Goal: Task Accomplishment & Management: Complete application form

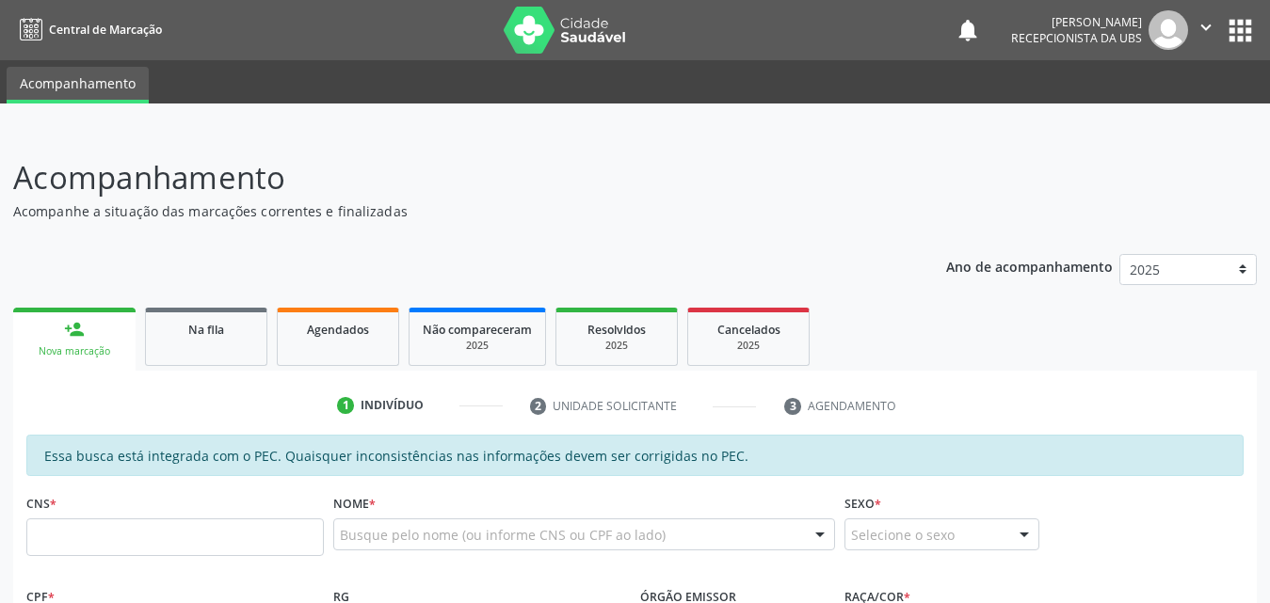
scroll to position [282, 0]
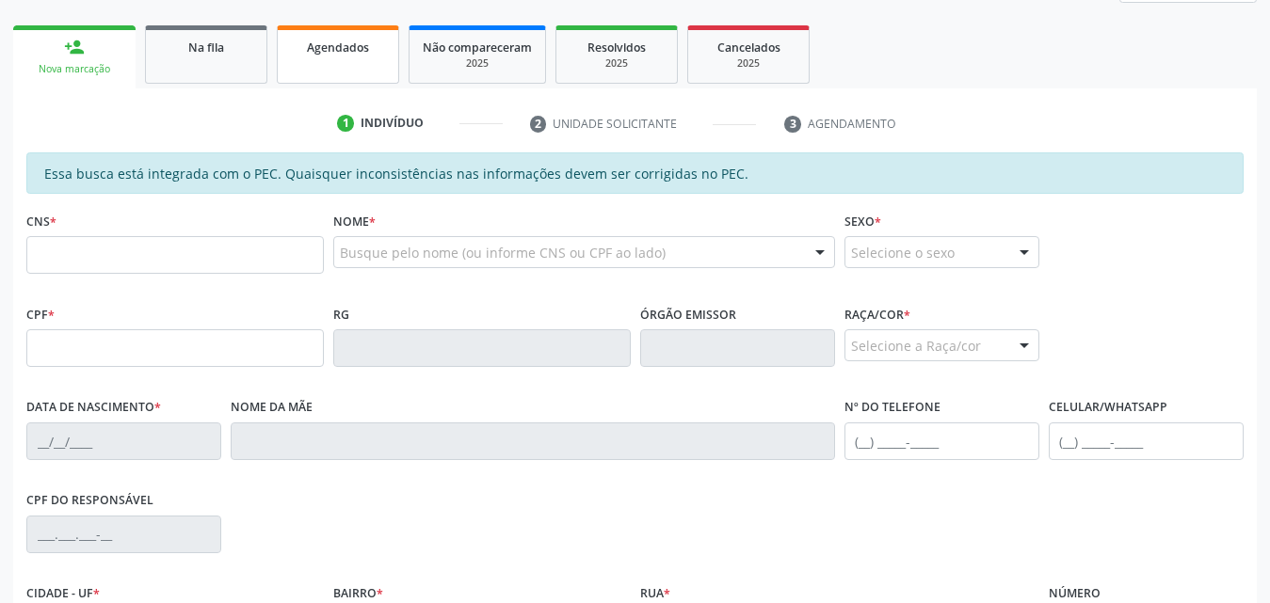
click at [378, 66] on link "Agendados" at bounding box center [338, 54] width 122 height 58
select select "8"
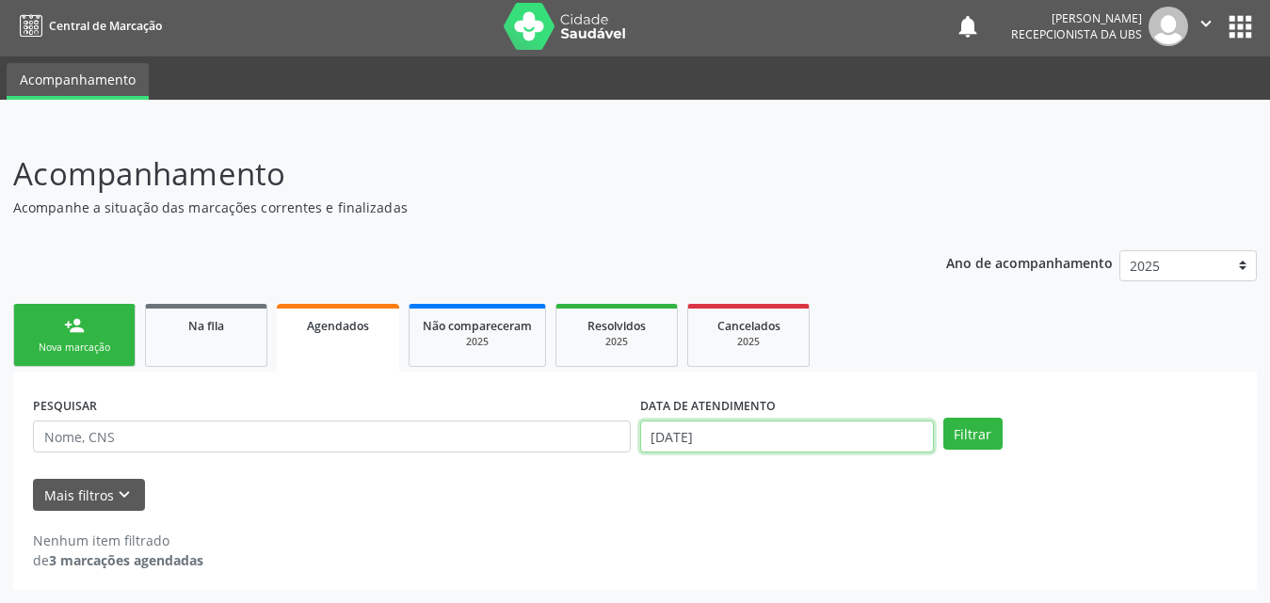
scroll to position [120, 0]
click at [760, 443] on body "Central de Marcação notifications Sergio Ronaldo Vieira Recepcionista da UBS  …" at bounding box center [635, 297] width 1270 height 603
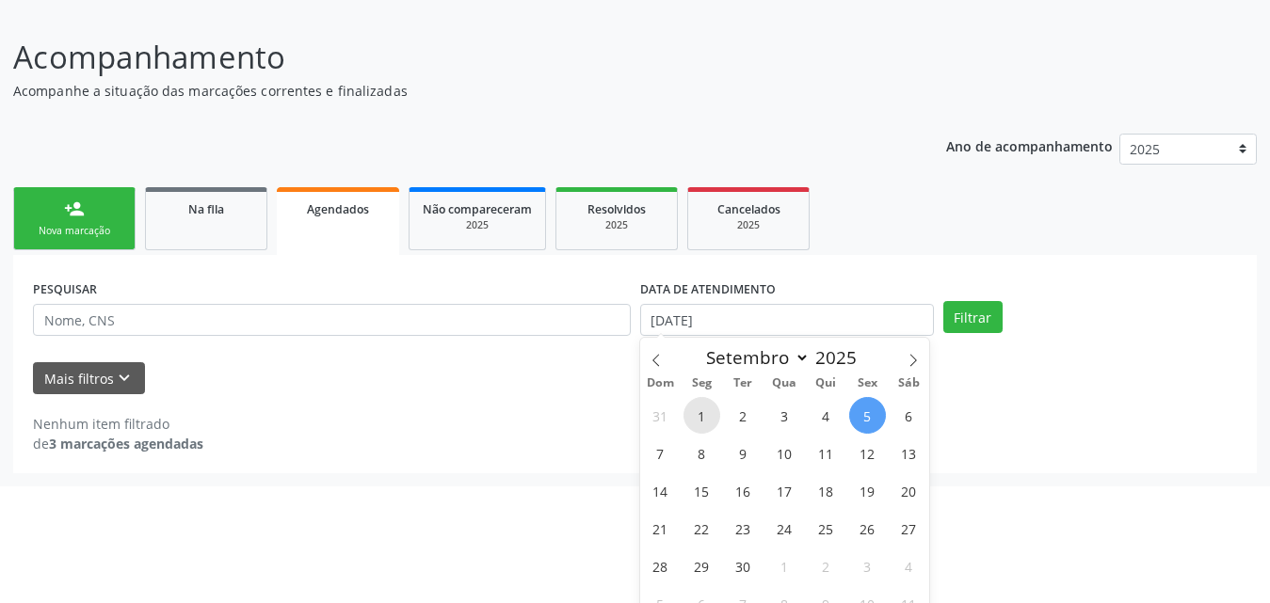
click at [700, 418] on span "1" at bounding box center [701, 415] width 37 height 37
type input "01/09/2025"
click at [871, 425] on span "5" at bounding box center [867, 415] width 37 height 37
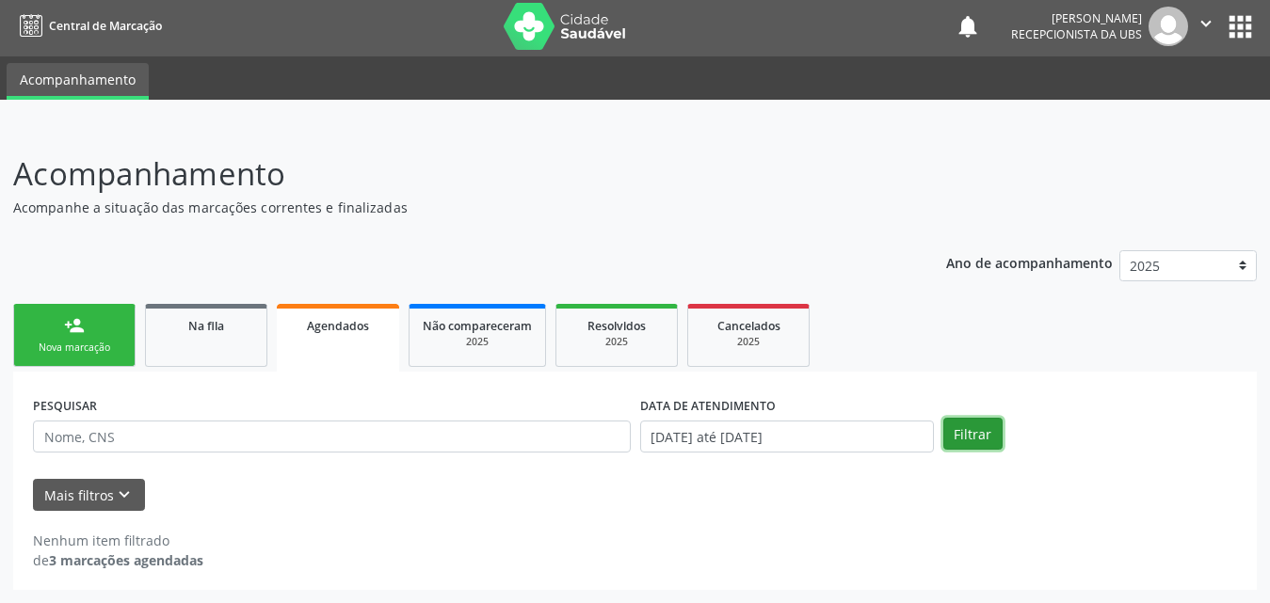
click at [969, 439] on button "Filtrar" at bounding box center [972, 434] width 59 height 32
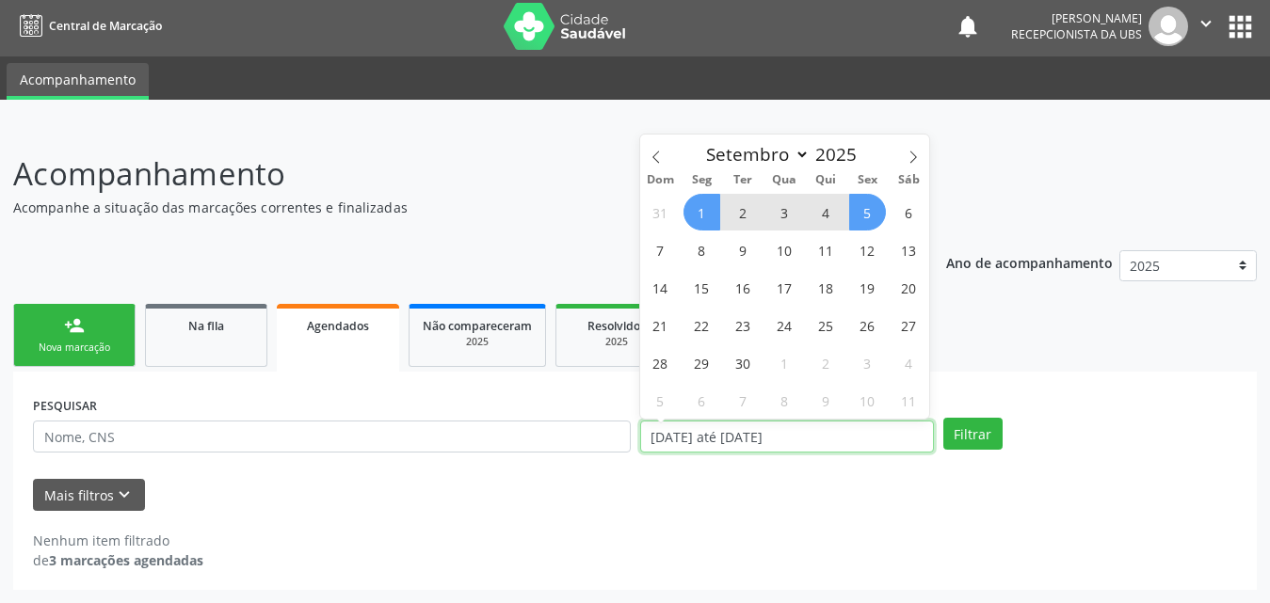
click at [866, 441] on input "01/09/2025 até 05/09/2025" at bounding box center [787, 437] width 294 height 32
click at [858, 216] on span "5" at bounding box center [867, 212] width 37 height 37
type input "05/09/2025"
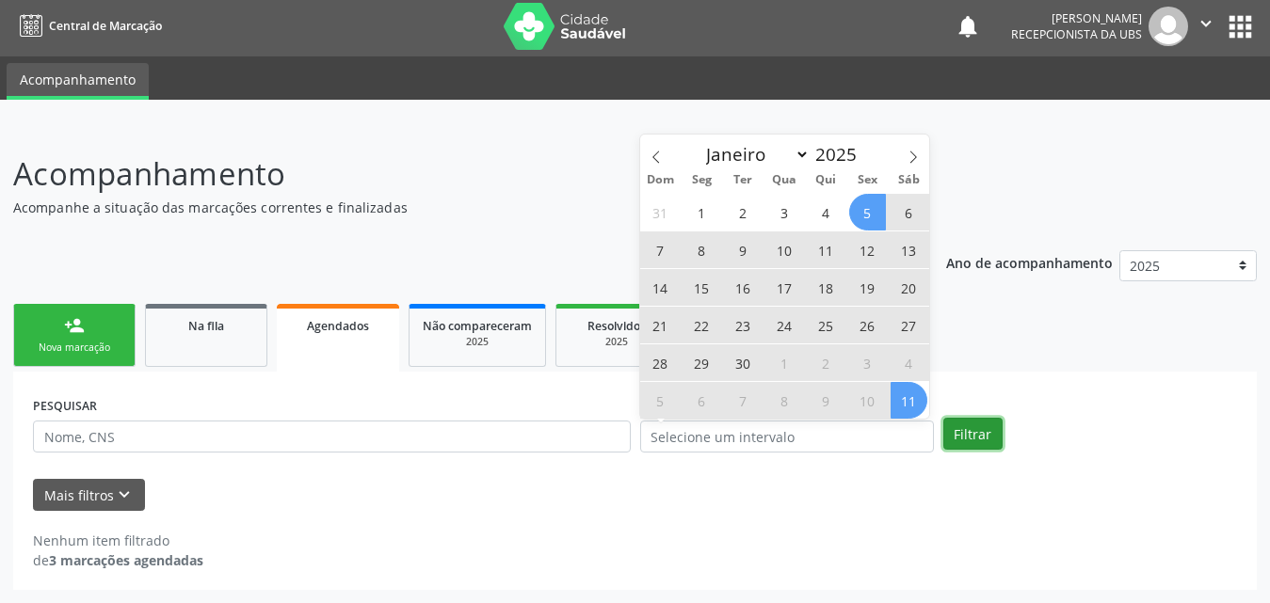
click at [973, 431] on button "Filtrar" at bounding box center [972, 434] width 59 height 32
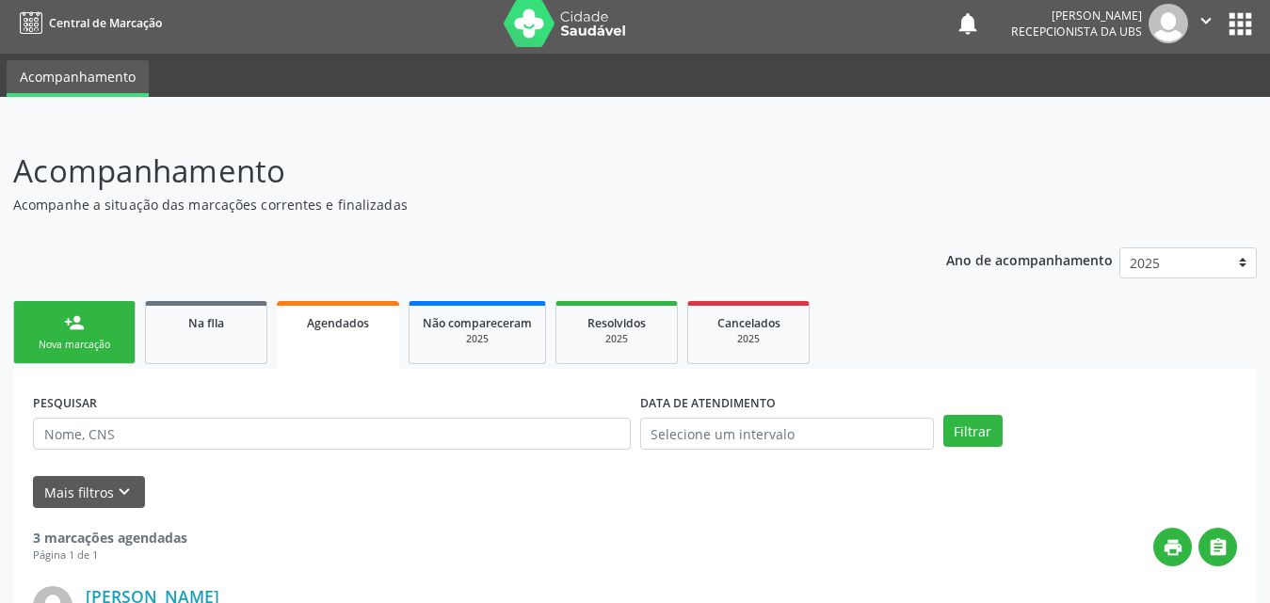
scroll to position [0, 0]
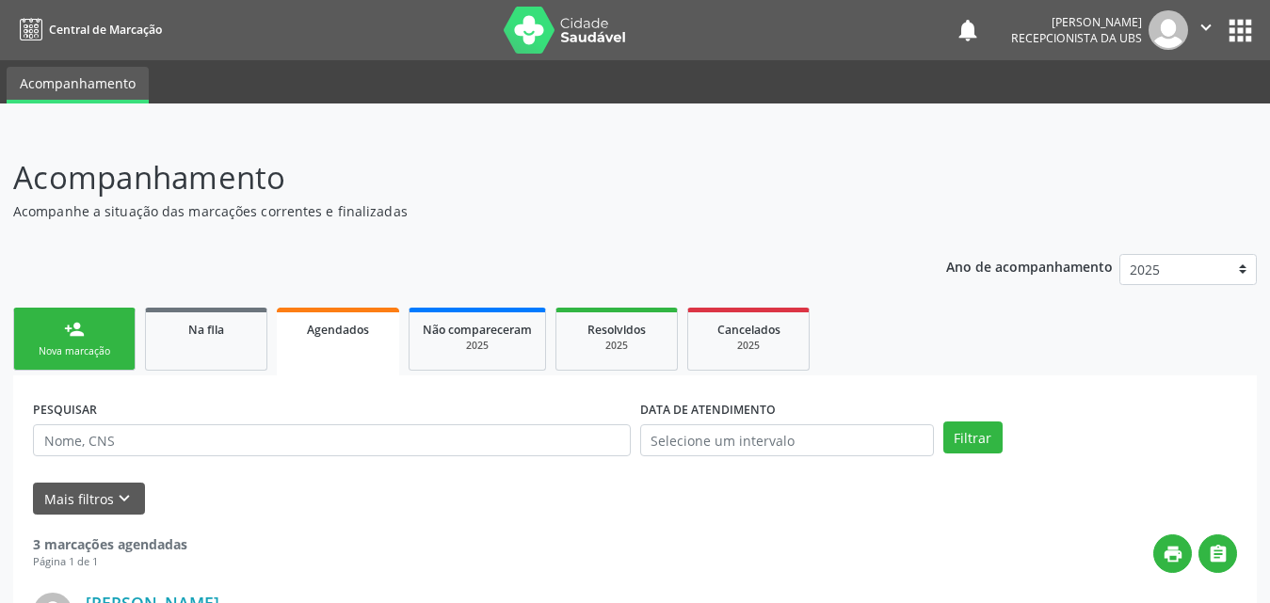
click at [113, 341] on link "person_add Nova marcação" at bounding box center [74, 339] width 122 height 63
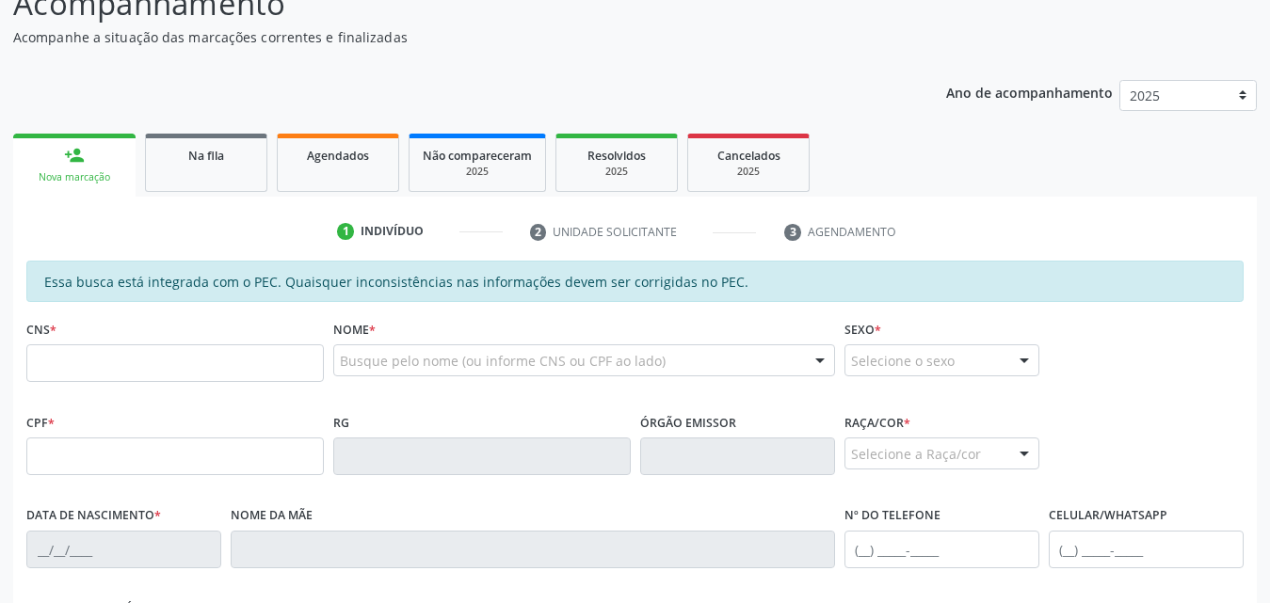
scroll to position [188, 0]
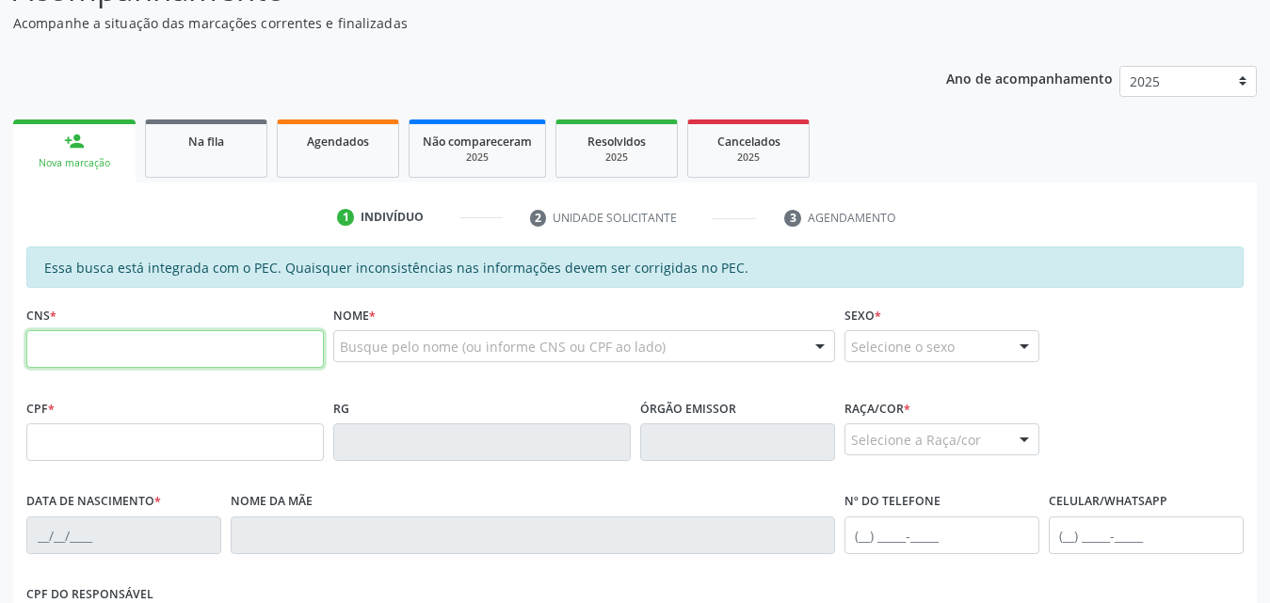
click at [160, 351] on input "text" at bounding box center [174, 349] width 297 height 38
type input "6"
type input "706 8082 4987 7523"
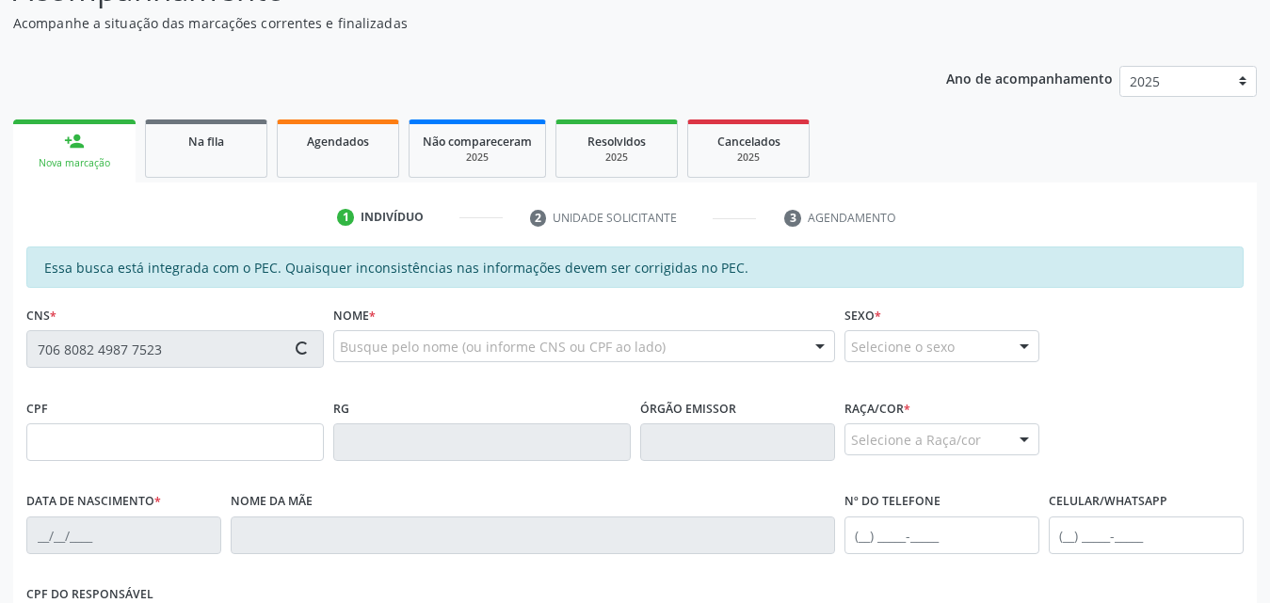
type input "054.736.014-21"
type input "23/01/1986"
type input "Neuza Natali Gonzaga"
type input "(82) 99401-5806"
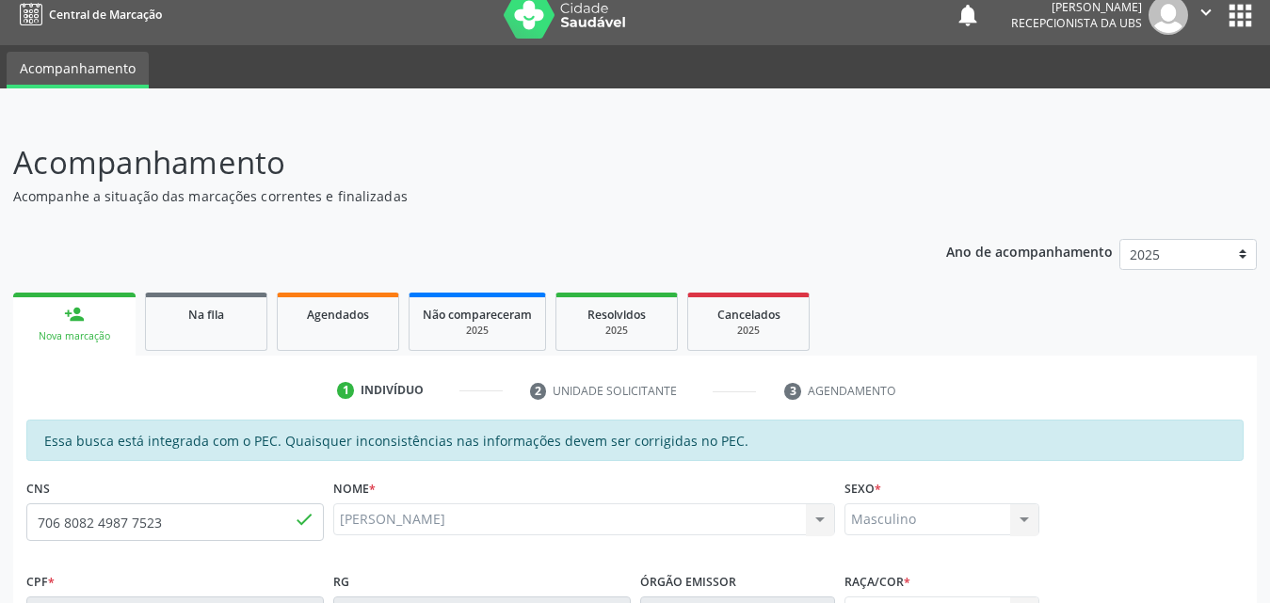
scroll to position [0, 0]
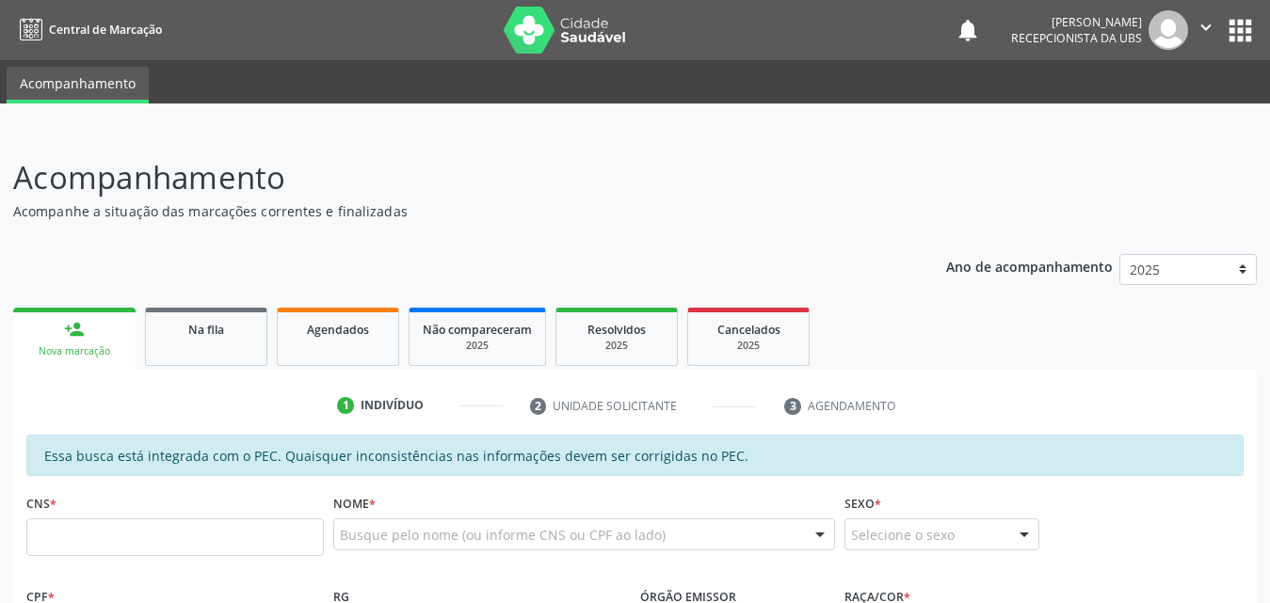
scroll to position [282, 0]
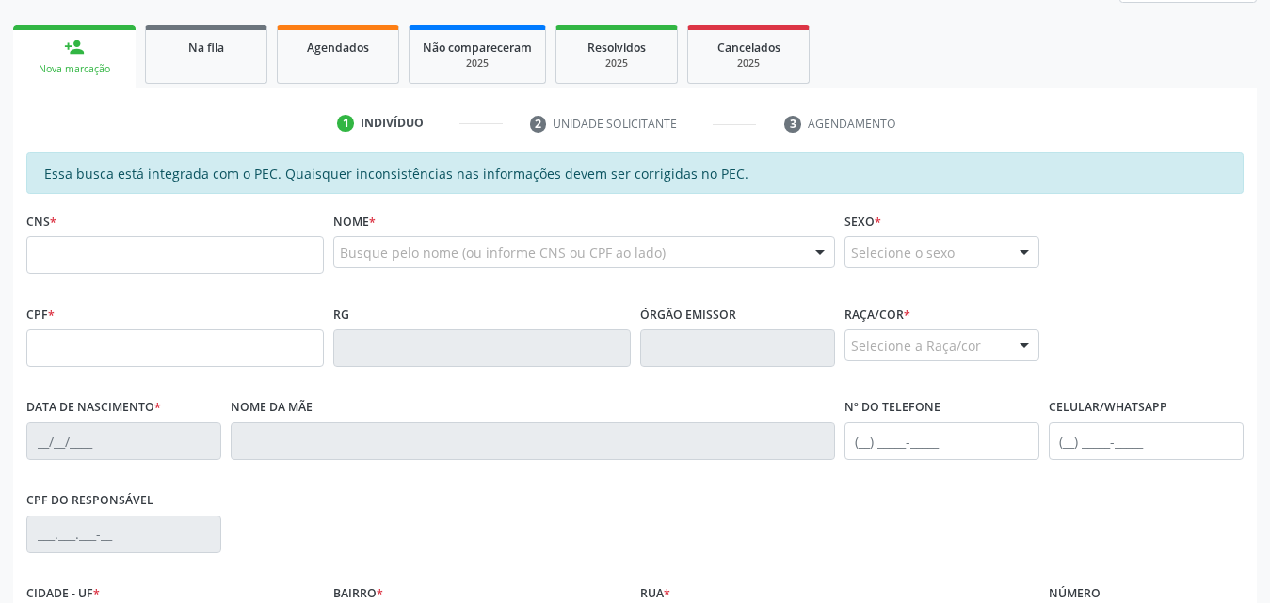
click at [167, 254] on input "text" at bounding box center [174, 255] width 297 height 38
type input "706 8082 4987 7523"
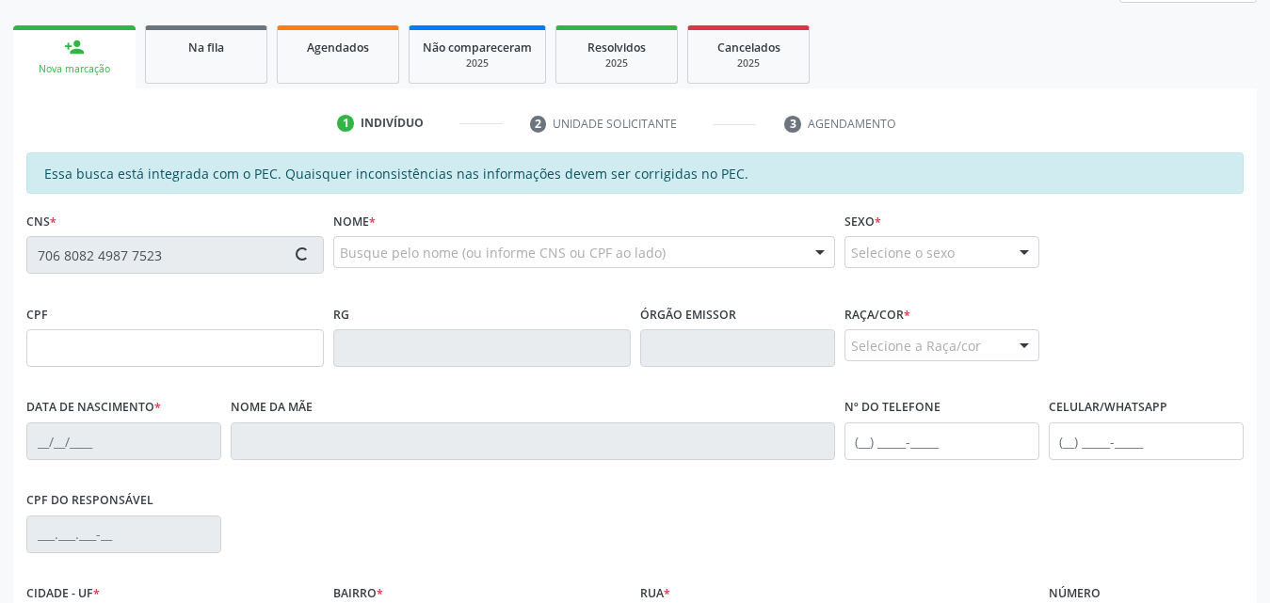
type input "054.736.014-21"
type input "23/01/1986"
type input "Neuza Natali Gonzaga"
type input "(82) 99401-5806"
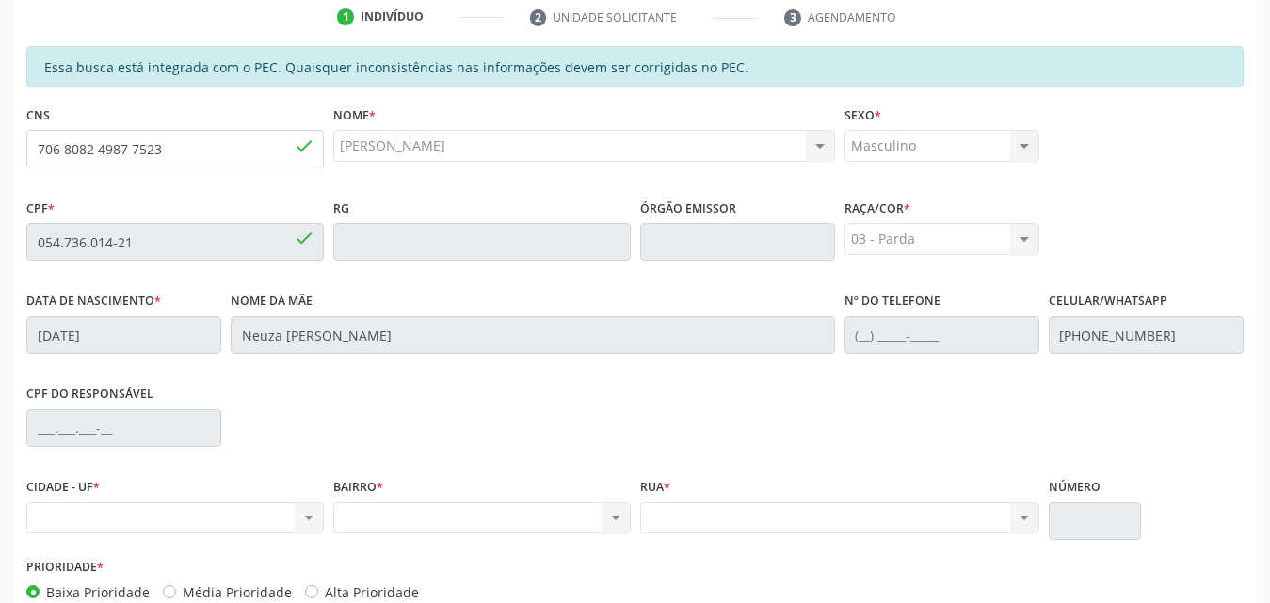
scroll to position [216, 0]
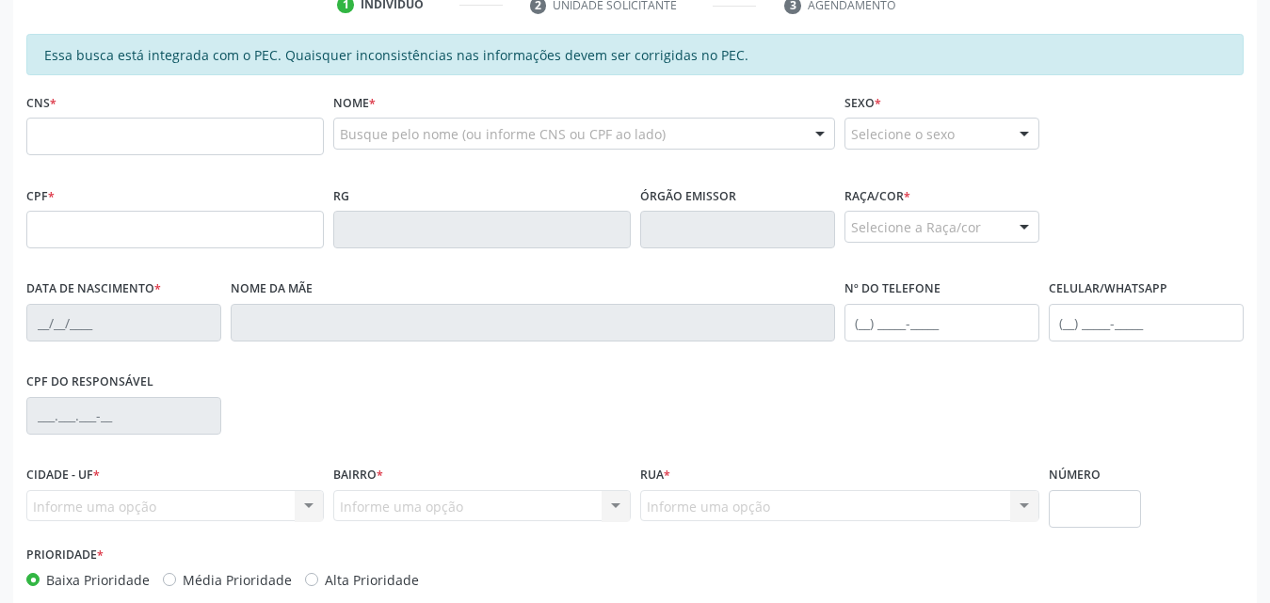
scroll to position [403, 0]
type input "706 8082 4987 7523"
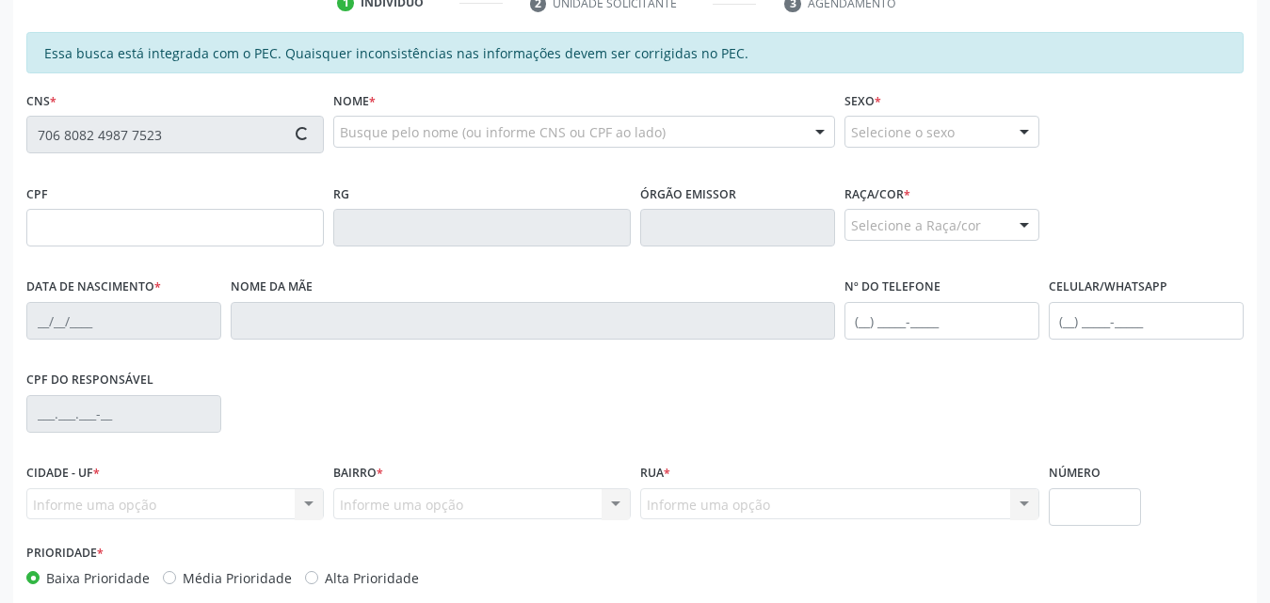
type input "054.736.014-21"
type input "[DATE]"
type input "Neuza [PERSON_NAME]"
type input "[PHONE_NUMBER]"
type input "S/N"
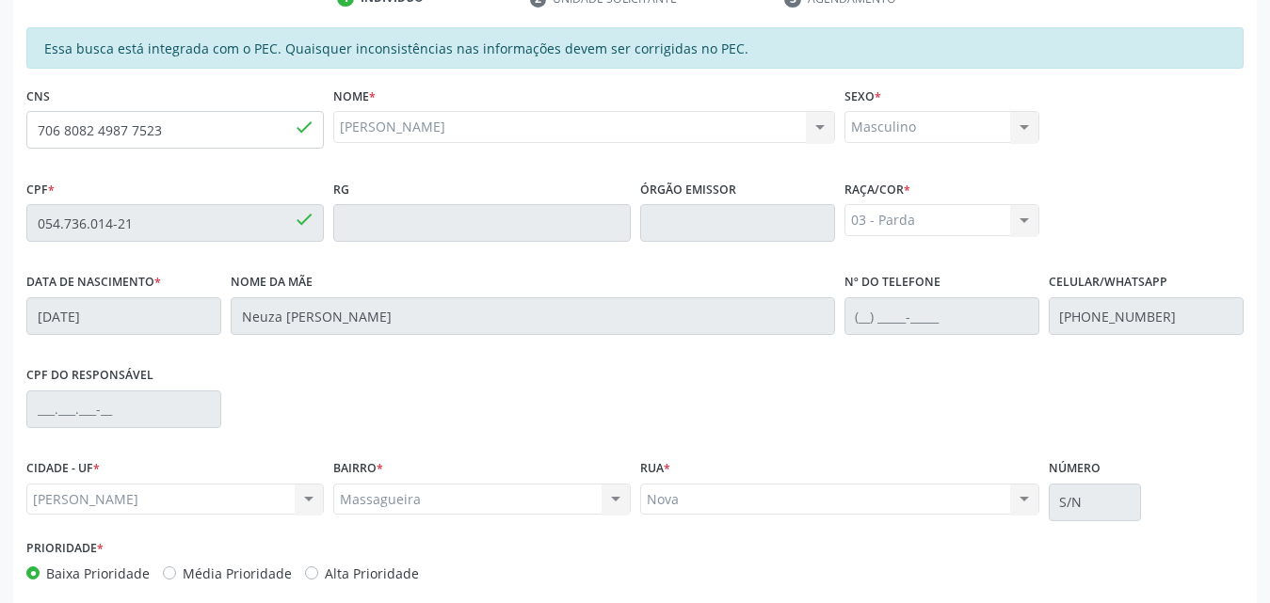
scroll to position [498, 0]
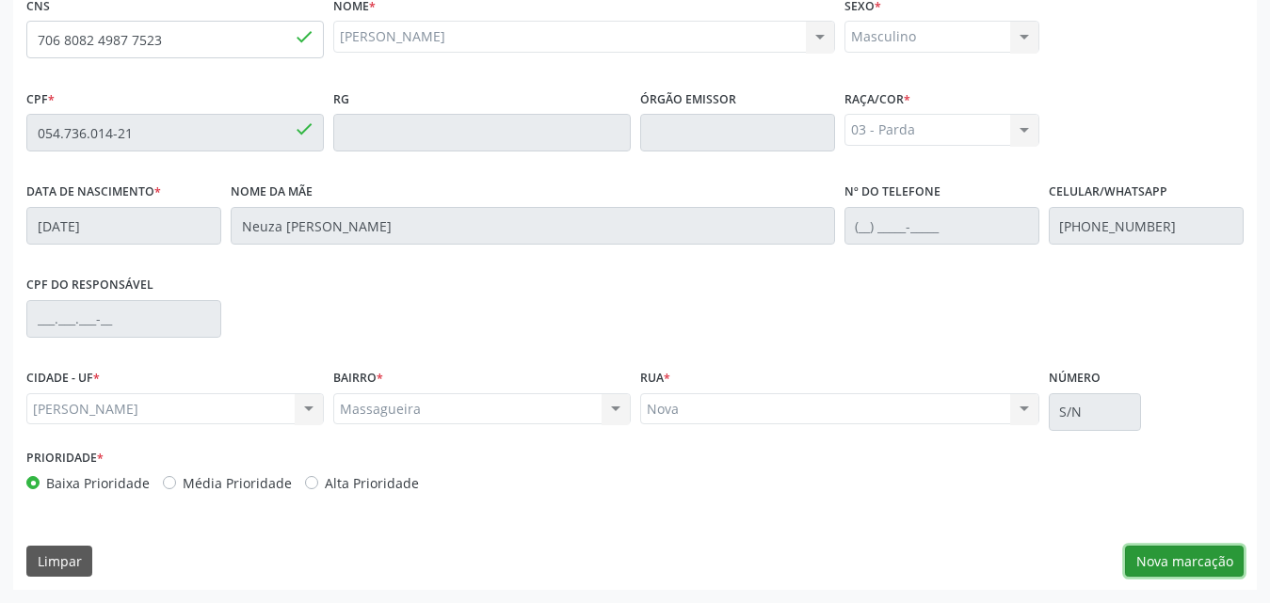
click at [1155, 554] on button "Nova marcação" at bounding box center [1184, 562] width 119 height 32
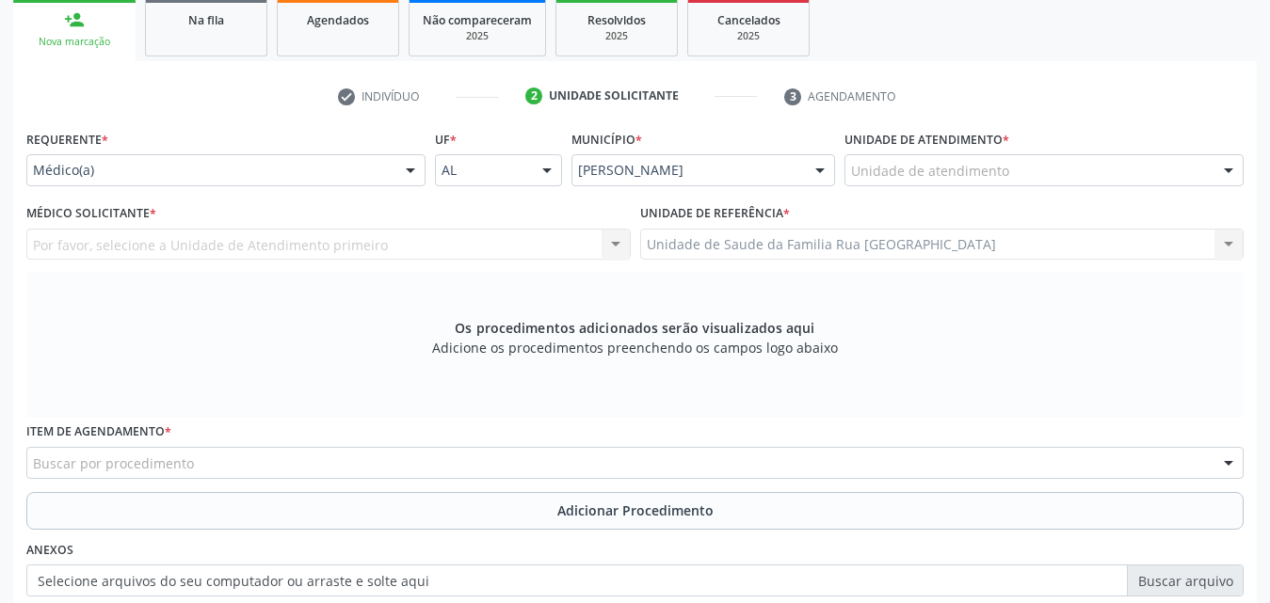
scroll to position [216, 0]
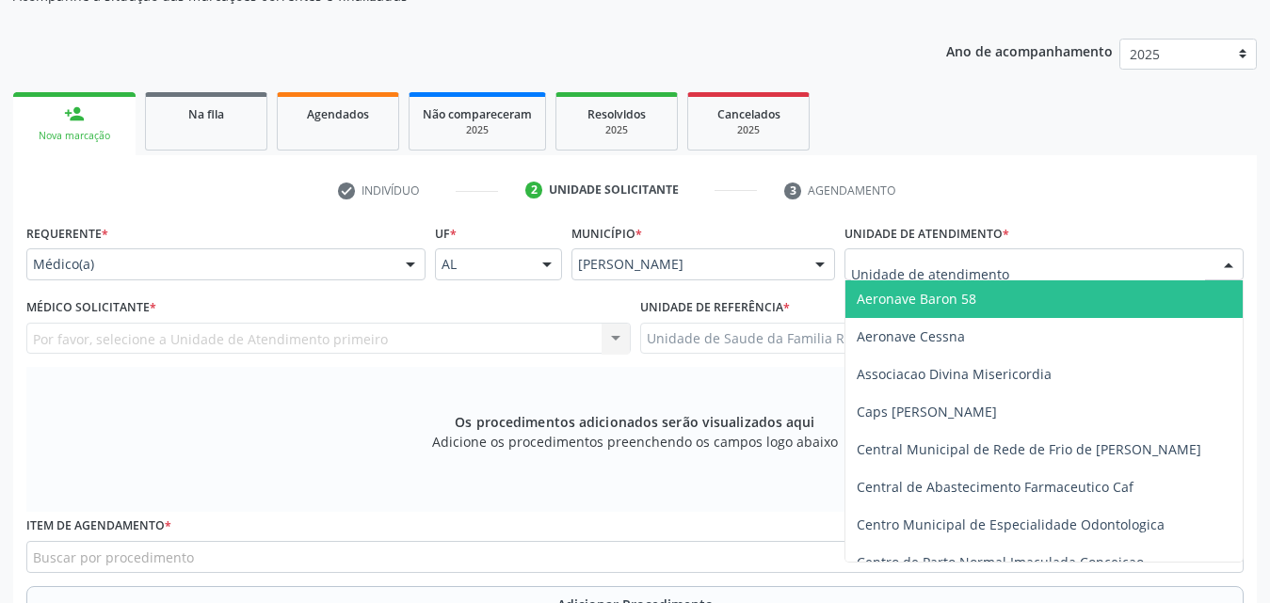
click at [1108, 259] on div at bounding box center [1043, 264] width 399 height 32
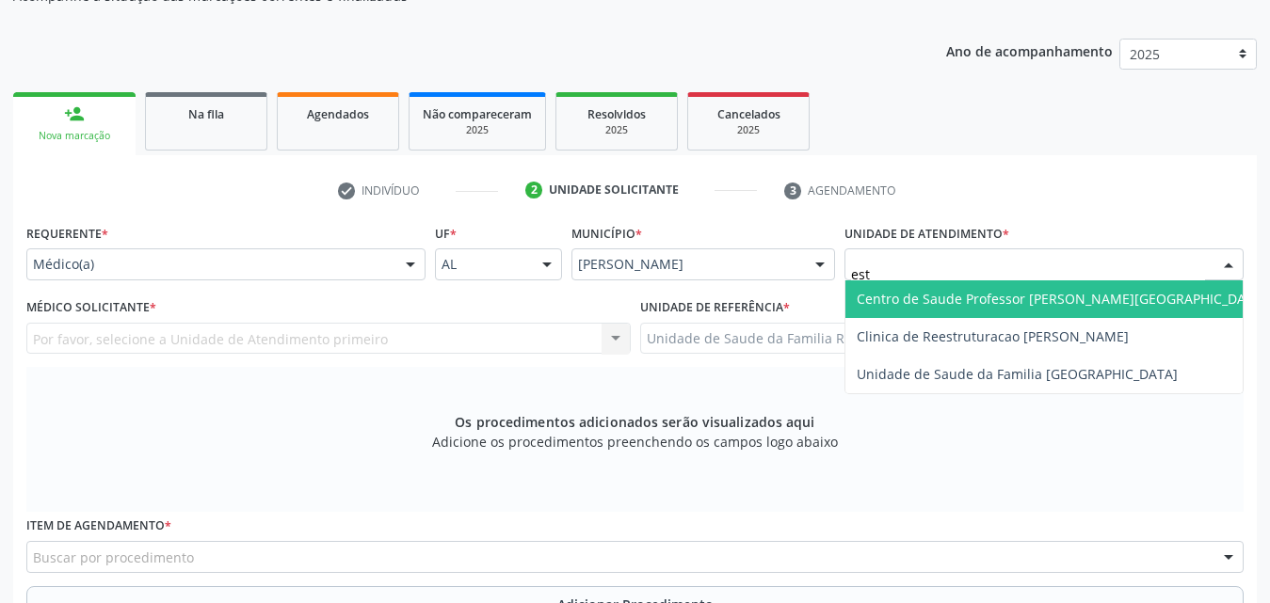
type input "esta"
click at [1039, 300] on span "Centro de Saude Professor [PERSON_NAME][GEOGRAPHIC_DATA]" at bounding box center [1060, 299] width 409 height 18
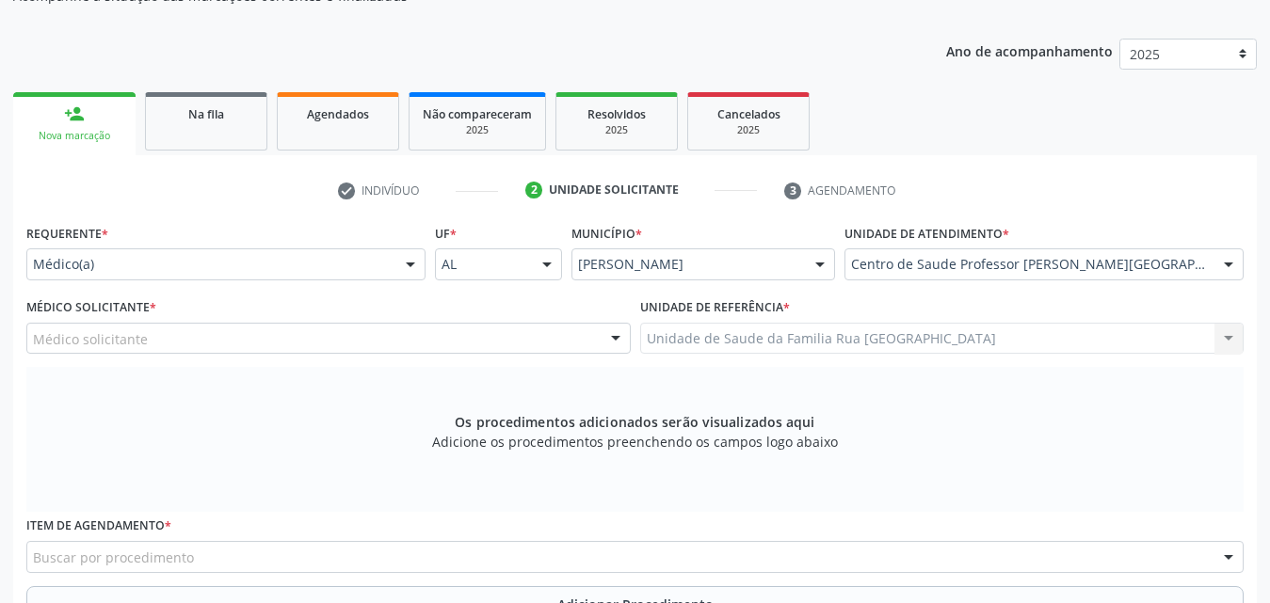
click at [248, 349] on div "Médico solicitante" at bounding box center [328, 339] width 604 height 32
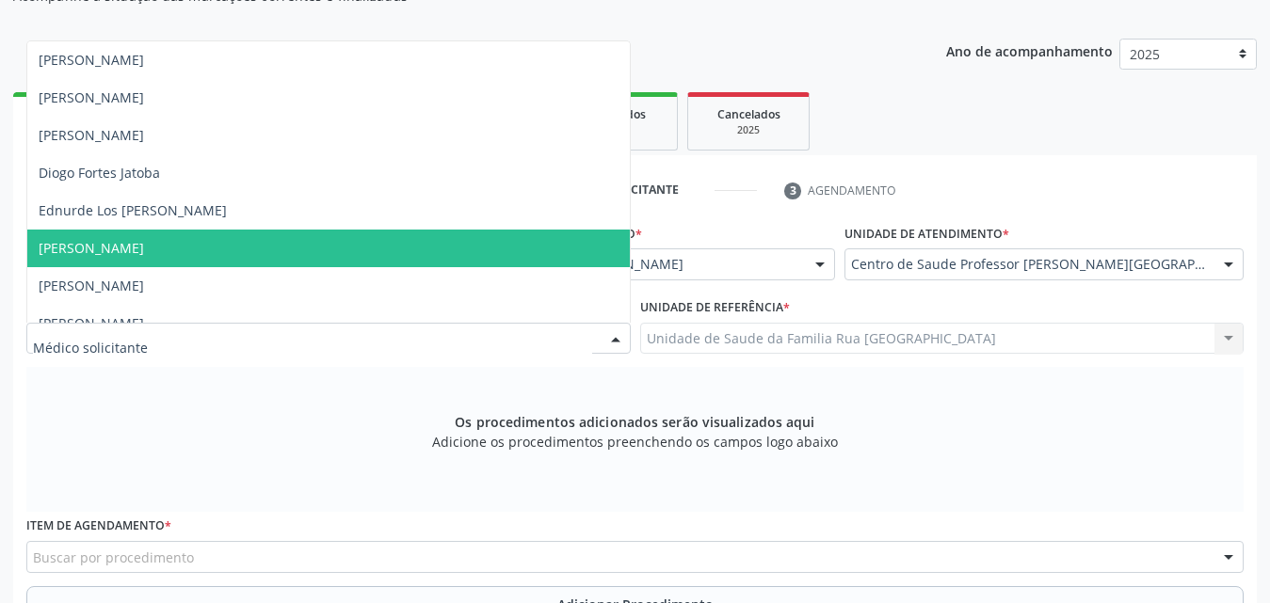
scroll to position [471, 0]
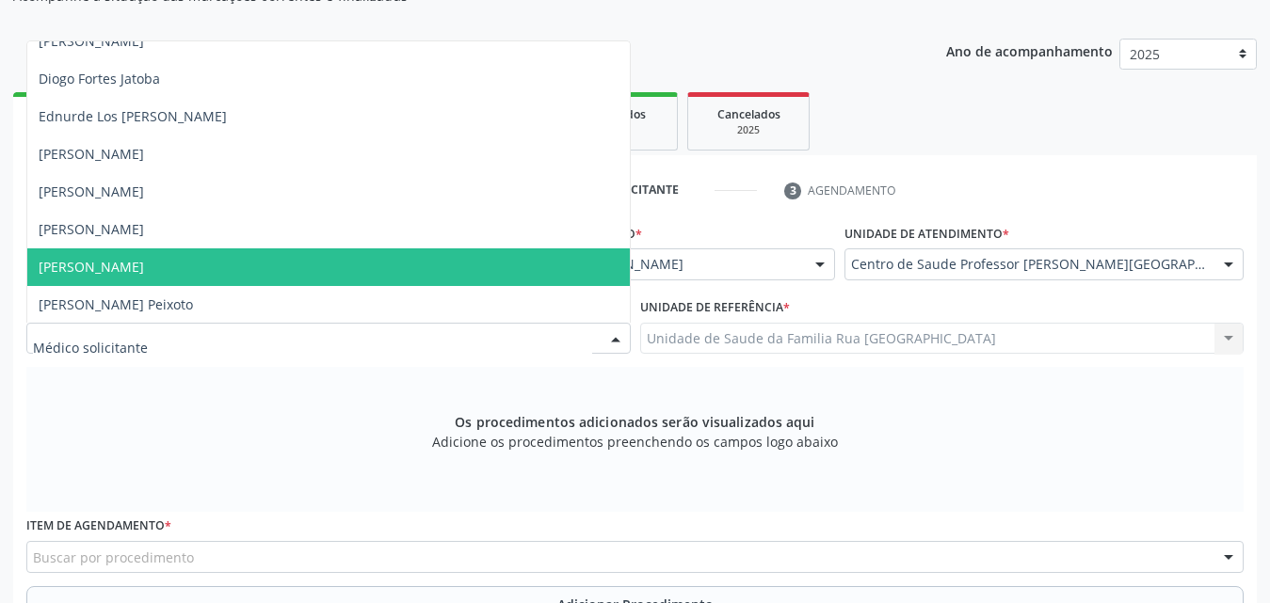
click at [244, 263] on span "Fabricio Avelino de Castro Lopes" at bounding box center [328, 267] width 602 height 38
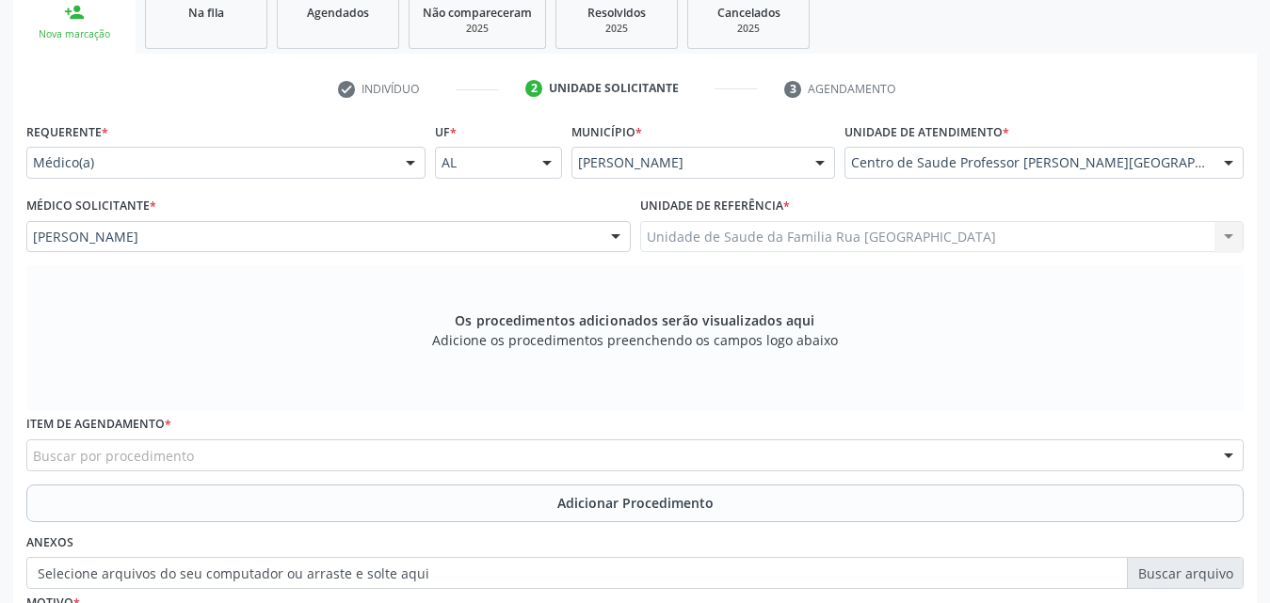
scroll to position [498, 0]
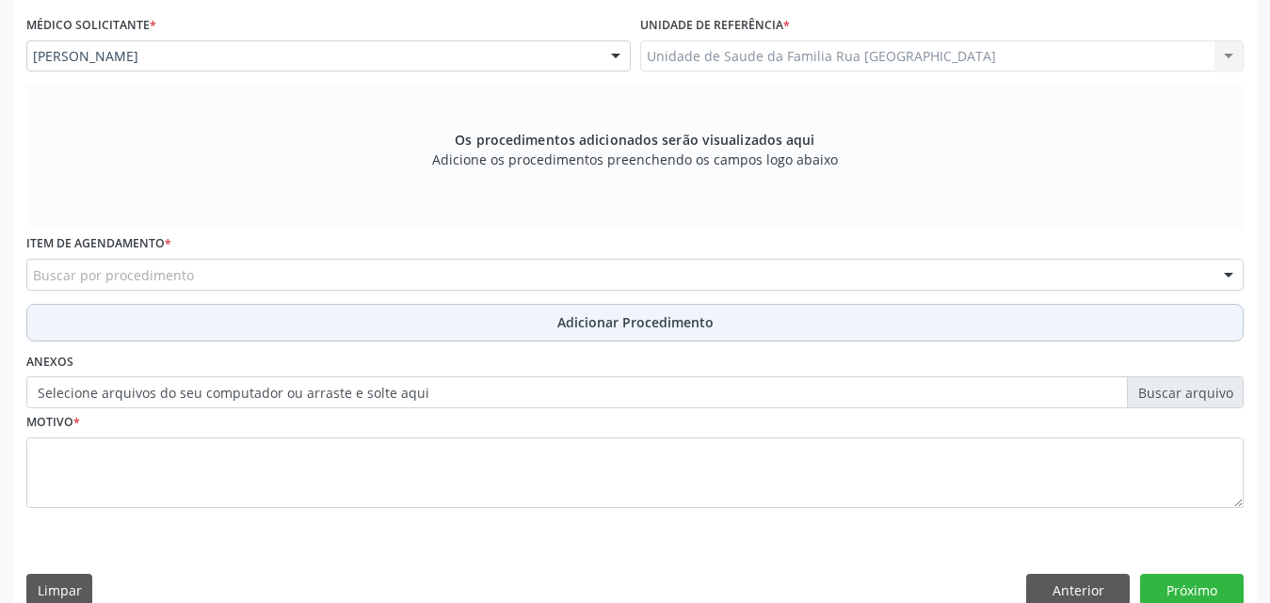
click at [407, 325] on button "Adicionar Procedimento" at bounding box center [634, 323] width 1217 height 38
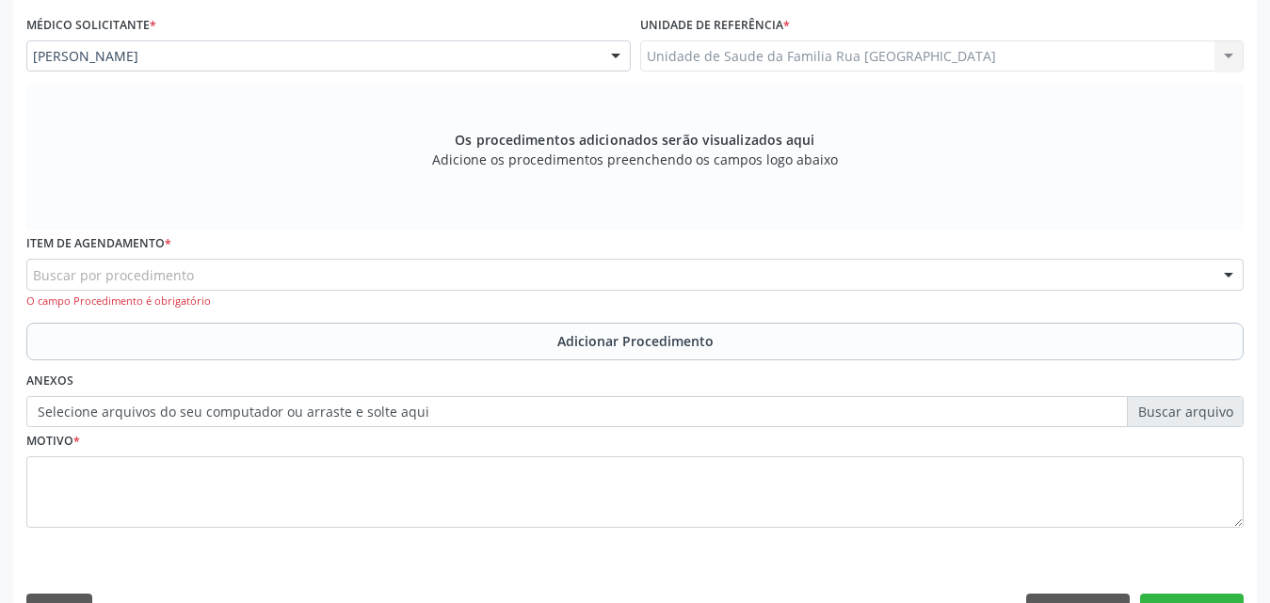
click at [342, 275] on div "Buscar por procedimento" at bounding box center [634, 275] width 1217 height 32
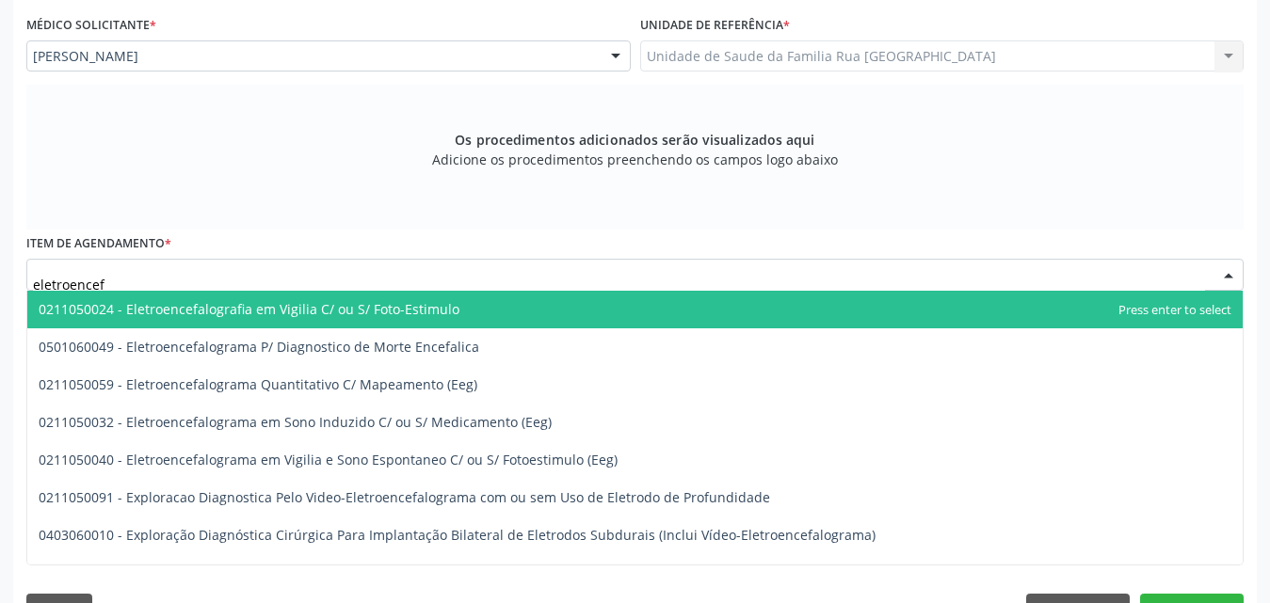
type input "eletroencefa"
click at [336, 310] on span "0211050024 - Eletroencefalografia em Vigilia C/ ou S/ Foto-Estimulo" at bounding box center [249, 309] width 421 height 18
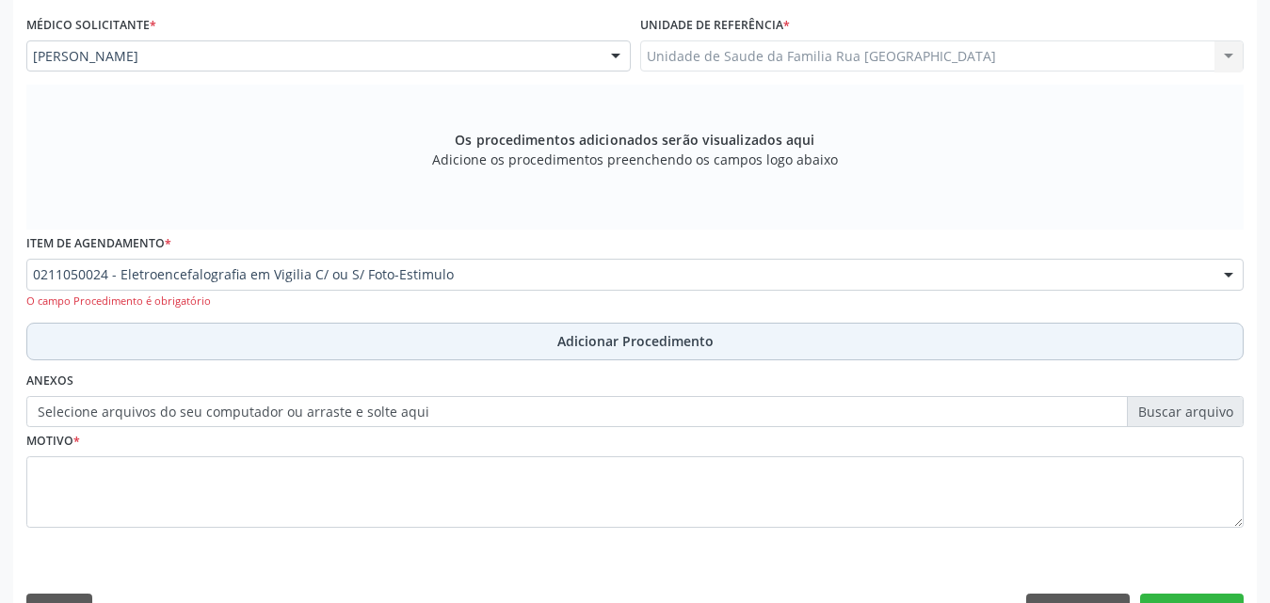
click at [581, 340] on span "Adicionar Procedimento" at bounding box center [635, 341] width 156 height 20
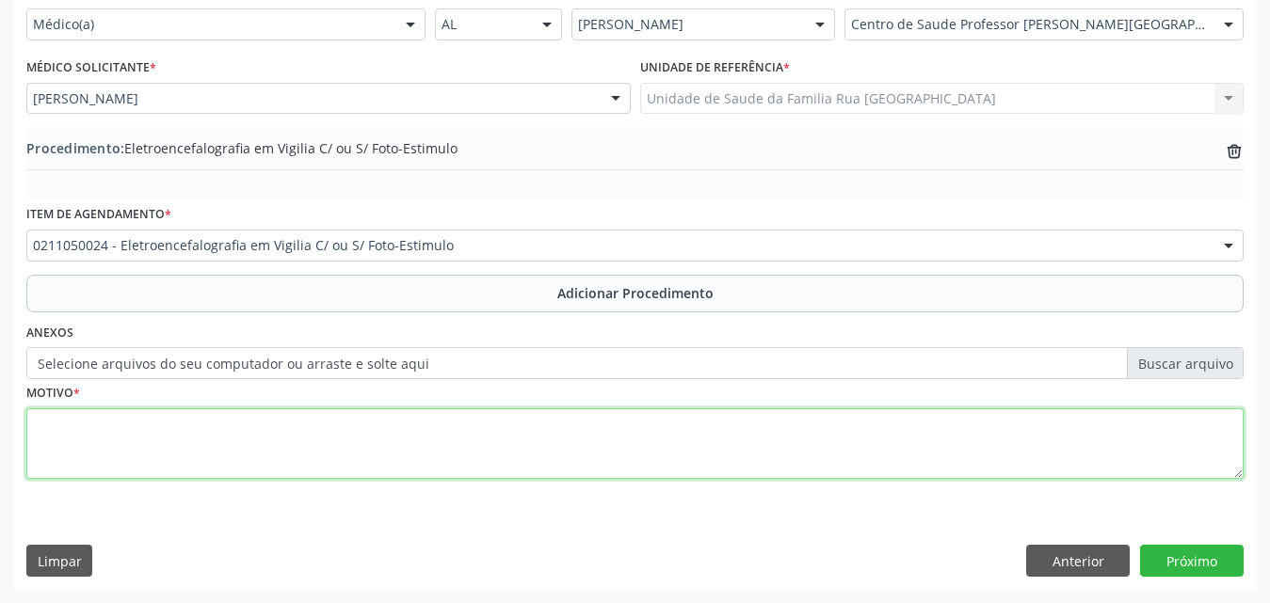
click at [196, 446] on textarea at bounding box center [634, 444] width 1217 height 72
type textarea "epilepsia."
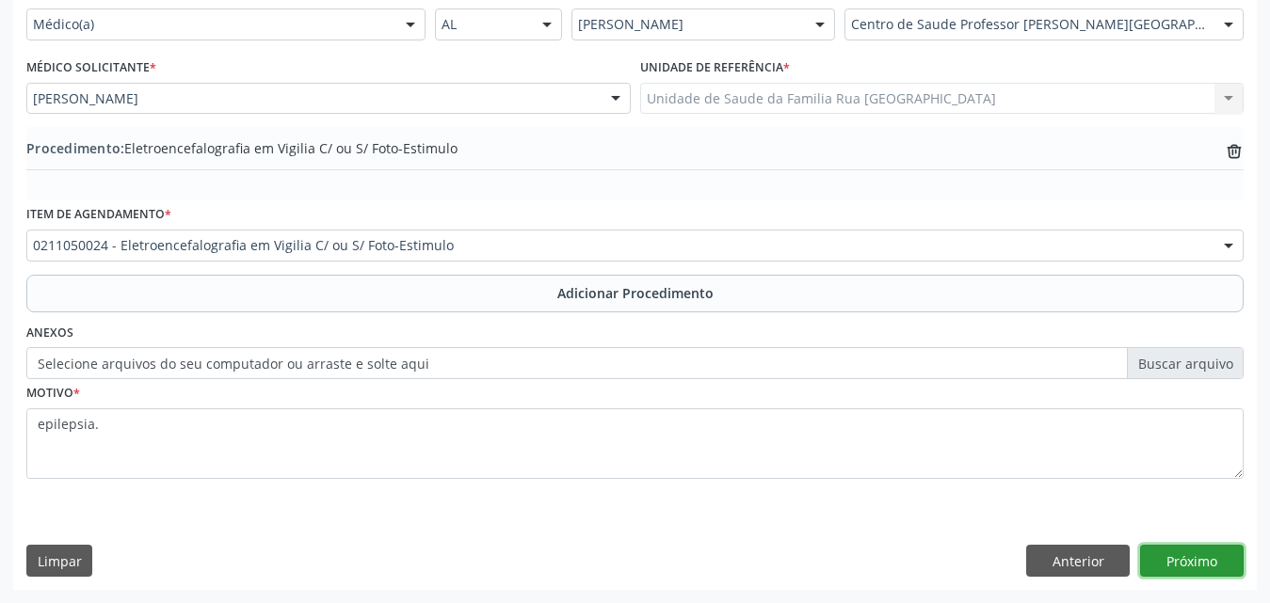
click at [1185, 563] on button "Próximo" at bounding box center [1192, 561] width 104 height 32
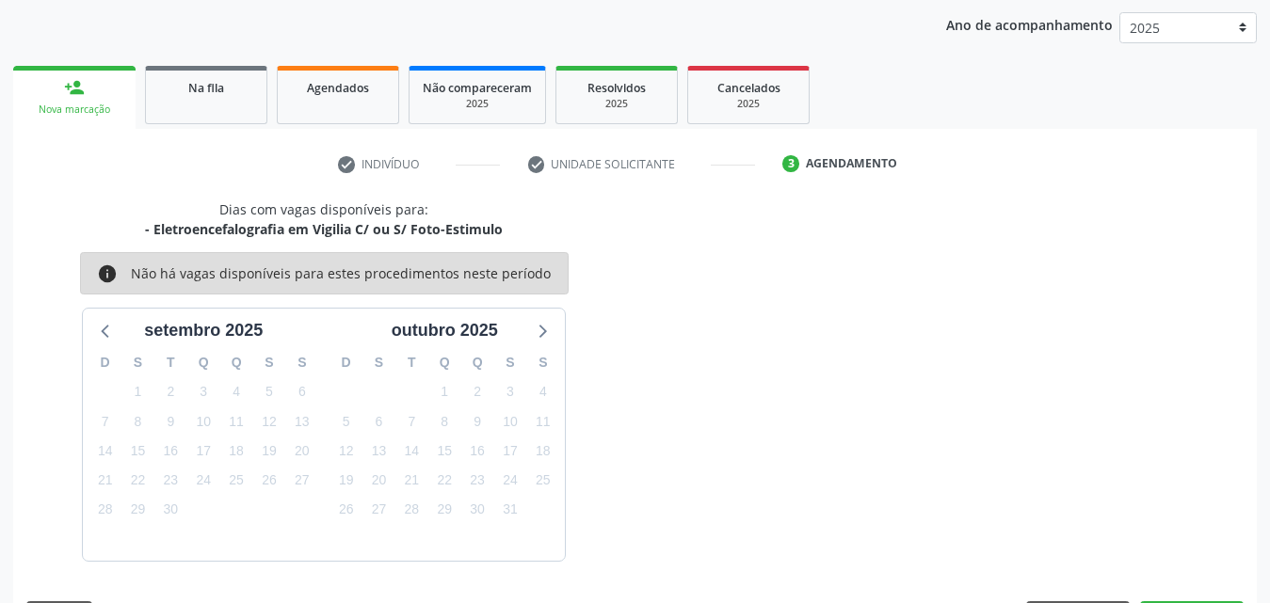
scroll to position [297, 0]
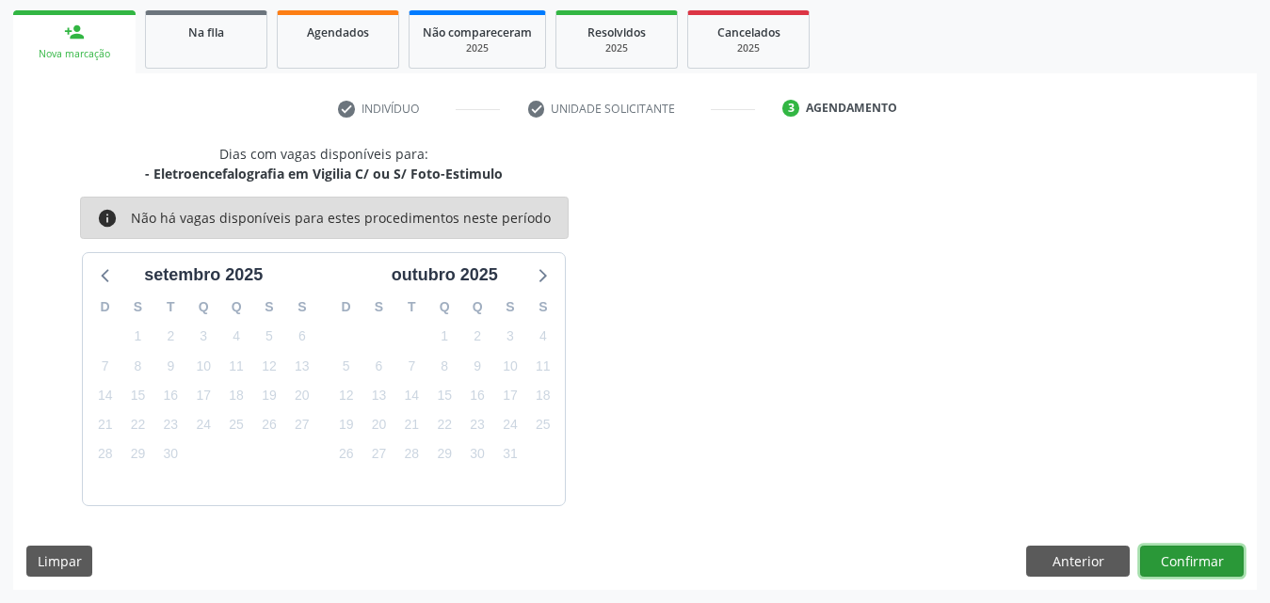
click at [1185, 563] on button "Confirmar" at bounding box center [1192, 562] width 104 height 32
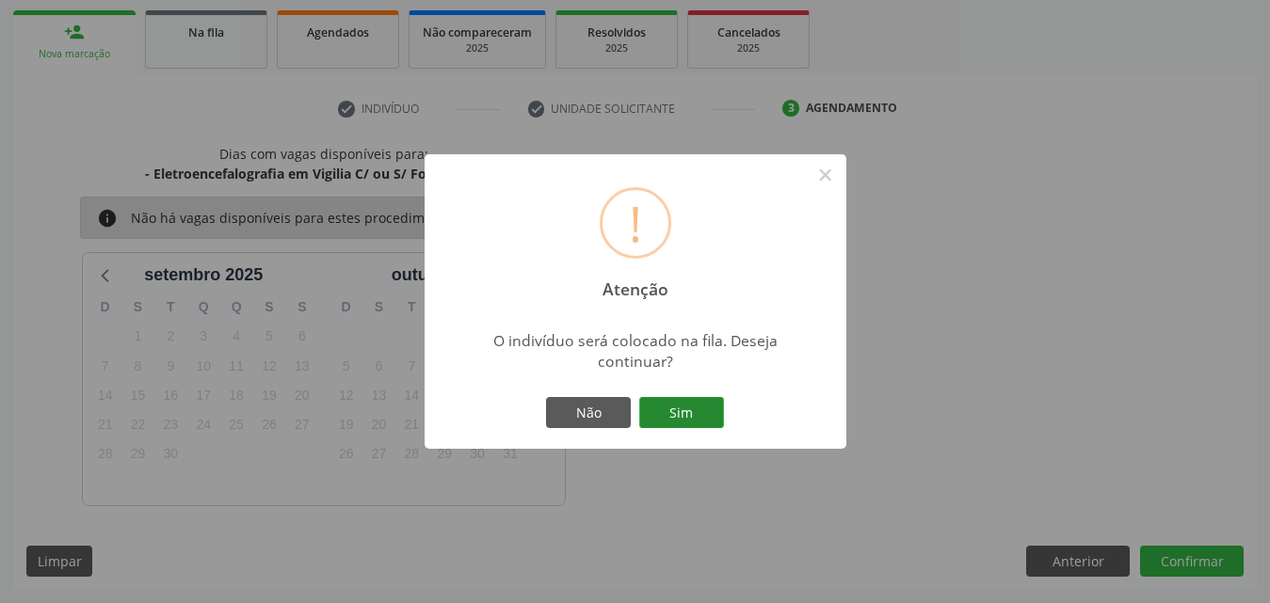
click at [693, 407] on button "Sim" at bounding box center [681, 413] width 85 height 32
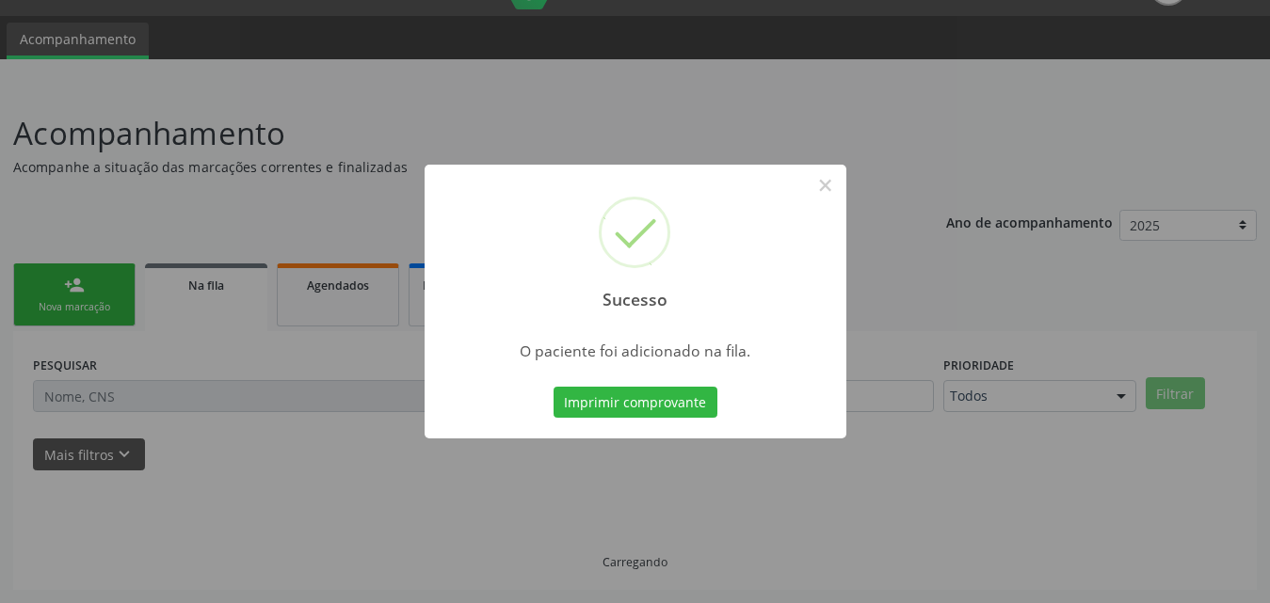
scroll to position [44, 0]
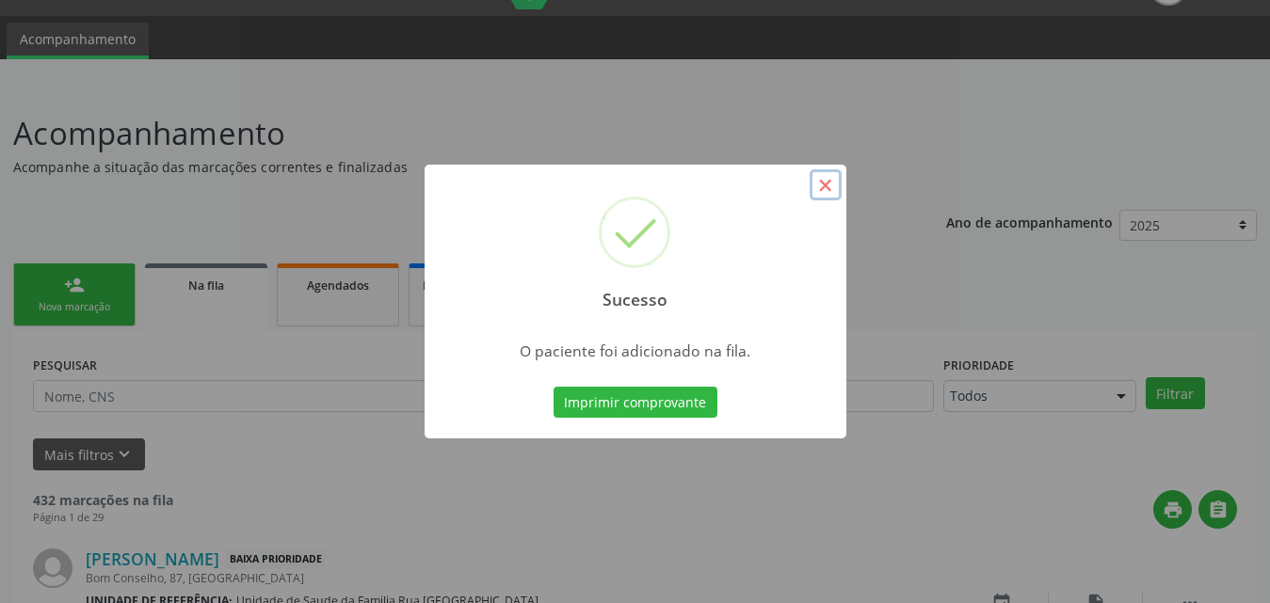
click at [831, 193] on button "×" at bounding box center [825, 185] width 32 height 32
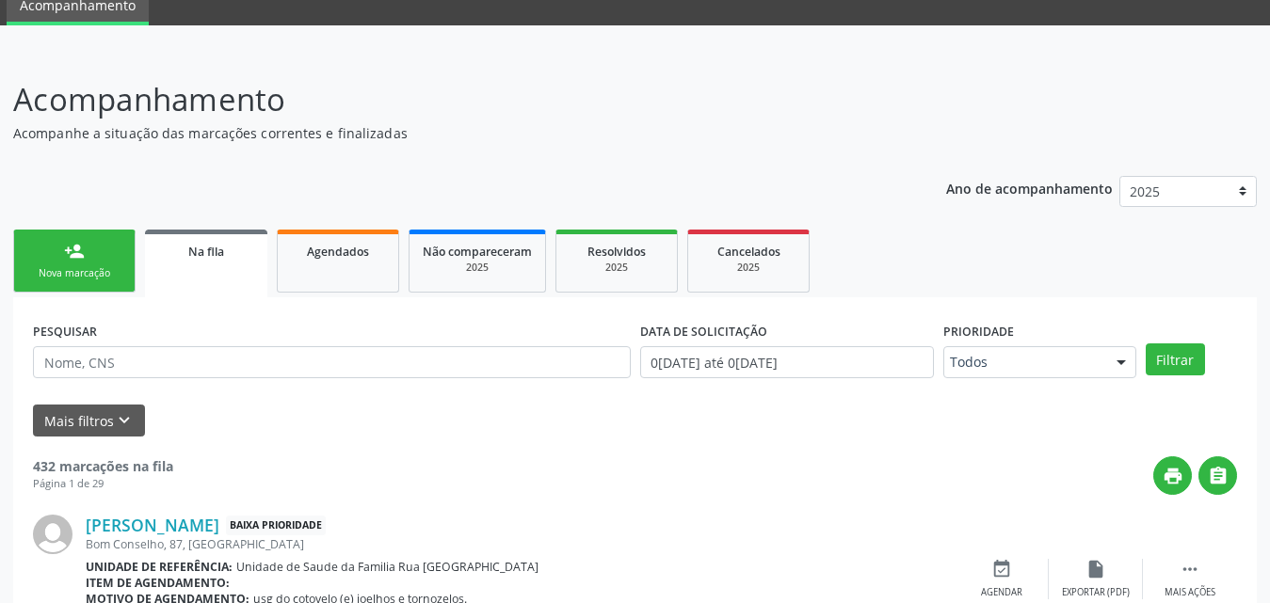
scroll to position [138, 0]
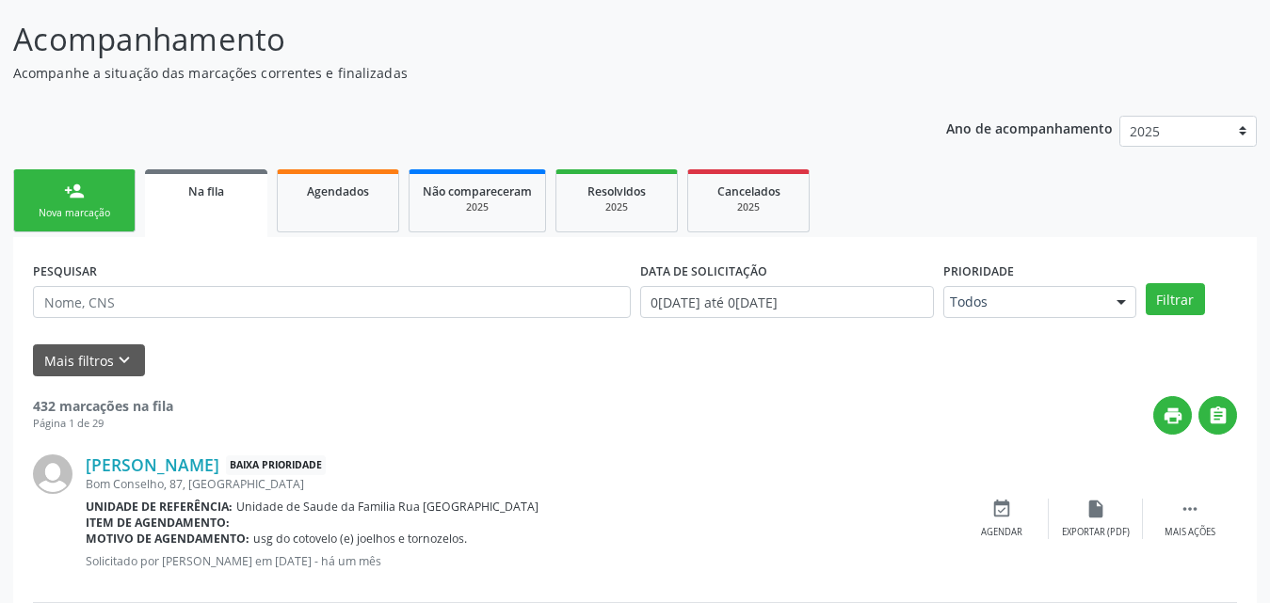
click at [104, 226] on link "person_add Nova marcação" at bounding box center [74, 200] width 122 height 63
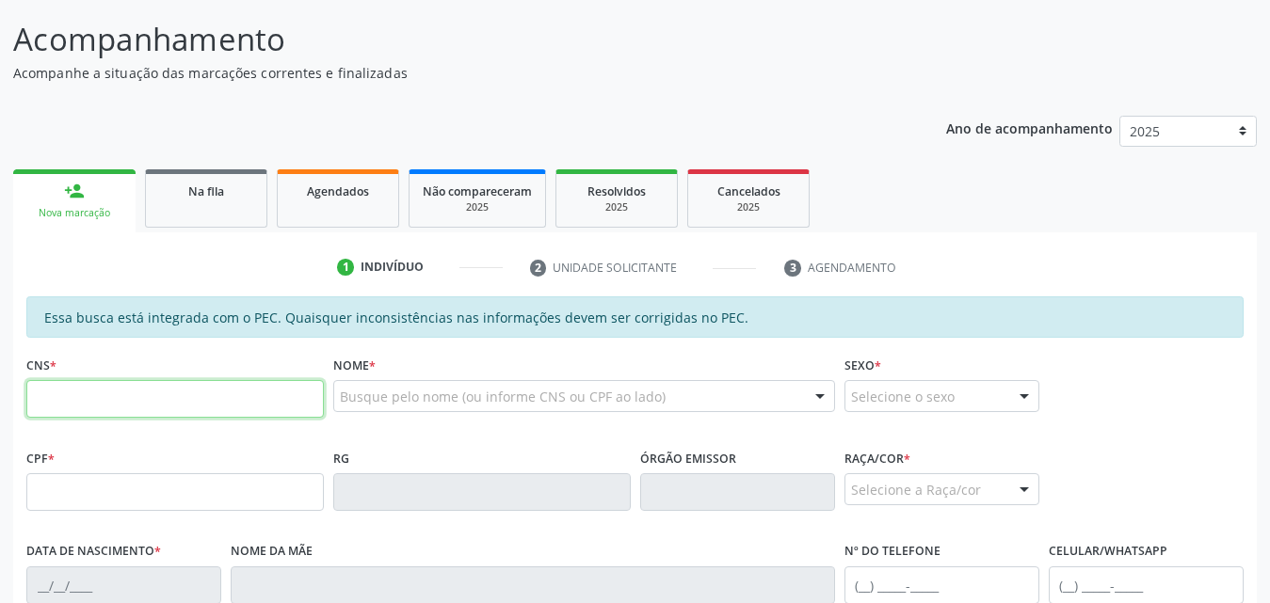
click at [227, 408] on input "text" at bounding box center [174, 399] width 297 height 38
type input "709 6086 3722 0773"
type input "776.153.014-91"
type input "[DATE]"
type input "[PERSON_NAME]"
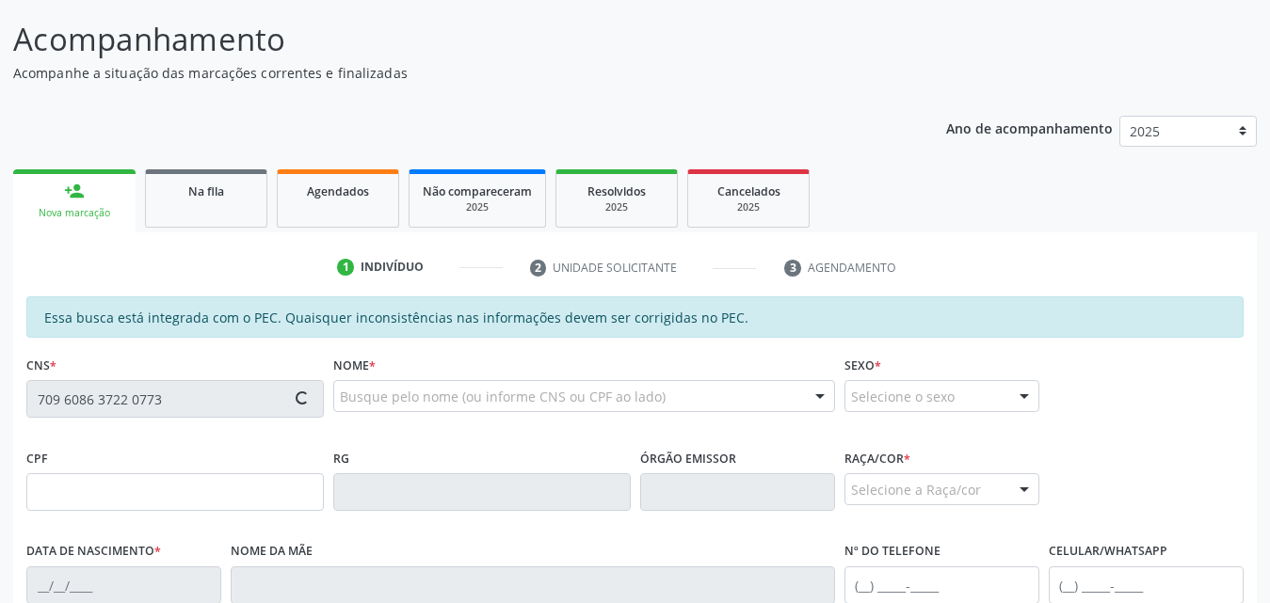
type input "[PHONE_NUMBER]"
type input "28"
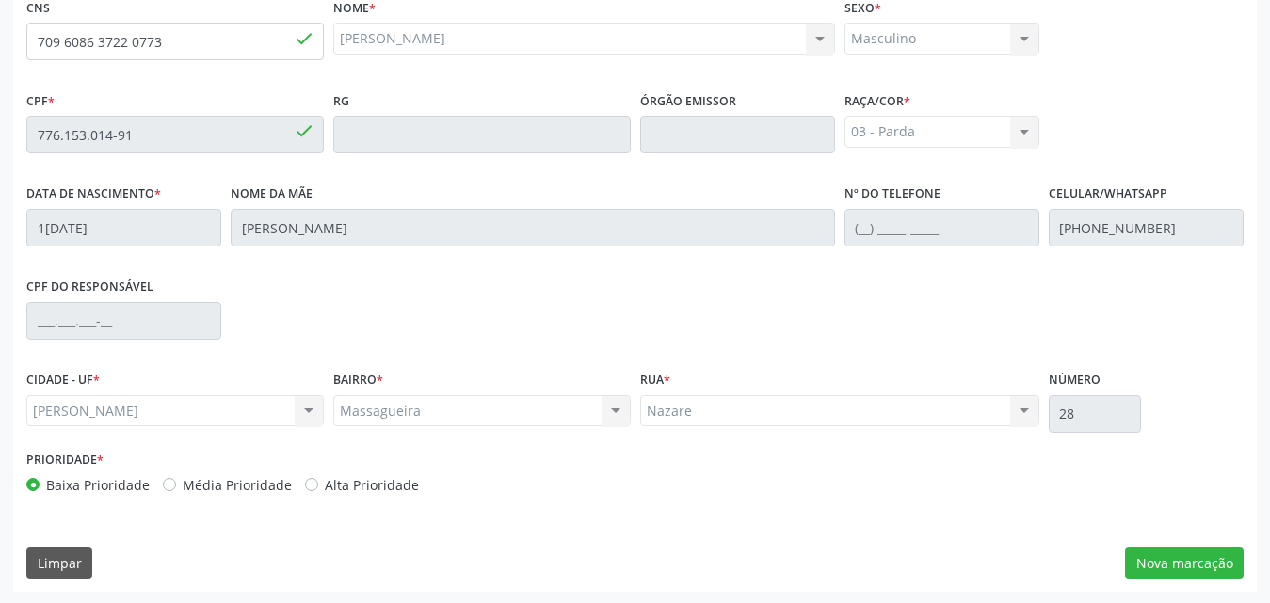
scroll to position [498, 0]
click at [1158, 562] on button "Nova marcação" at bounding box center [1184, 562] width 119 height 32
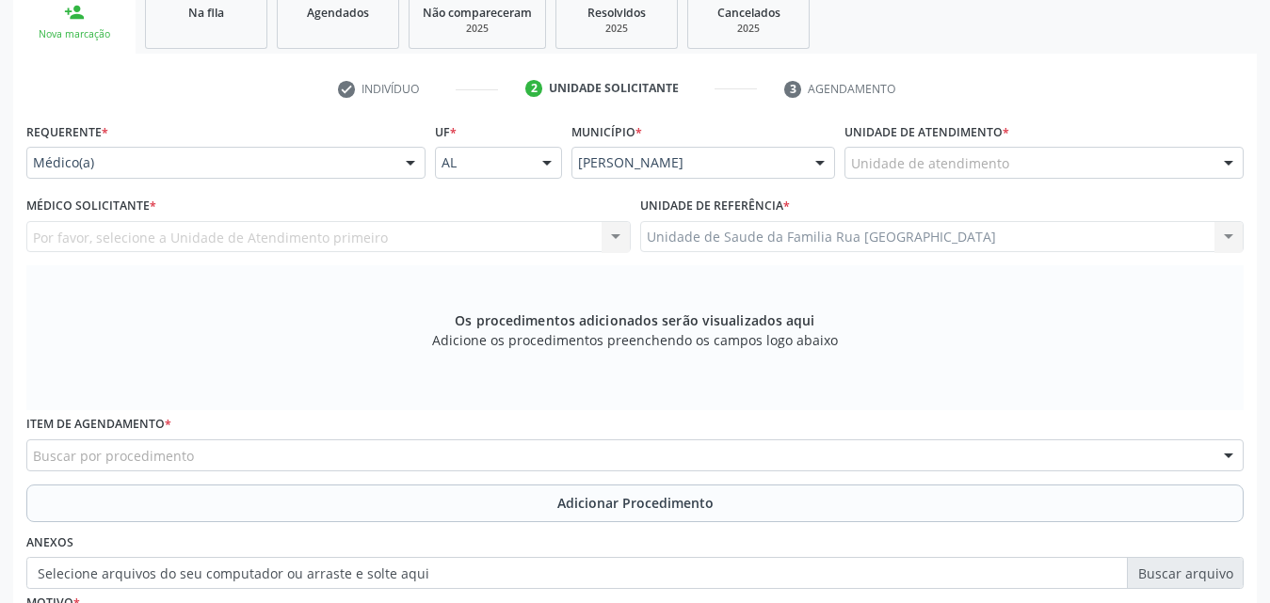
scroll to position [310, 0]
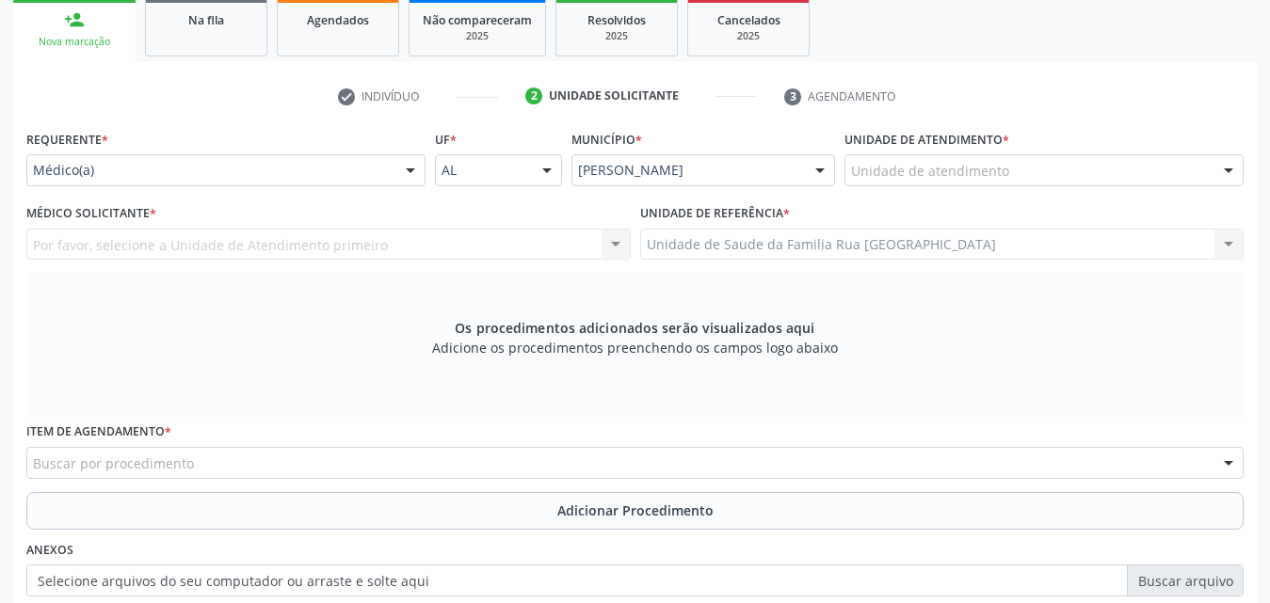
click at [1029, 172] on div "Unidade de atendimento" at bounding box center [1043, 170] width 399 height 32
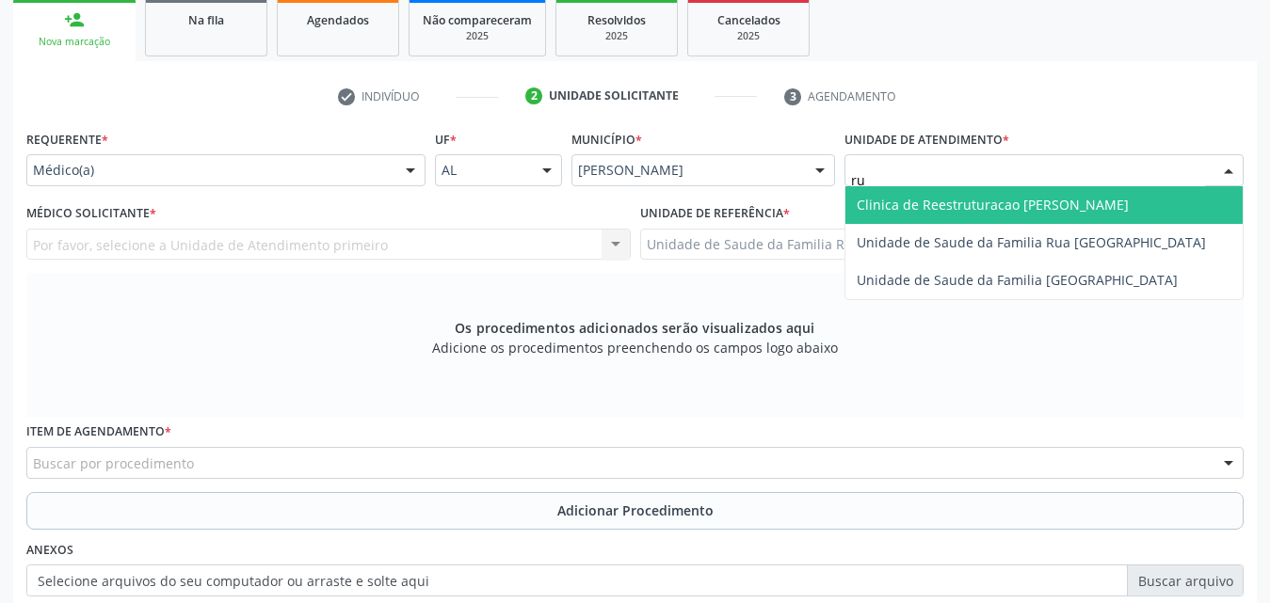
type input "rua"
click at [1008, 206] on span "Unidade de Saude da Familia Rua [GEOGRAPHIC_DATA]" at bounding box center [1030, 205] width 349 height 18
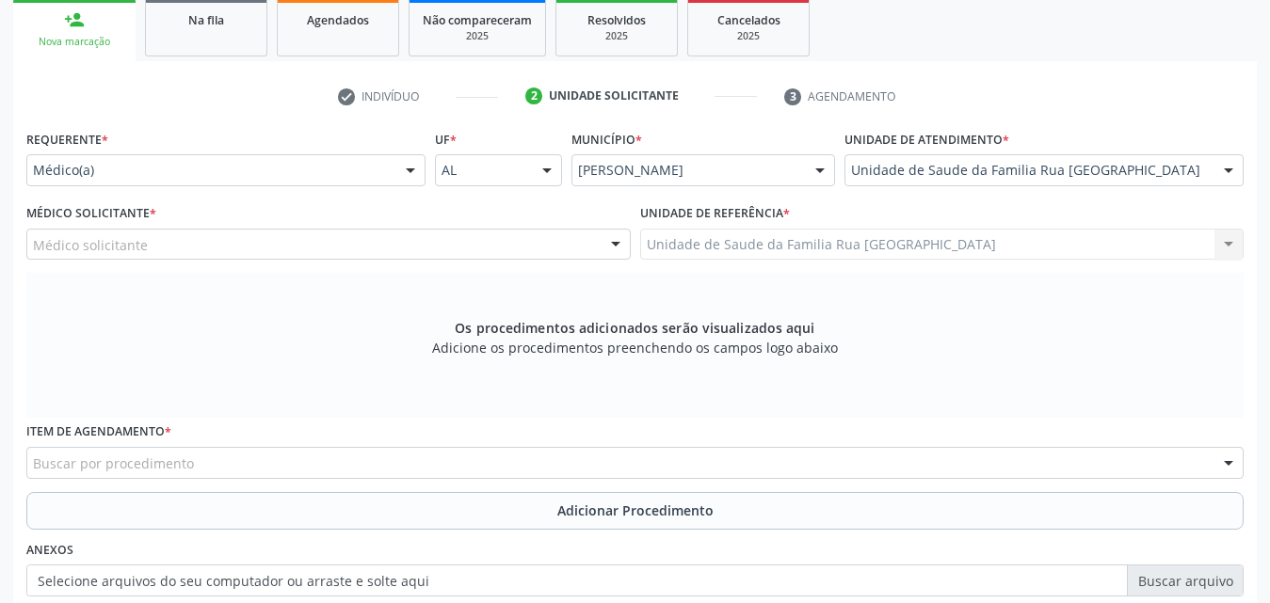
click at [240, 251] on div "Médico solicitante" at bounding box center [328, 245] width 604 height 32
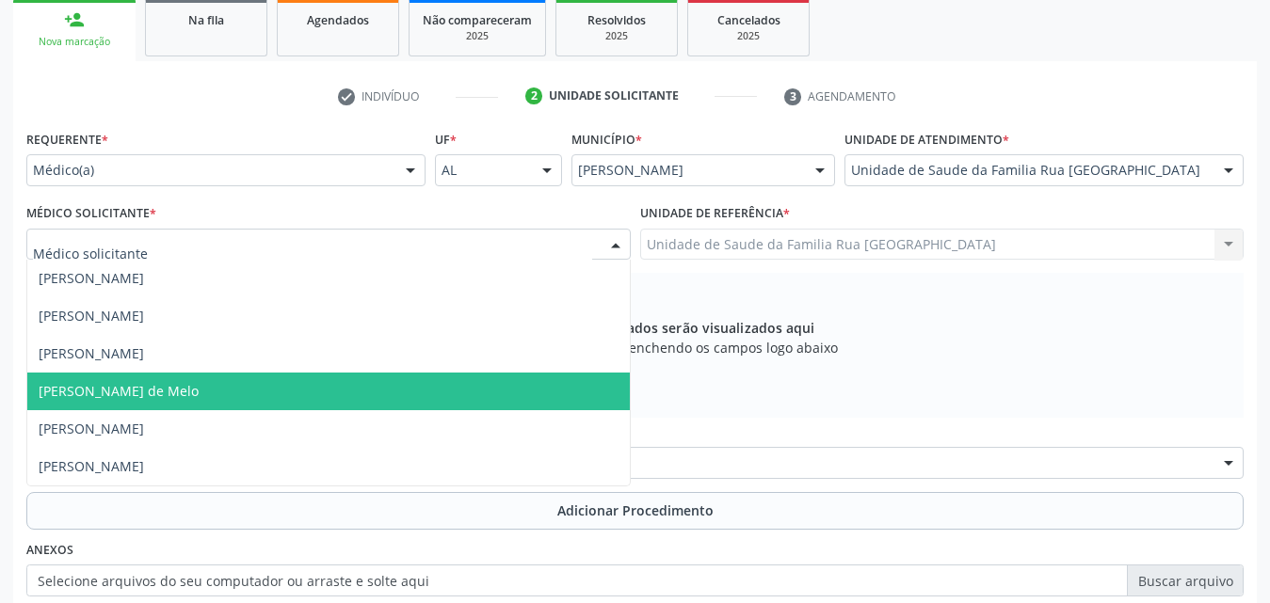
click at [173, 390] on span "[PERSON_NAME] de Melo" at bounding box center [119, 391] width 160 height 18
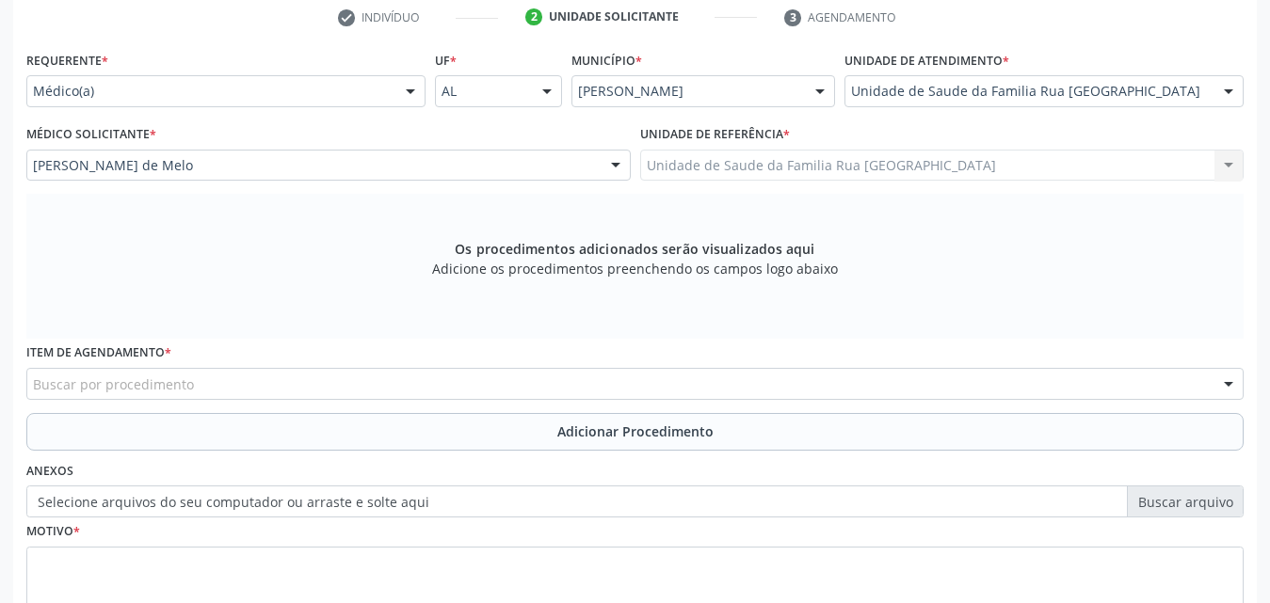
scroll to position [498, 0]
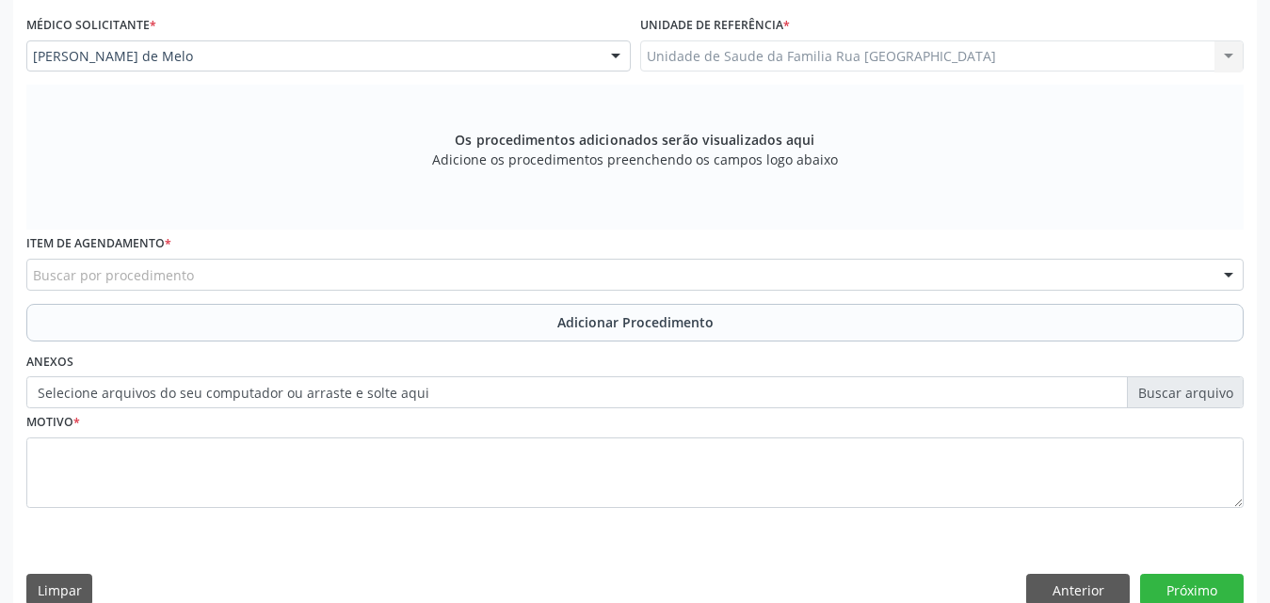
click at [373, 270] on div "Buscar por procedimento" at bounding box center [634, 275] width 1217 height 32
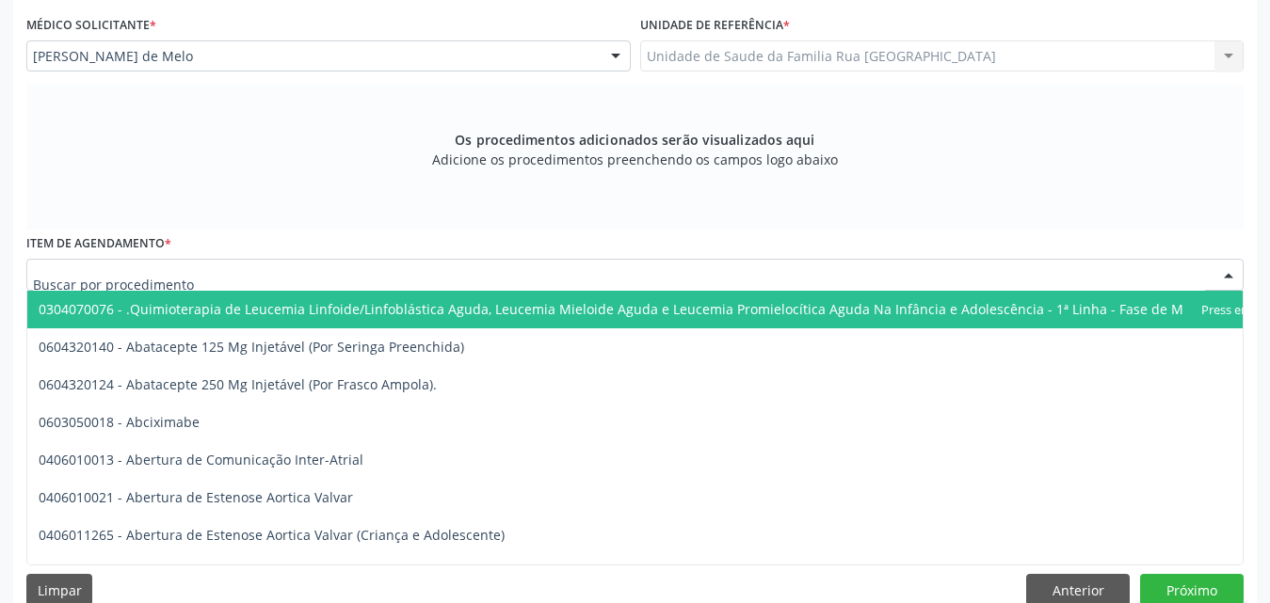
type input "c"
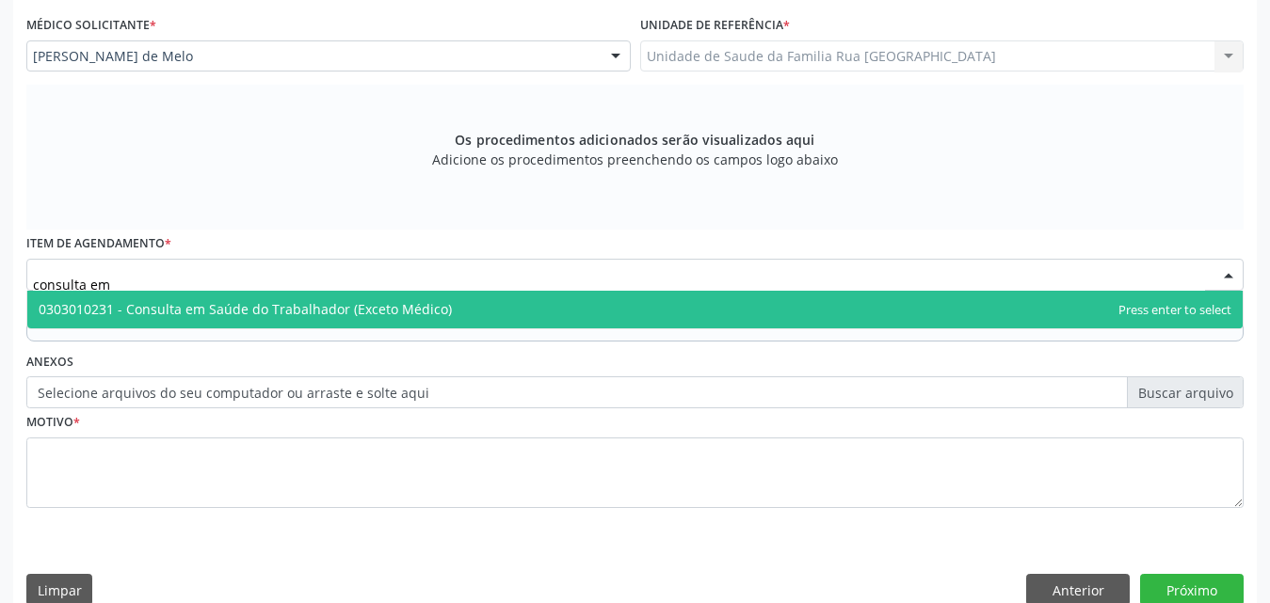
scroll to position [0, 0]
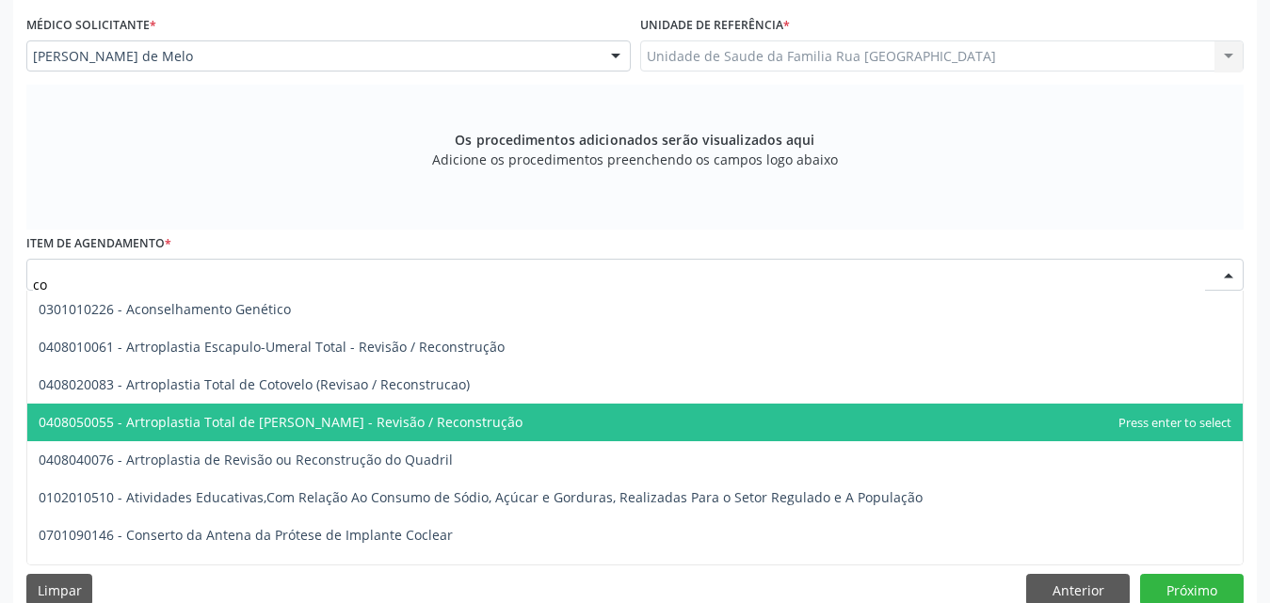
type input "c"
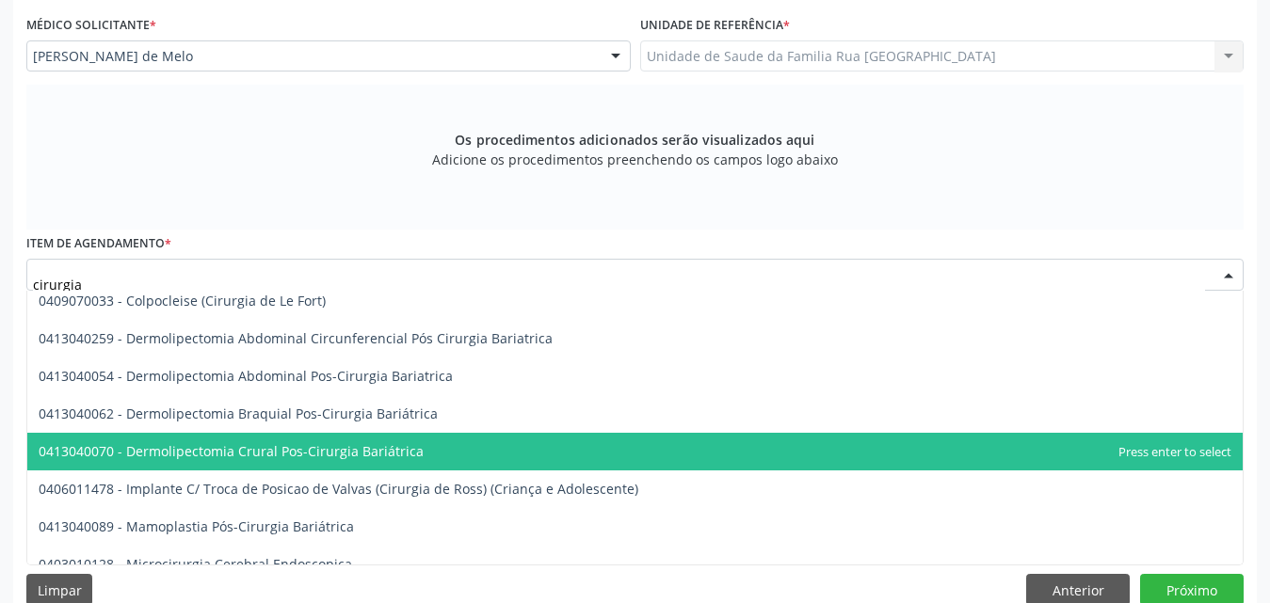
scroll to position [931, 0]
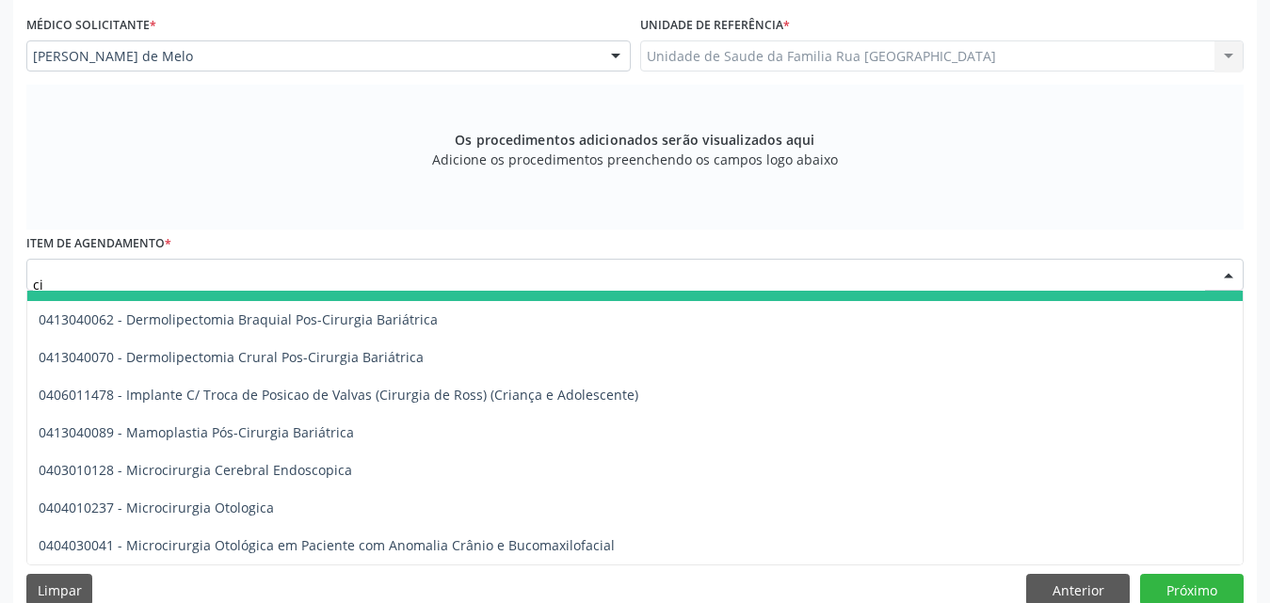
type input "c"
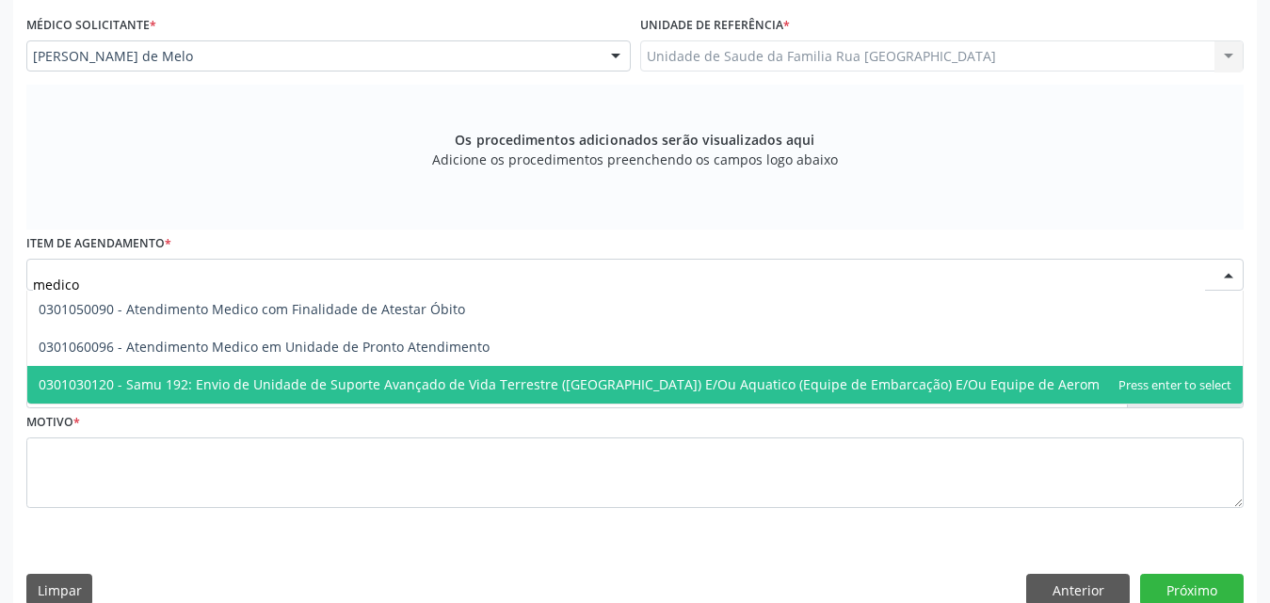
scroll to position [0, 0]
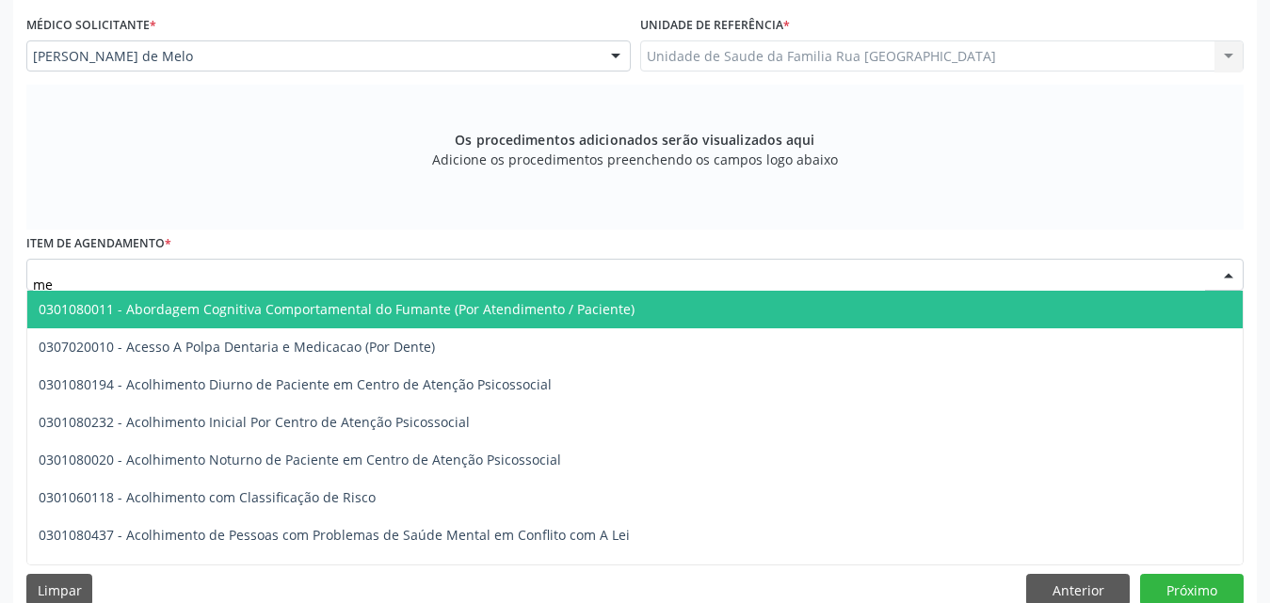
type input "m"
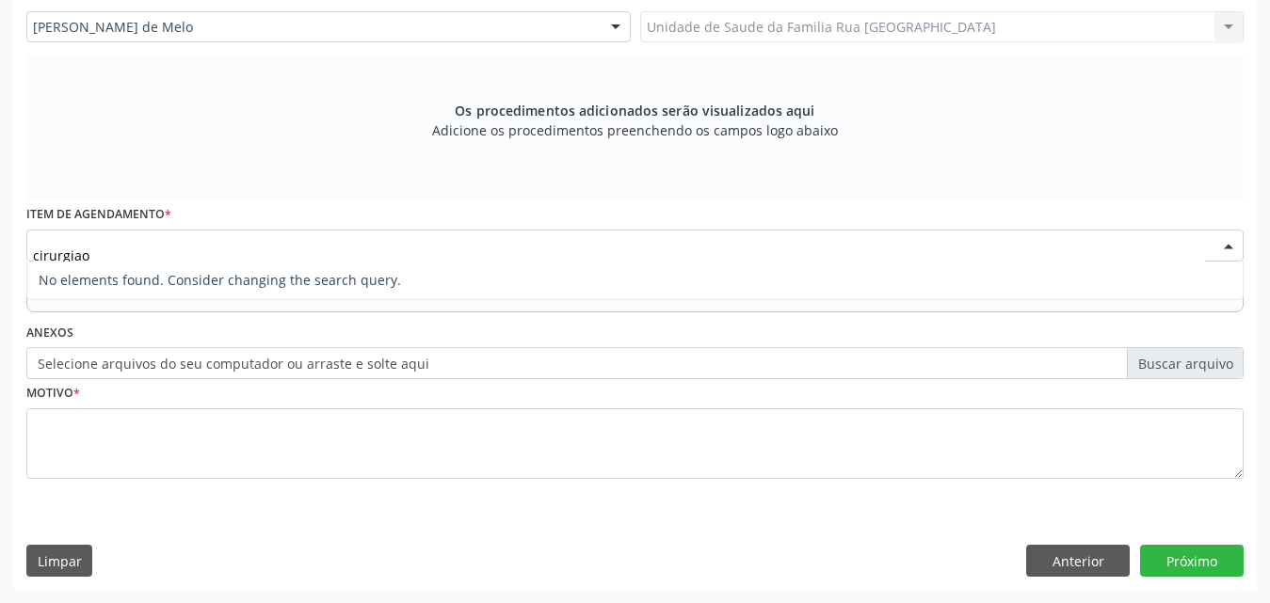
type input "cirurgia"
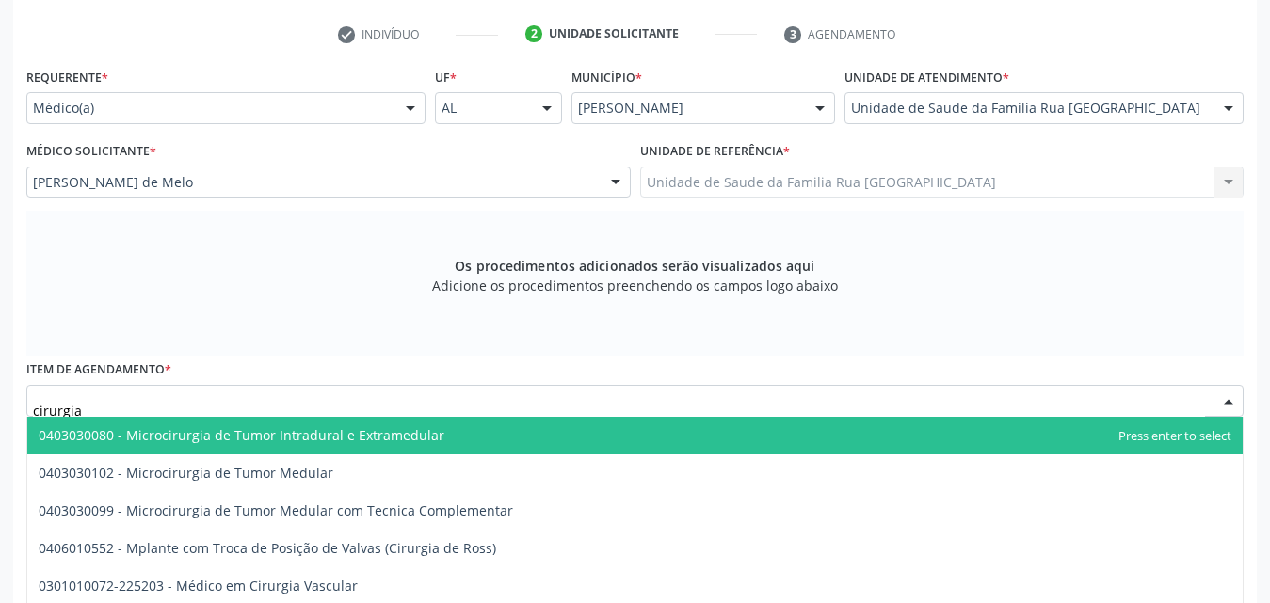
scroll to position [339, 0]
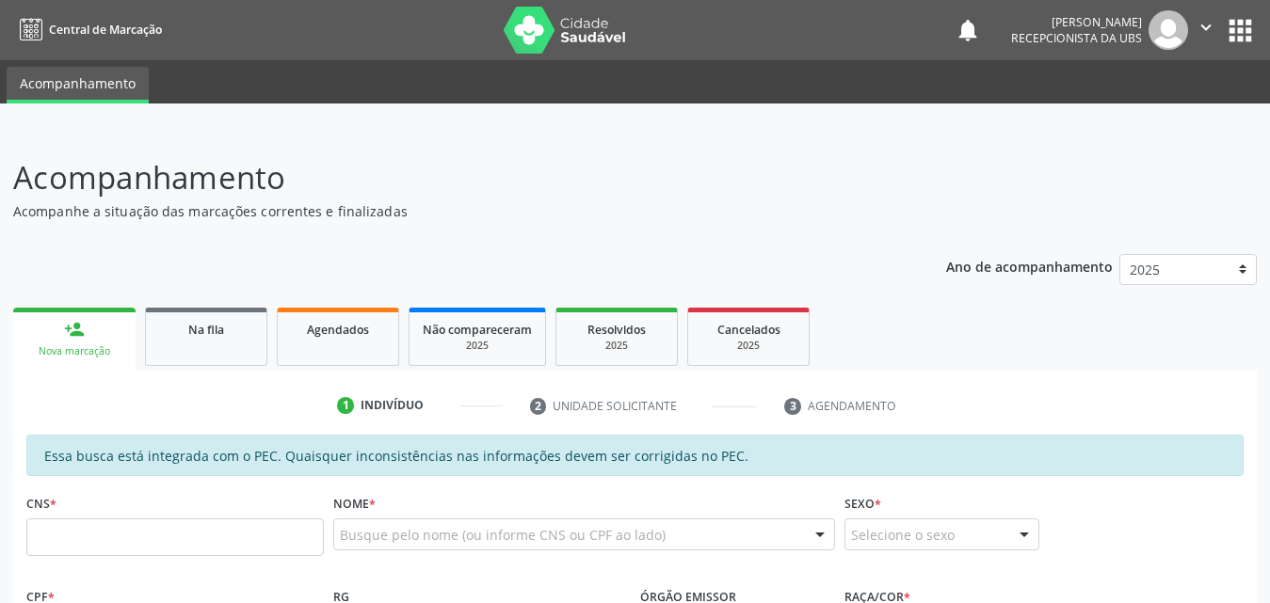
scroll to position [338, 0]
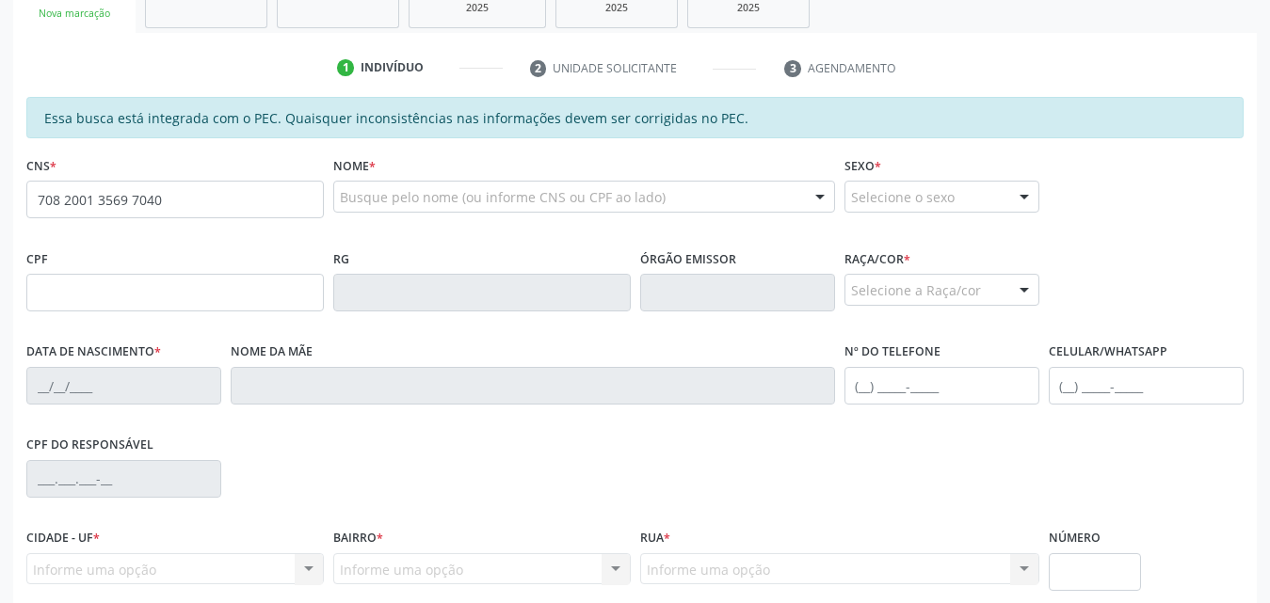
type input "708 2001 3569 7040"
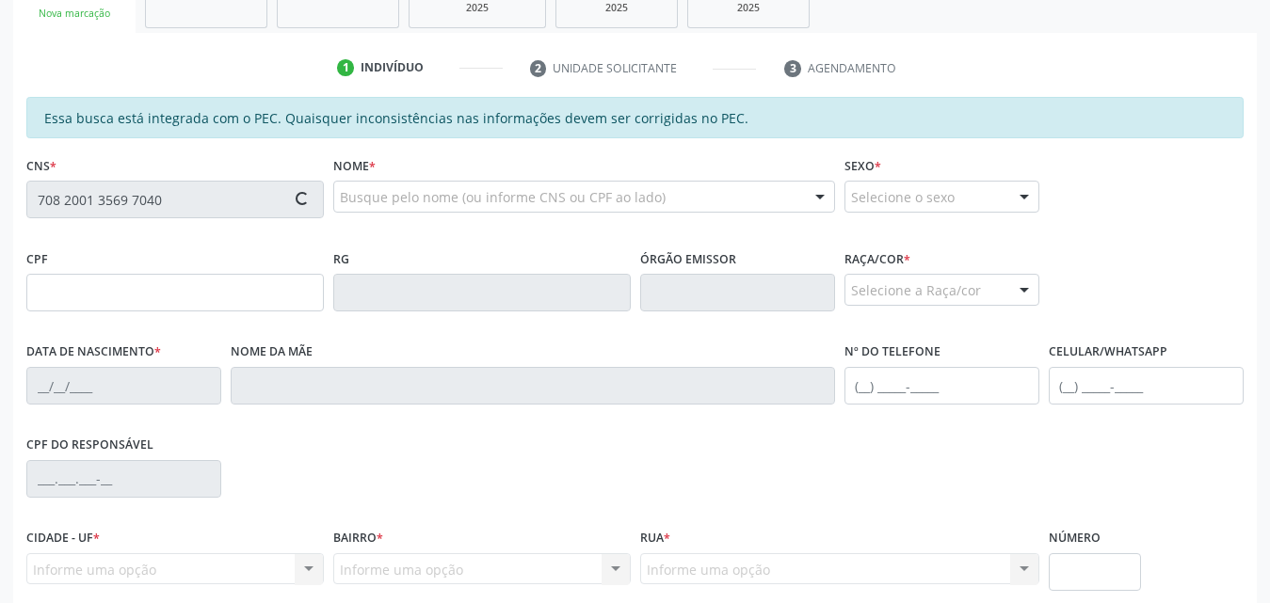
type input "516.523.154-20"
type input "2[DATE]"
type input "[PERSON_NAME]"
type input "[PHONE_NUMBER]"
type input "60"
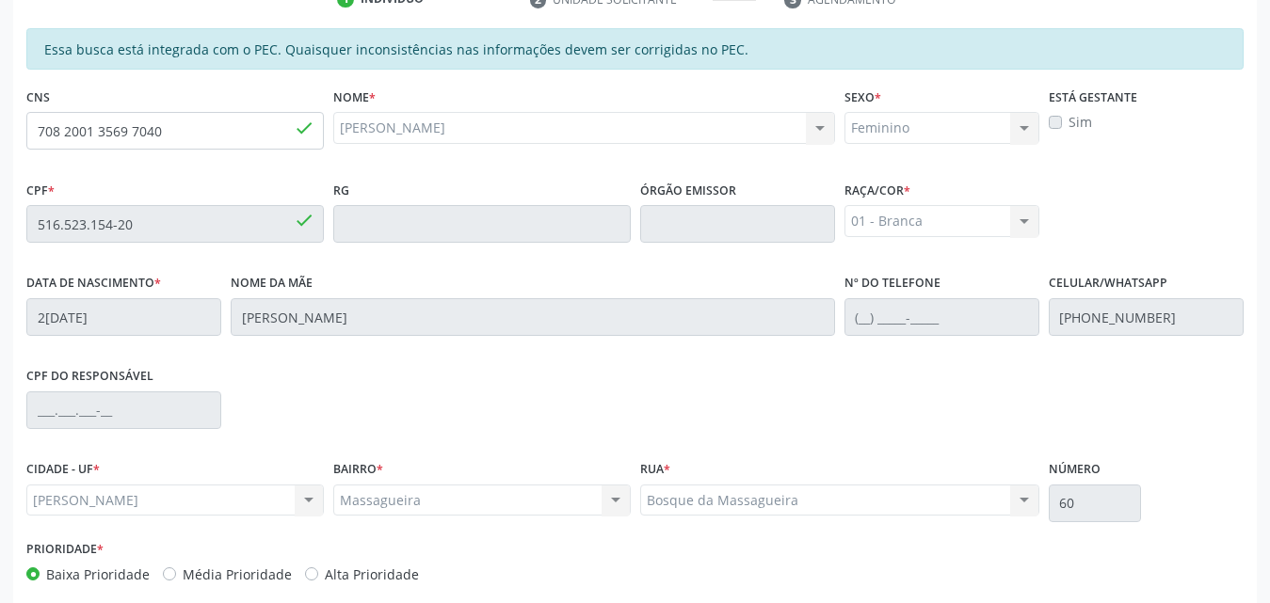
scroll to position [498, 0]
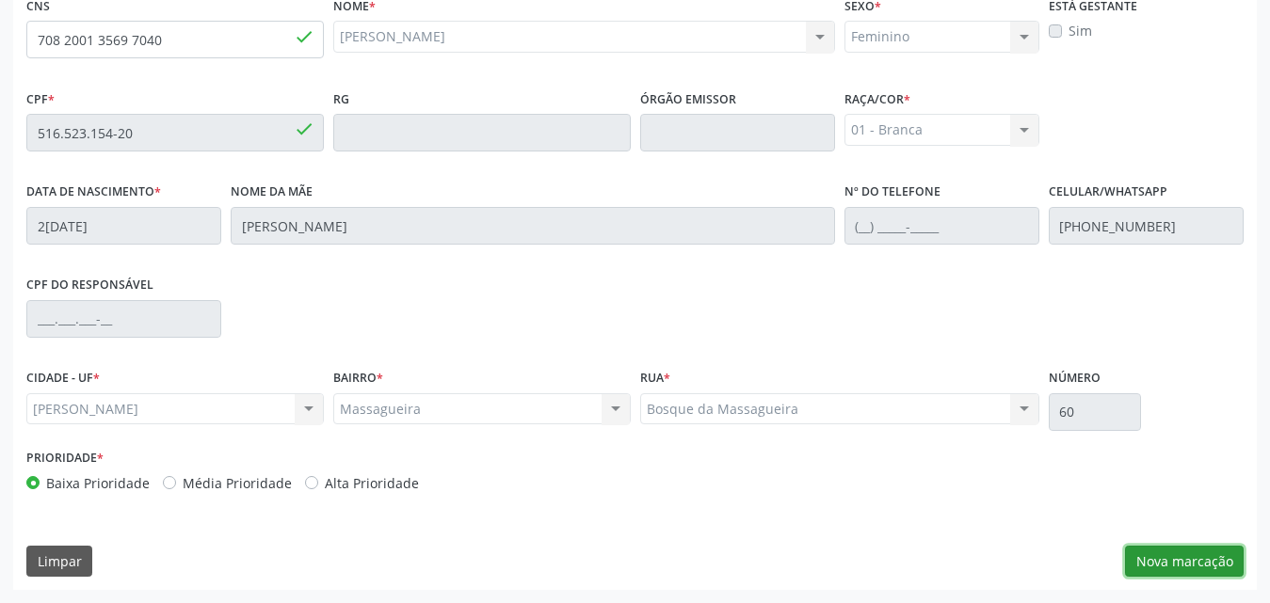
click at [1152, 558] on button "Nova marcação" at bounding box center [1184, 562] width 119 height 32
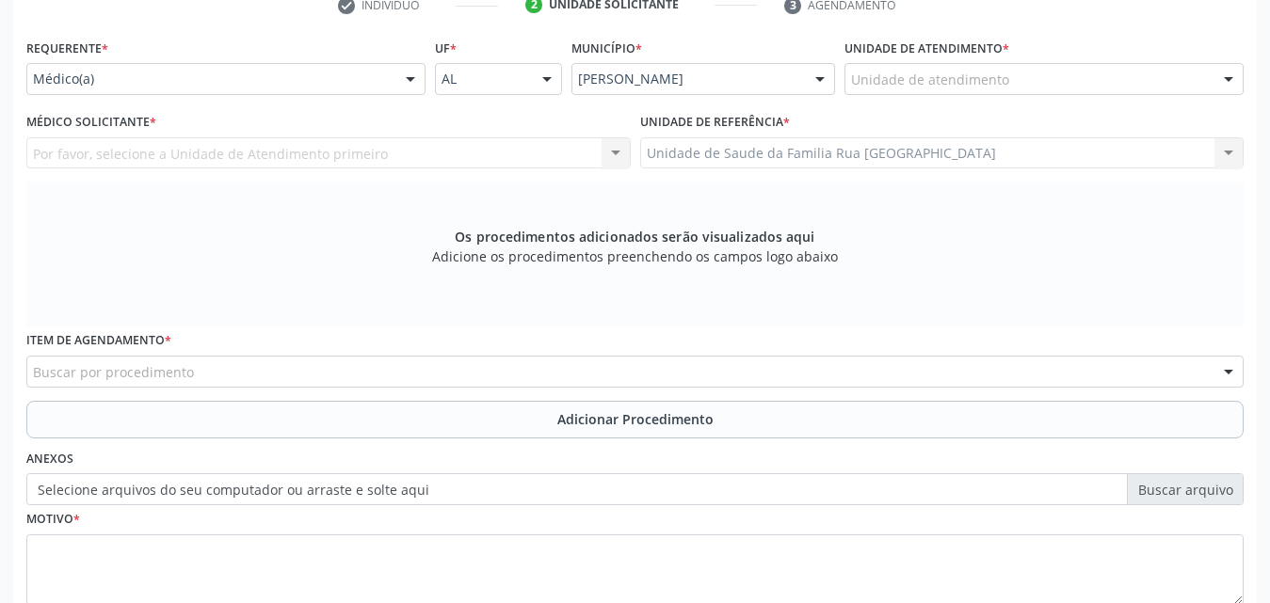
scroll to position [310, 0]
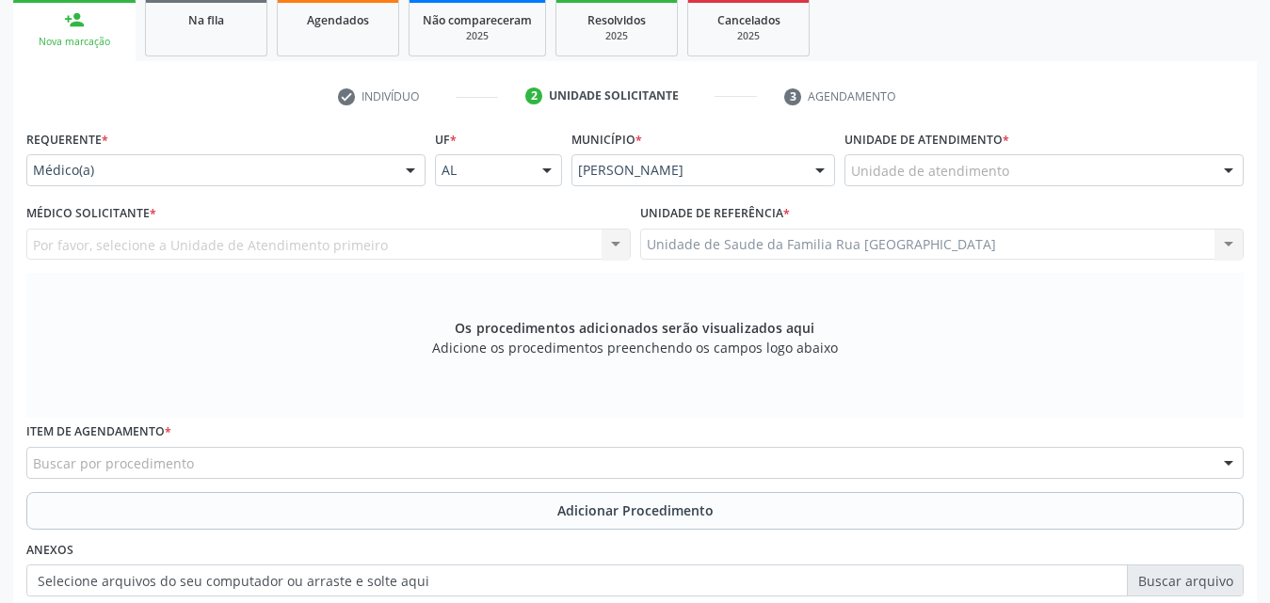
click at [1011, 175] on div "Unidade de atendimento" at bounding box center [1043, 170] width 399 height 32
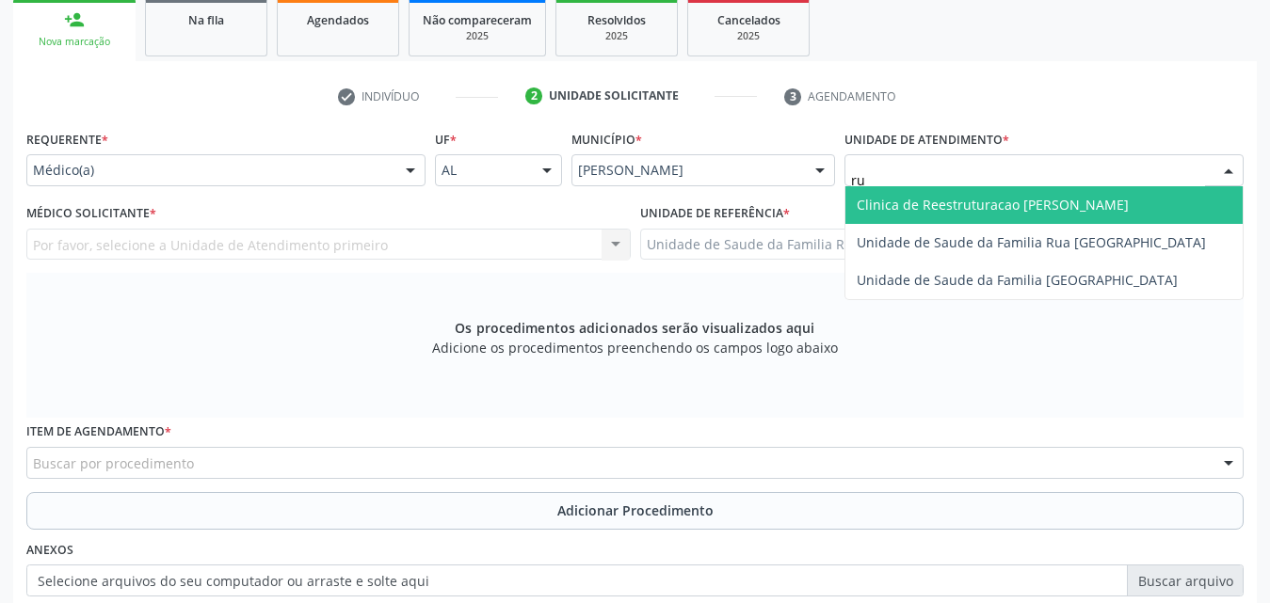
type input "rua"
click at [1030, 200] on span "Unidade de Saude da Familia Rua [GEOGRAPHIC_DATA]" at bounding box center [1030, 205] width 349 height 18
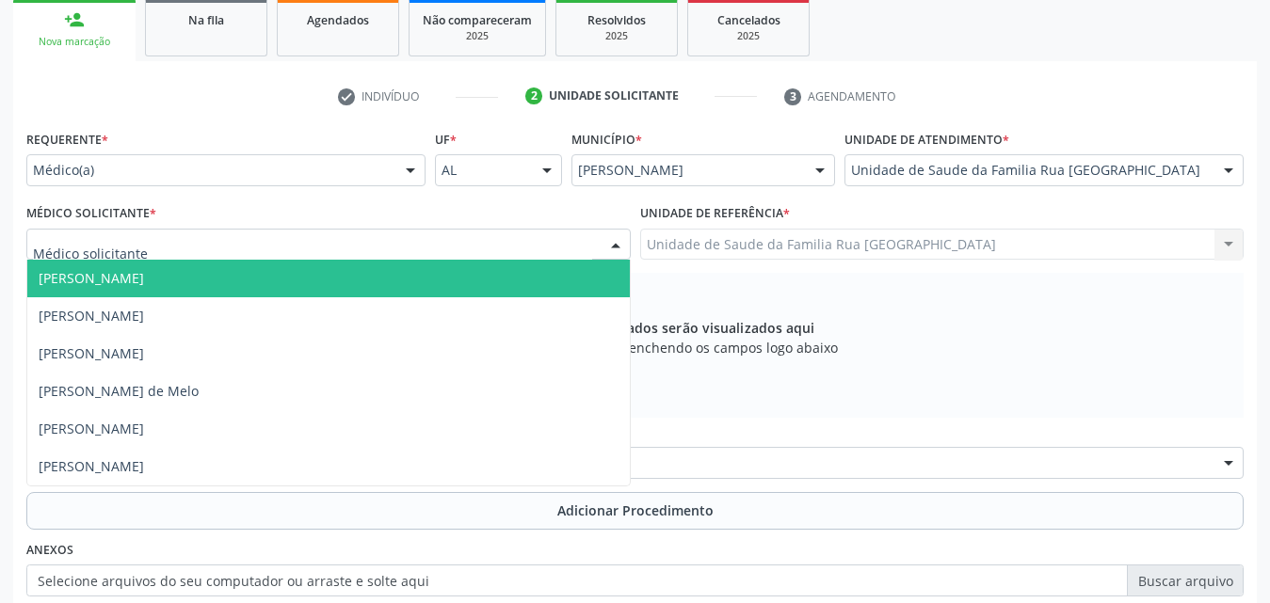
click at [234, 246] on div at bounding box center [328, 245] width 604 height 32
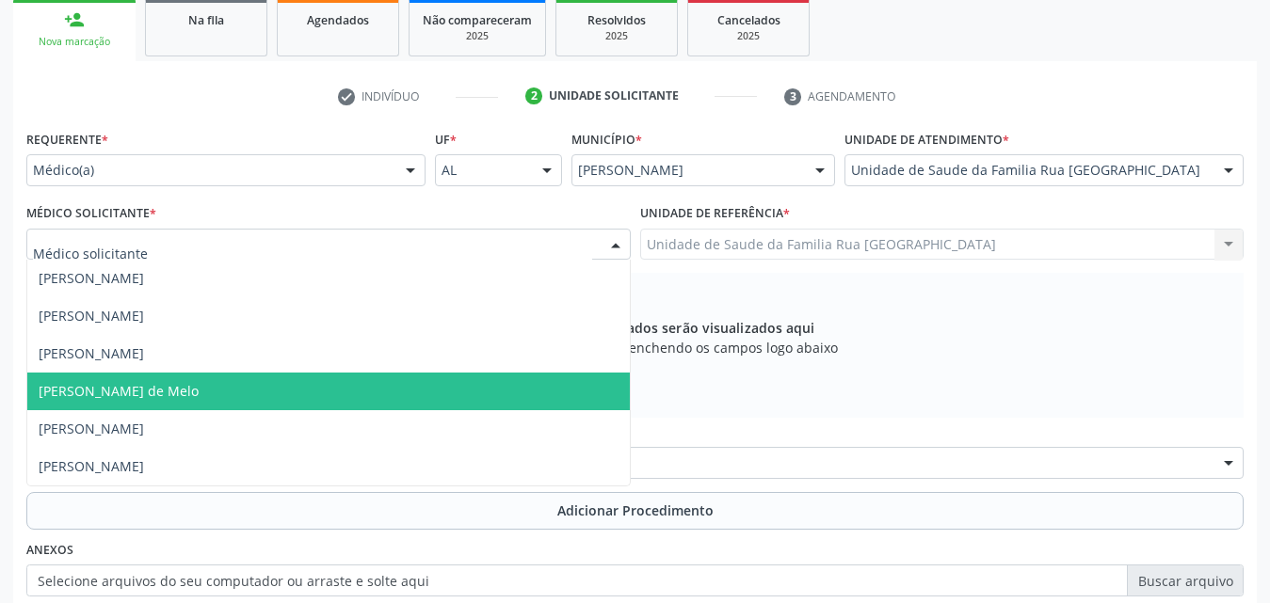
click at [158, 383] on span "[PERSON_NAME] de Melo" at bounding box center [119, 391] width 160 height 18
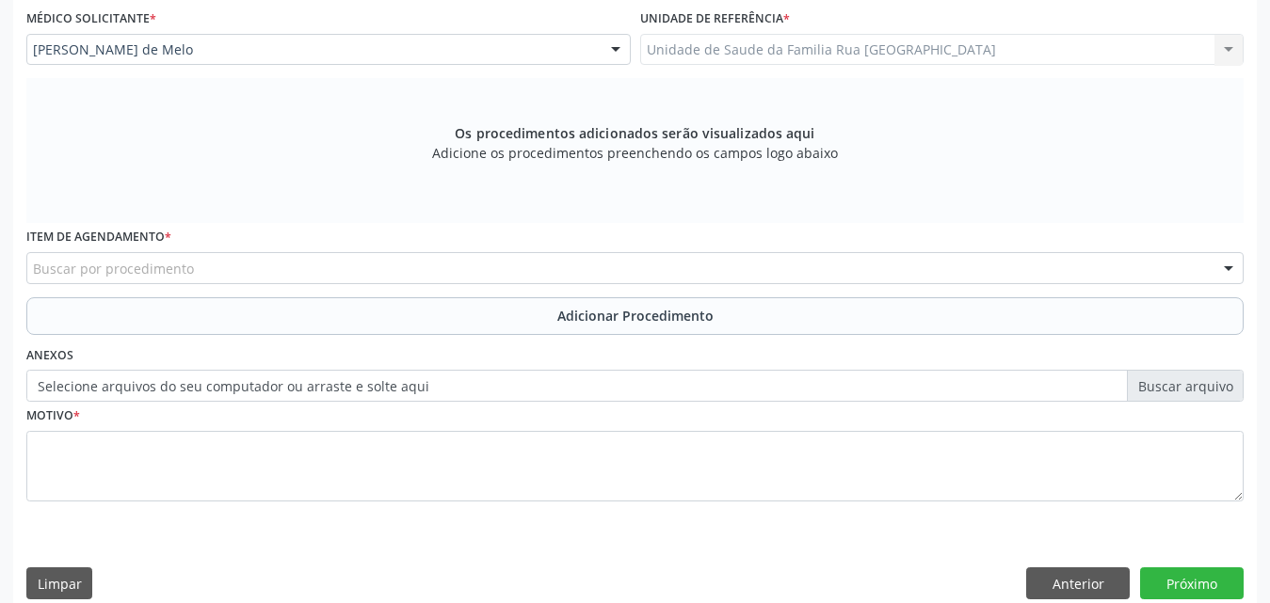
scroll to position [527, 0]
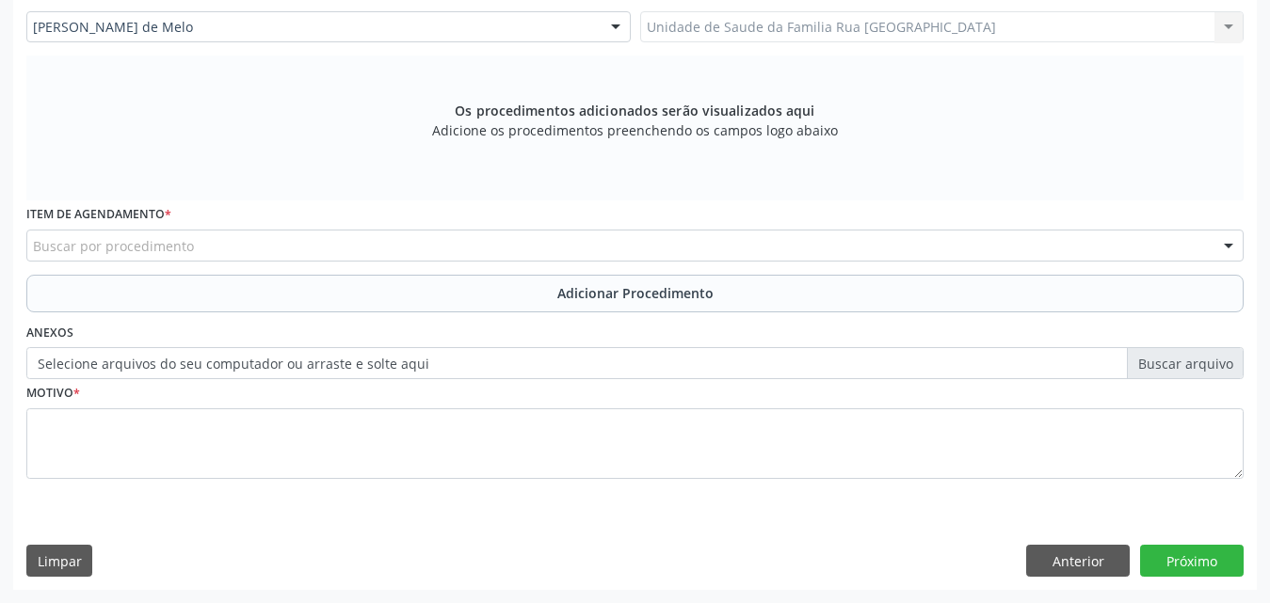
click at [327, 253] on div "Buscar por procedimento" at bounding box center [634, 246] width 1217 height 32
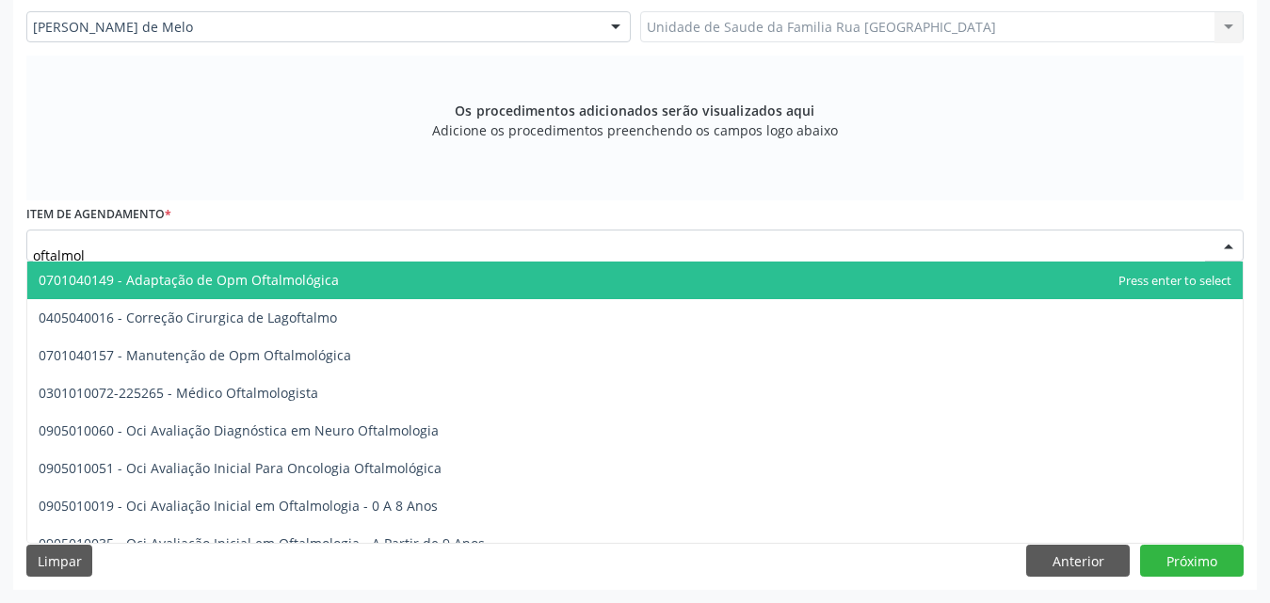
type input "oftalmolo"
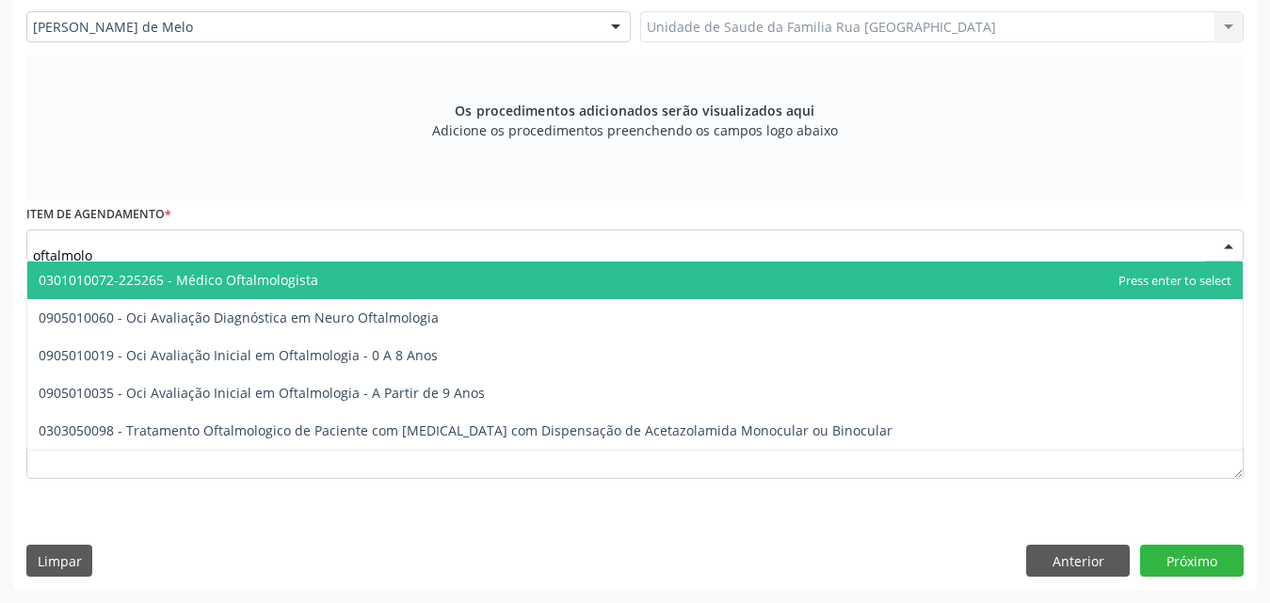
click at [315, 270] on span "0301010072-225265 - Médico Oftalmologista" at bounding box center [634, 281] width 1215 height 38
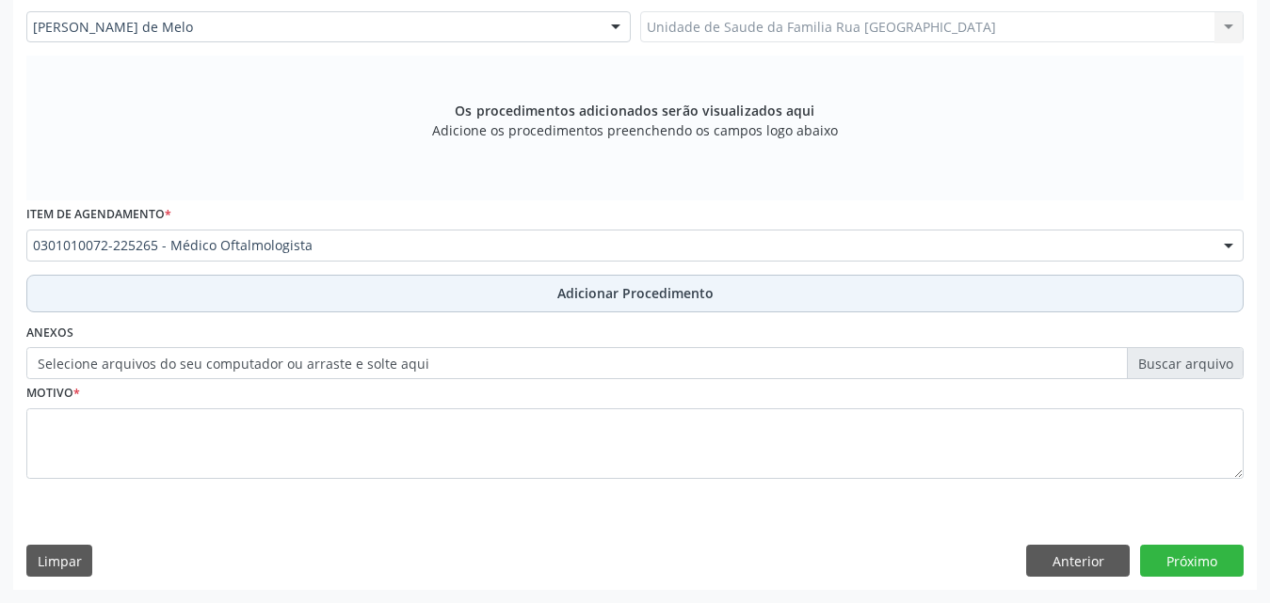
click at [576, 296] on span "Adicionar Procedimento" at bounding box center [635, 293] width 156 height 20
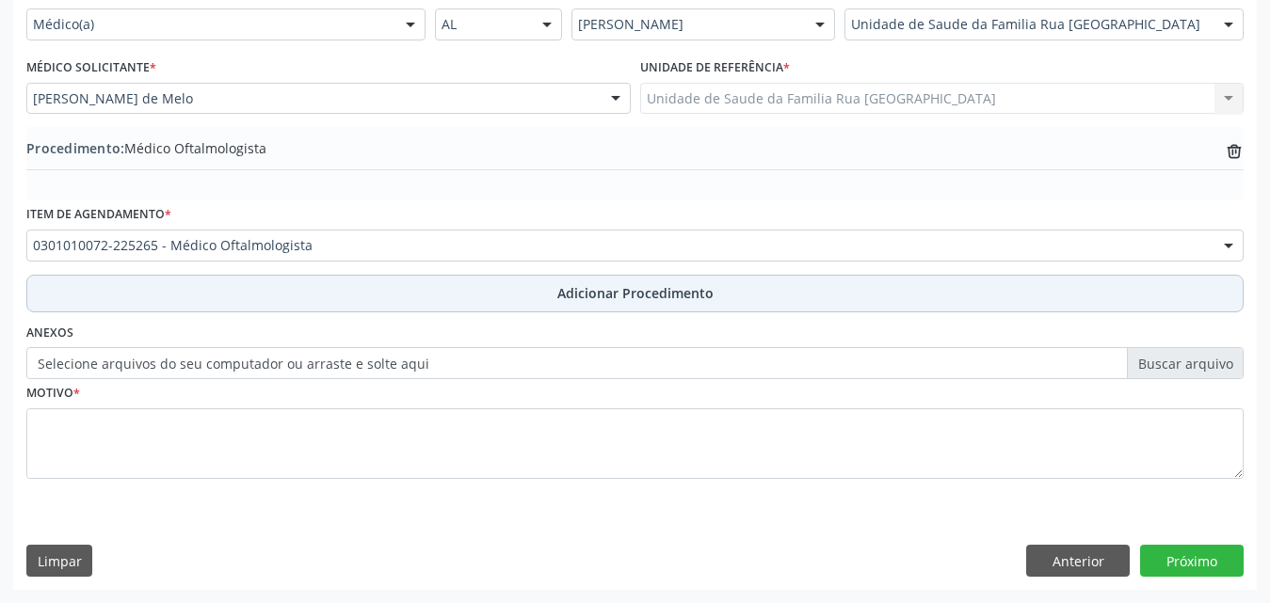
scroll to position [455, 0]
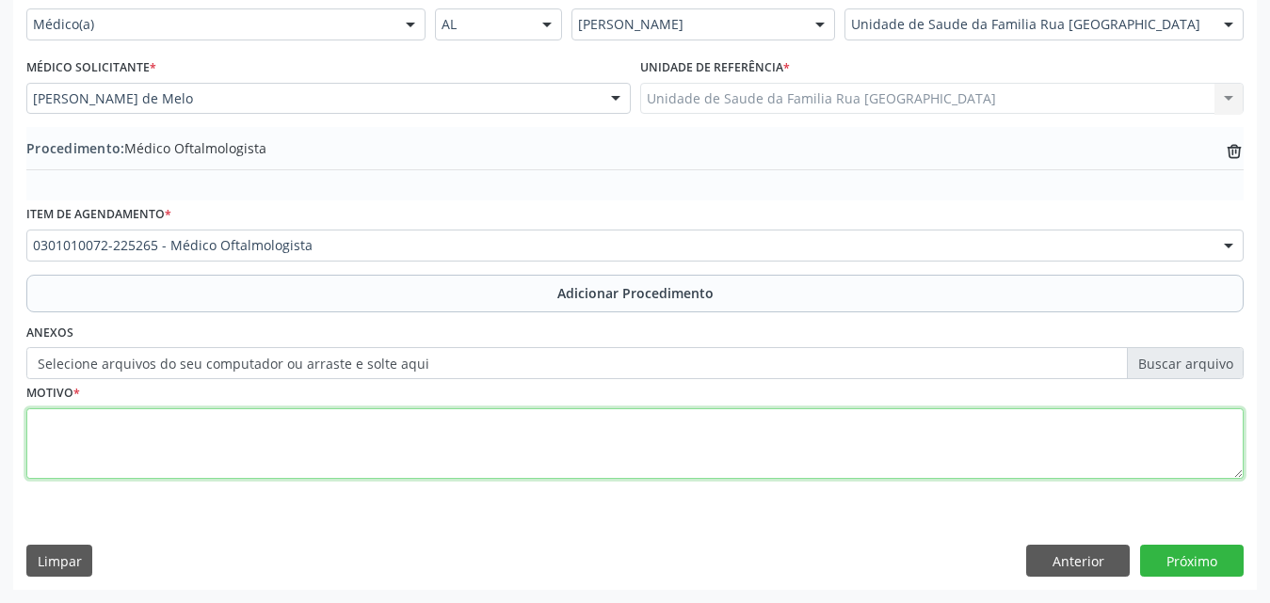
click at [129, 458] on textarea at bounding box center [634, 444] width 1217 height 72
type textarea "paciente com perda da acuidade visual e dermatocalase progressiva."
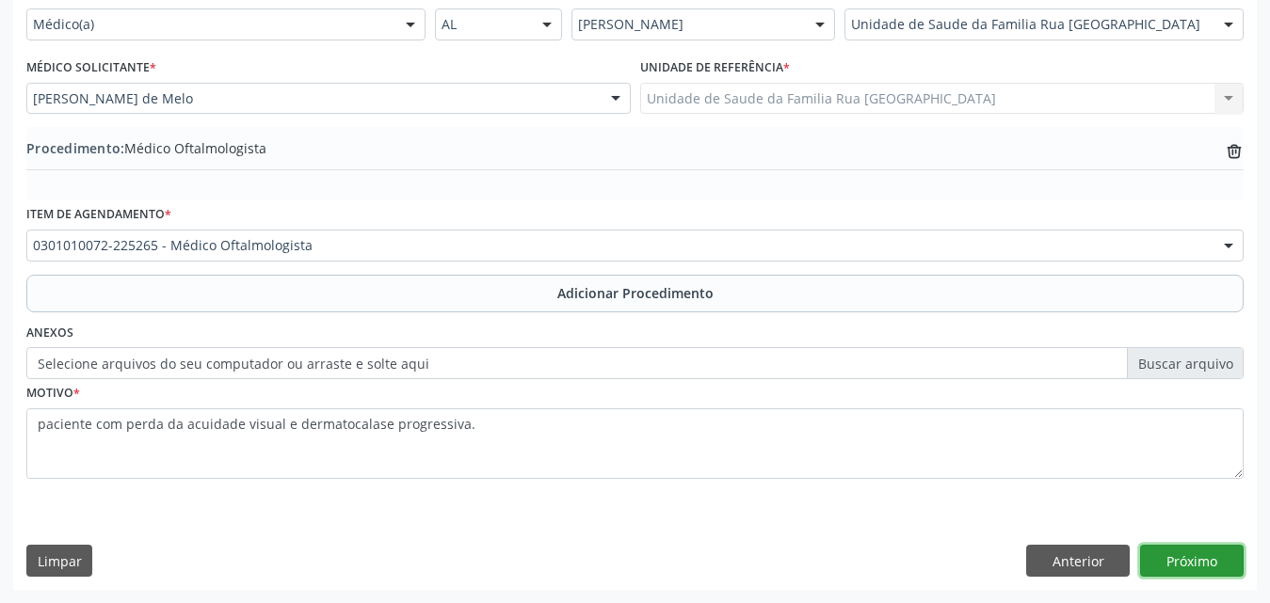
click at [1170, 552] on button "Próximo" at bounding box center [1192, 561] width 104 height 32
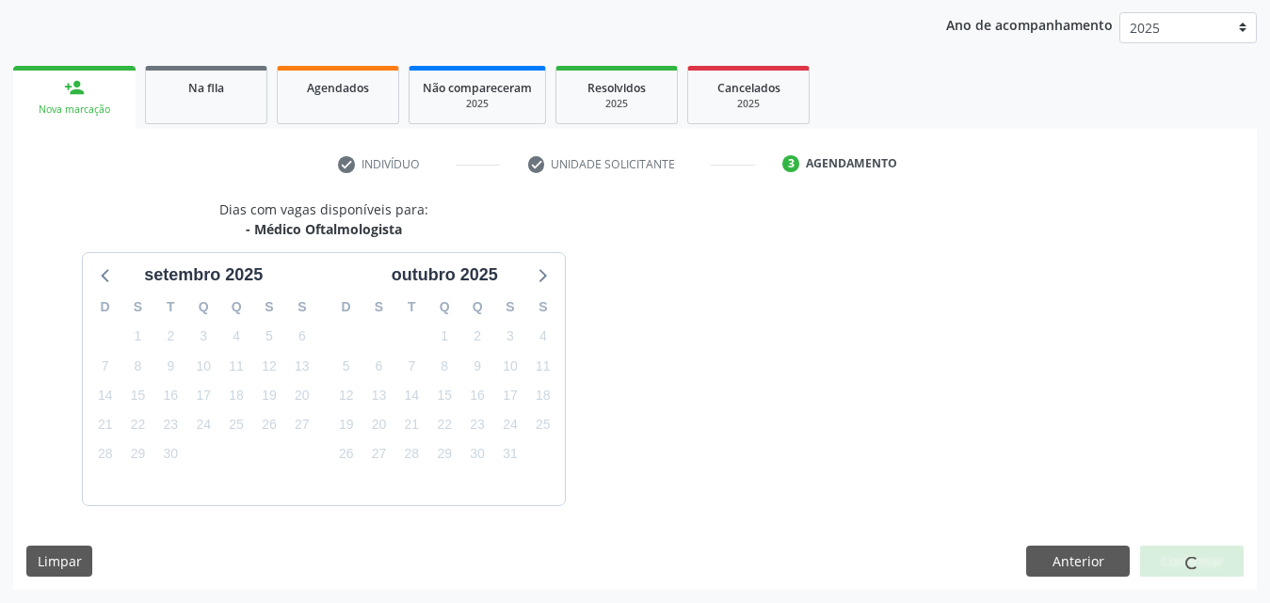
scroll to position [297, 0]
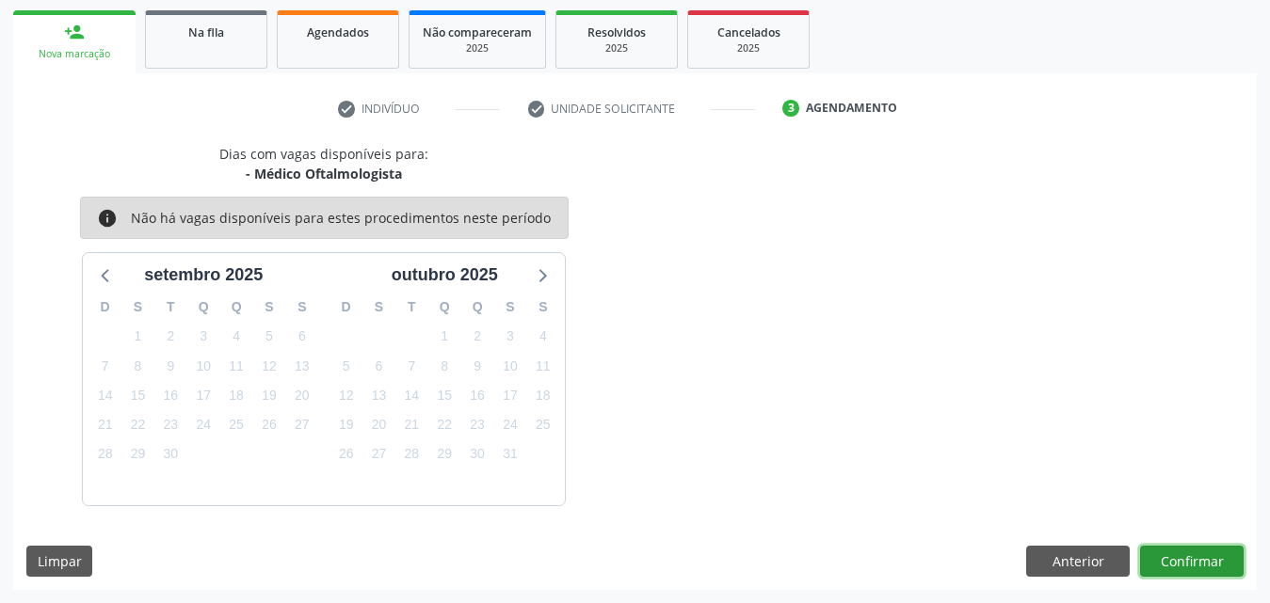
click at [1173, 558] on button "Confirmar" at bounding box center [1192, 562] width 104 height 32
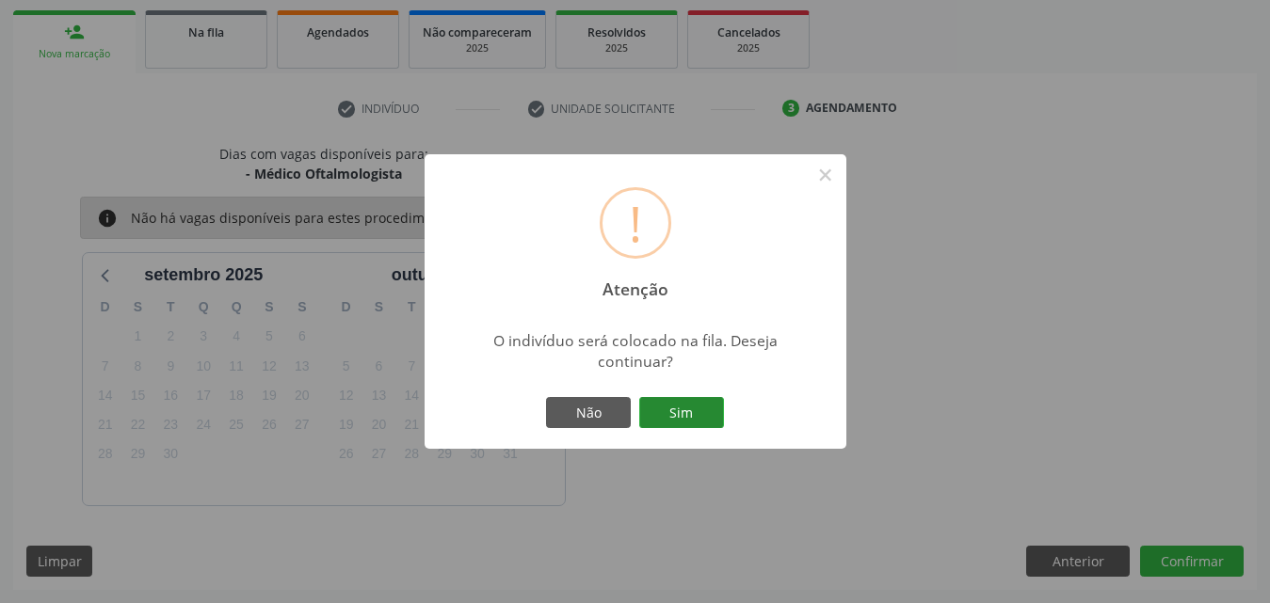
drag, startPoint x: 675, startPoint y: 409, endPoint x: 677, endPoint y: 394, distance: 15.2
click at [675, 407] on button "Sim" at bounding box center [681, 413] width 85 height 32
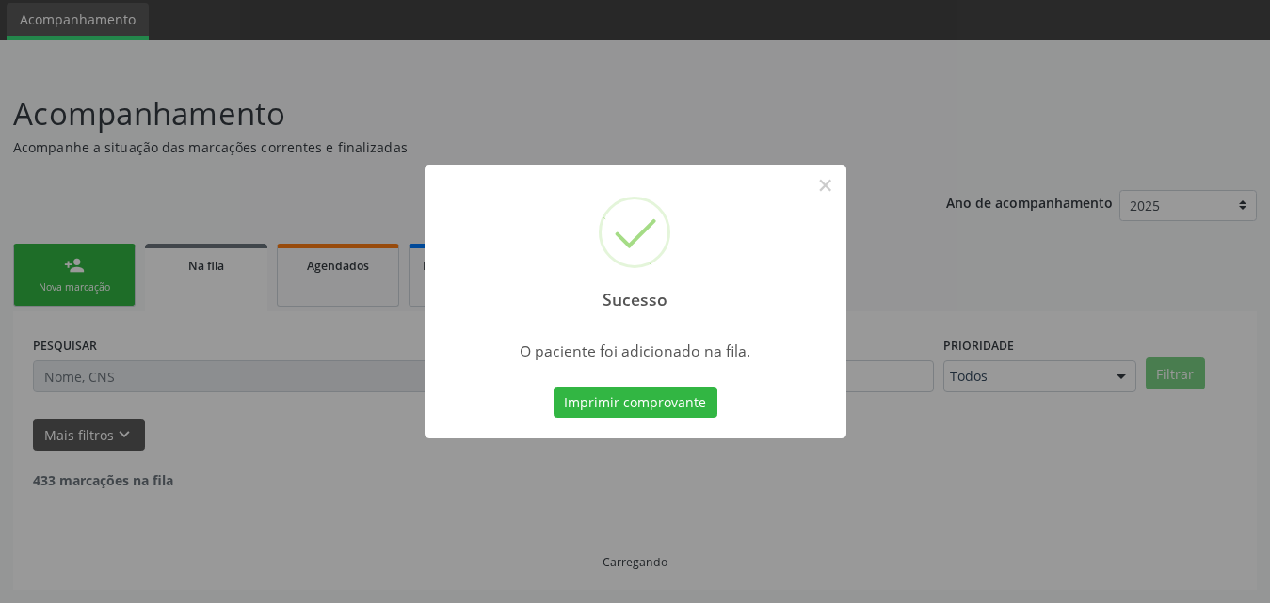
scroll to position [44, 0]
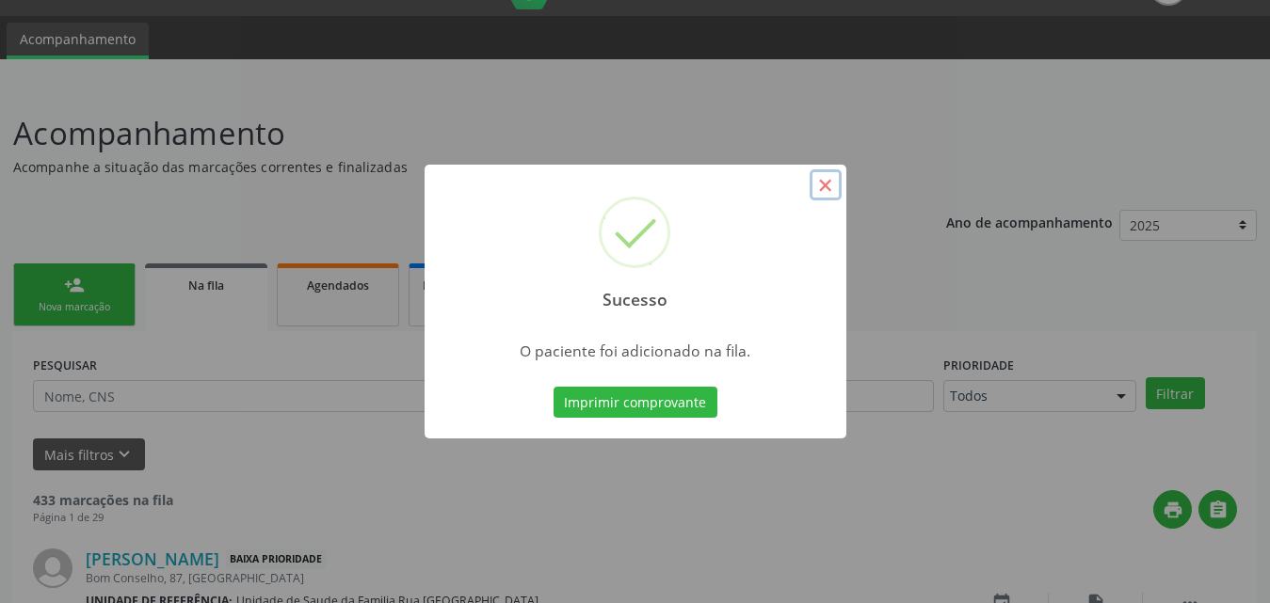
click at [822, 189] on button "×" at bounding box center [825, 185] width 32 height 32
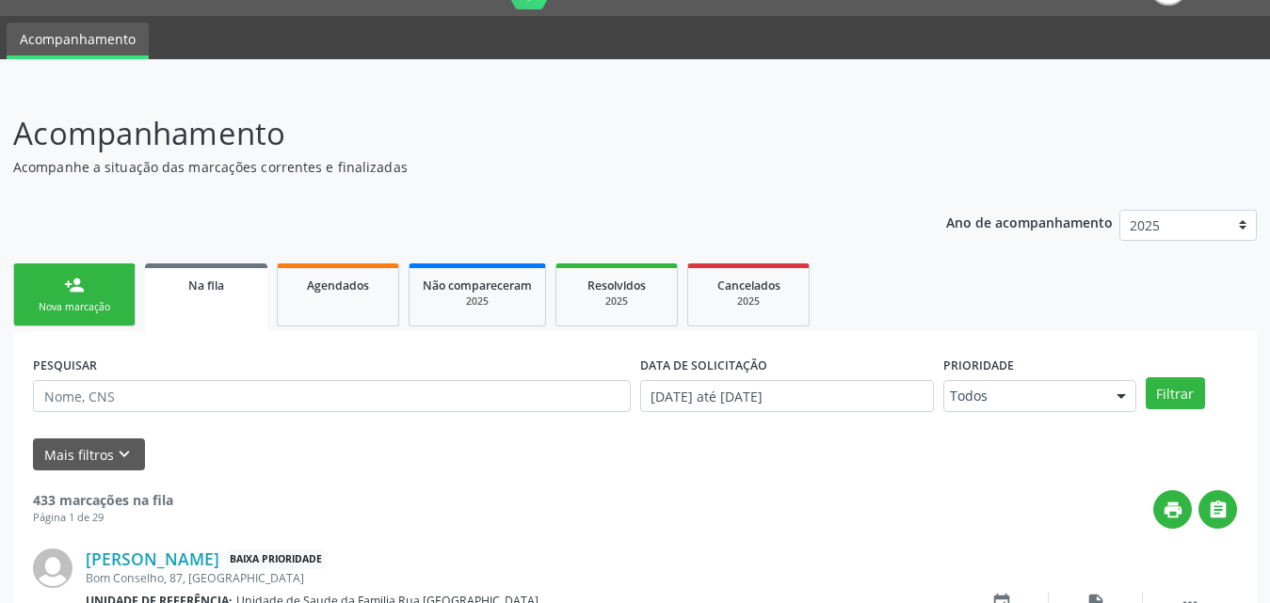
click at [56, 298] on link "person_add Nova marcação" at bounding box center [74, 295] width 122 height 63
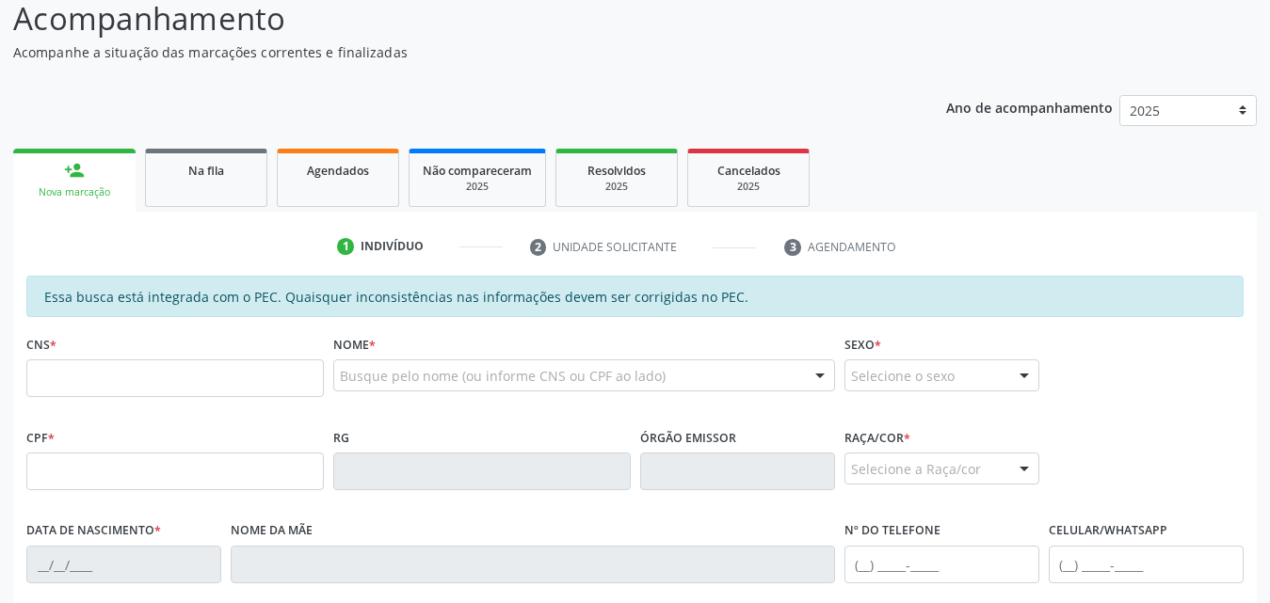
scroll to position [327, 0]
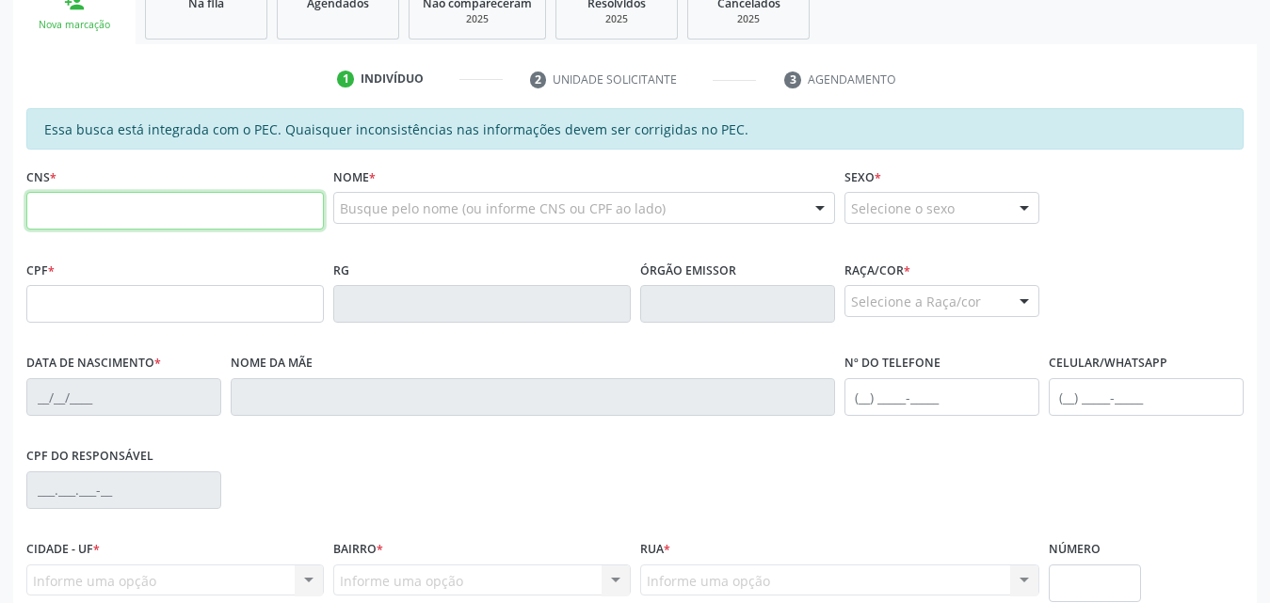
click at [168, 215] on input "text" at bounding box center [174, 211] width 297 height 38
type input "702 6032 5095 9745"
type input "397.728.288-39"
type input "[DATE]"
type input "[PERSON_NAME]"
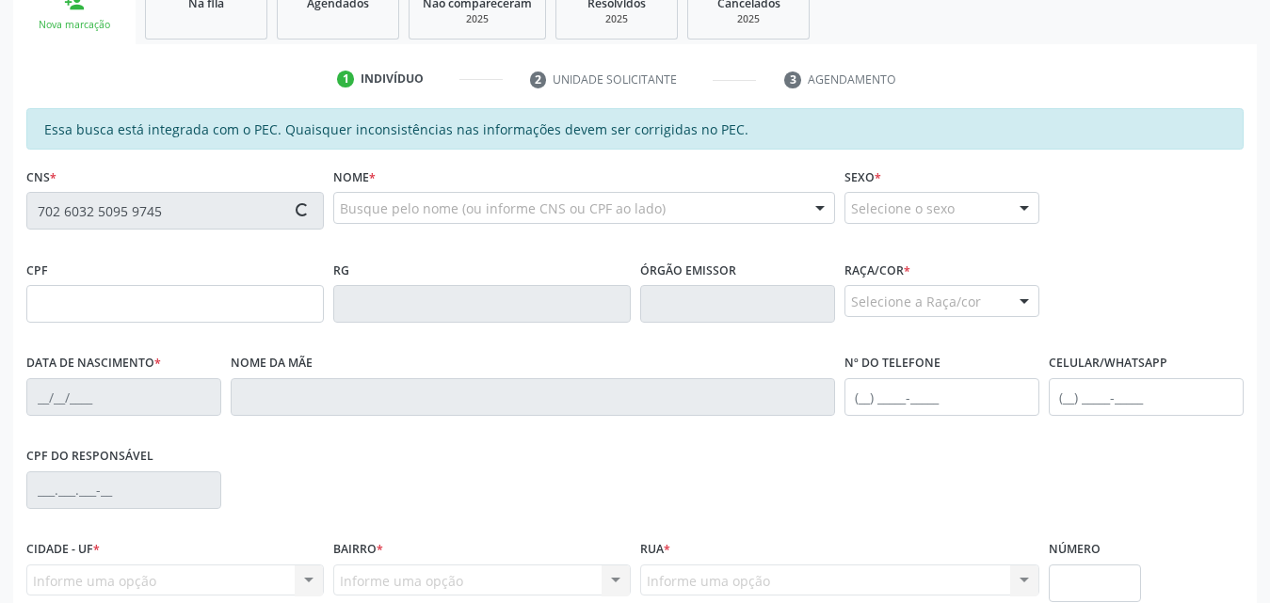
type input "[PHONE_NUMBER]"
type input "22"
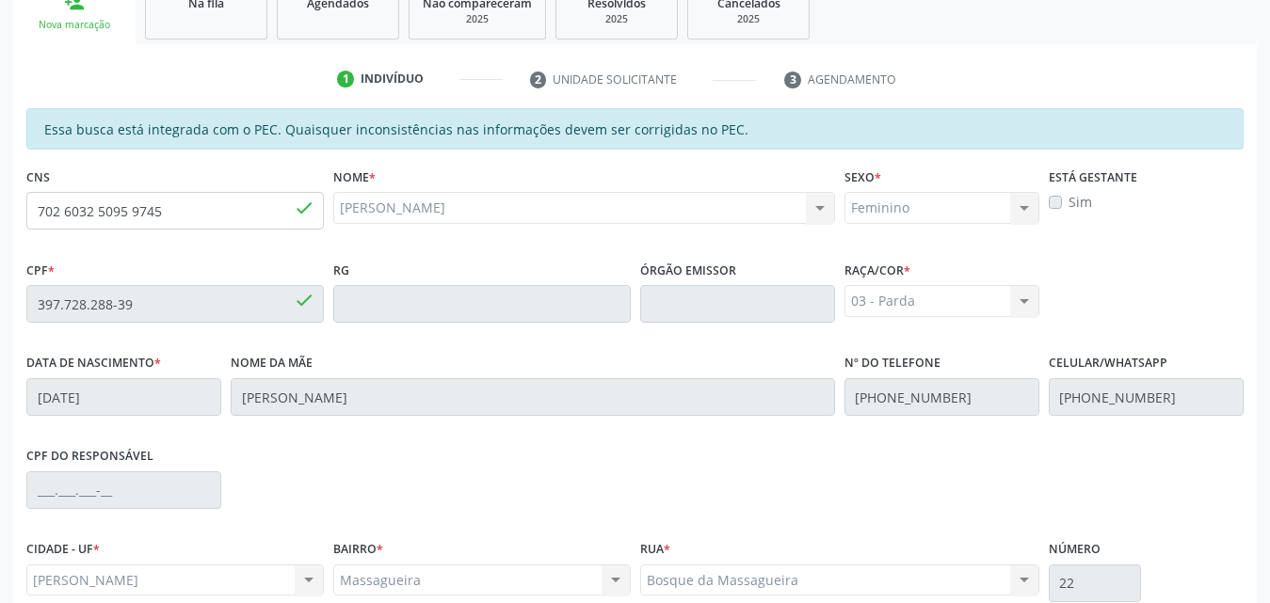
scroll to position [498, 0]
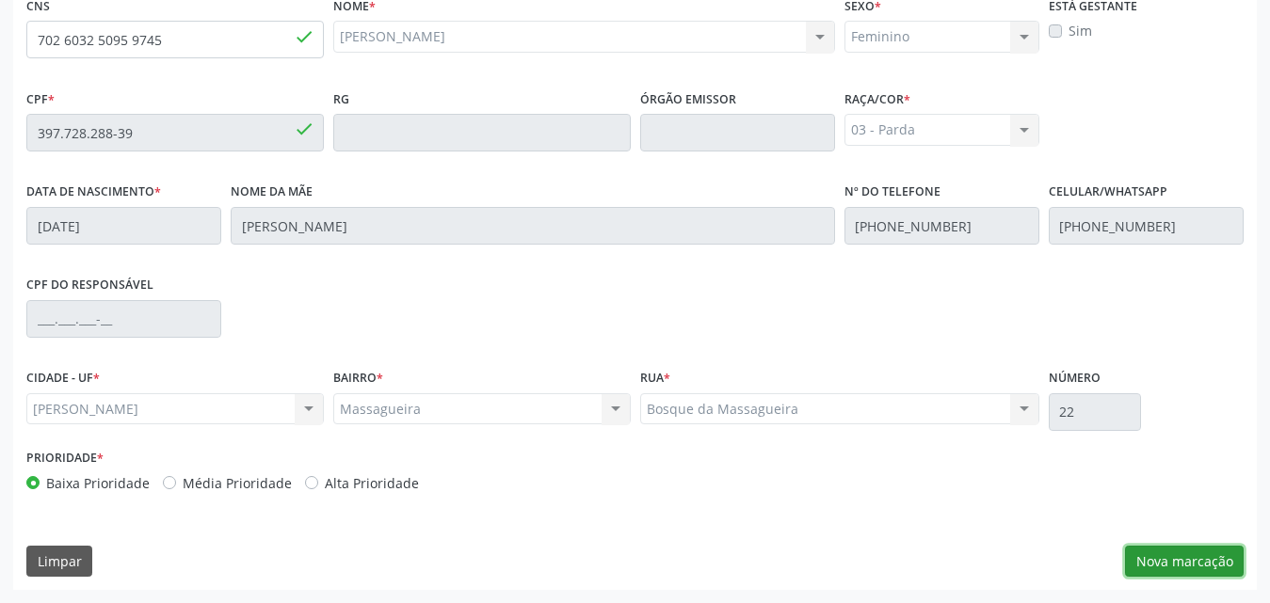
click at [1155, 564] on button "Nova marcação" at bounding box center [1184, 562] width 119 height 32
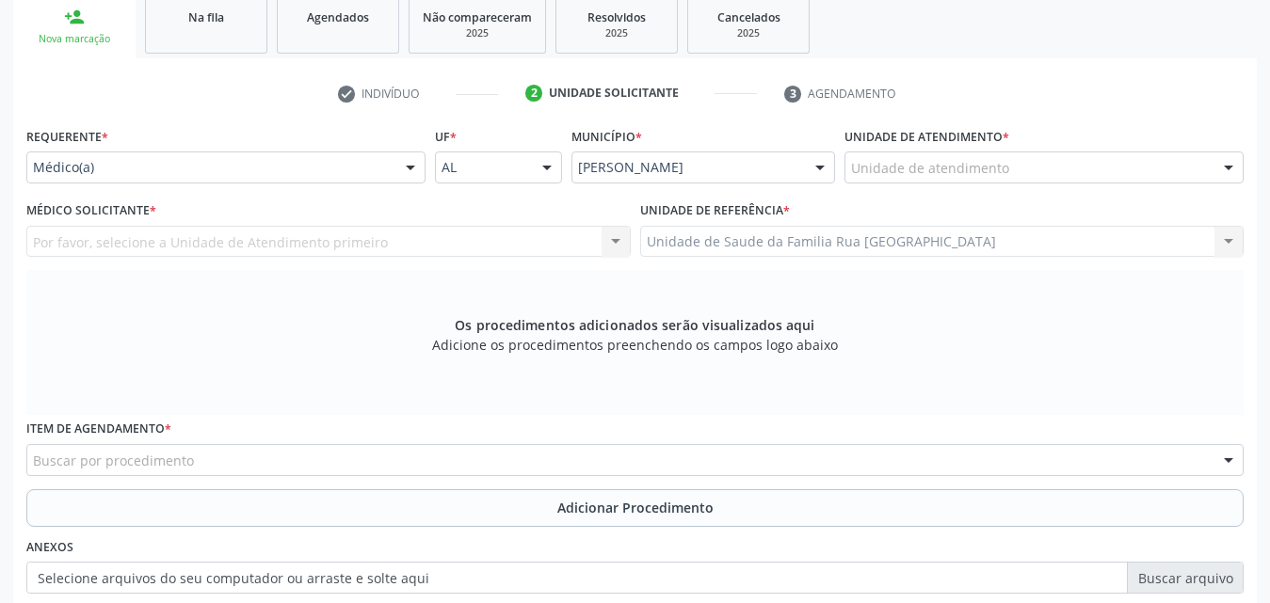
scroll to position [310, 0]
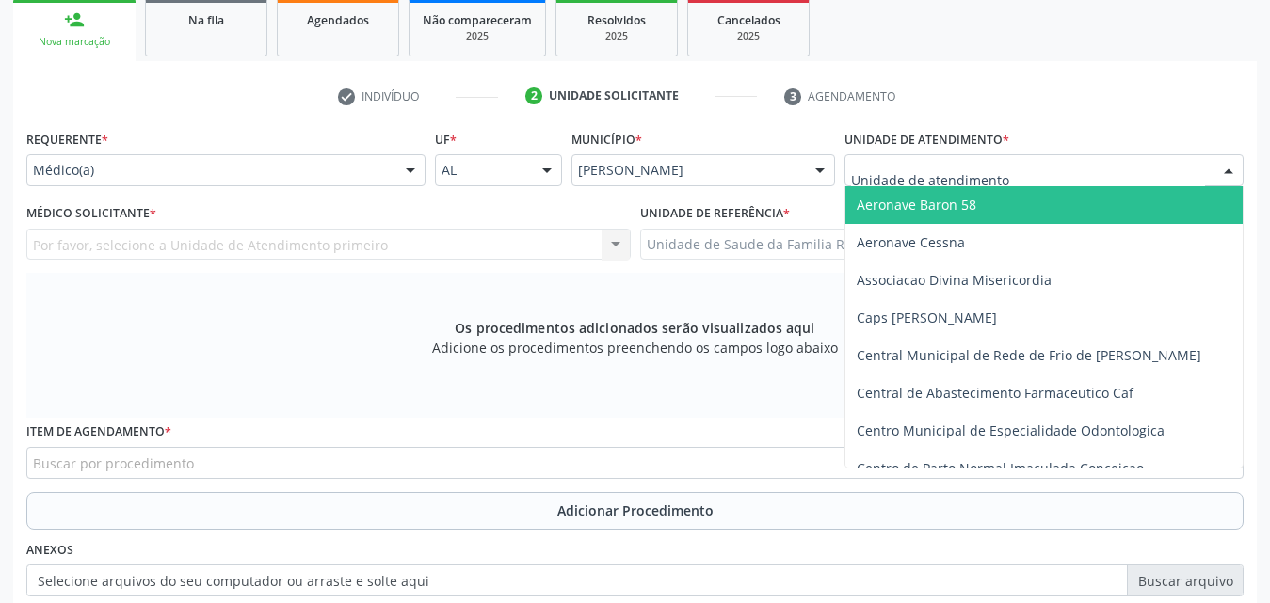
click at [1100, 165] on div at bounding box center [1043, 170] width 399 height 32
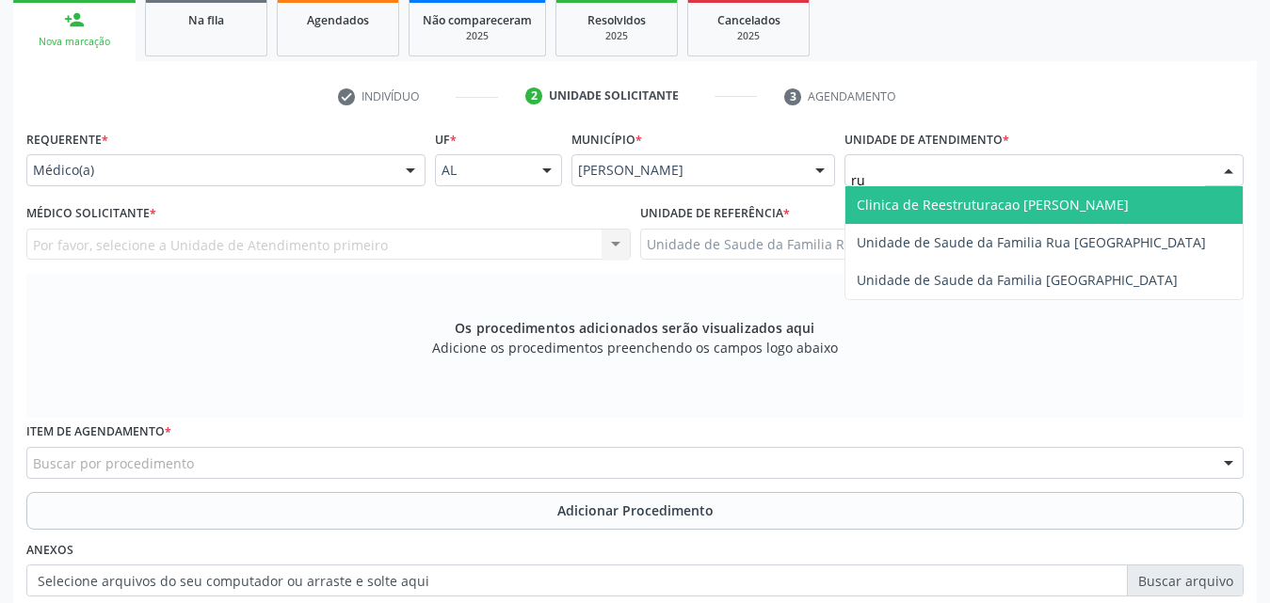
type input "rua"
click at [1118, 209] on span "Unidade de Saude da Familia Rua [GEOGRAPHIC_DATA]" at bounding box center [1030, 205] width 349 height 18
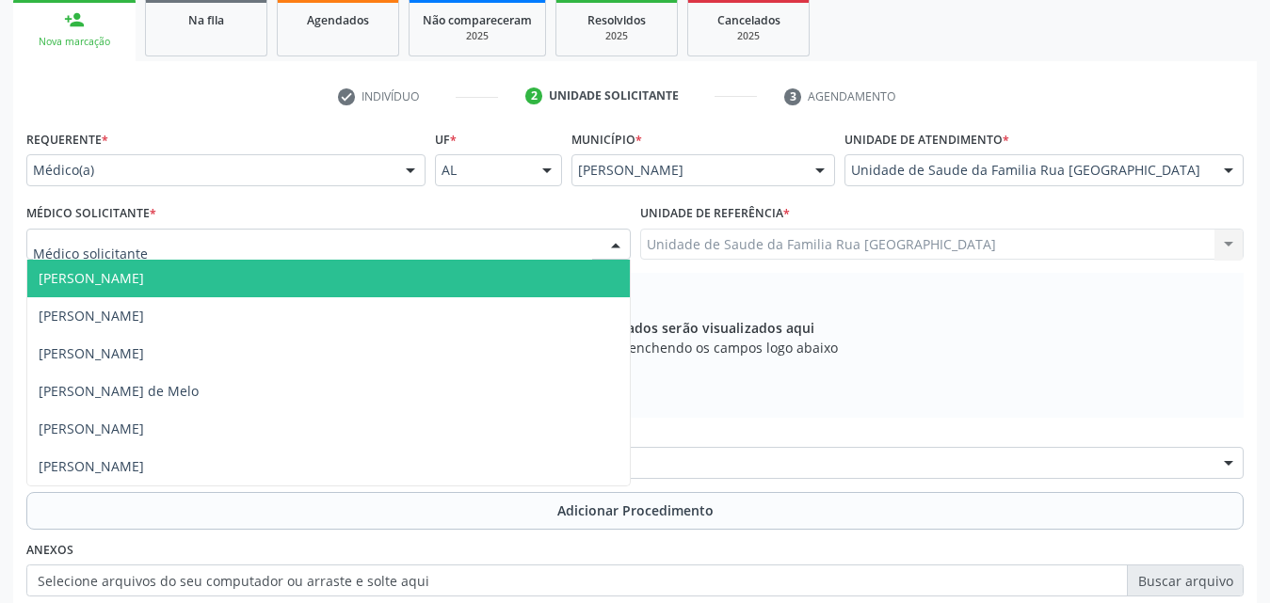
click at [243, 244] on div at bounding box center [328, 245] width 604 height 32
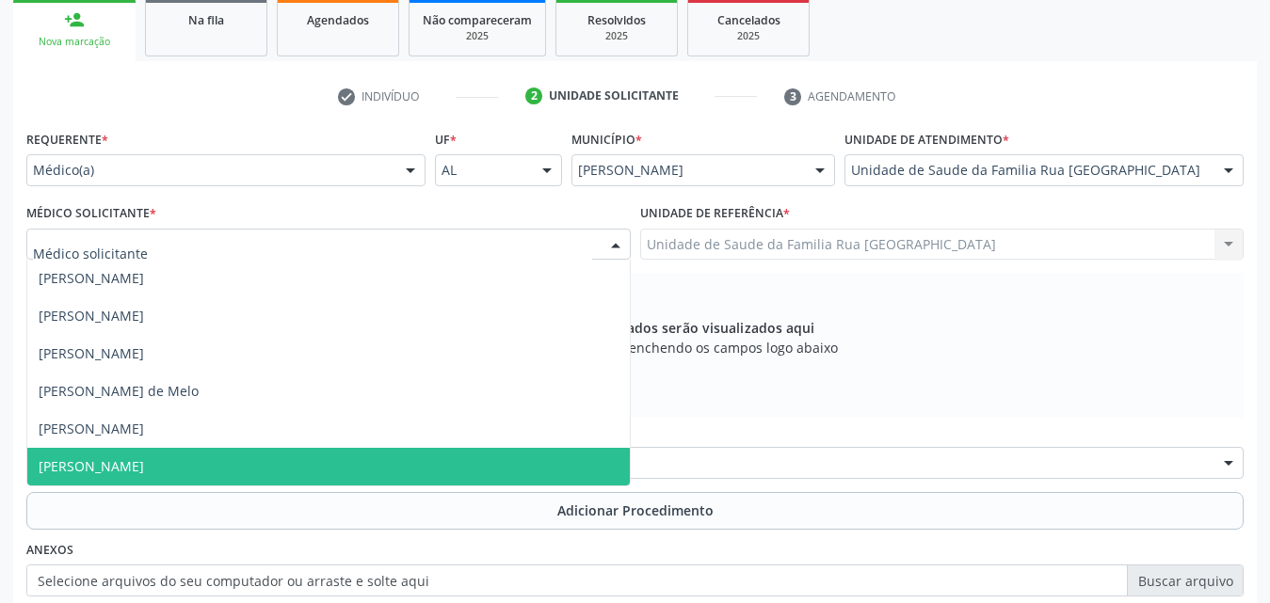
click at [144, 459] on span "[PERSON_NAME]" at bounding box center [91, 466] width 105 height 18
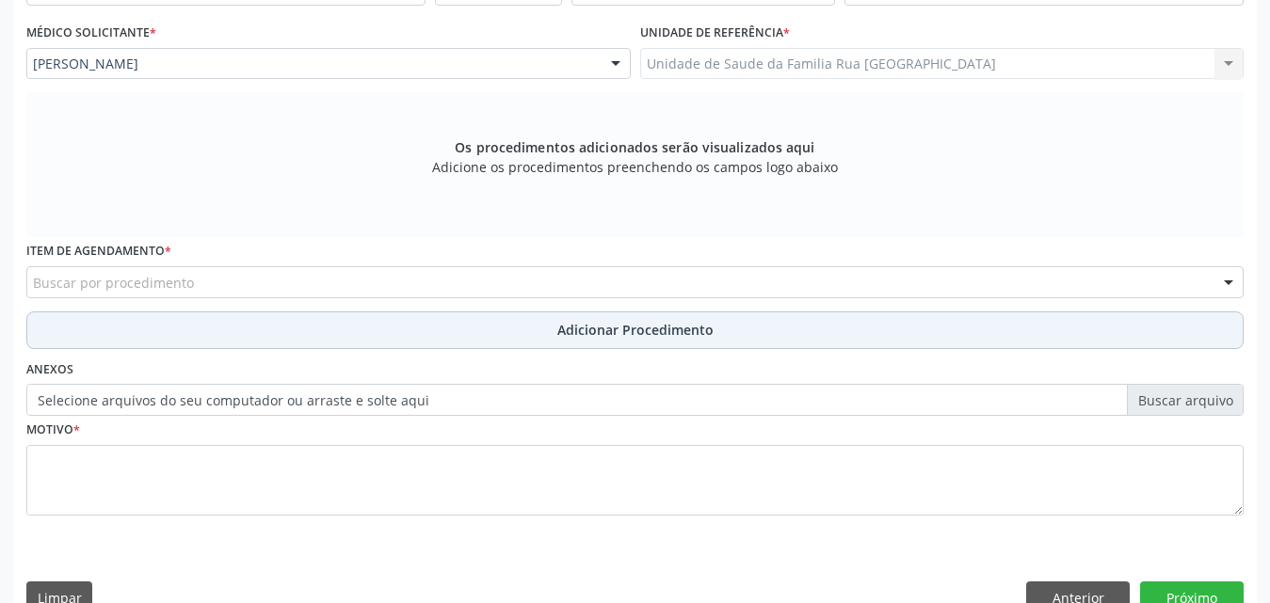
scroll to position [498, 0]
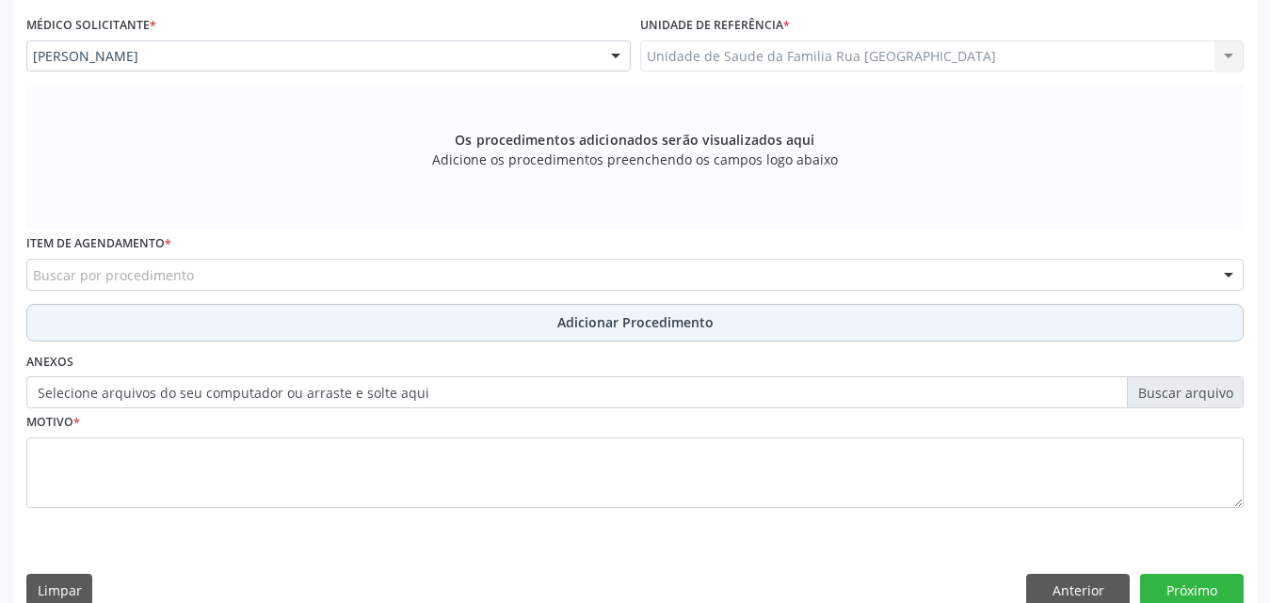
click at [367, 324] on button "Adicionar Procedimento" at bounding box center [634, 323] width 1217 height 38
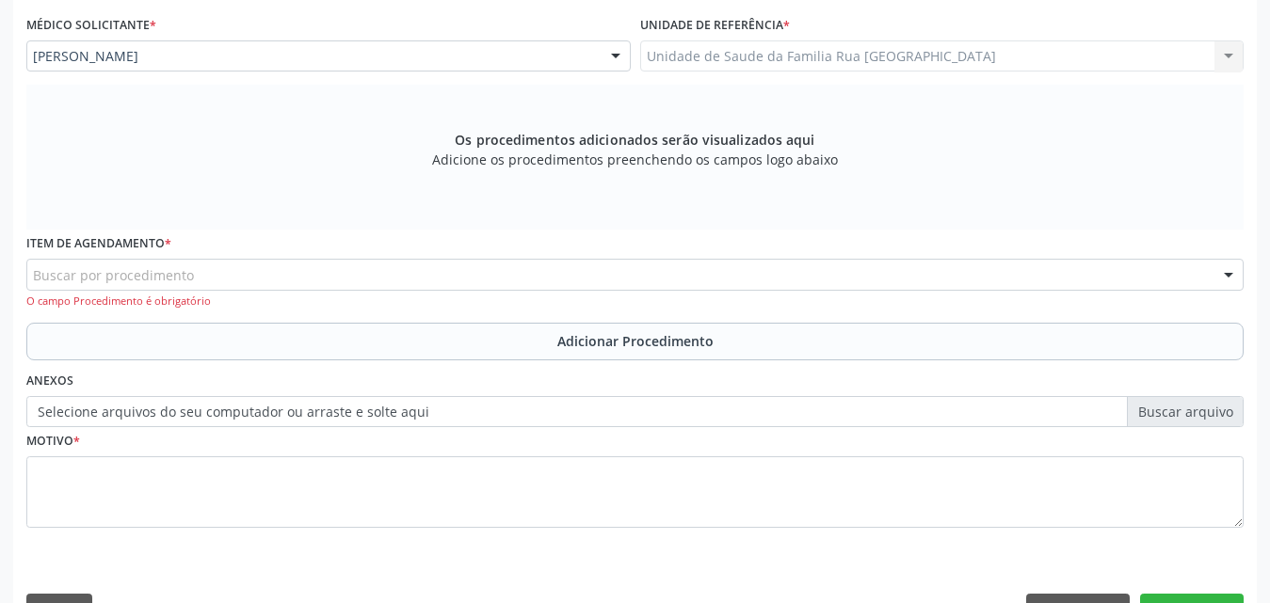
click at [359, 280] on div "Buscar por procedimento" at bounding box center [634, 275] width 1217 height 32
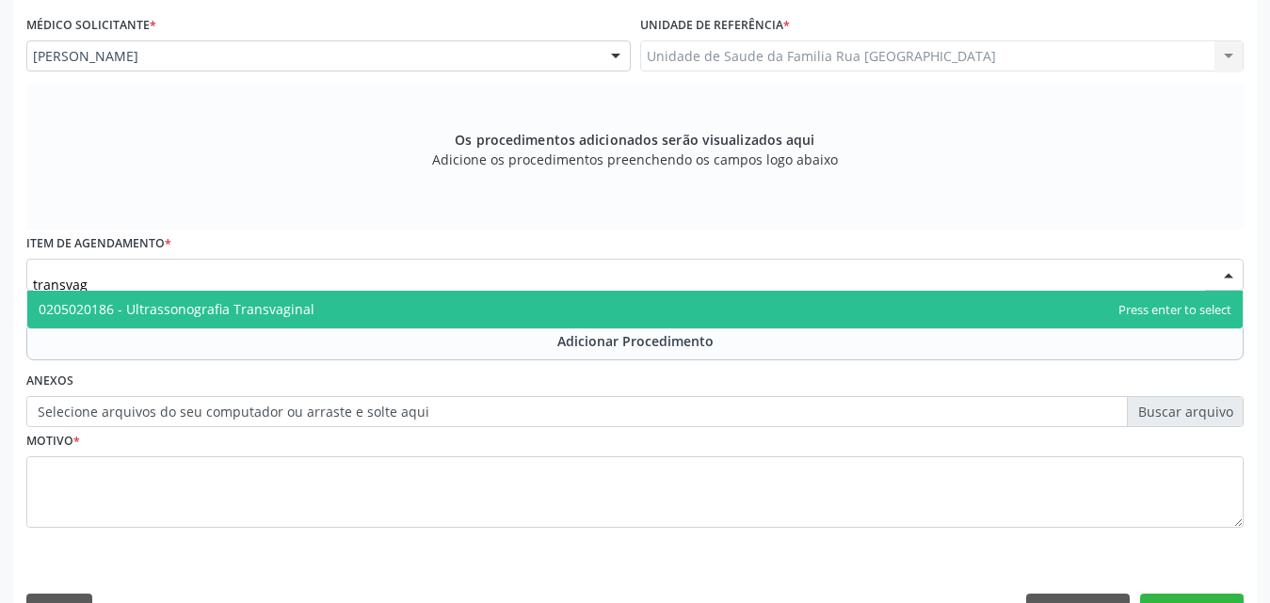
click at [365, 298] on span "0205020186 - Ultrassonografia Transvaginal" at bounding box center [634, 310] width 1215 height 38
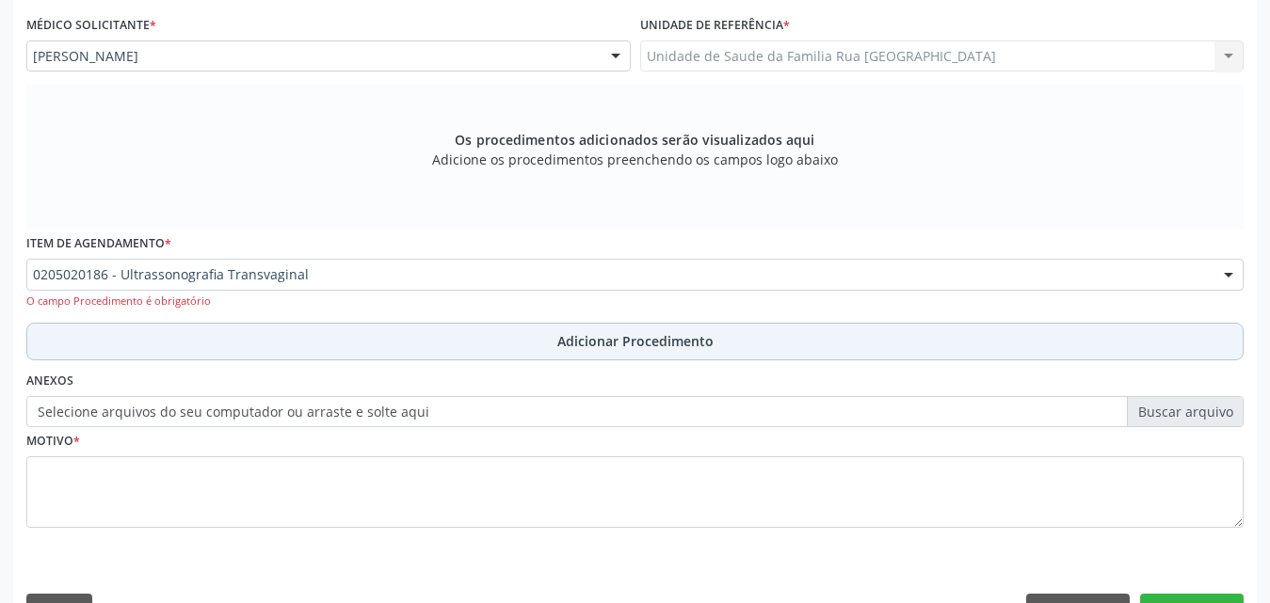
click at [624, 337] on span "Adicionar Procedimento" at bounding box center [635, 341] width 156 height 20
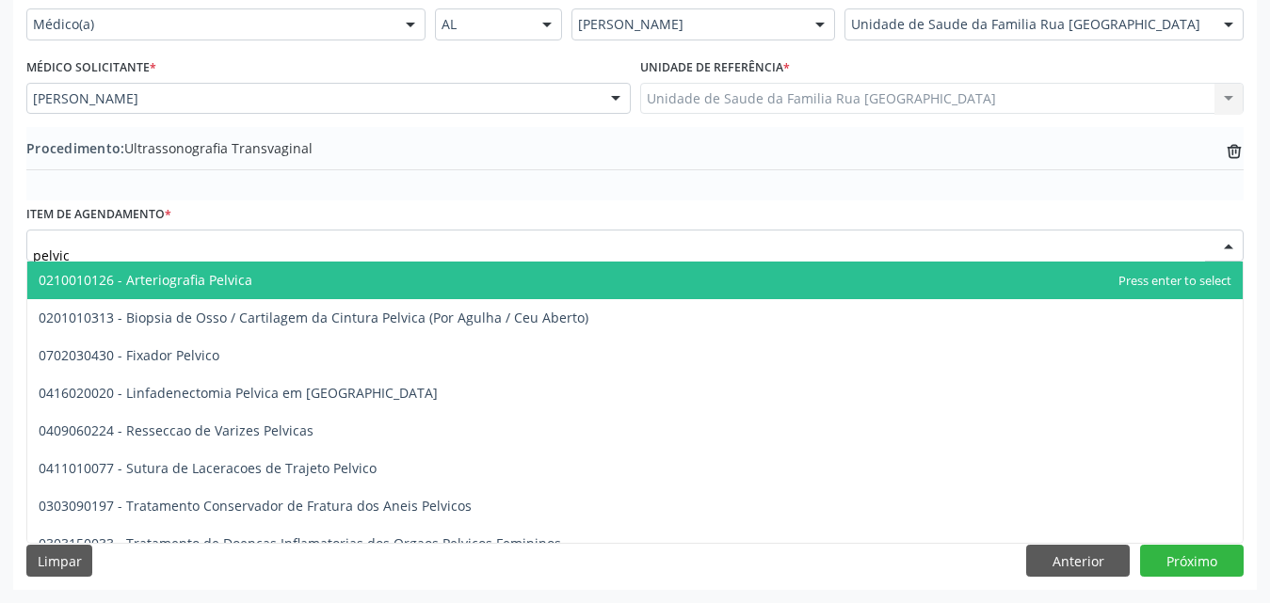
type input "pelvica"
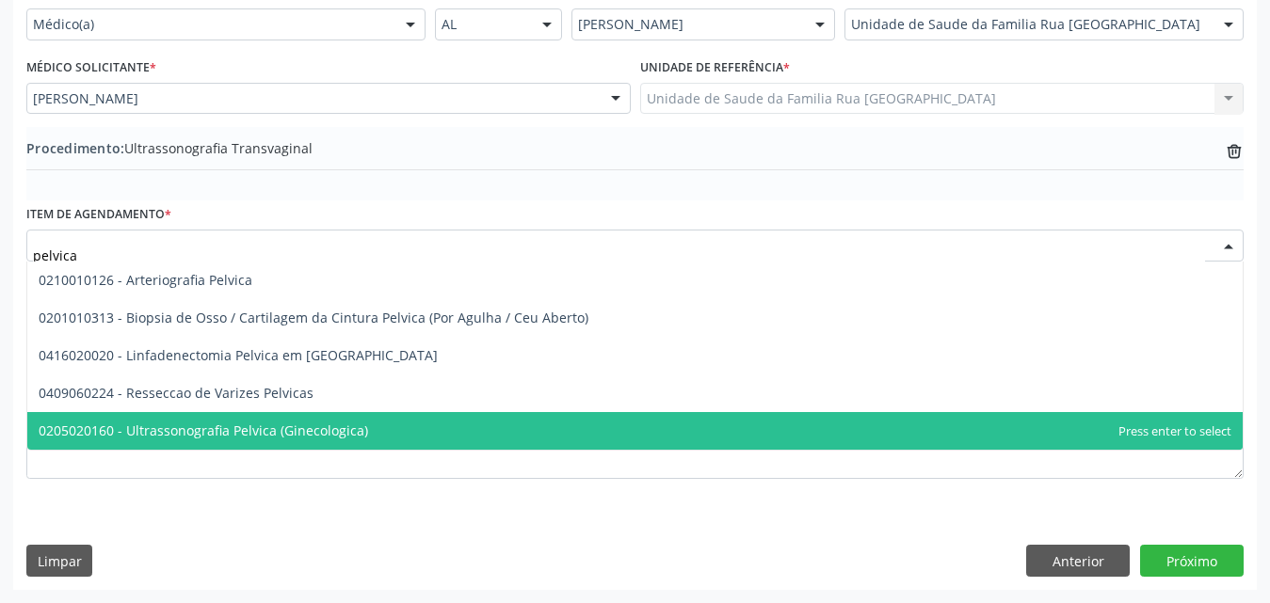
click at [283, 433] on span "0205020160 - Ultrassonografia Pelvica (Ginecologica)" at bounding box center [203, 431] width 329 height 18
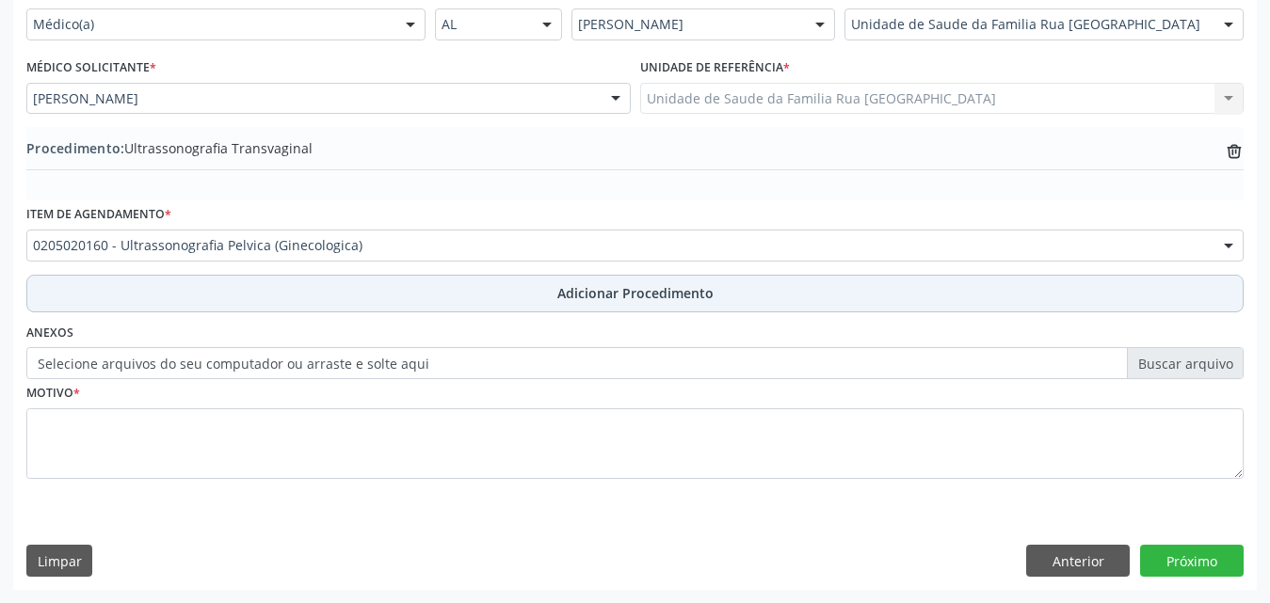
click at [630, 289] on span "Adicionar Procedimento" at bounding box center [635, 293] width 156 height 20
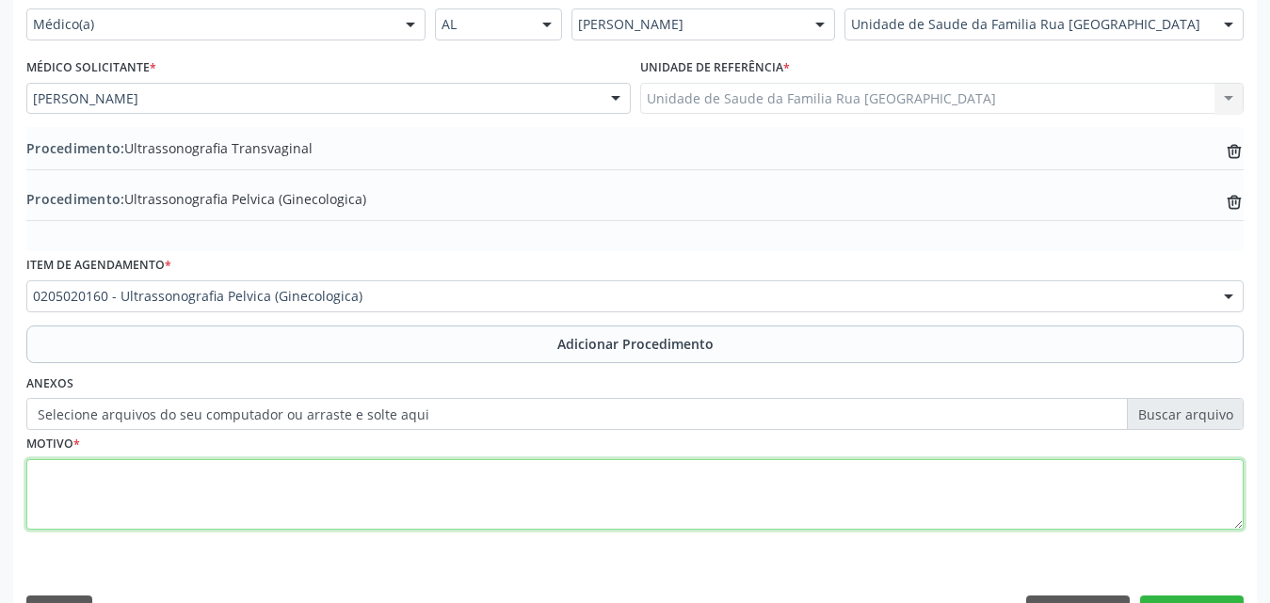
click at [195, 479] on textarea at bounding box center [634, 495] width 1217 height 72
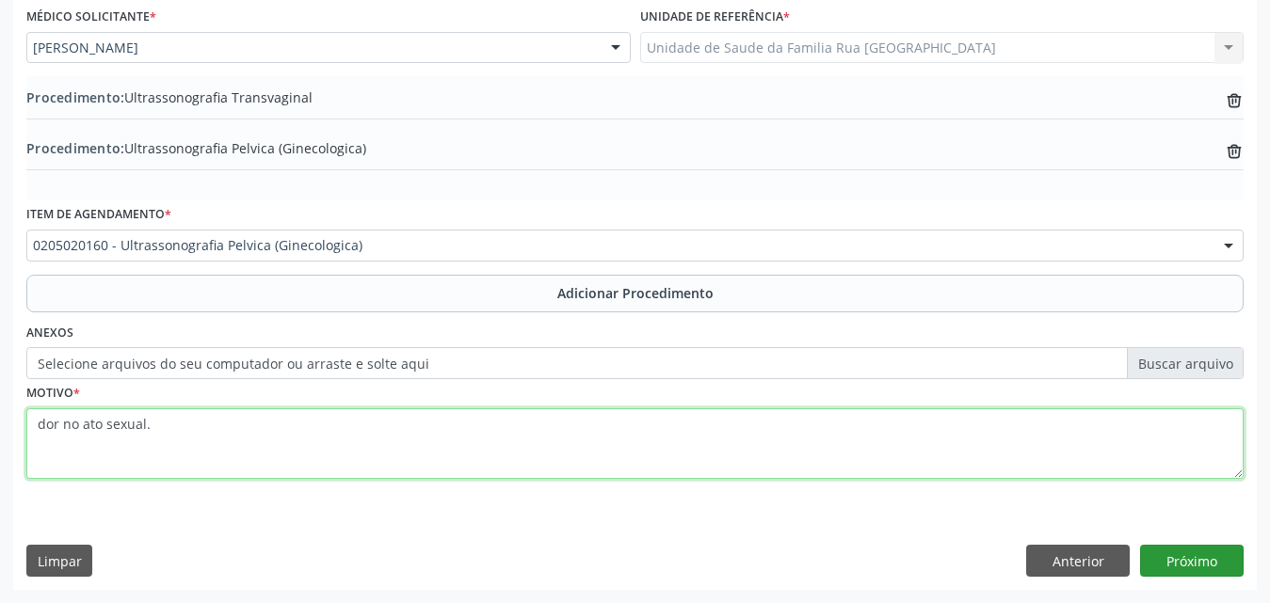
type textarea "dor no ato sexual."
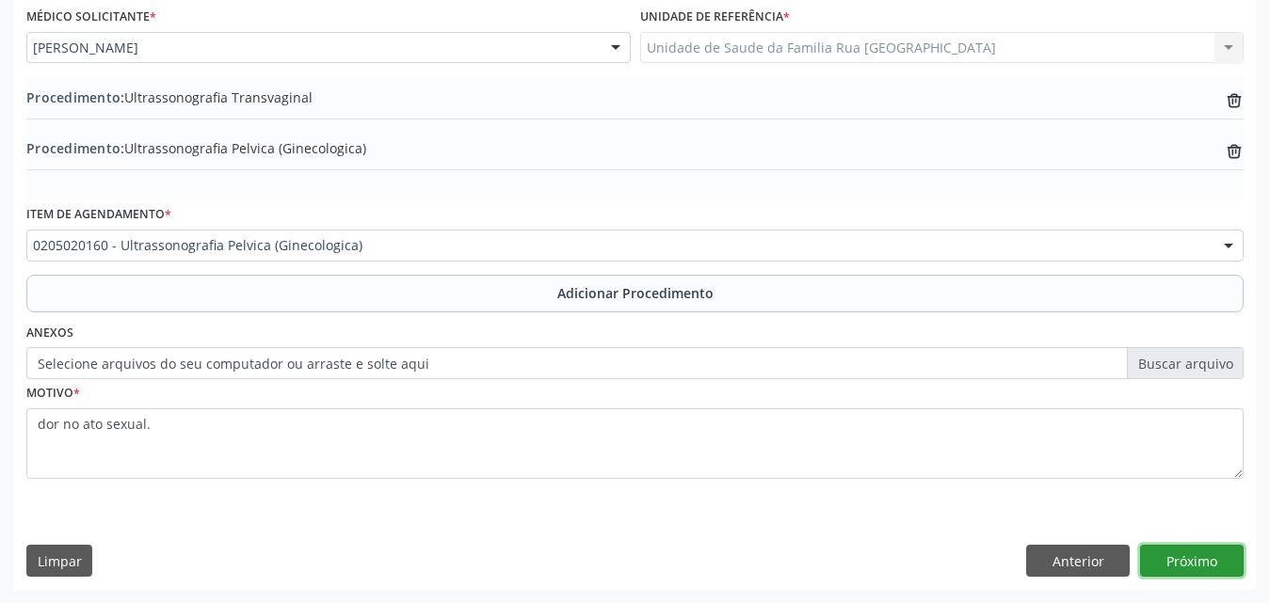
click at [1185, 558] on button "Próximo" at bounding box center [1192, 561] width 104 height 32
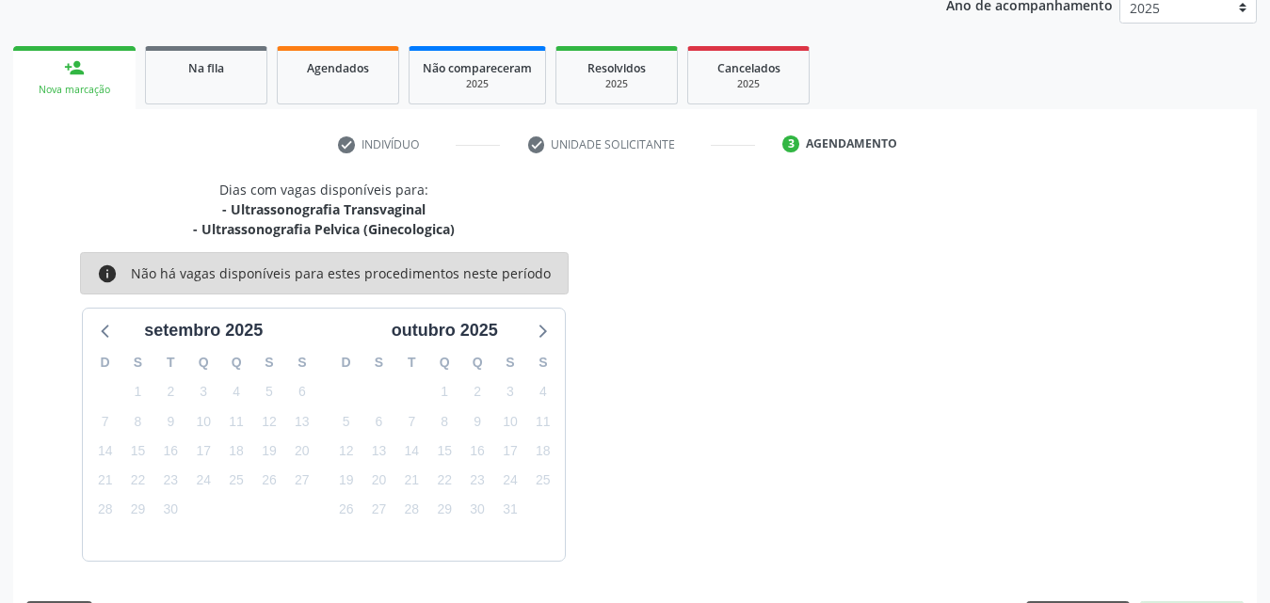
scroll to position [317, 0]
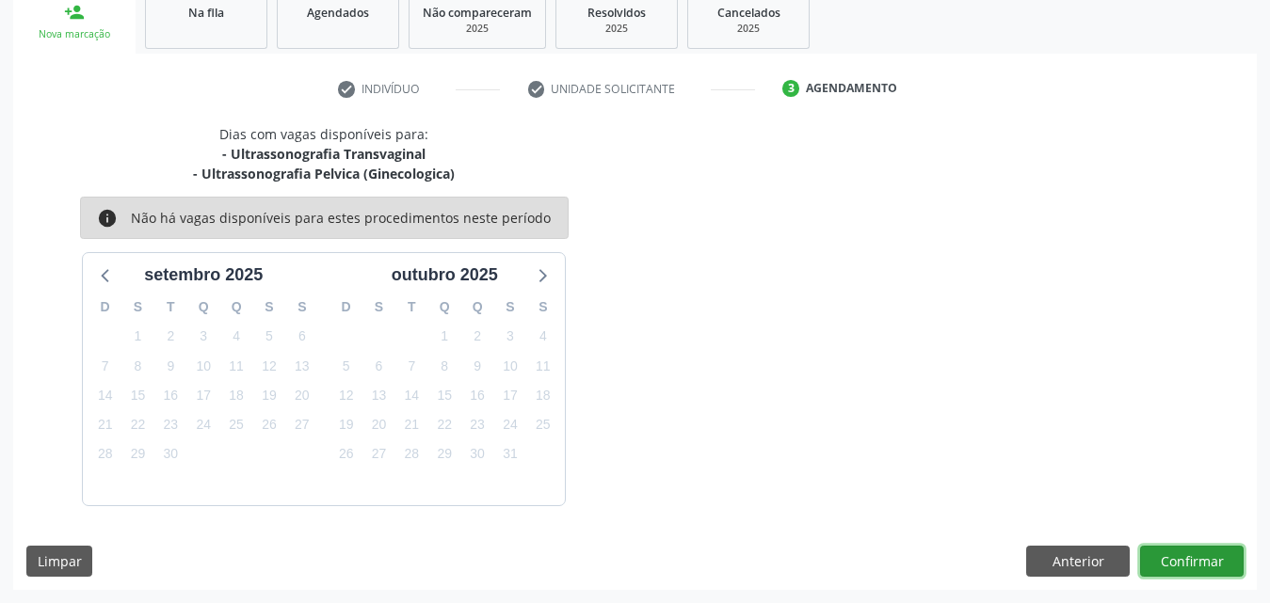
click at [1185, 559] on button "Confirmar" at bounding box center [1192, 562] width 104 height 32
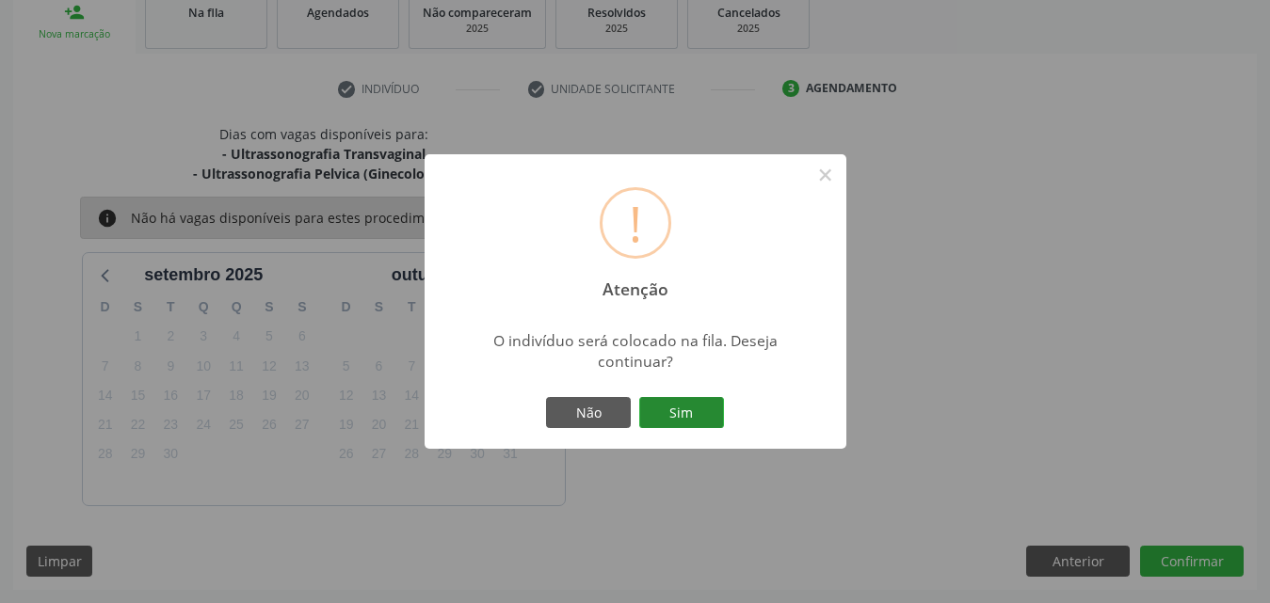
click at [701, 415] on button "Sim" at bounding box center [681, 413] width 85 height 32
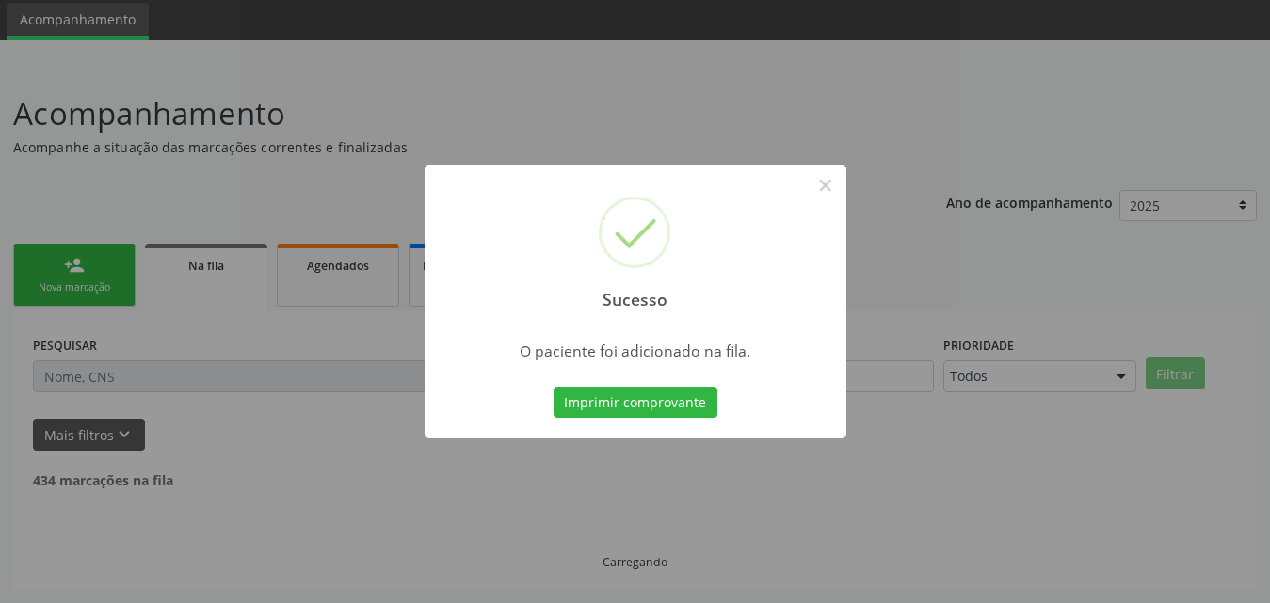
scroll to position [44, 0]
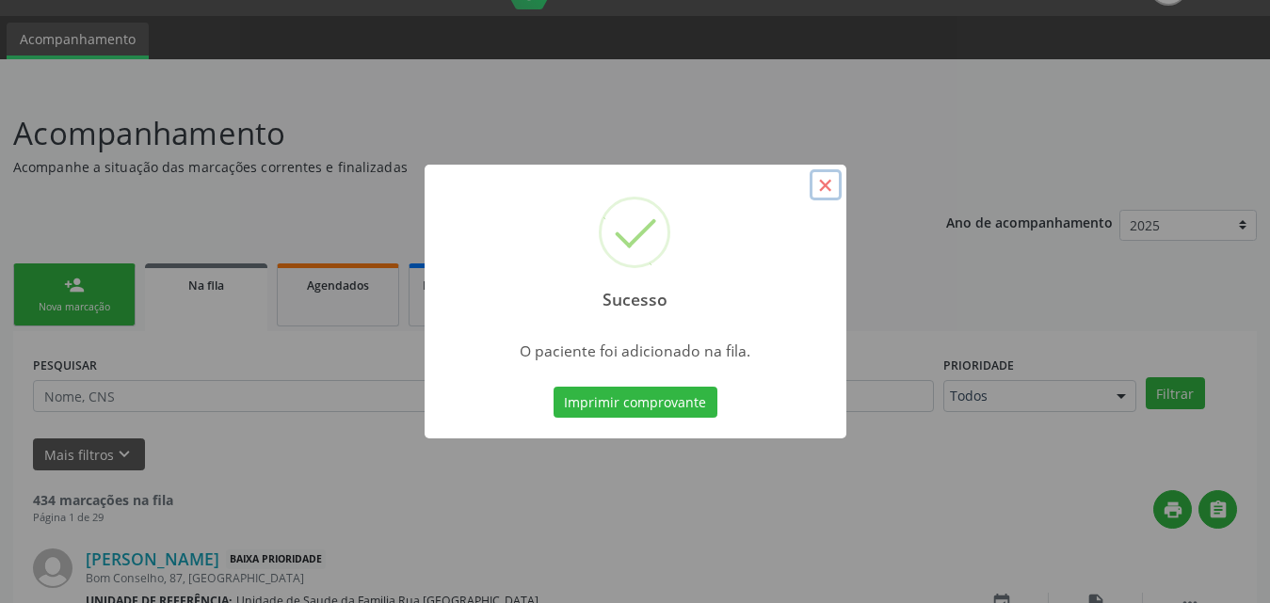
click at [823, 185] on button "×" at bounding box center [825, 185] width 32 height 32
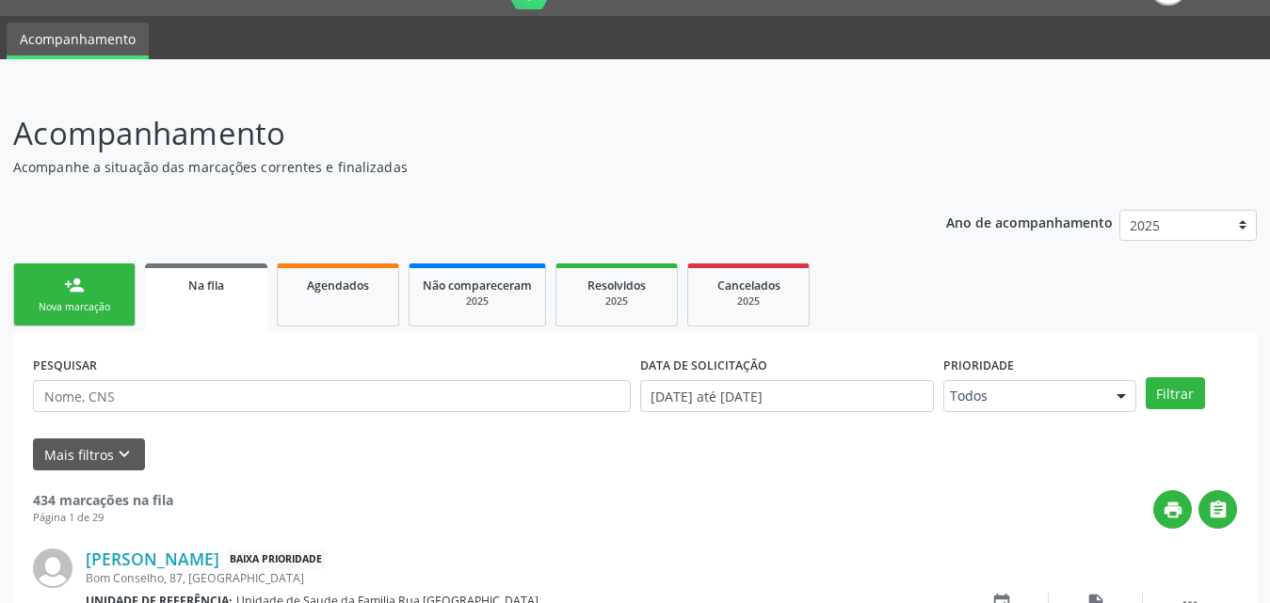
click at [94, 301] on div "Nova marcação" at bounding box center [74, 307] width 94 height 14
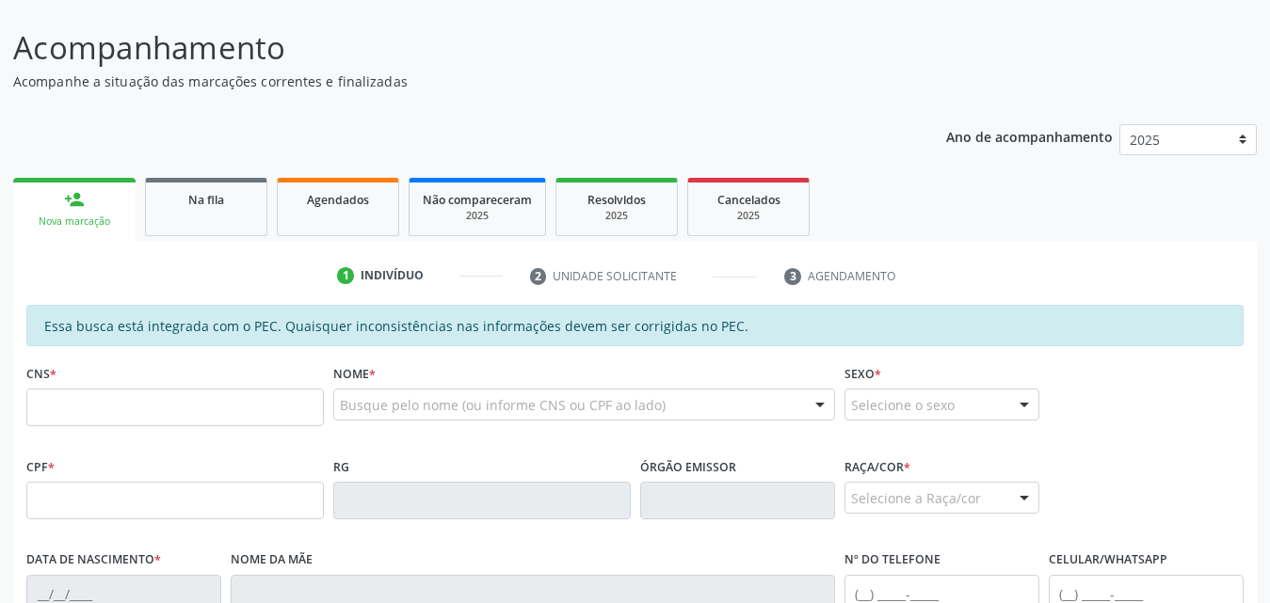
scroll to position [232, 0]
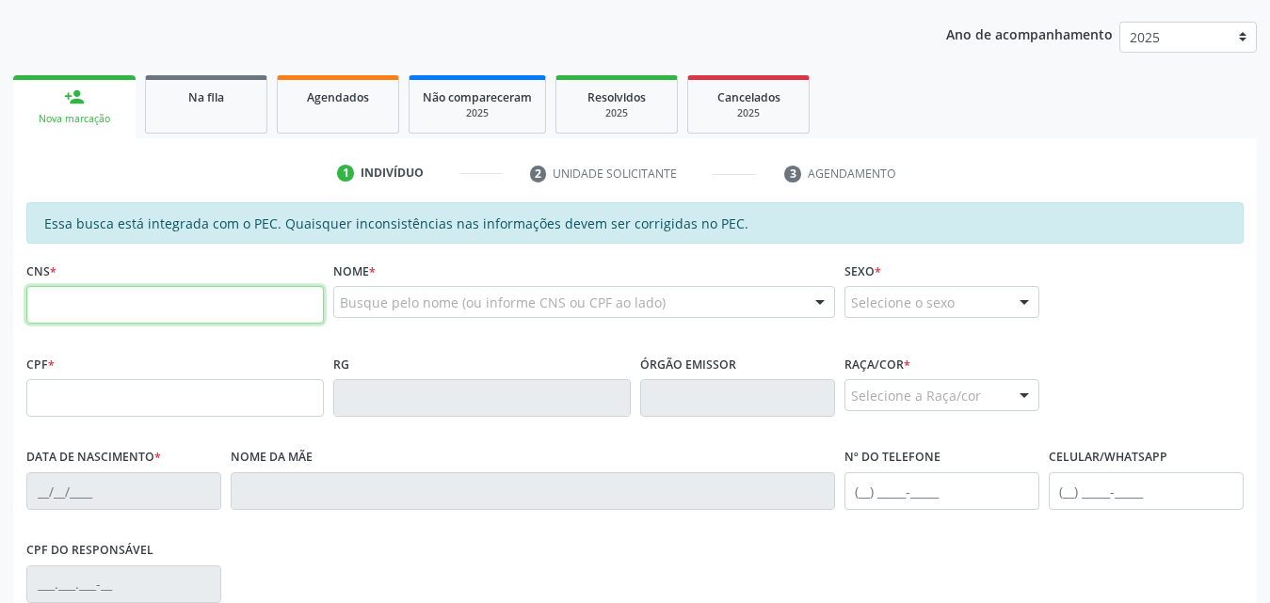
click at [150, 312] on input "text" at bounding box center [174, 305] width 297 height 38
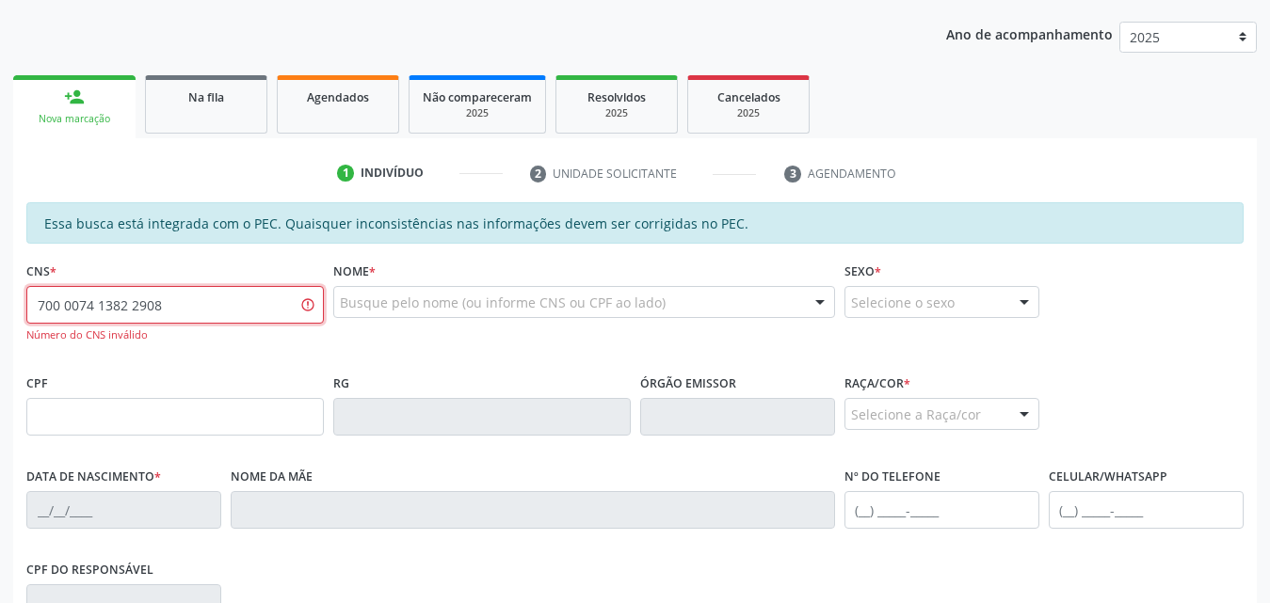
type input "700 0074 1382 2908"
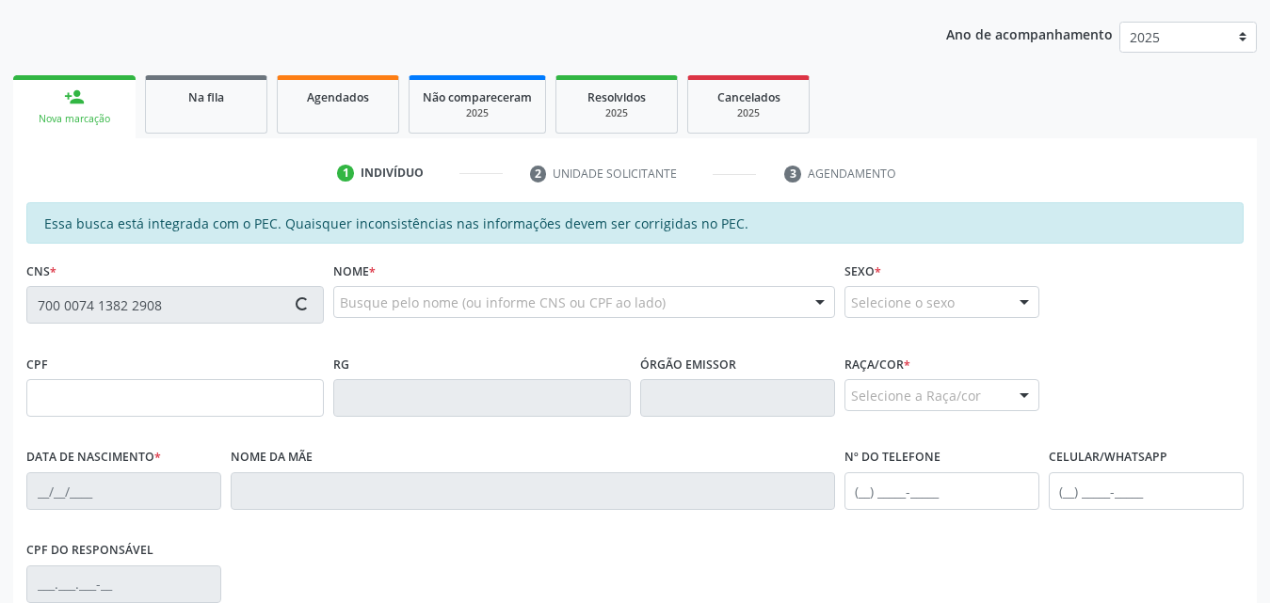
type input "029.024.764-00"
type input "[DATE]"
type input "[PERSON_NAME]"
type input "[PHONE_NUMBER]"
type input "S/N"
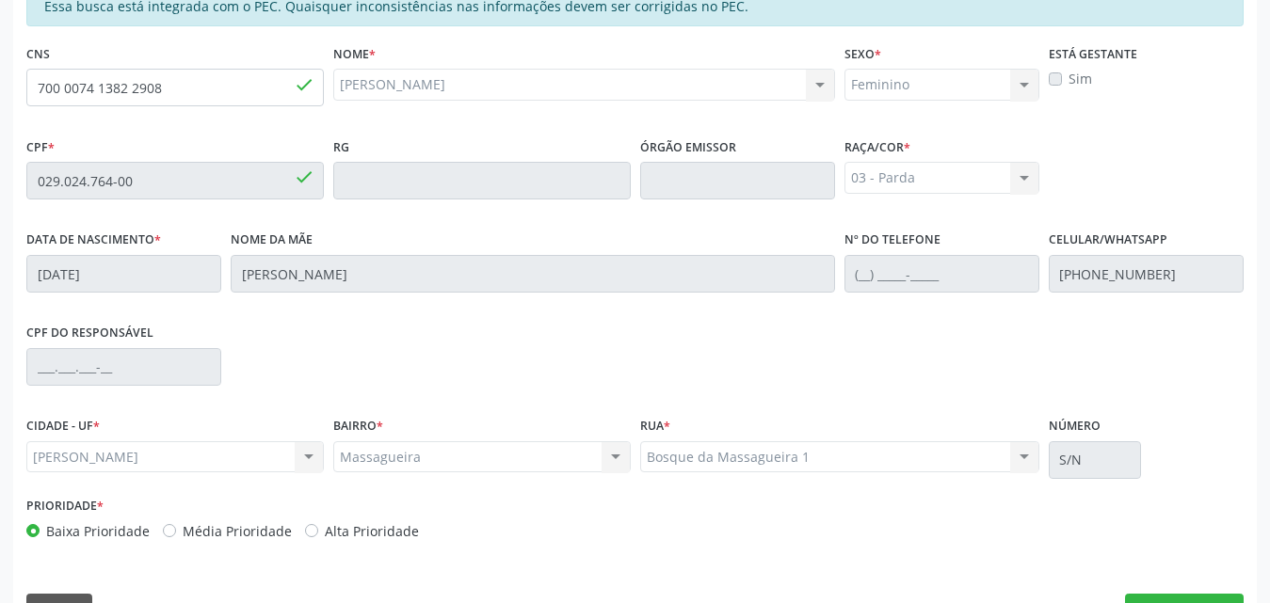
scroll to position [498, 0]
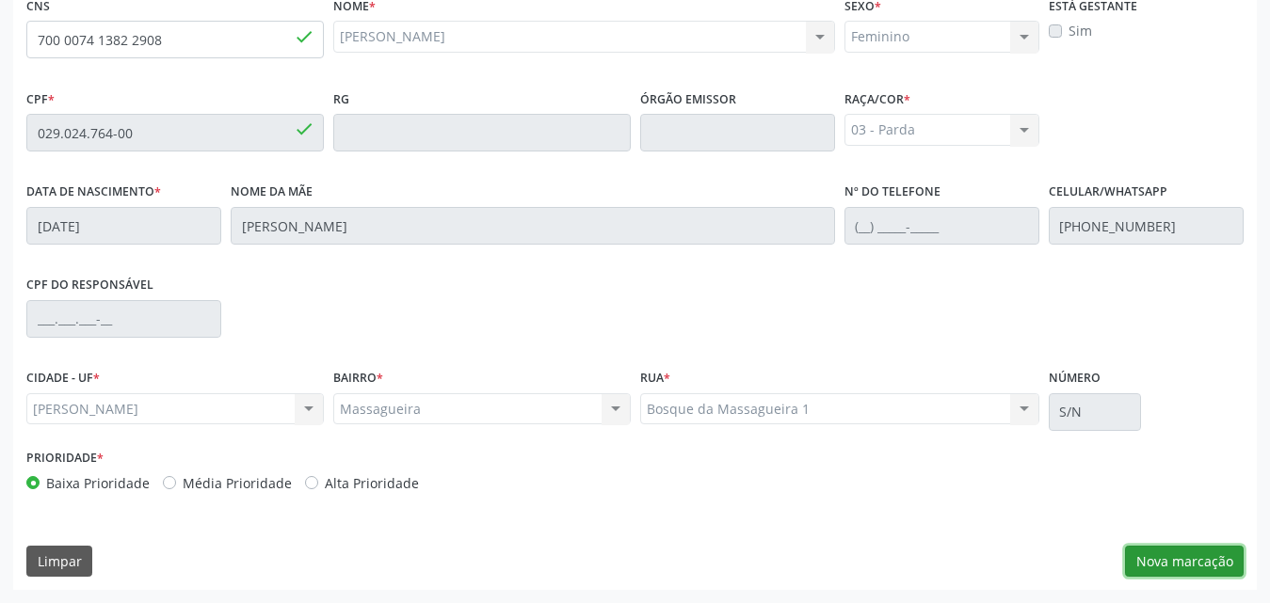
click at [1187, 554] on button "Nova marcação" at bounding box center [1184, 562] width 119 height 32
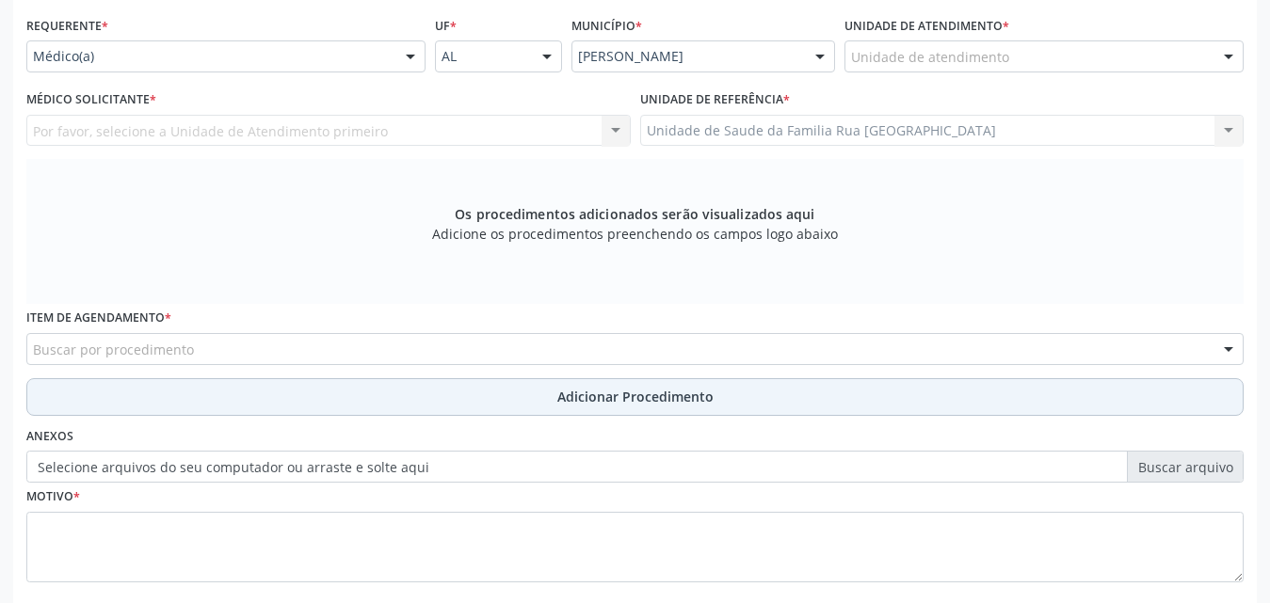
scroll to position [310, 0]
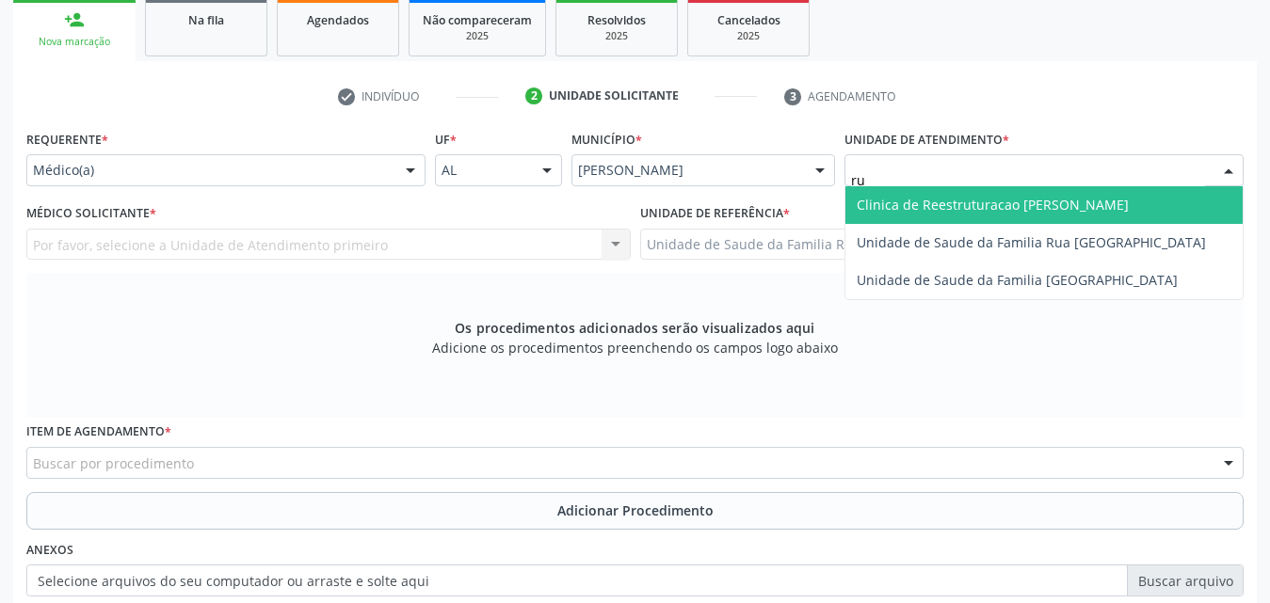
type input "rua"
click at [955, 208] on span "Unidade de Saude da Familia Rua [GEOGRAPHIC_DATA]" at bounding box center [1030, 205] width 349 height 18
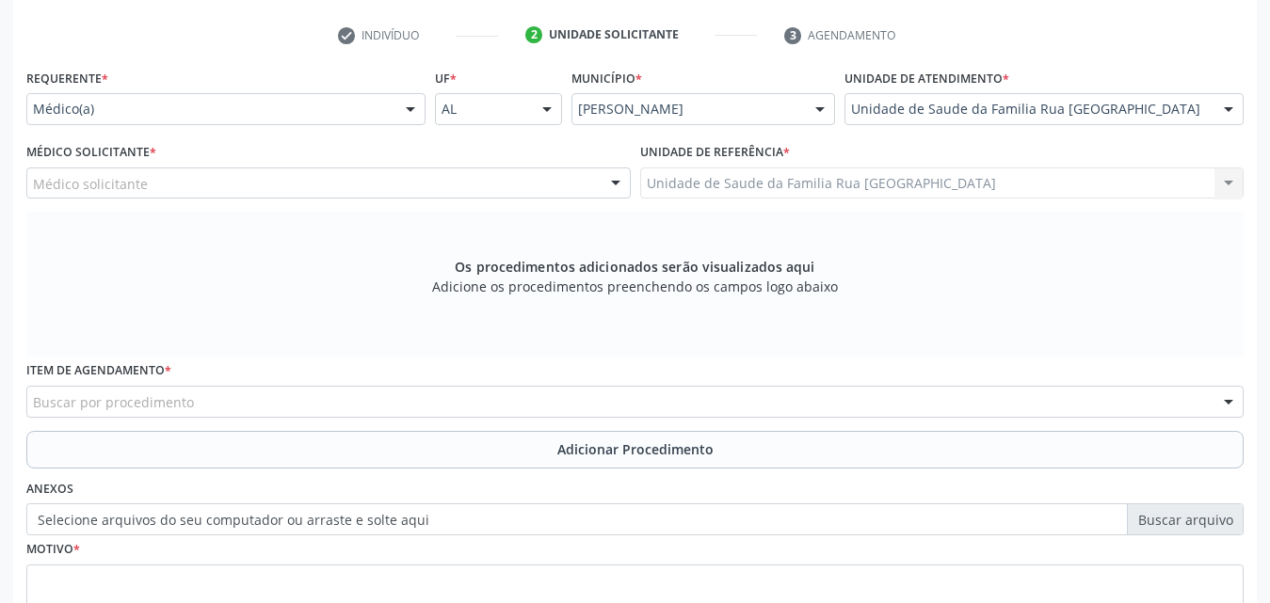
scroll to position [404, 0]
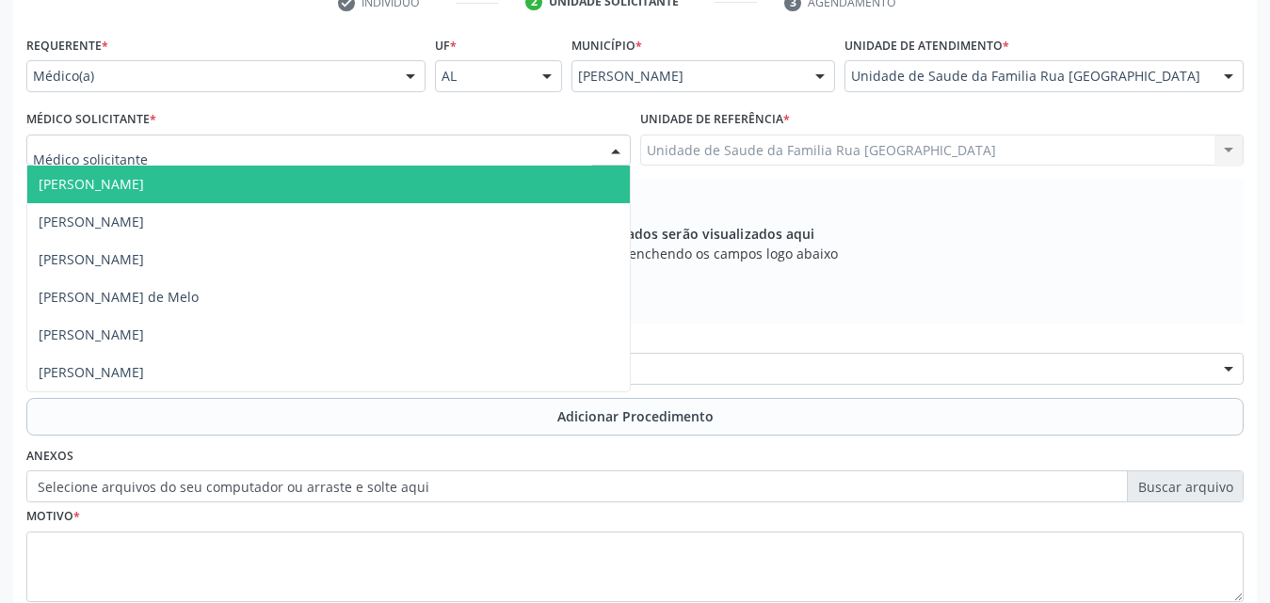
click at [168, 146] on div at bounding box center [328, 151] width 604 height 32
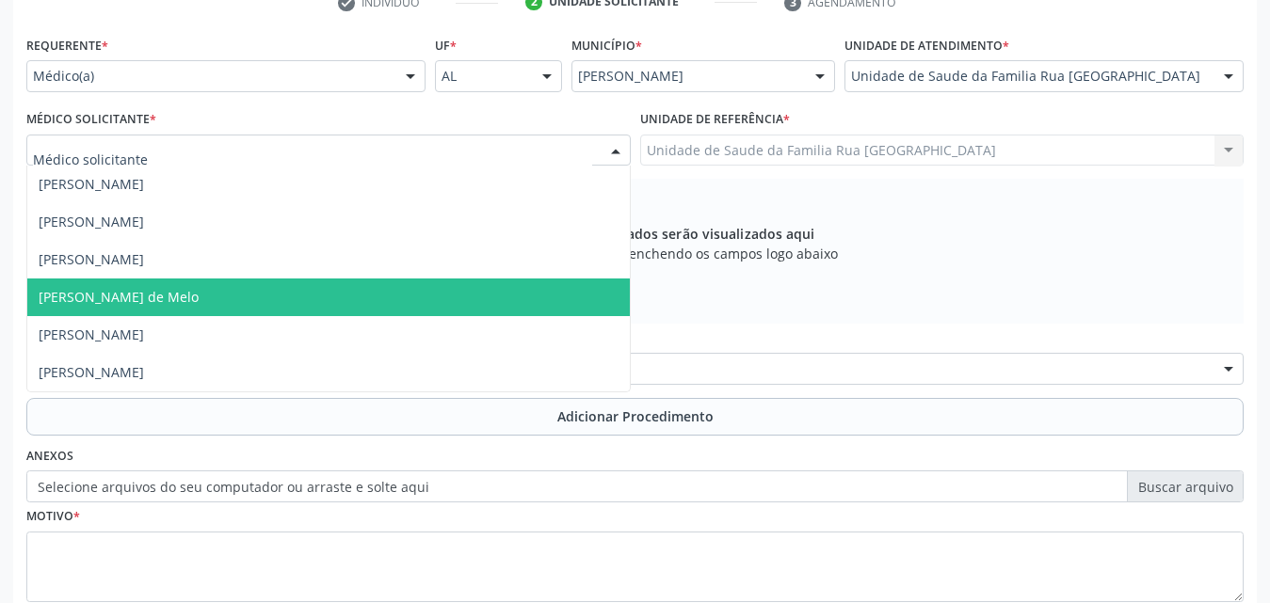
click at [128, 296] on span "[PERSON_NAME] de Melo" at bounding box center [119, 297] width 160 height 18
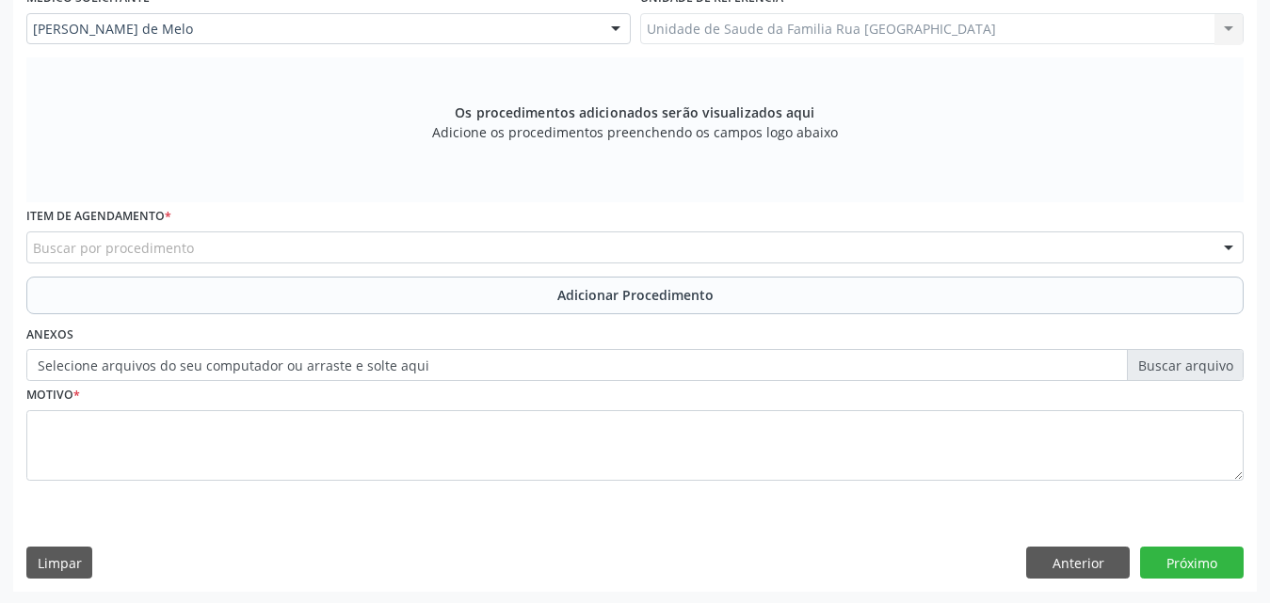
scroll to position [527, 0]
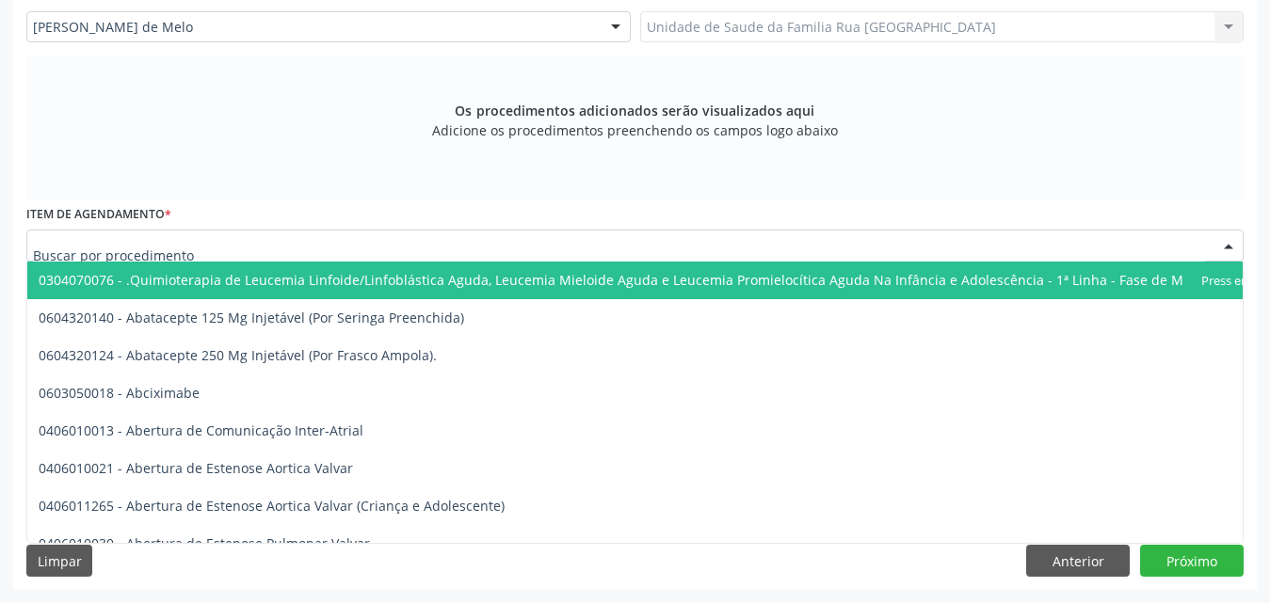
click at [305, 249] on div at bounding box center [634, 246] width 1217 height 32
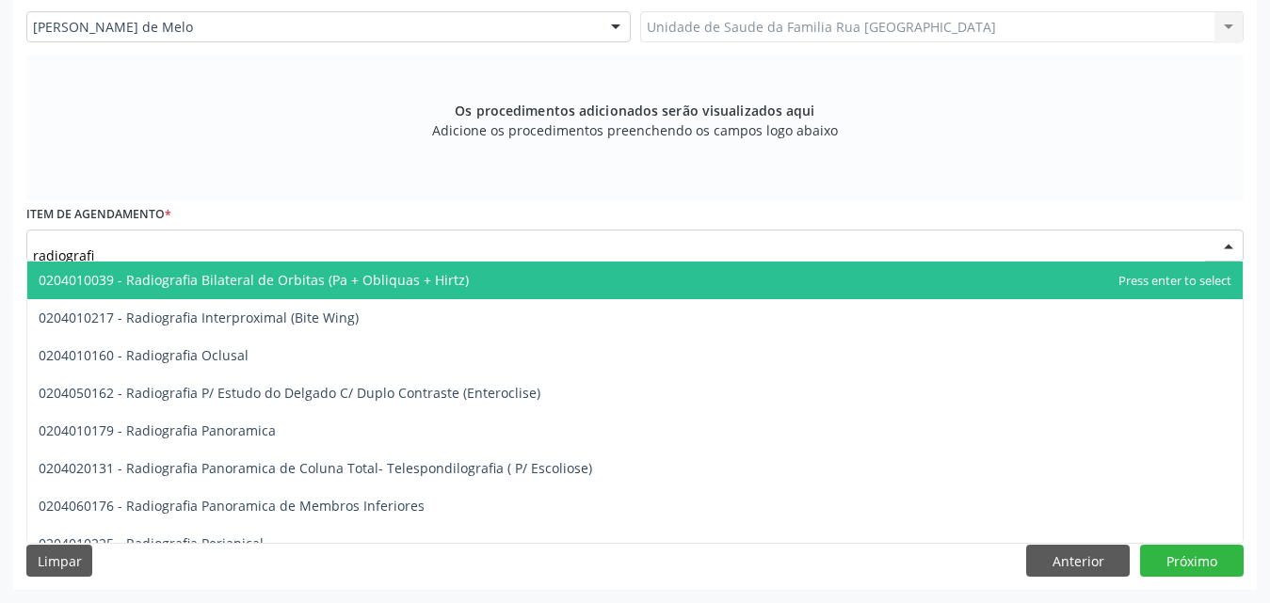
type input "radiografia"
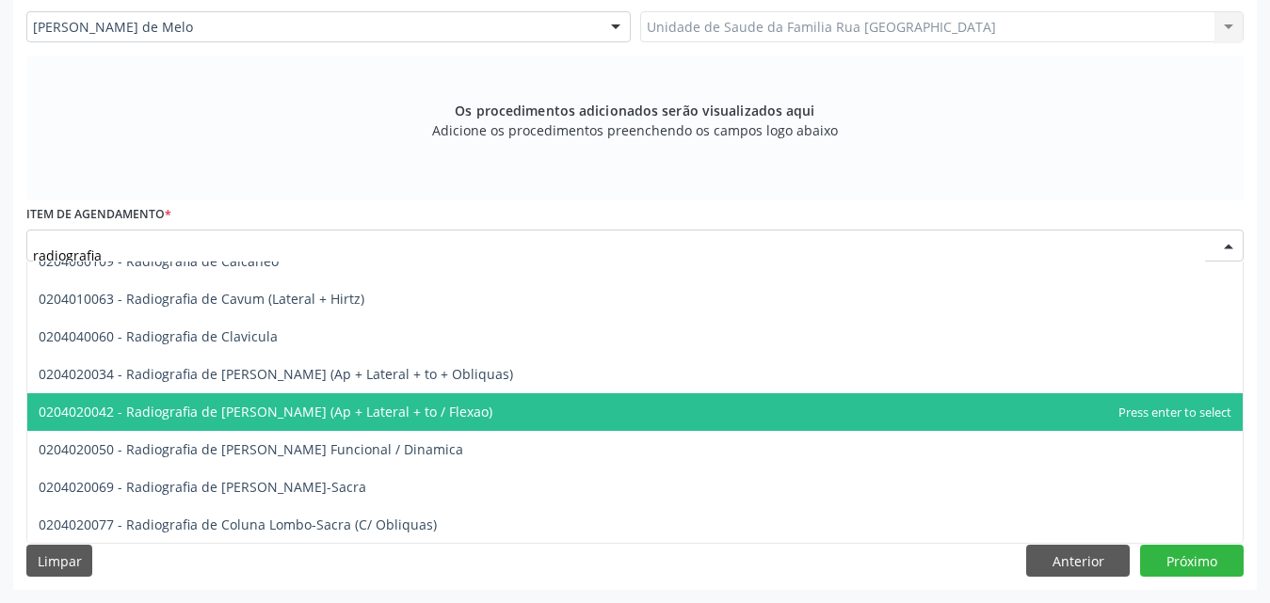
scroll to position [941, 0]
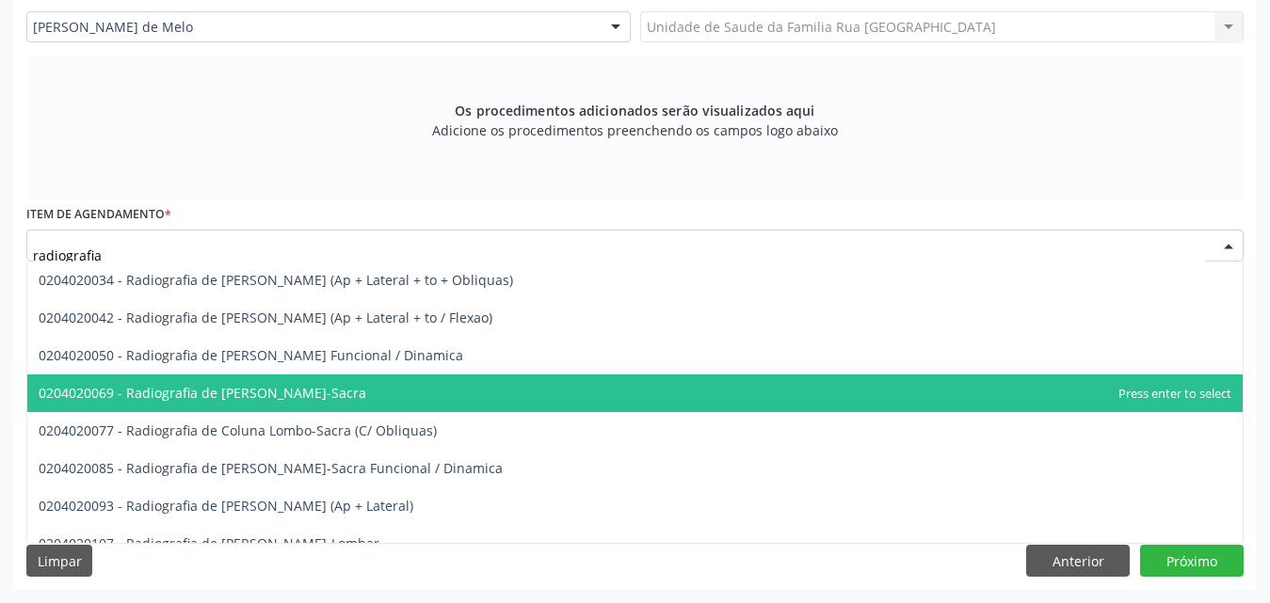
click at [336, 399] on span "0204020069 - Radiografia de [PERSON_NAME]-Sacra" at bounding box center [203, 393] width 328 height 18
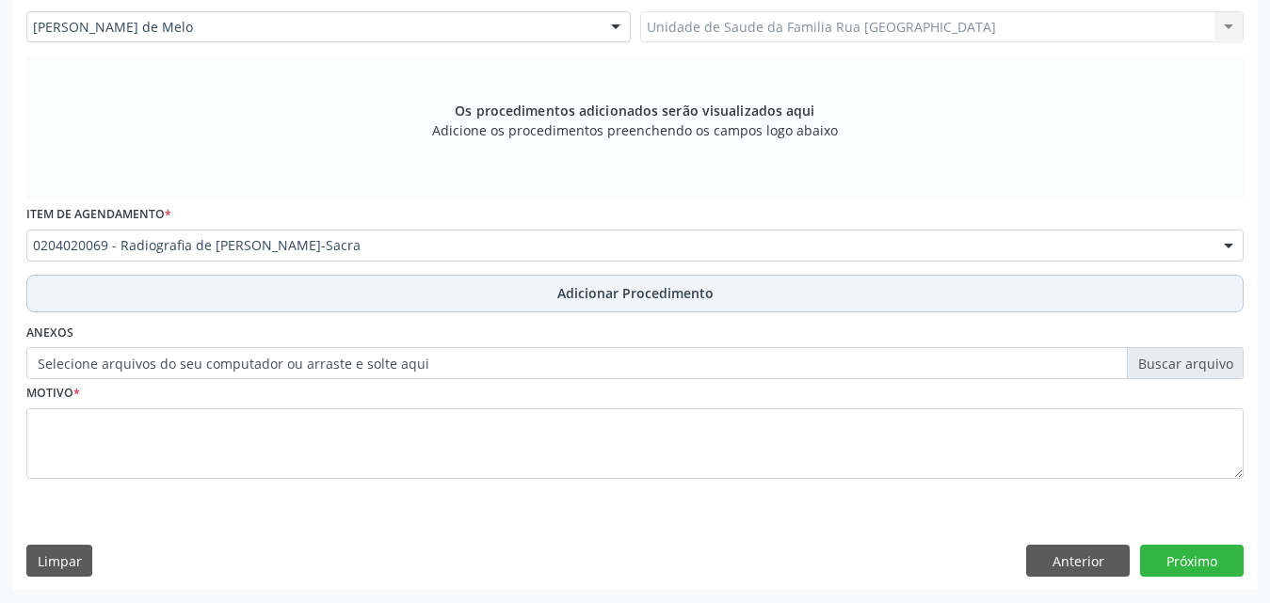
click at [664, 295] on span "Adicionar Procedimento" at bounding box center [635, 293] width 156 height 20
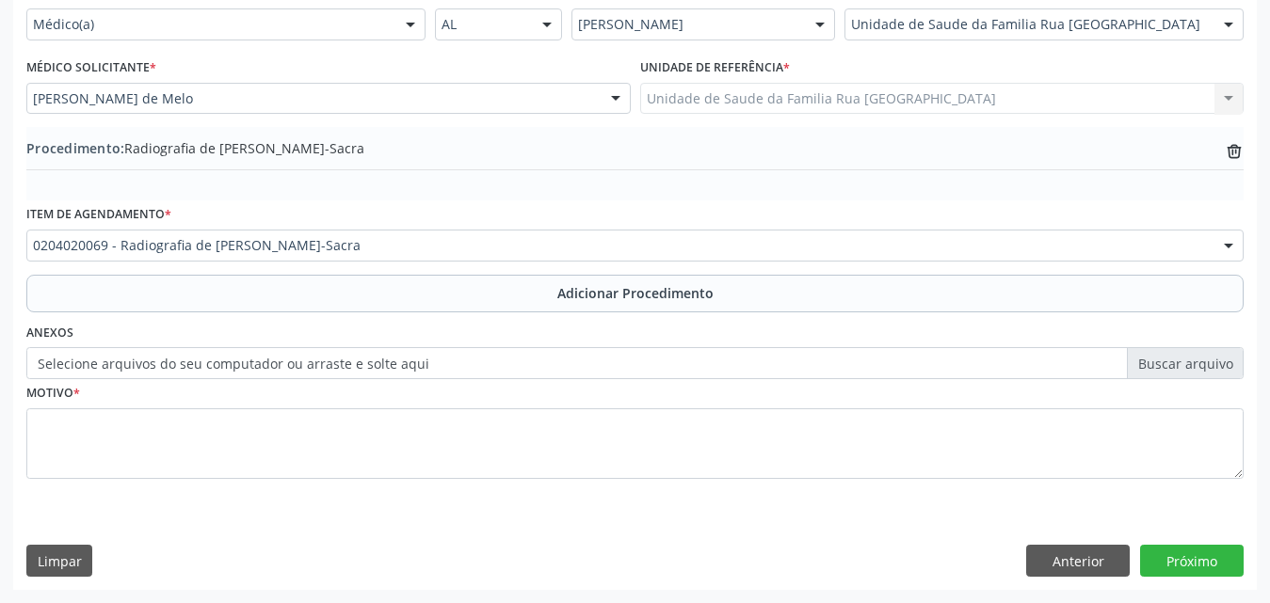
scroll to position [455, 0]
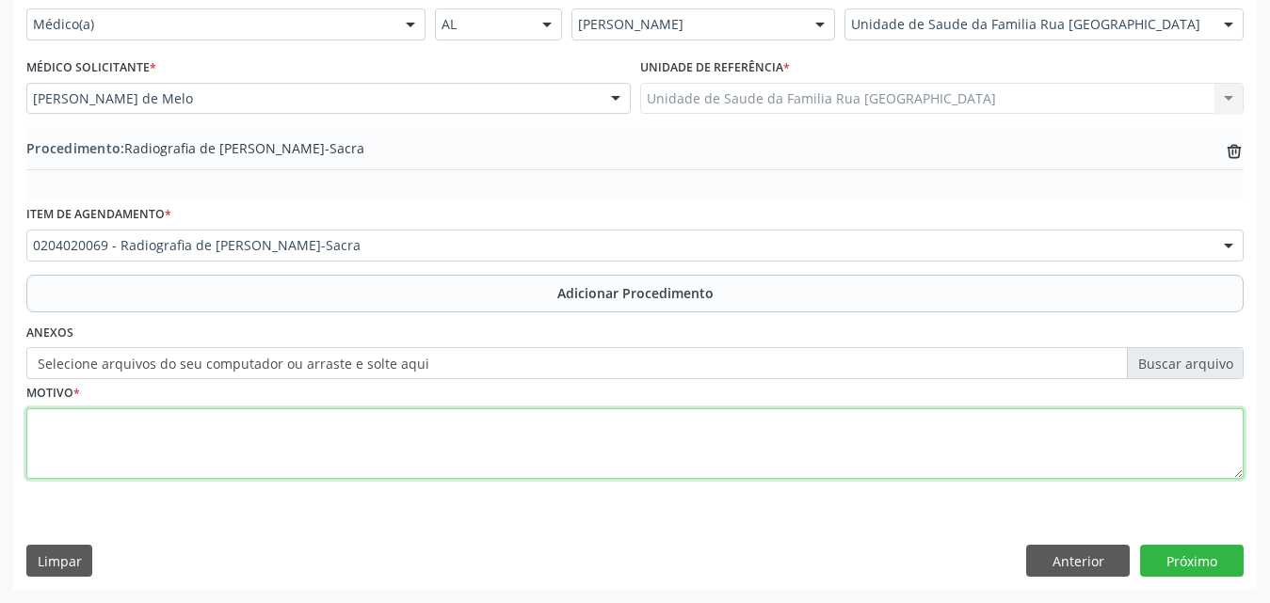
click at [216, 434] on textarea at bounding box center [634, 444] width 1217 height 72
type textarea "lombalgia"
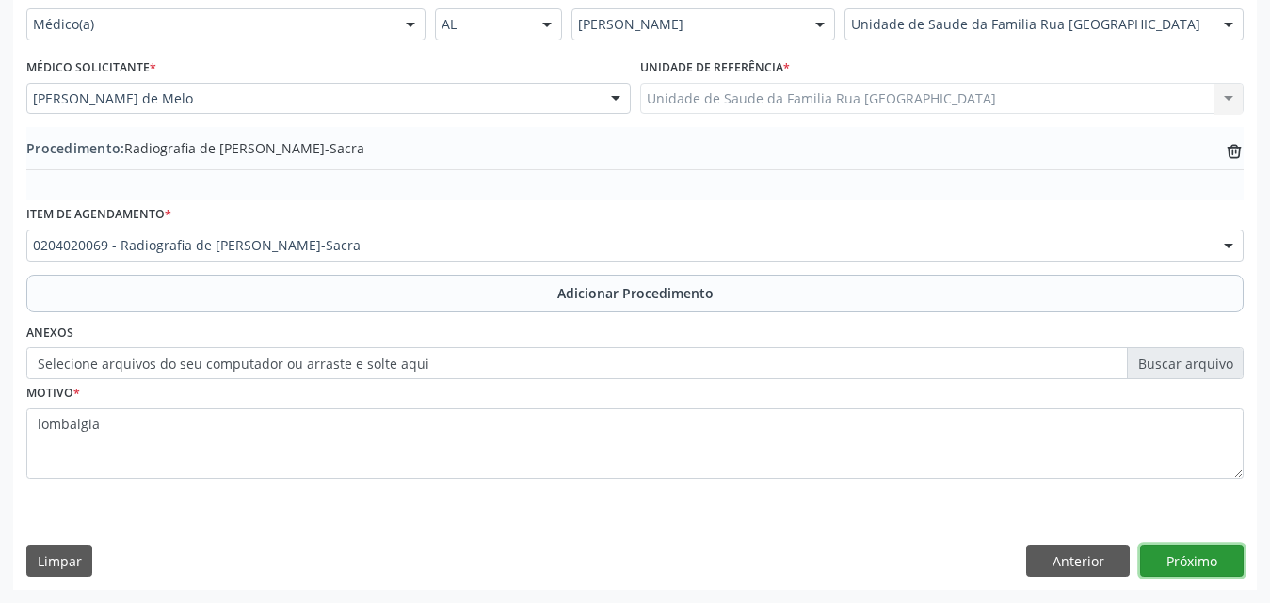
click at [1204, 564] on button "Próximo" at bounding box center [1192, 561] width 104 height 32
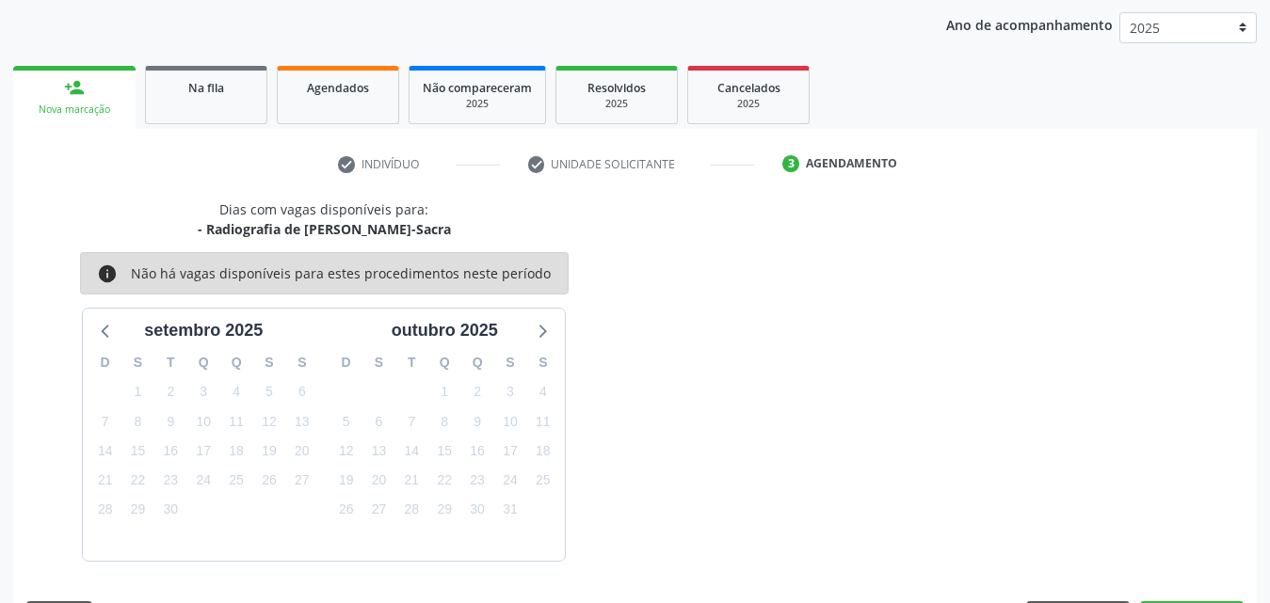
scroll to position [297, 0]
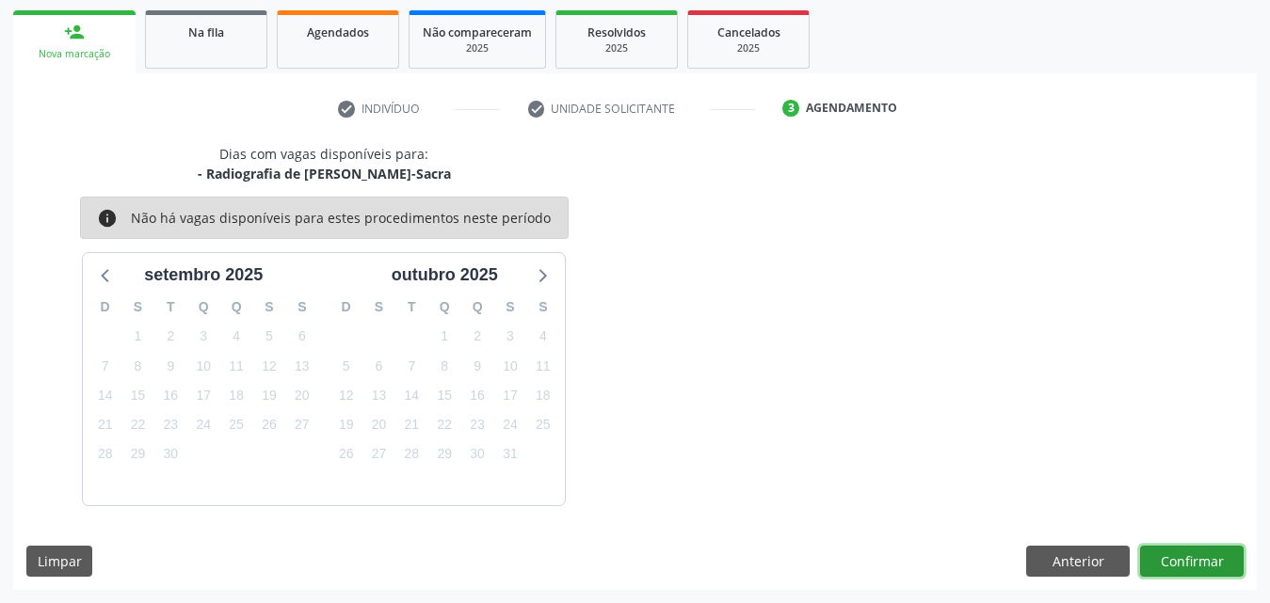
click at [1204, 564] on button "Confirmar" at bounding box center [1192, 562] width 104 height 32
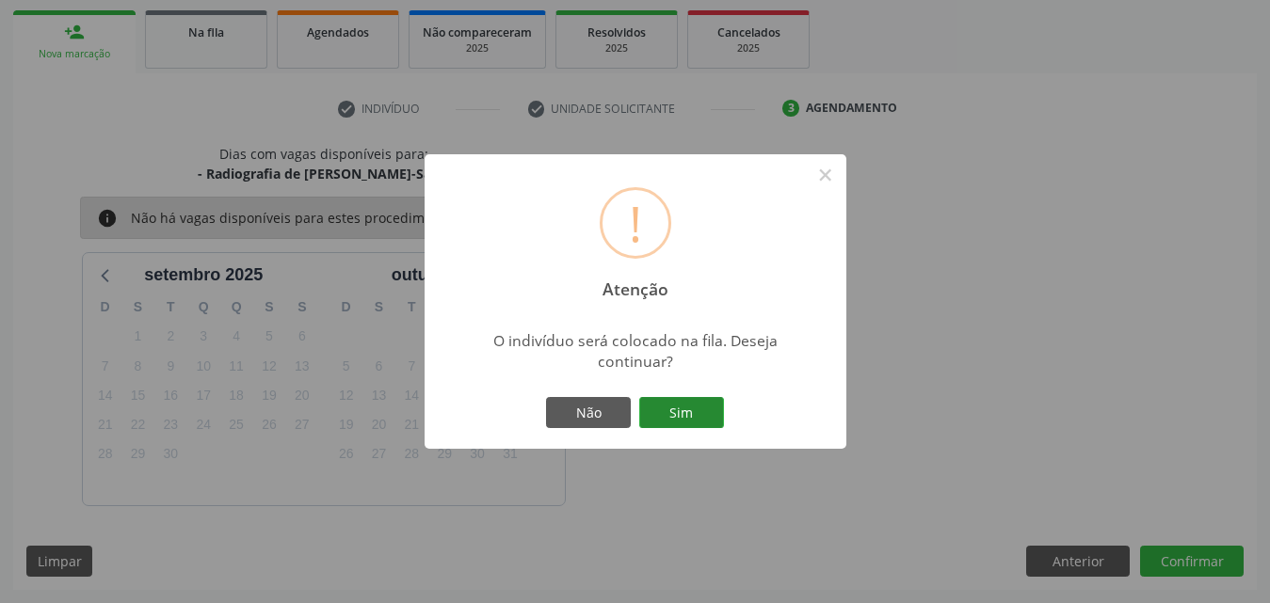
click at [670, 418] on button "Sim" at bounding box center [681, 413] width 85 height 32
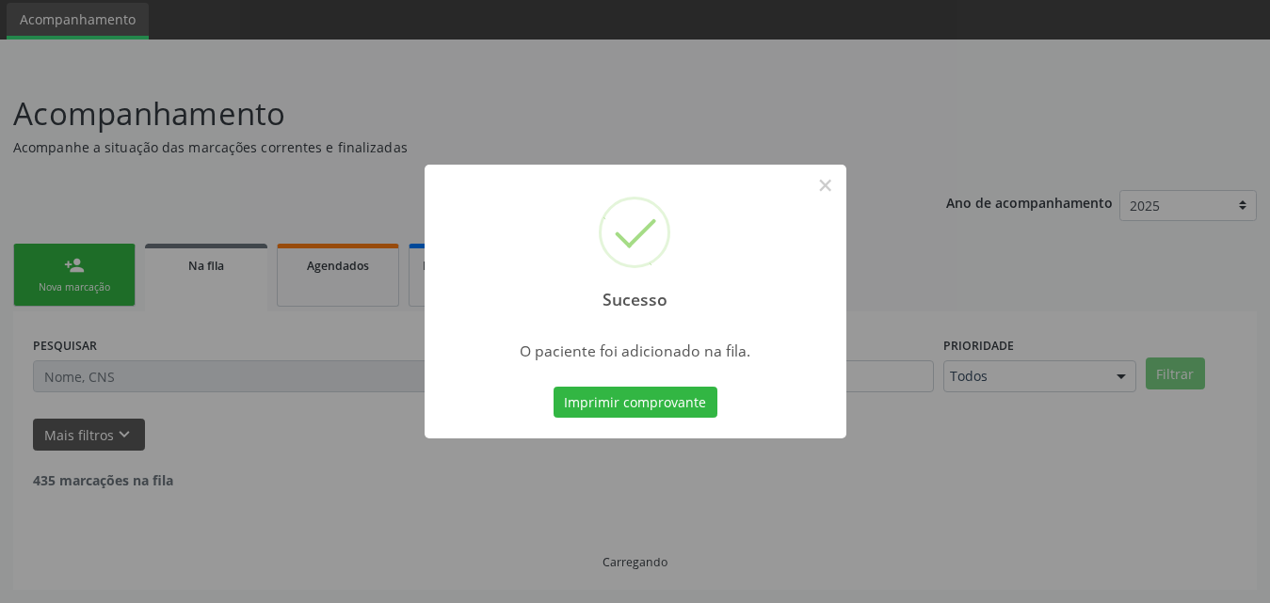
scroll to position [44, 0]
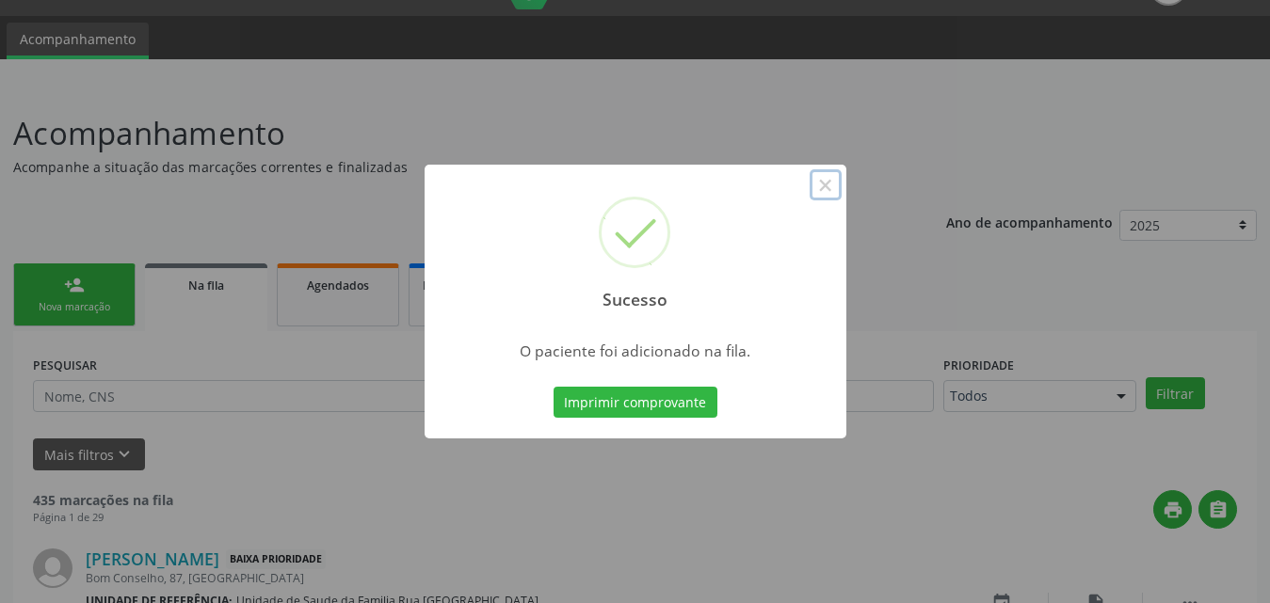
drag, startPoint x: 825, startPoint y: 186, endPoint x: 809, endPoint y: 187, distance: 16.0
click at [825, 187] on button "×" at bounding box center [825, 185] width 32 height 32
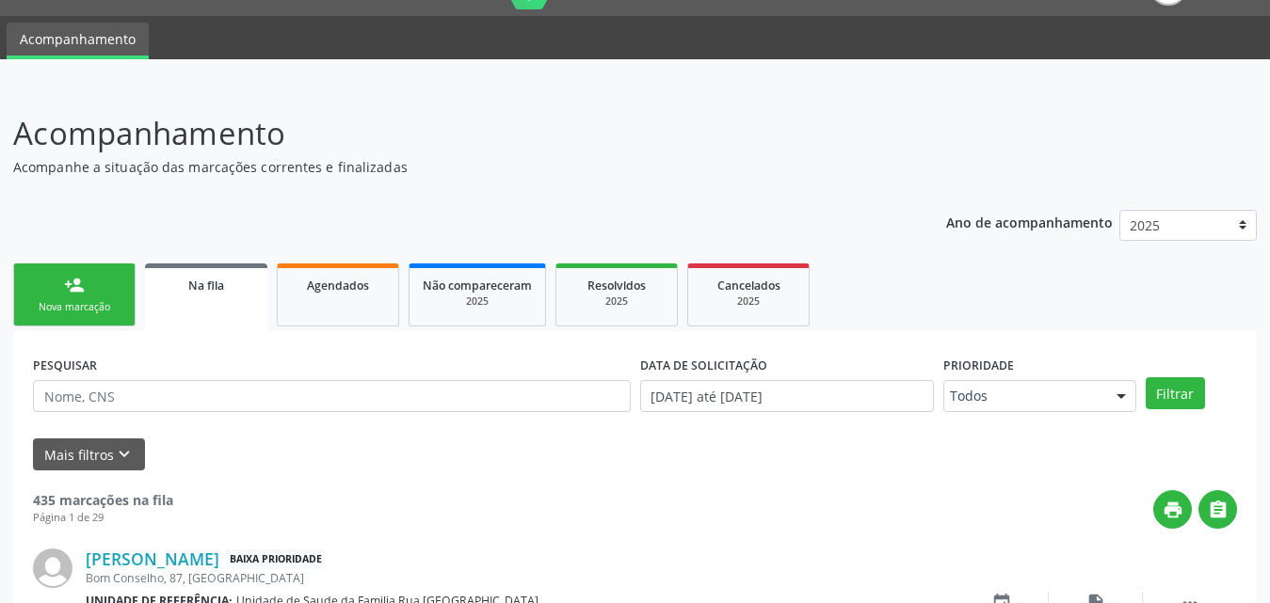
scroll to position [327, 0]
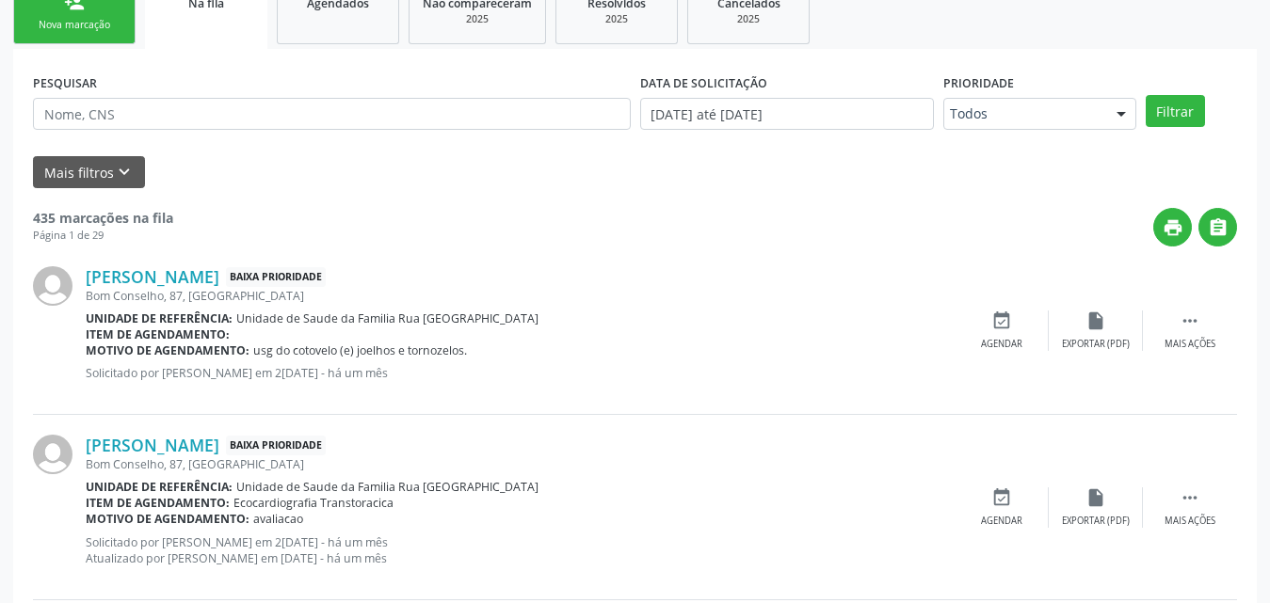
click at [75, 26] on div "Nova marcação" at bounding box center [74, 25] width 94 height 14
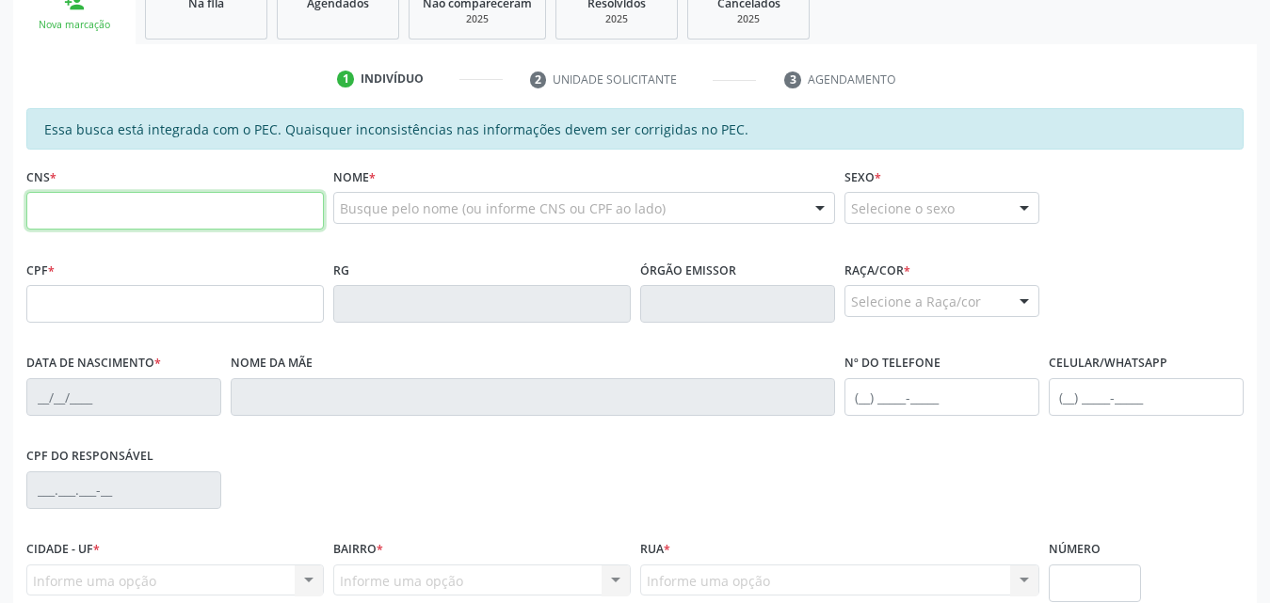
click at [150, 216] on input "text" at bounding box center [174, 211] width 297 height 38
type input "706 0003 0506 6742"
type input "730.836.154-34"
type input "2[DATE]"
type input "[PERSON_NAME]"
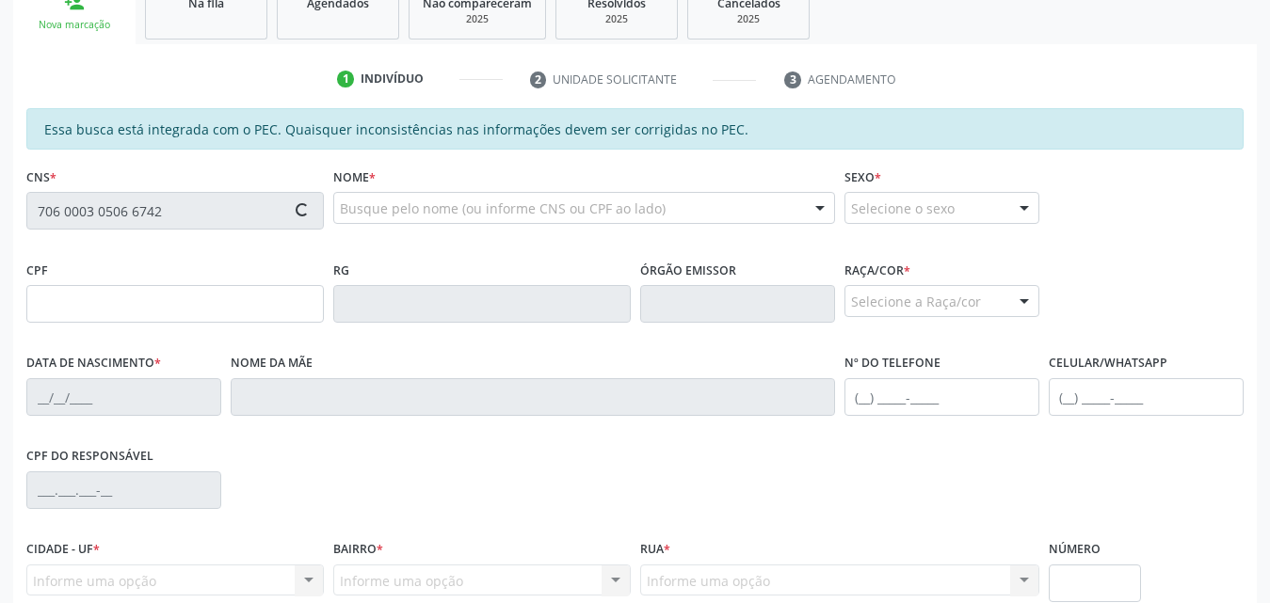
type input "[PHONE_NUMBER]"
type input "84"
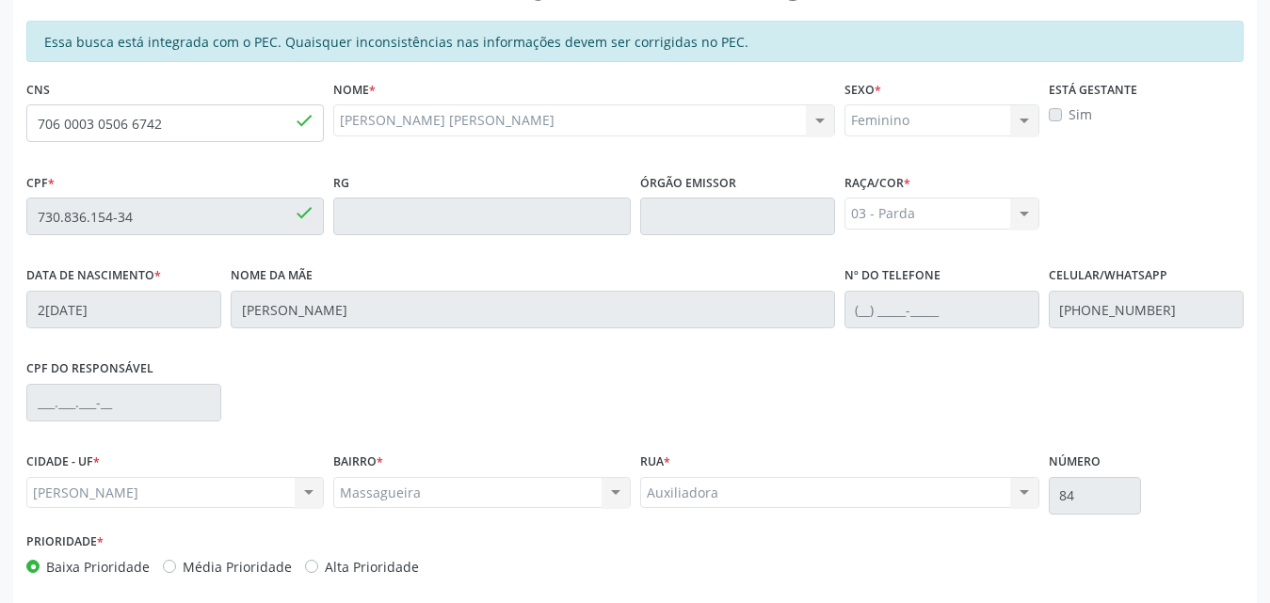
scroll to position [498, 0]
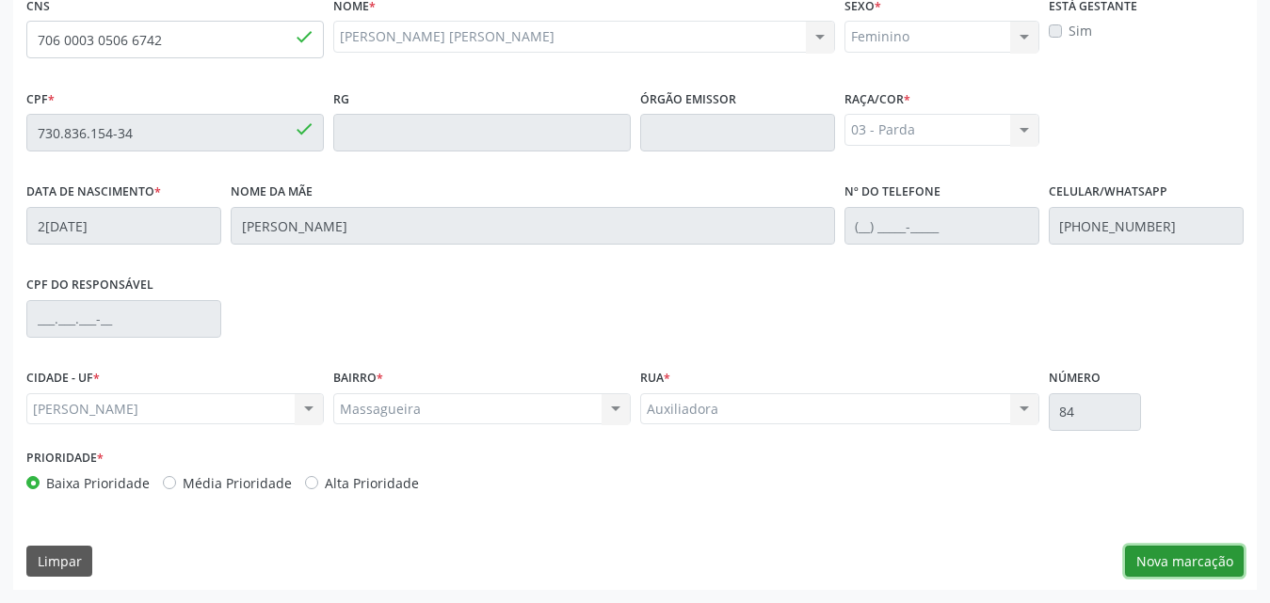
click at [1145, 564] on button "Nova marcação" at bounding box center [1184, 562] width 119 height 32
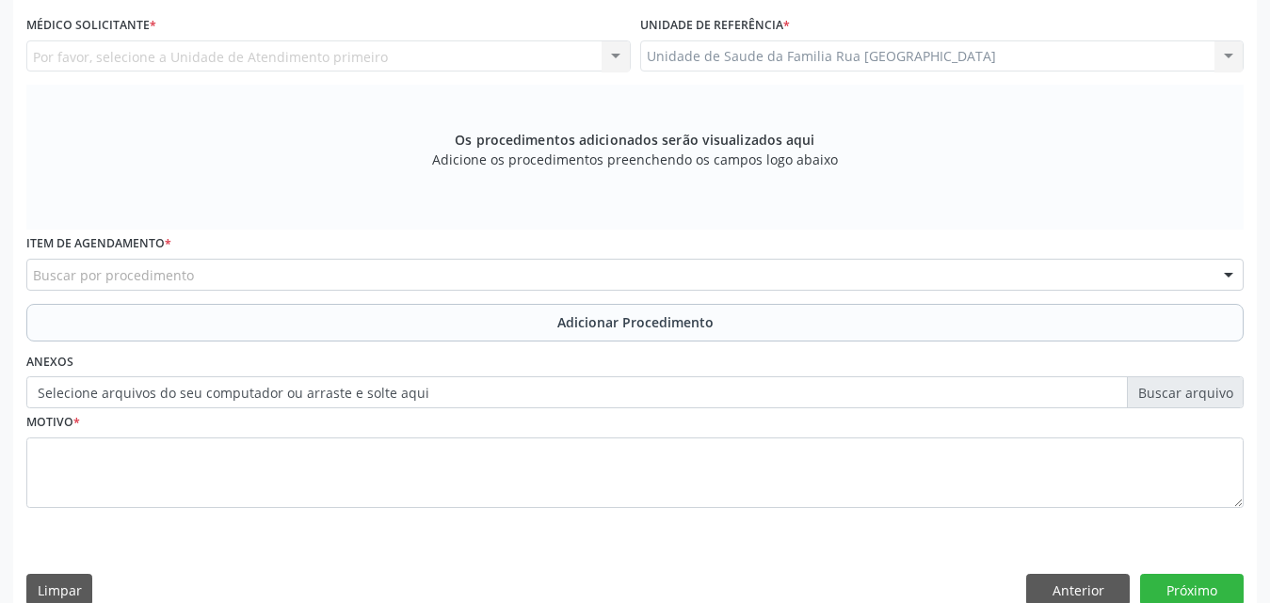
scroll to position [216, 0]
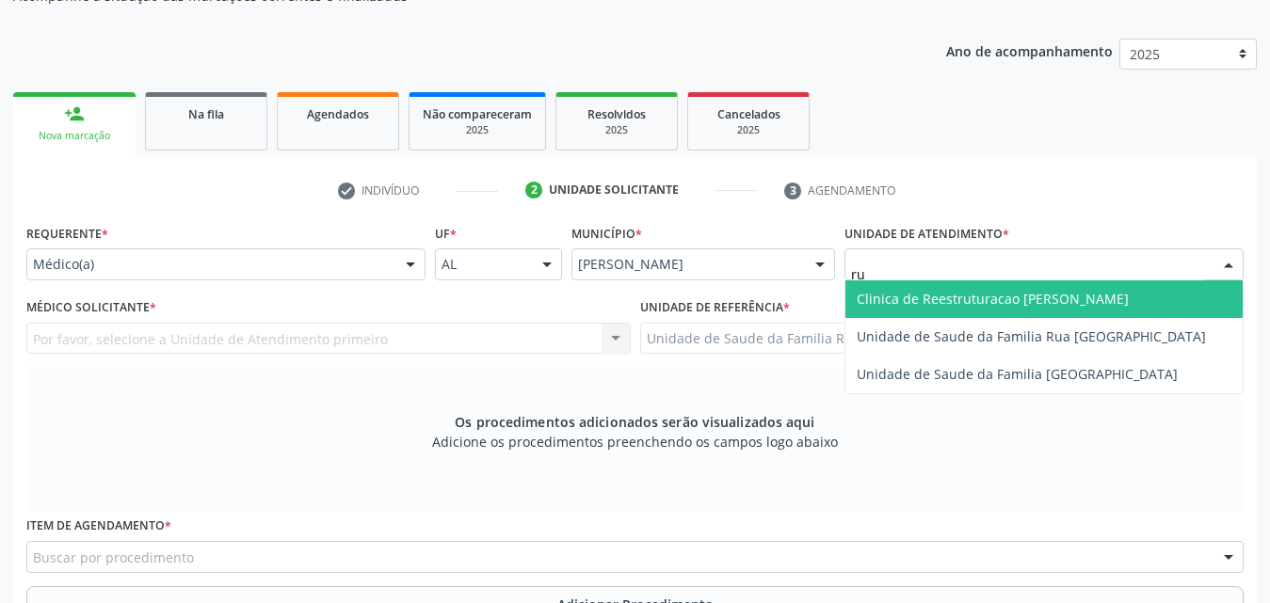
type input "rua"
click at [980, 304] on span "Unidade de Saude da Familia Rua [GEOGRAPHIC_DATA]" at bounding box center [1030, 299] width 349 height 18
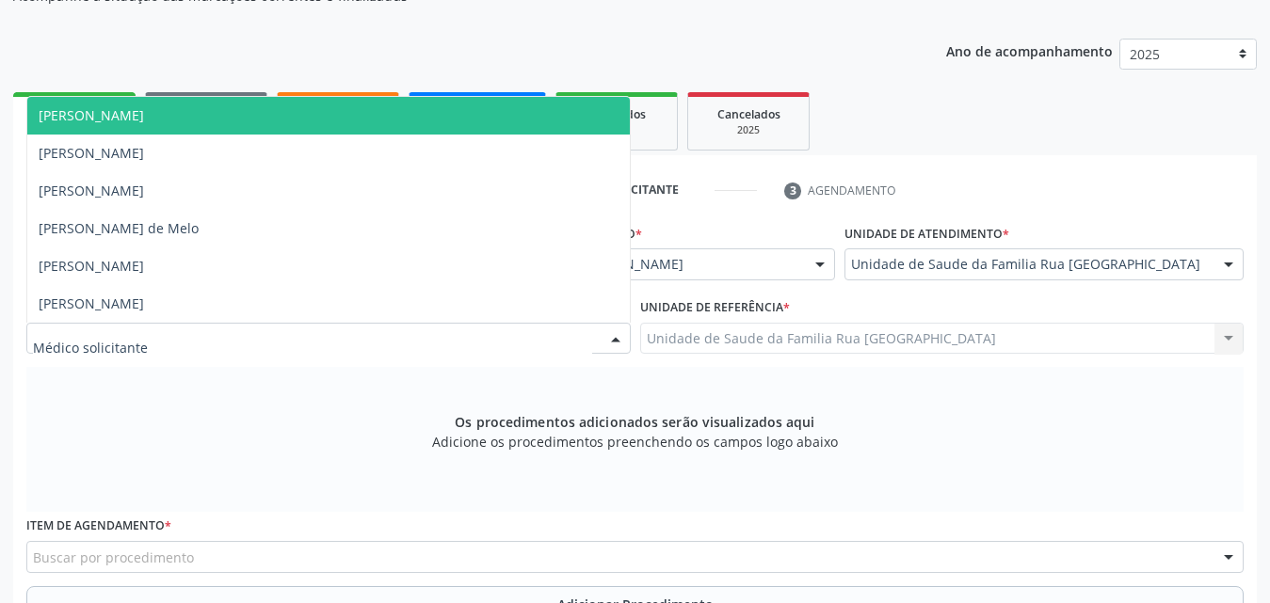
click at [251, 341] on div at bounding box center [328, 339] width 604 height 32
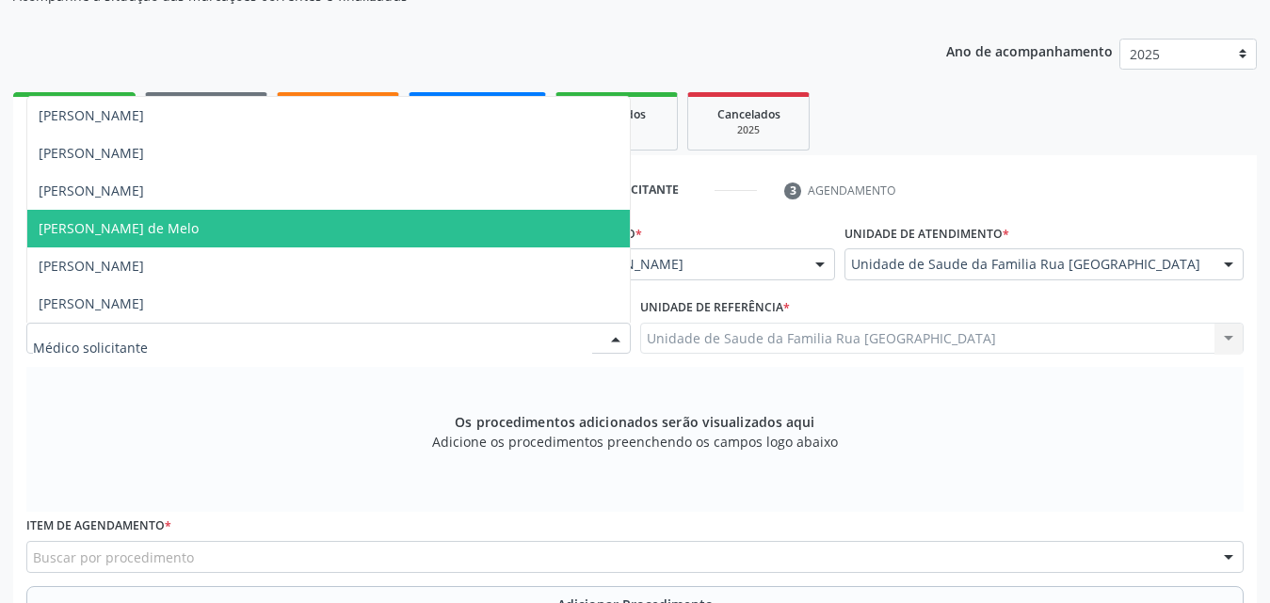
click at [213, 236] on span "[PERSON_NAME] de Melo" at bounding box center [328, 229] width 602 height 38
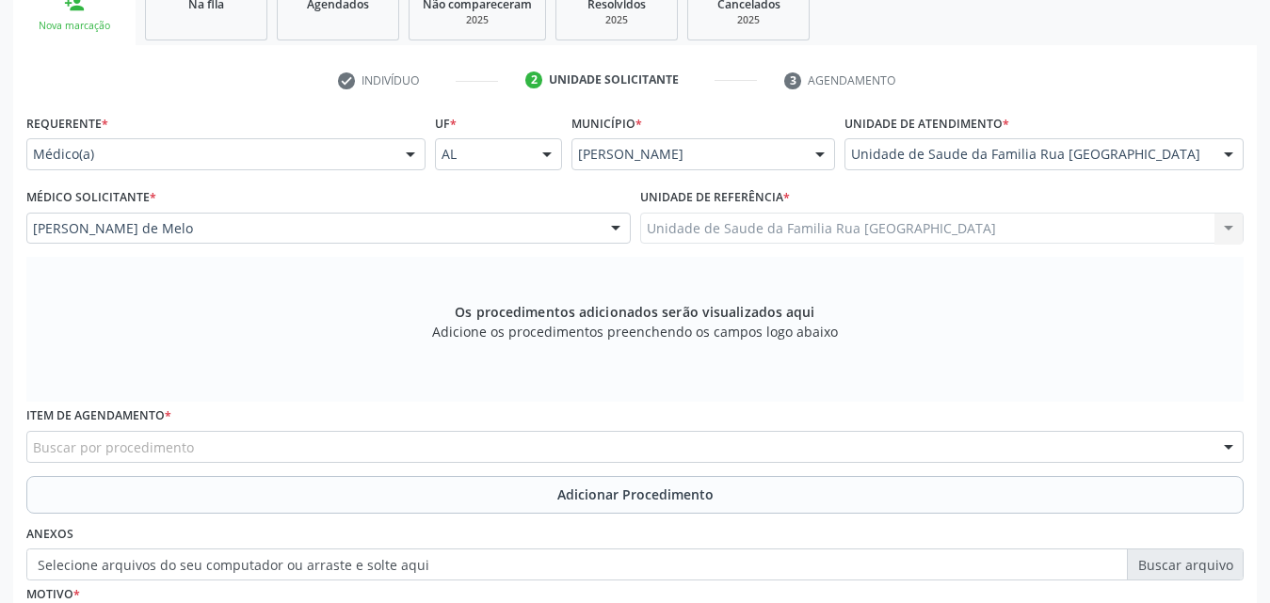
scroll to position [498, 0]
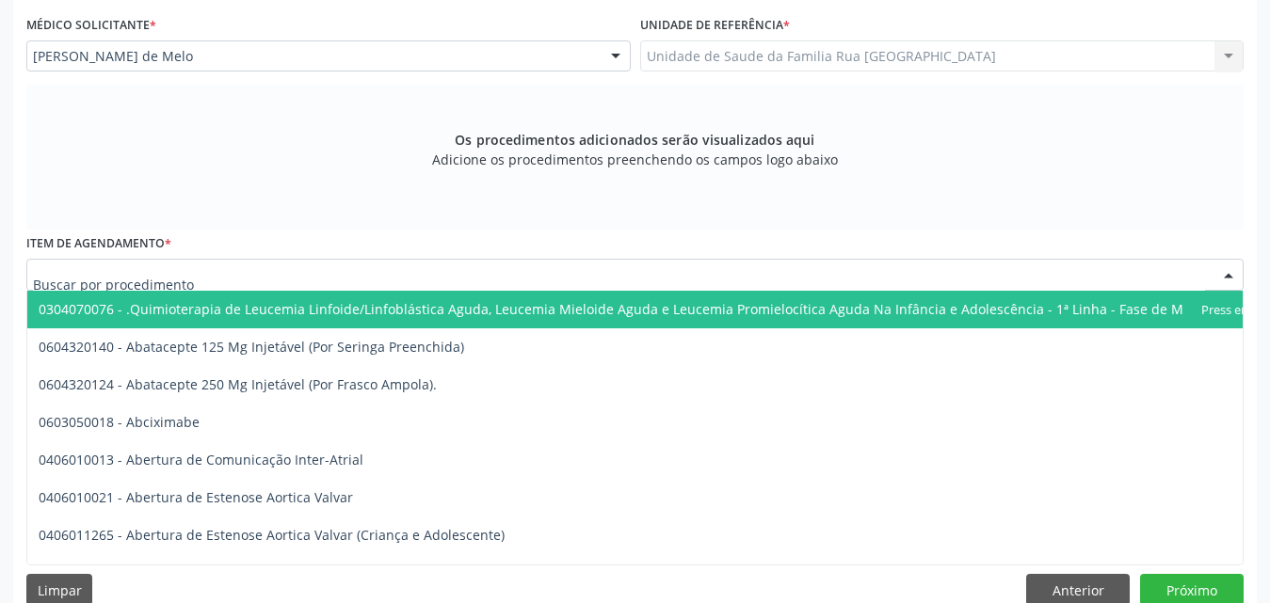
drag, startPoint x: 273, startPoint y: 270, endPoint x: 264, endPoint y: 251, distance: 20.6
click at [265, 256] on div "Item de agendamento * 0304070076 - .Quimioterapia de Leucemia Linfoide/Linfoblá…" at bounding box center [634, 260] width 1217 height 60
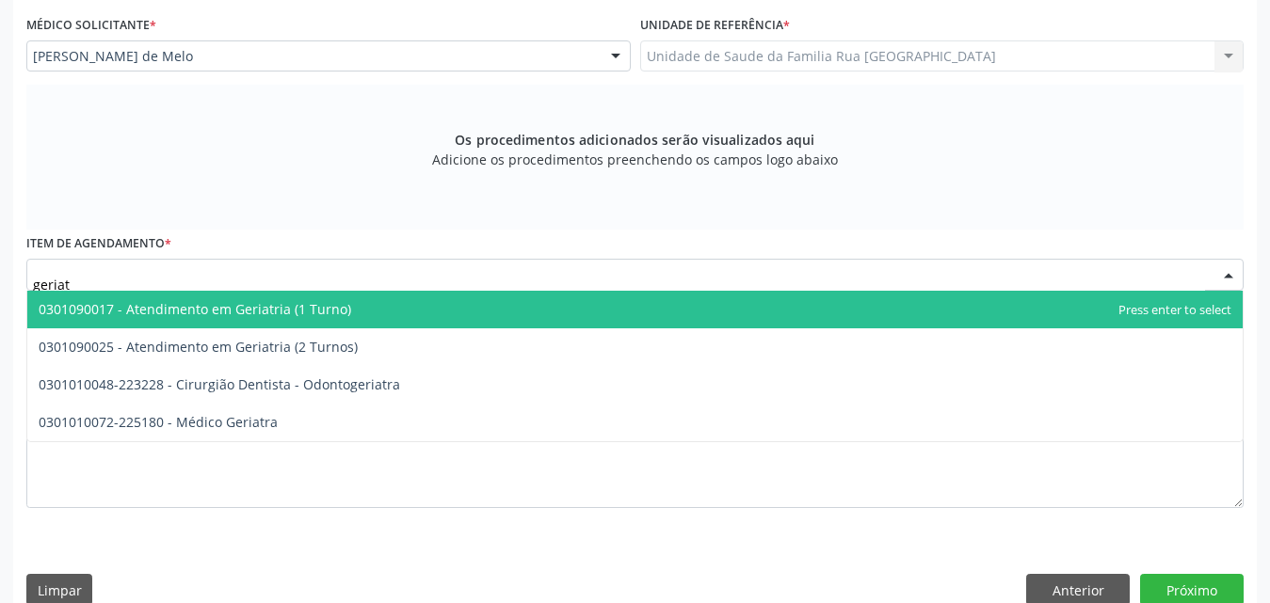
type input "geriatr"
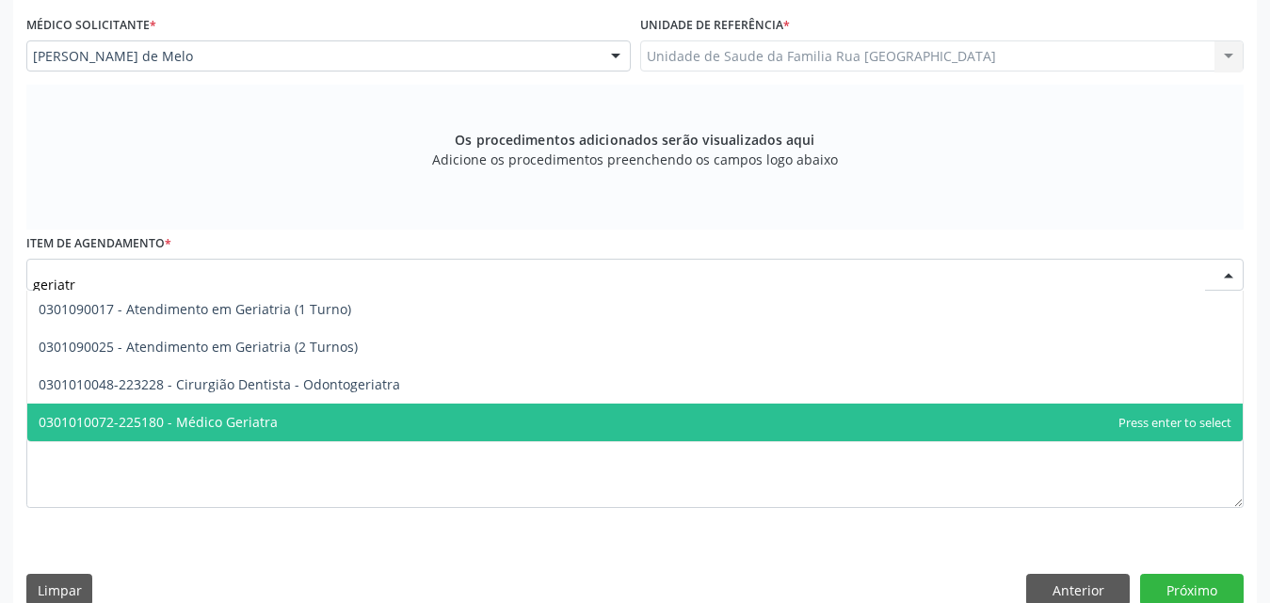
click at [256, 421] on span "0301010072-225180 - Médico Geriatra" at bounding box center [158, 422] width 239 height 18
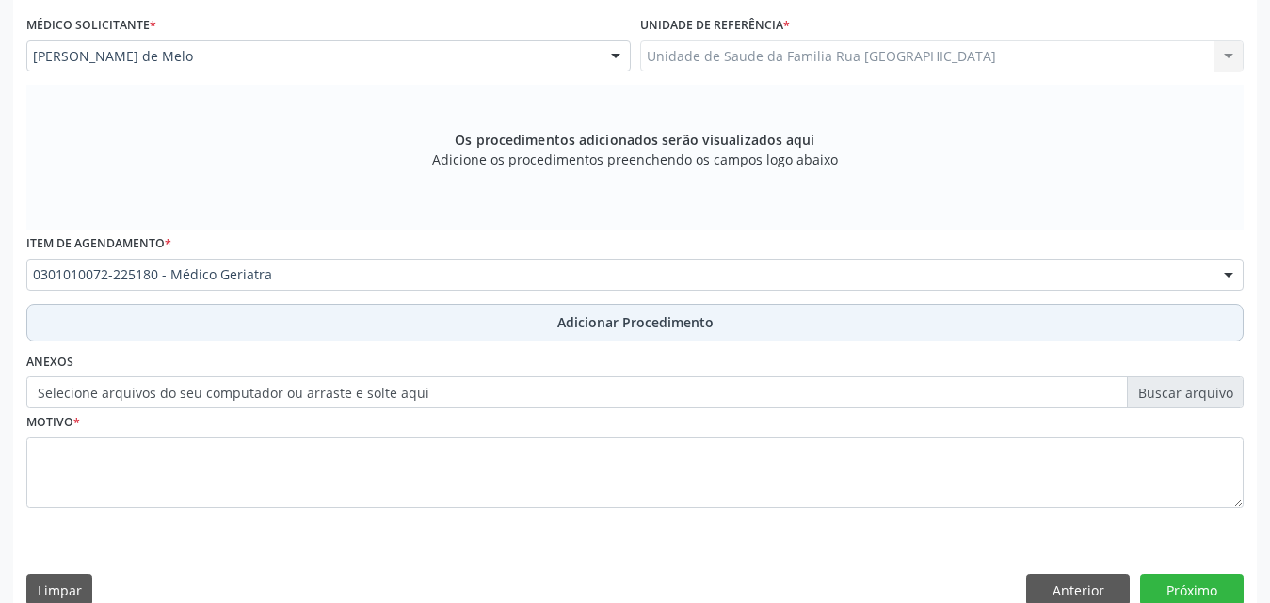
click at [586, 328] on span "Adicionar Procedimento" at bounding box center [635, 322] width 156 height 20
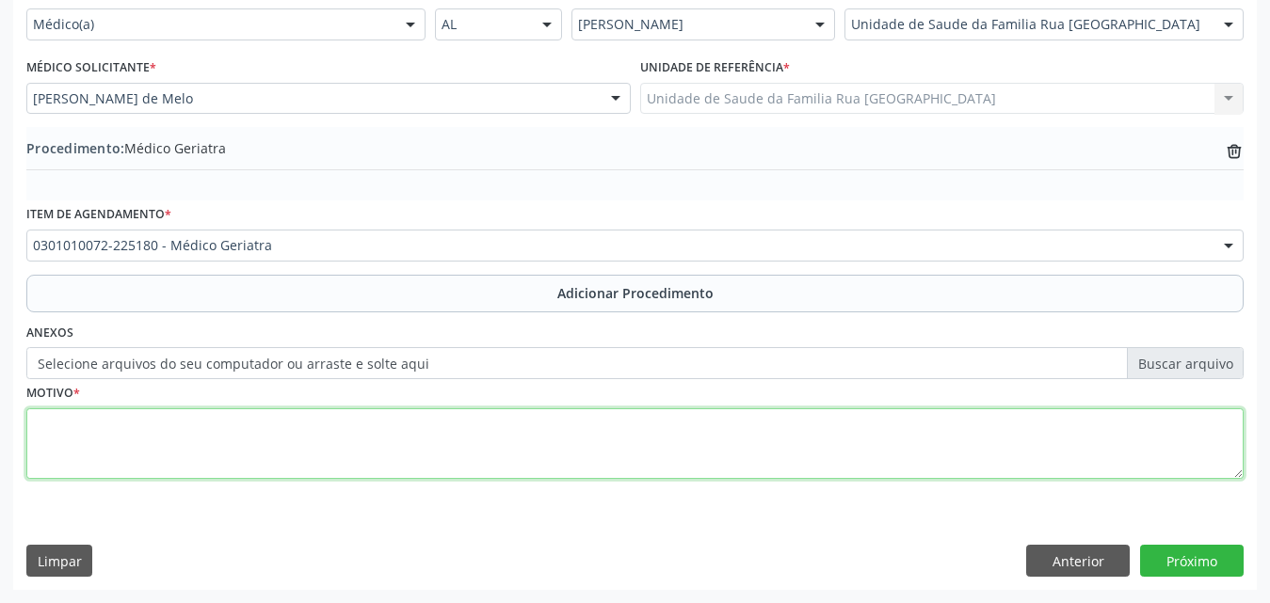
click at [261, 454] on textarea at bounding box center [634, 444] width 1217 height 72
type textarea "cegueira bilateral, entrando em episódios de delírio."
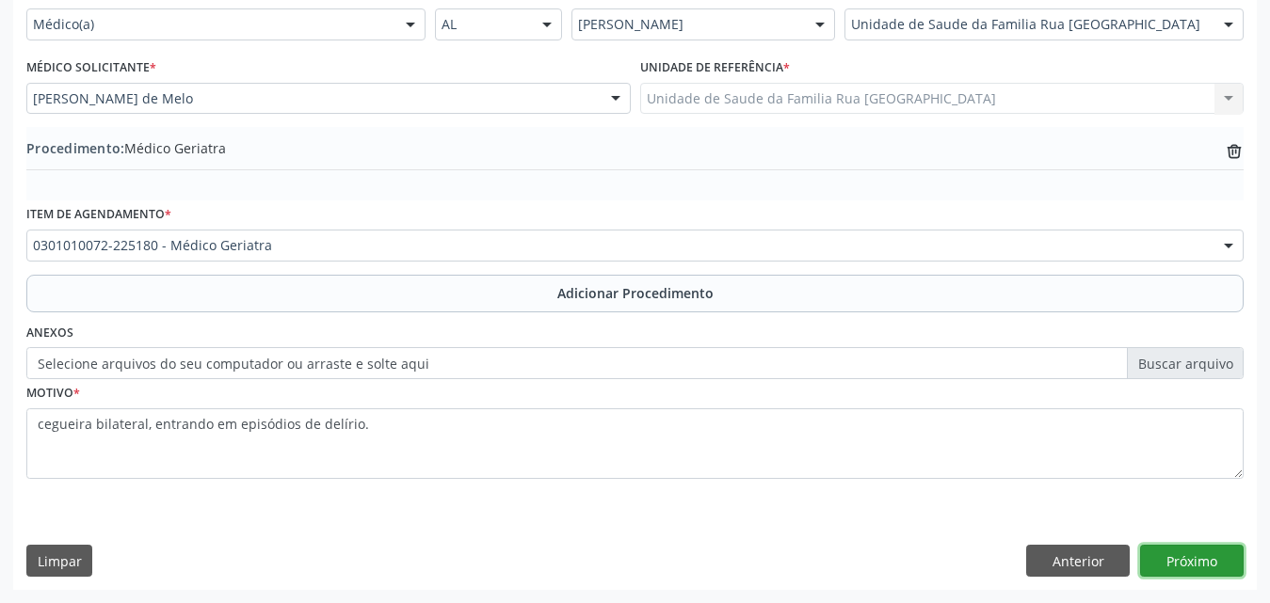
click at [1175, 553] on button "Próximo" at bounding box center [1192, 561] width 104 height 32
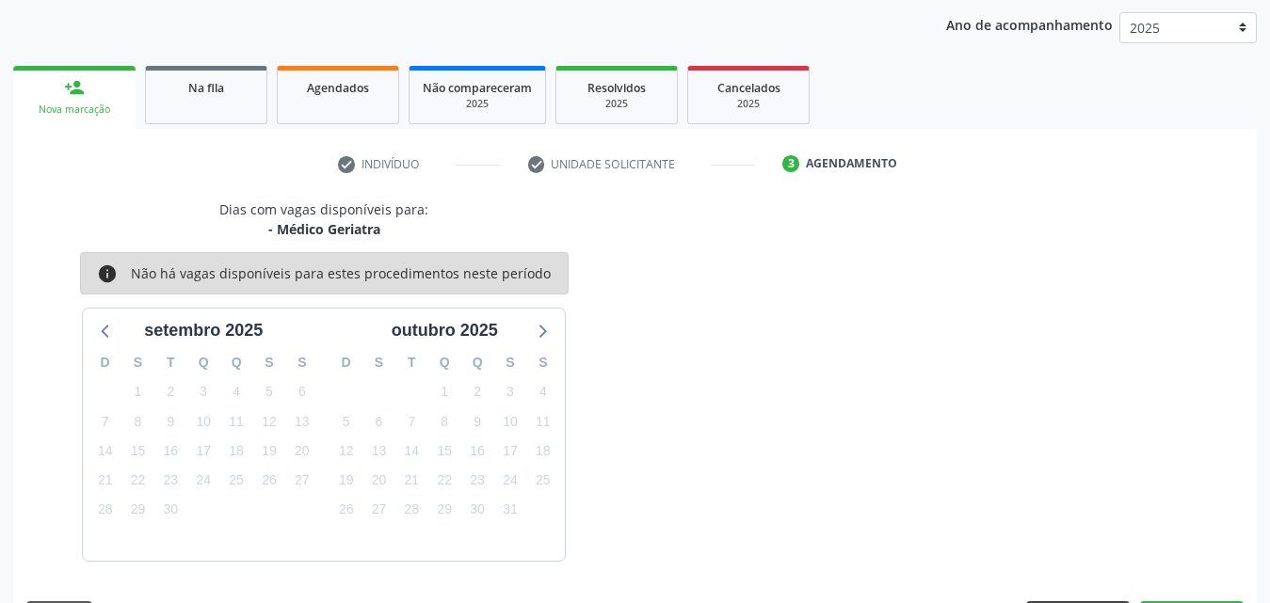
scroll to position [297, 0]
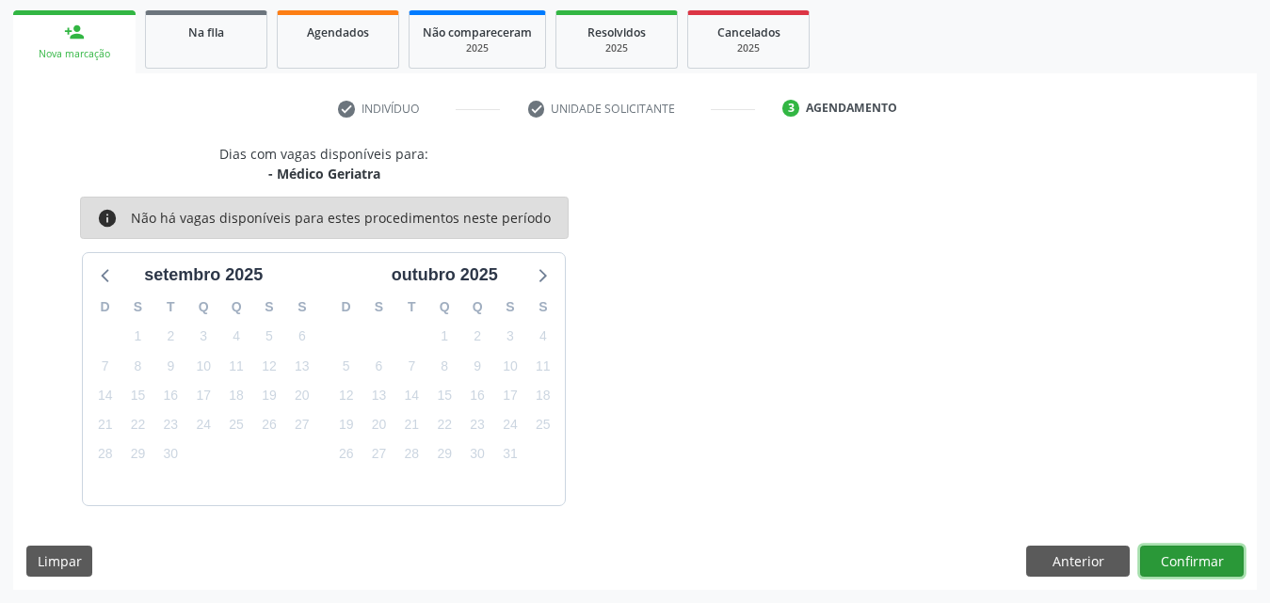
click at [1149, 563] on button "Confirmar" at bounding box center [1192, 562] width 104 height 32
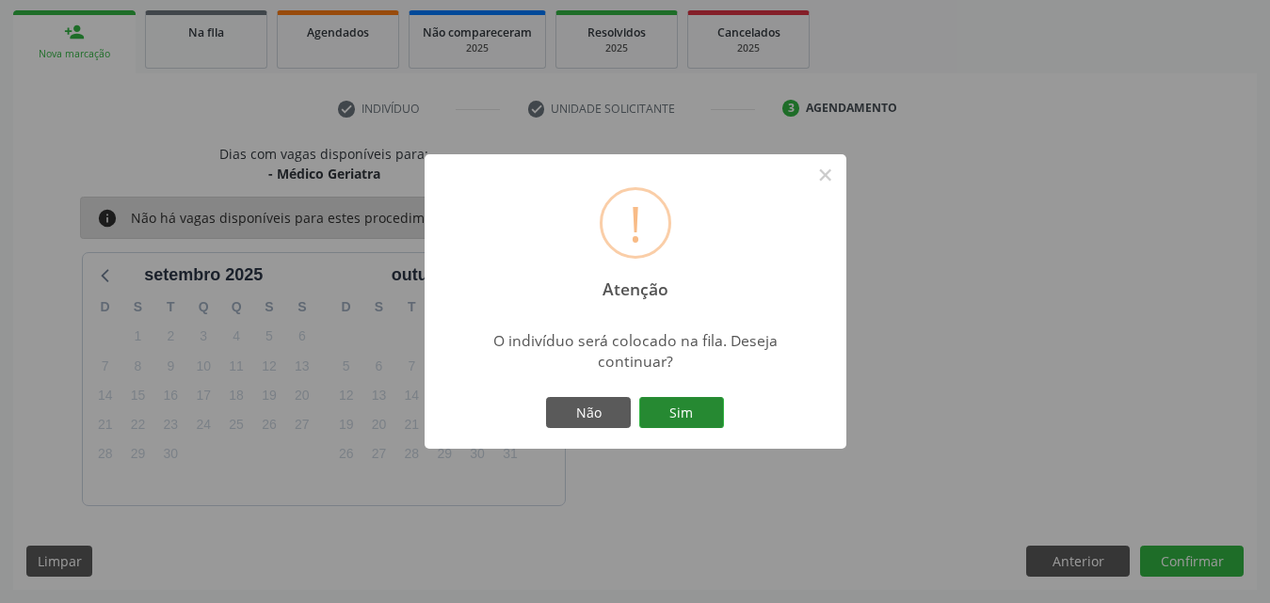
click at [694, 402] on button "Sim" at bounding box center [681, 413] width 85 height 32
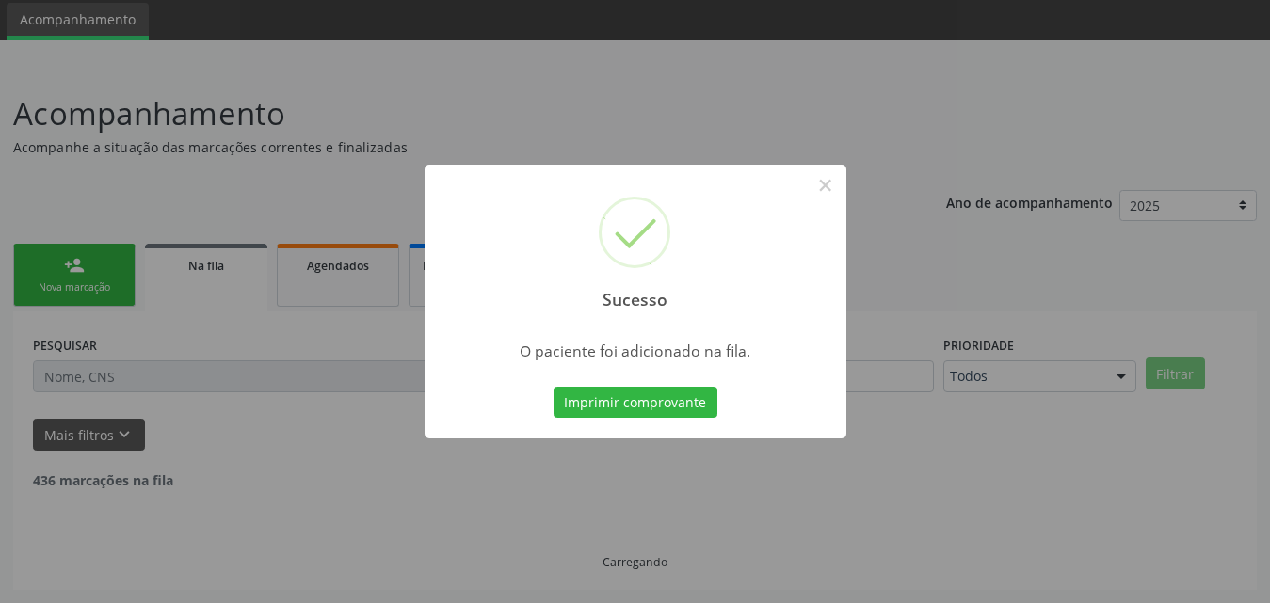
scroll to position [44, 0]
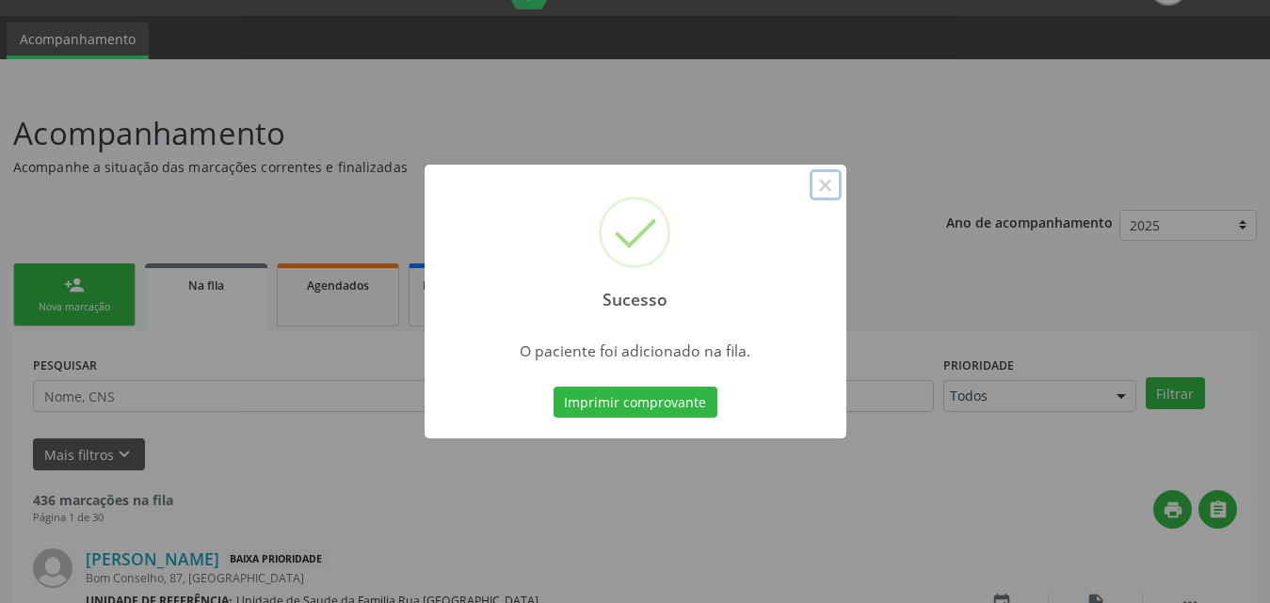
drag, startPoint x: 827, startPoint y: 188, endPoint x: 701, endPoint y: 206, distance: 127.4
click at [828, 188] on button "×" at bounding box center [825, 185] width 32 height 32
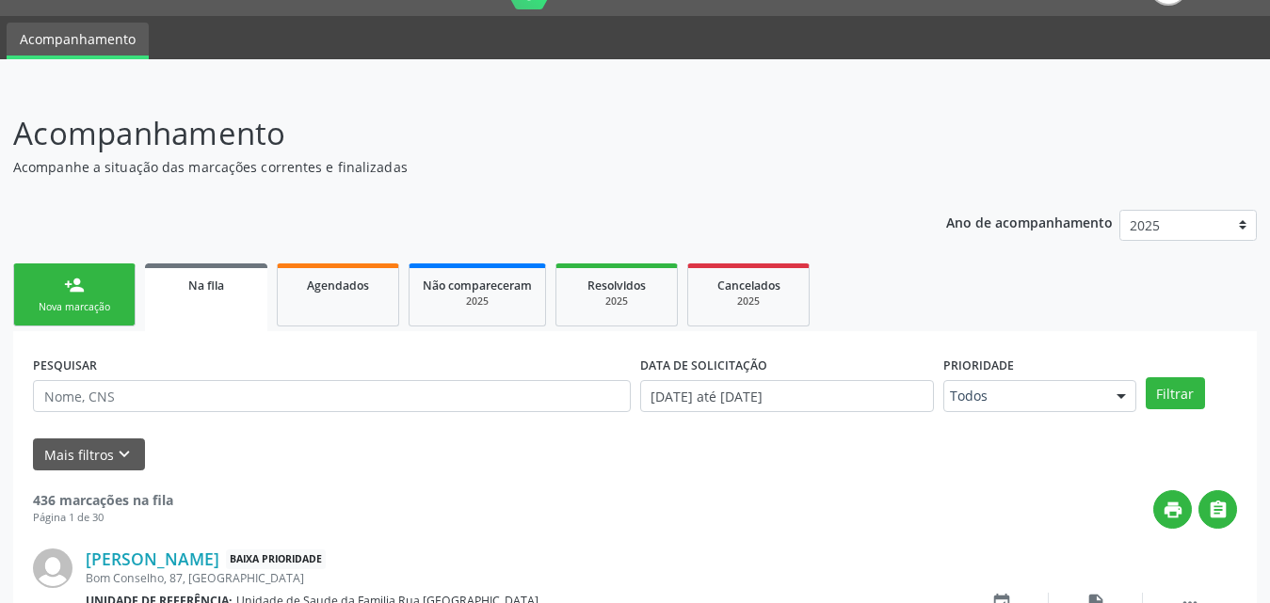
click at [75, 313] on div "Nova marcação" at bounding box center [74, 307] width 94 height 14
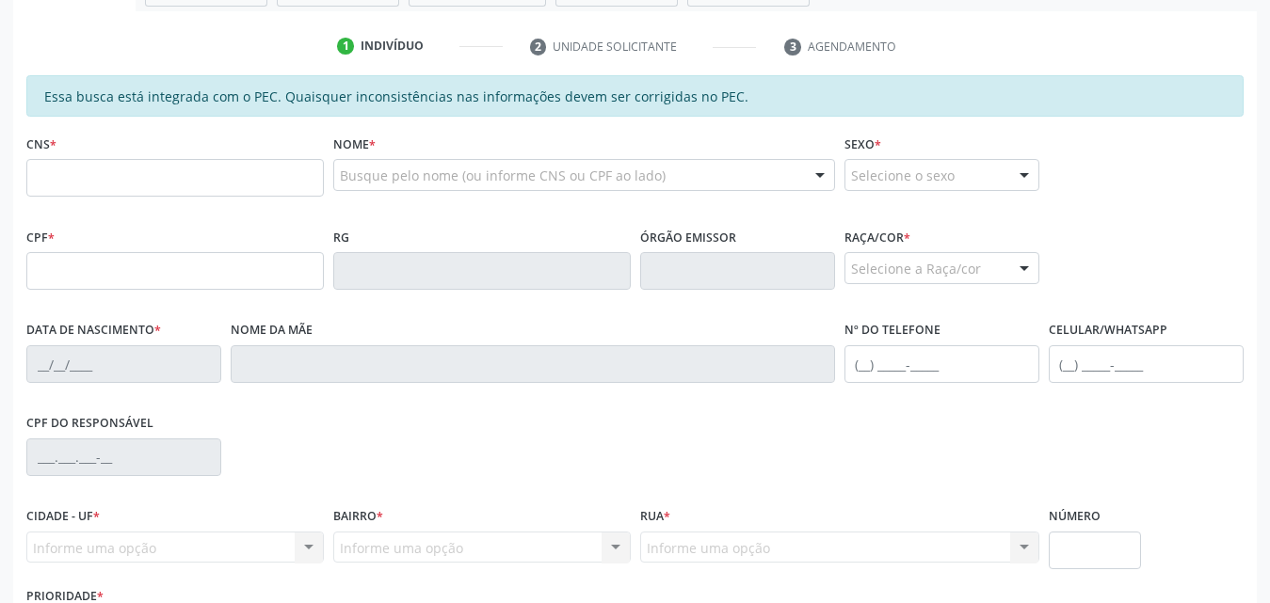
scroll to position [327, 0]
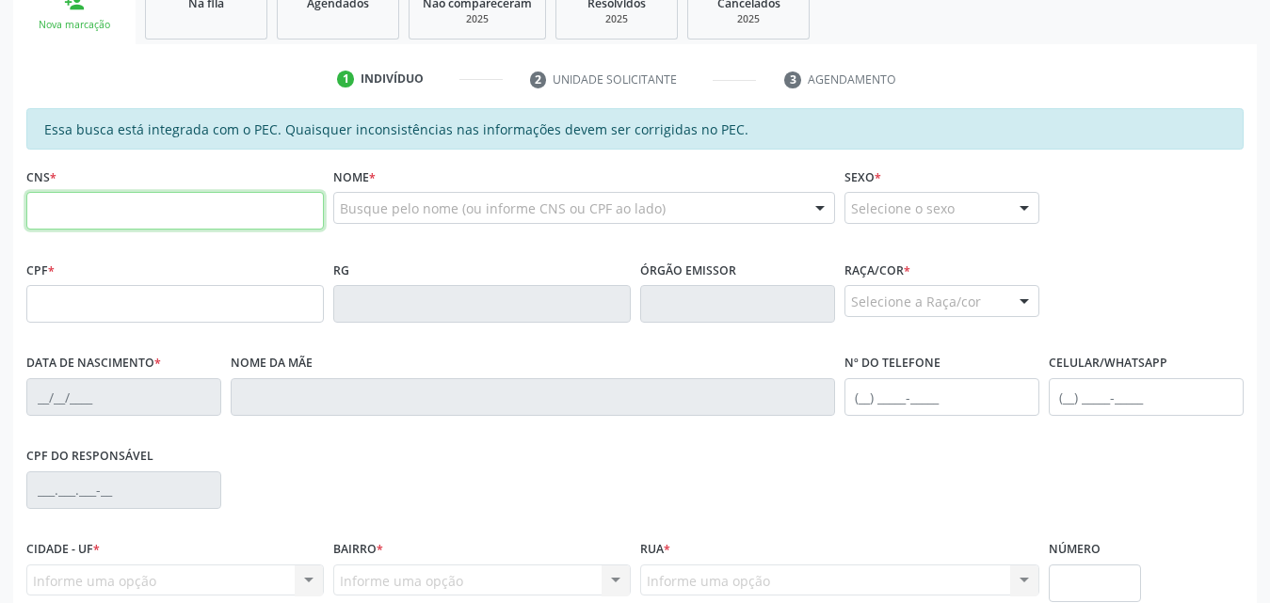
click at [155, 204] on input "text" at bounding box center [174, 211] width 297 height 38
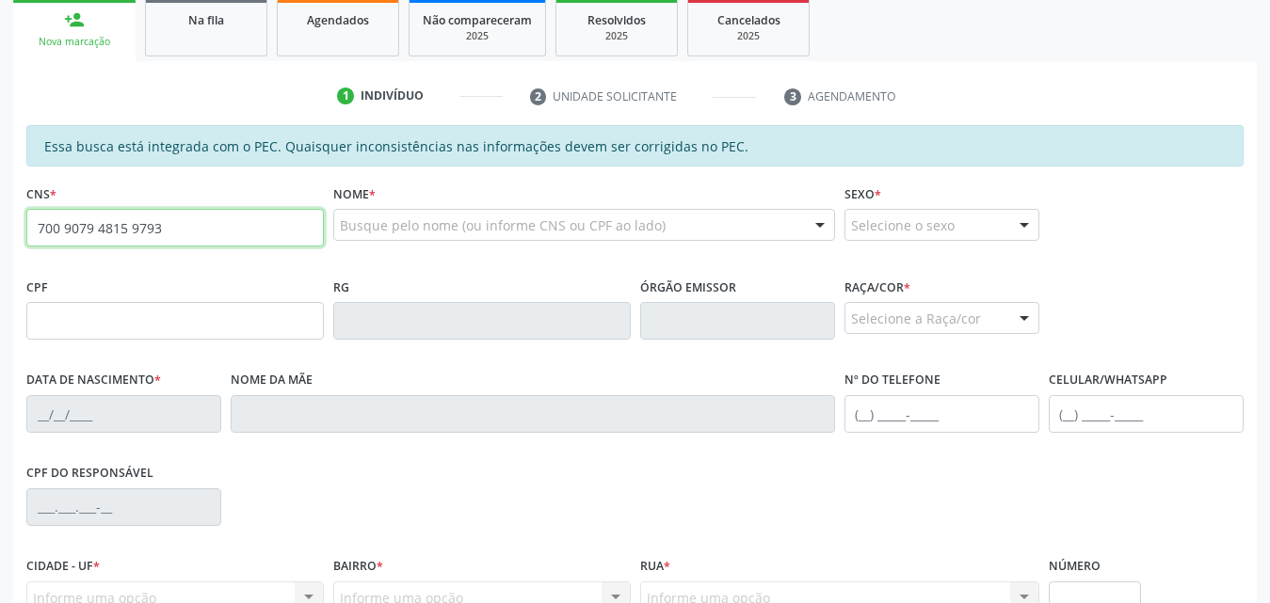
type input "700 9079 4815 9793"
type input "539.863.344-91"
type input "[DATE]"
type input "Linete [PERSON_NAME]"
type input "[PHONE_NUMBER]"
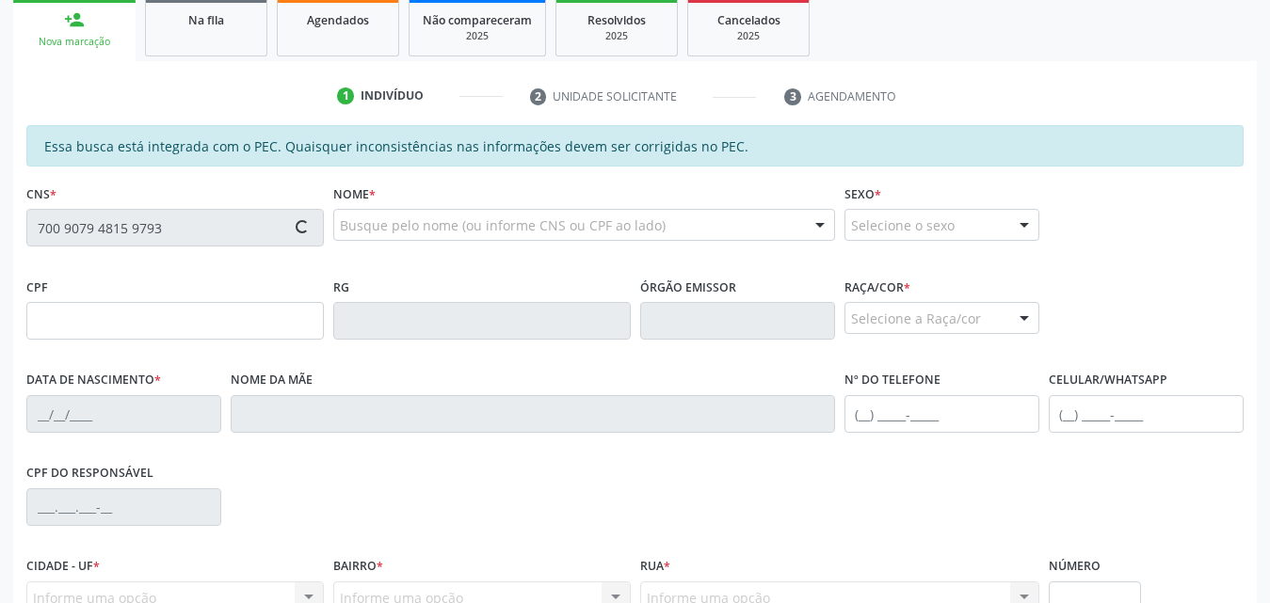
type input "647"
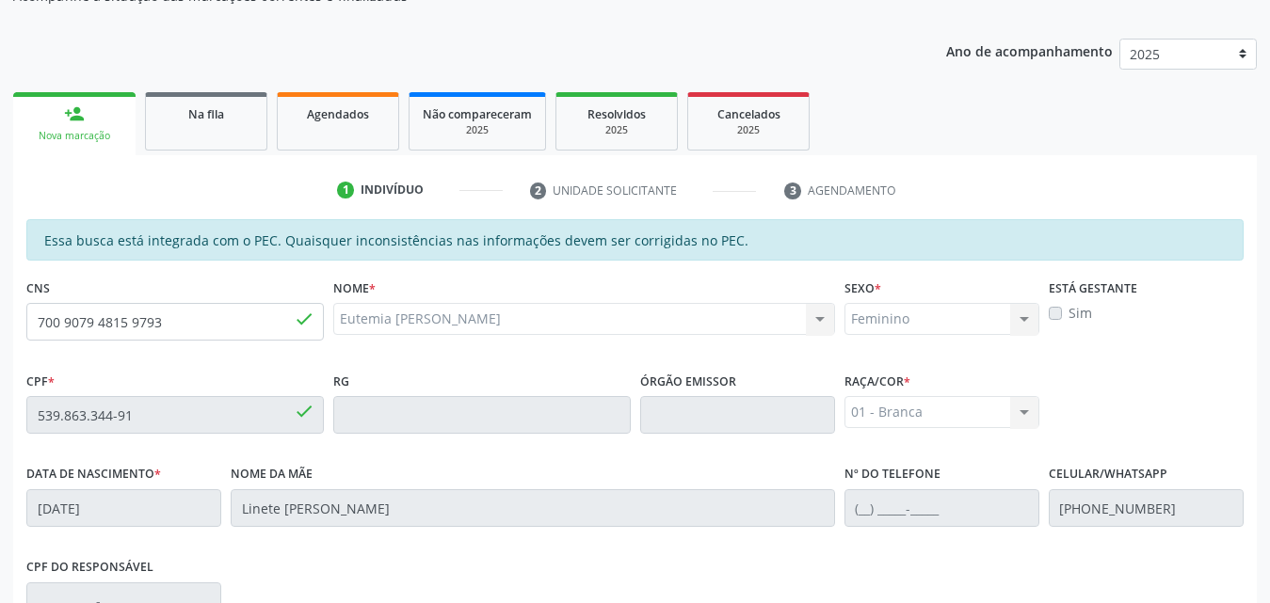
scroll to position [498, 0]
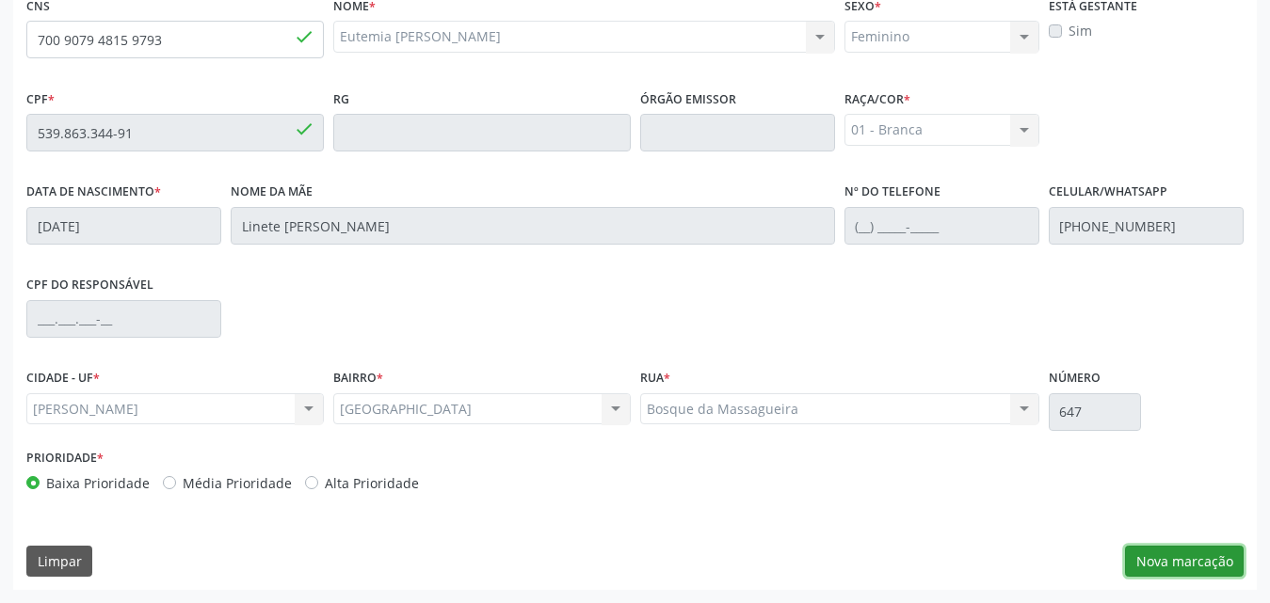
click at [1190, 570] on button "Nova marcação" at bounding box center [1184, 562] width 119 height 32
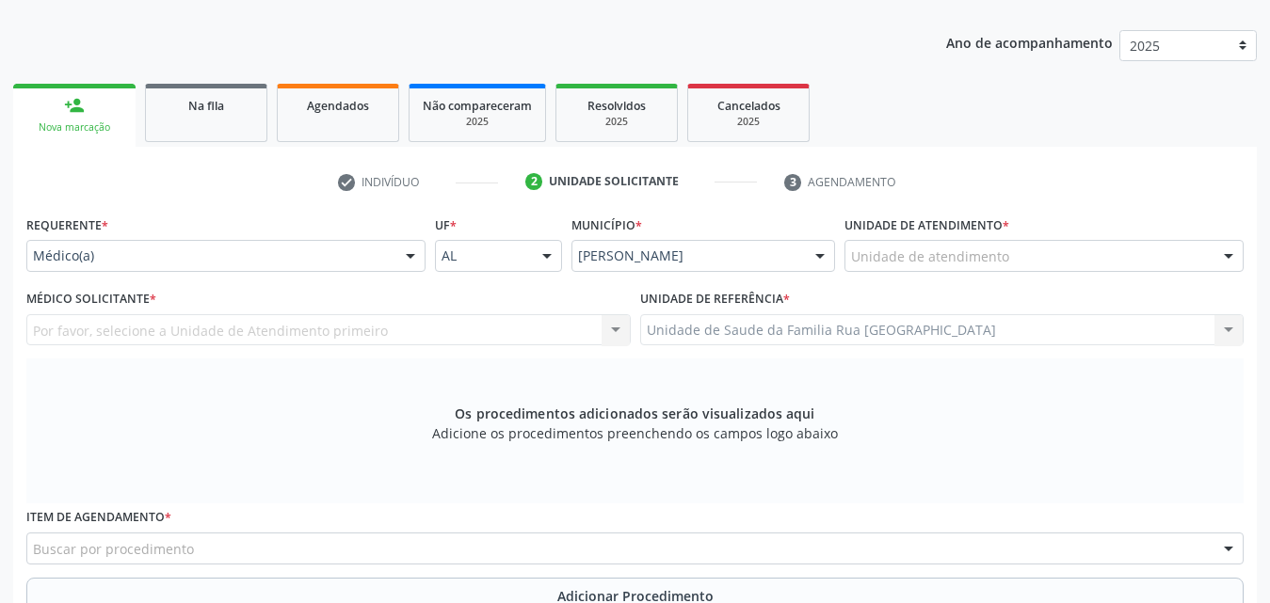
scroll to position [216, 0]
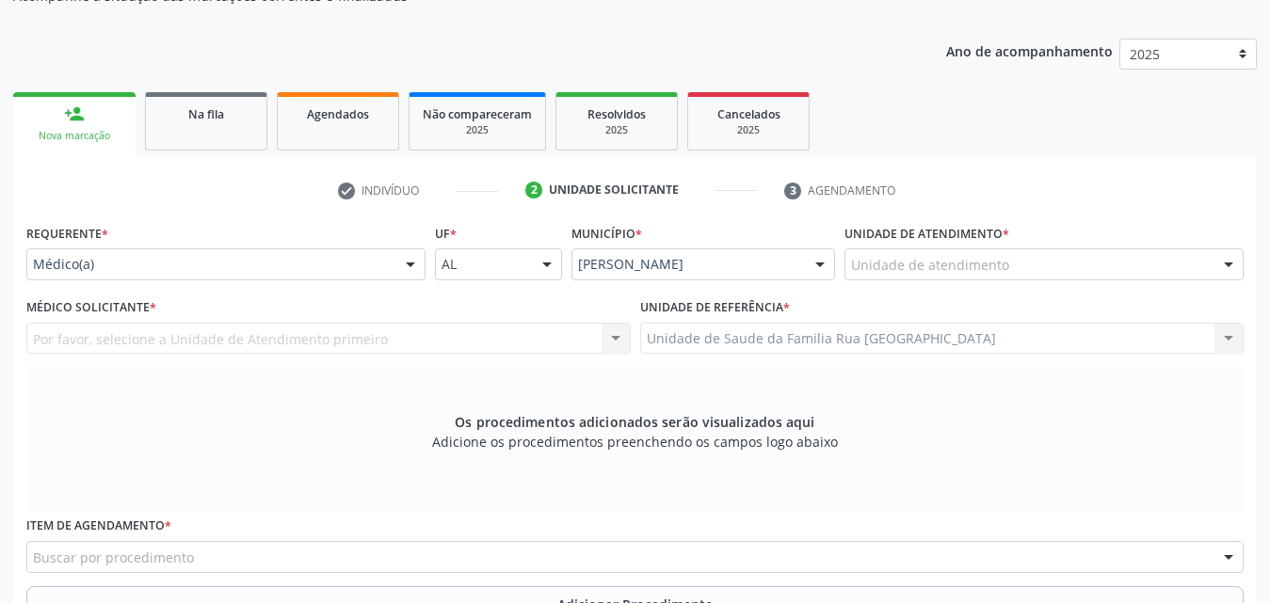
click at [1047, 258] on div "Unidade de atendimento" at bounding box center [1043, 264] width 399 height 32
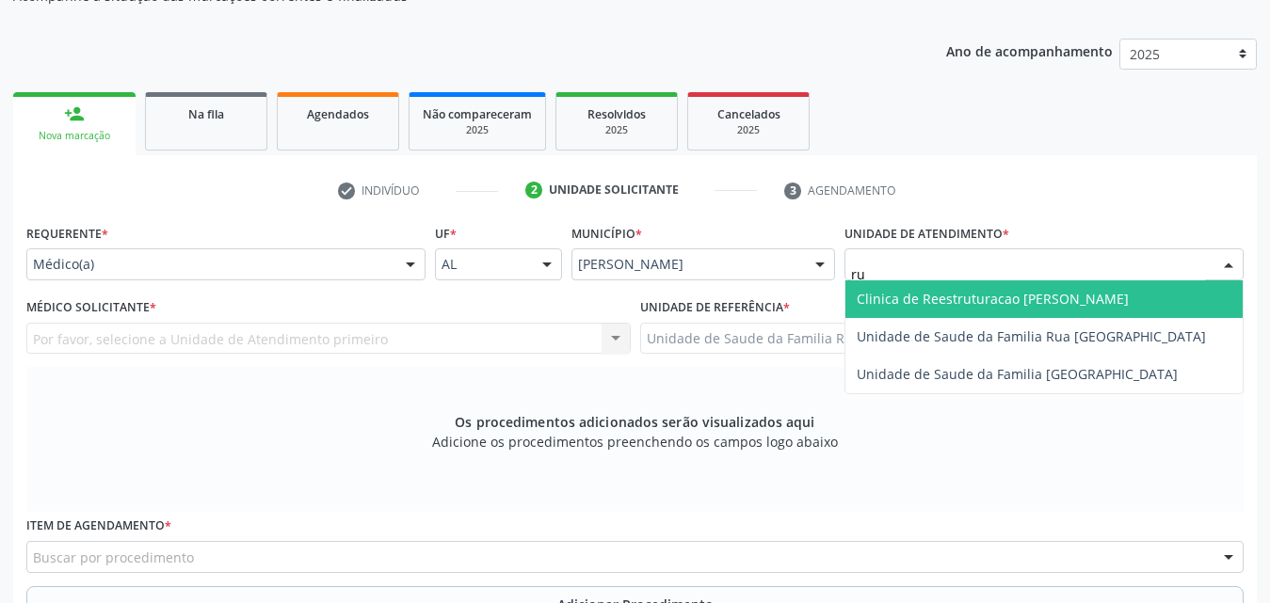
type input "rua"
click at [1035, 292] on span "Unidade de Saude da Familia Rua [GEOGRAPHIC_DATA]" at bounding box center [1030, 299] width 349 height 18
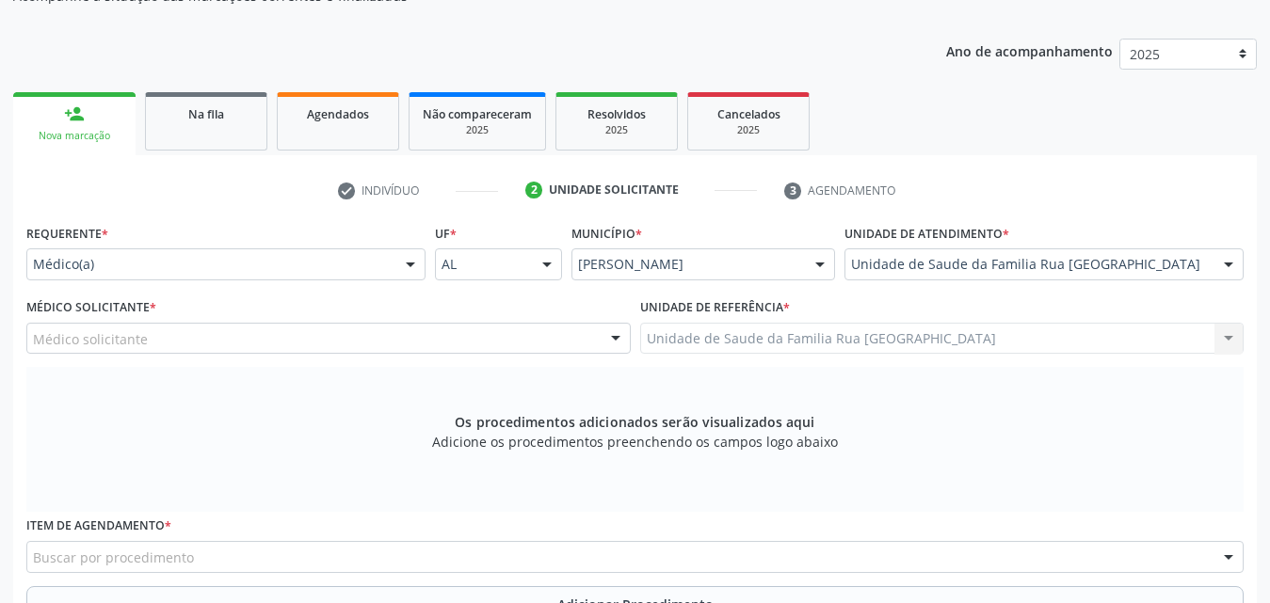
click at [219, 340] on div "Médico solicitante" at bounding box center [328, 339] width 604 height 32
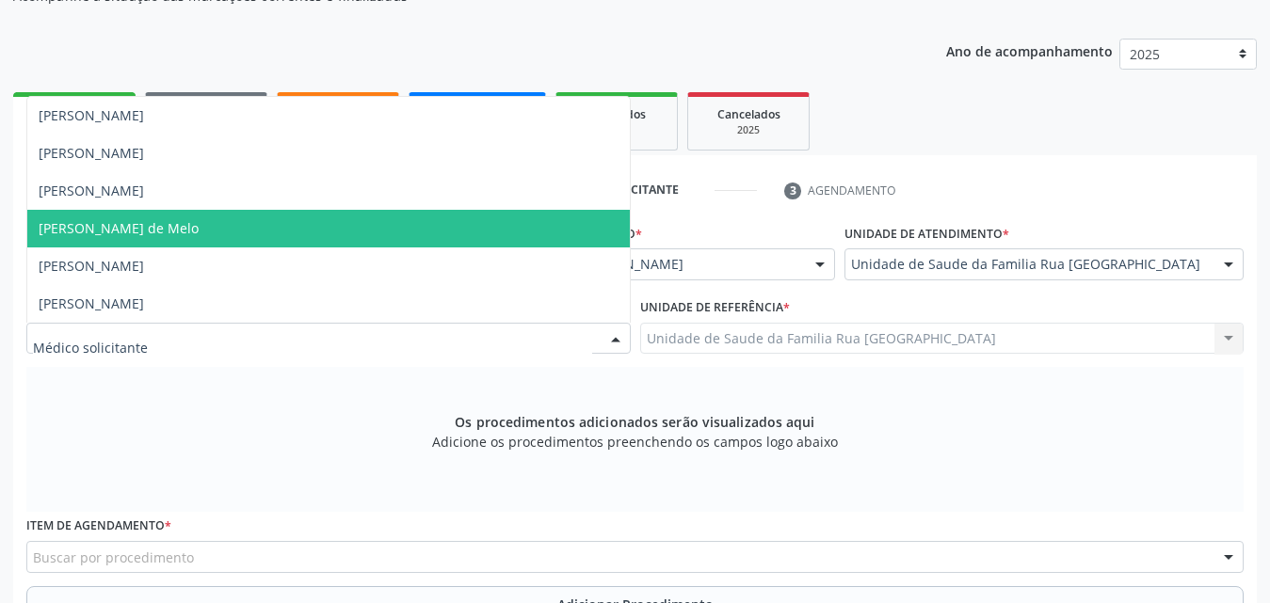
click at [168, 233] on span "[PERSON_NAME] de Melo" at bounding box center [119, 228] width 160 height 18
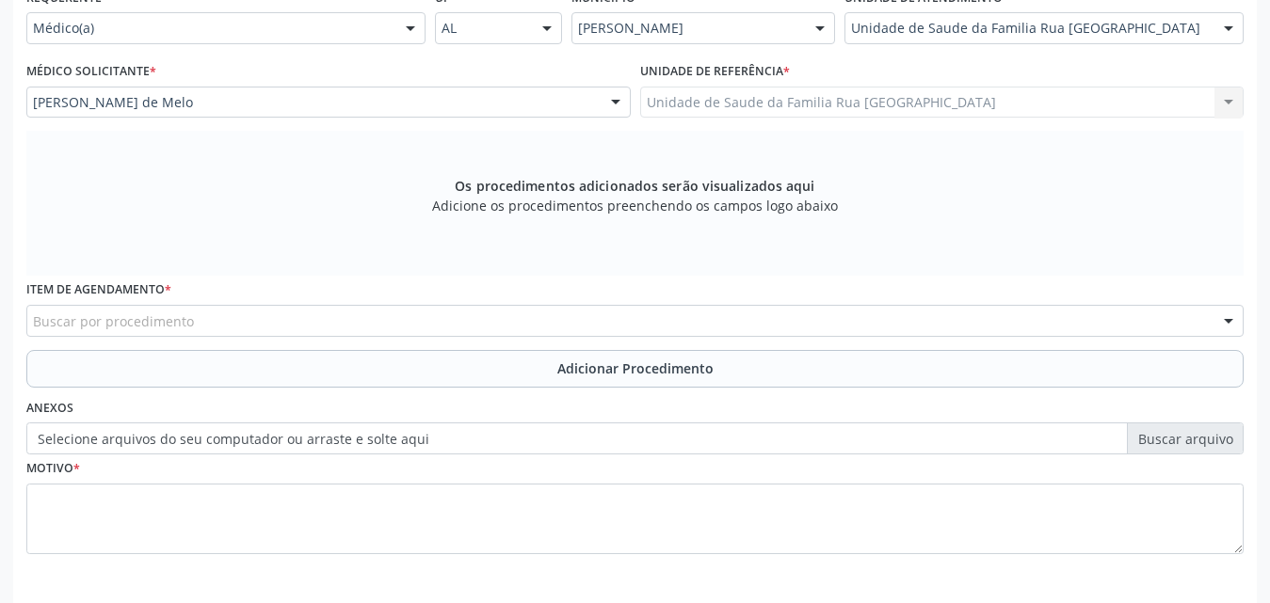
scroll to position [498, 0]
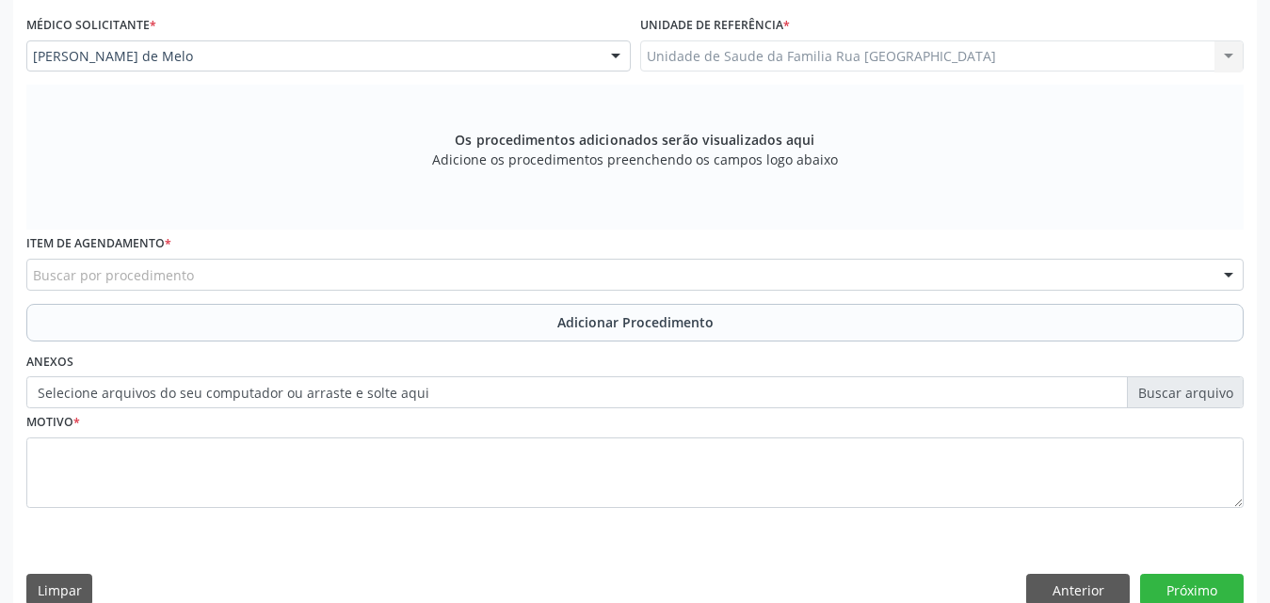
click at [384, 279] on div "Buscar por procedimento" at bounding box center [634, 275] width 1217 height 32
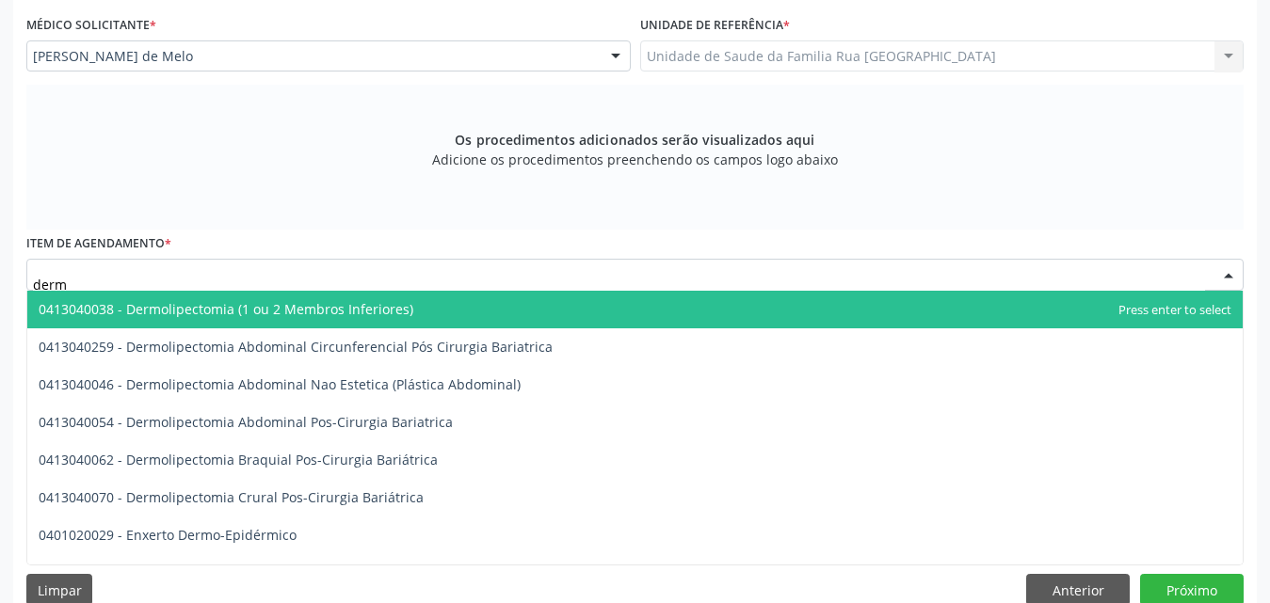
type input "derma"
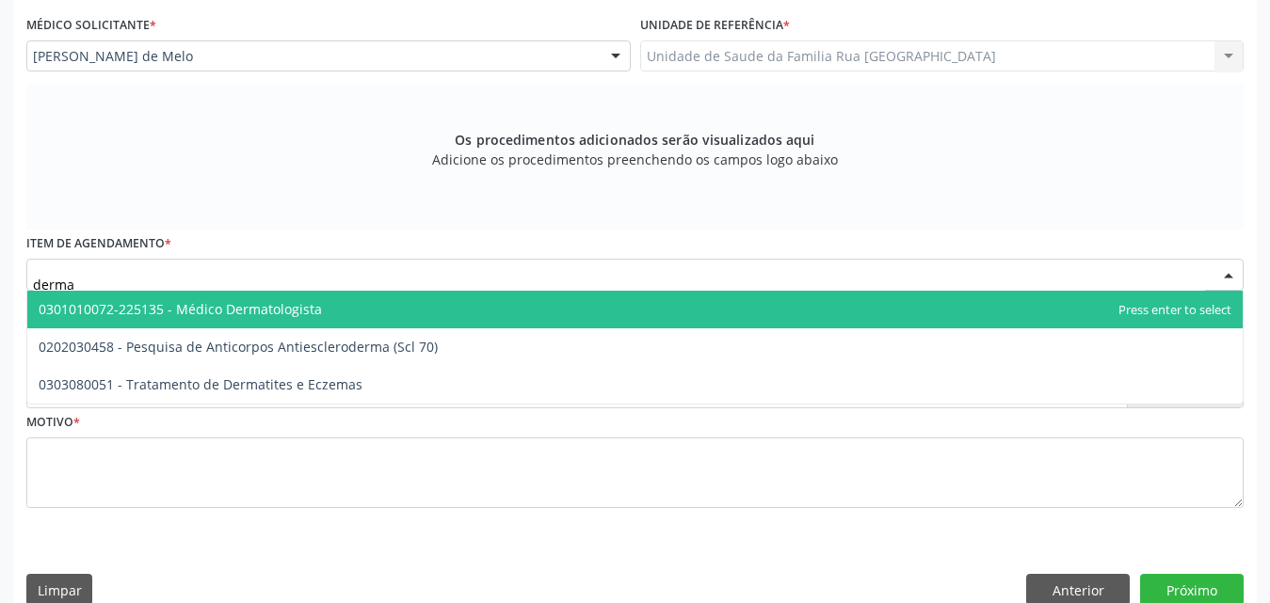
click at [292, 304] on span "0301010072-225135 - Médico Dermatologista" at bounding box center [180, 309] width 283 height 18
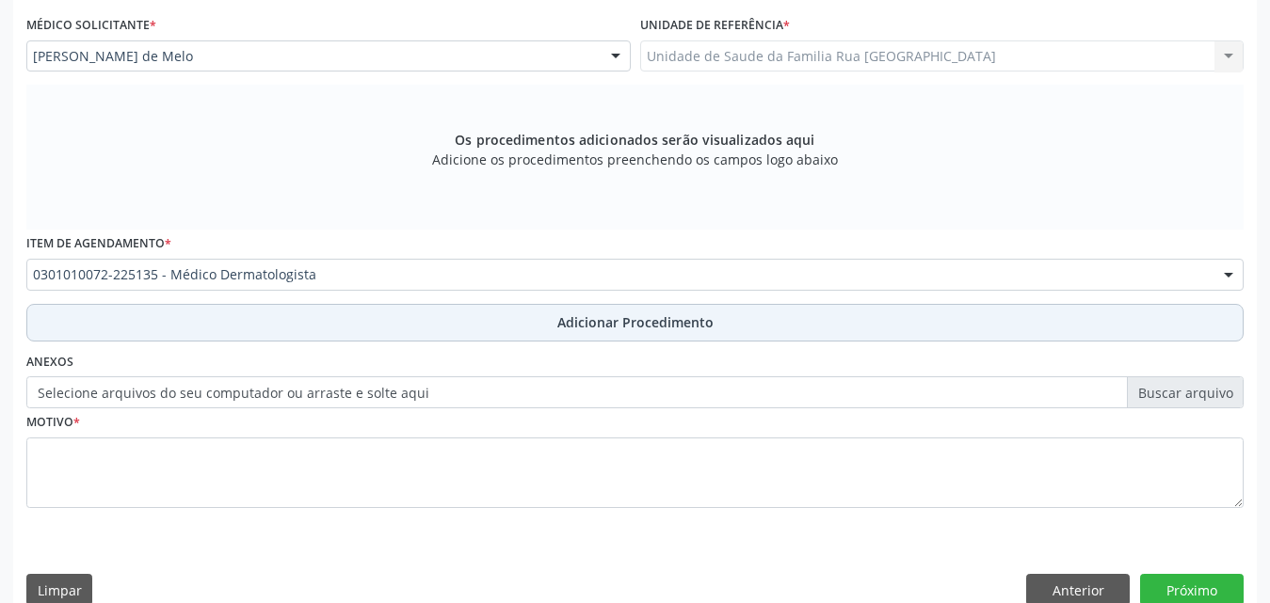
click at [592, 322] on span "Adicionar Procedimento" at bounding box center [635, 322] width 156 height 20
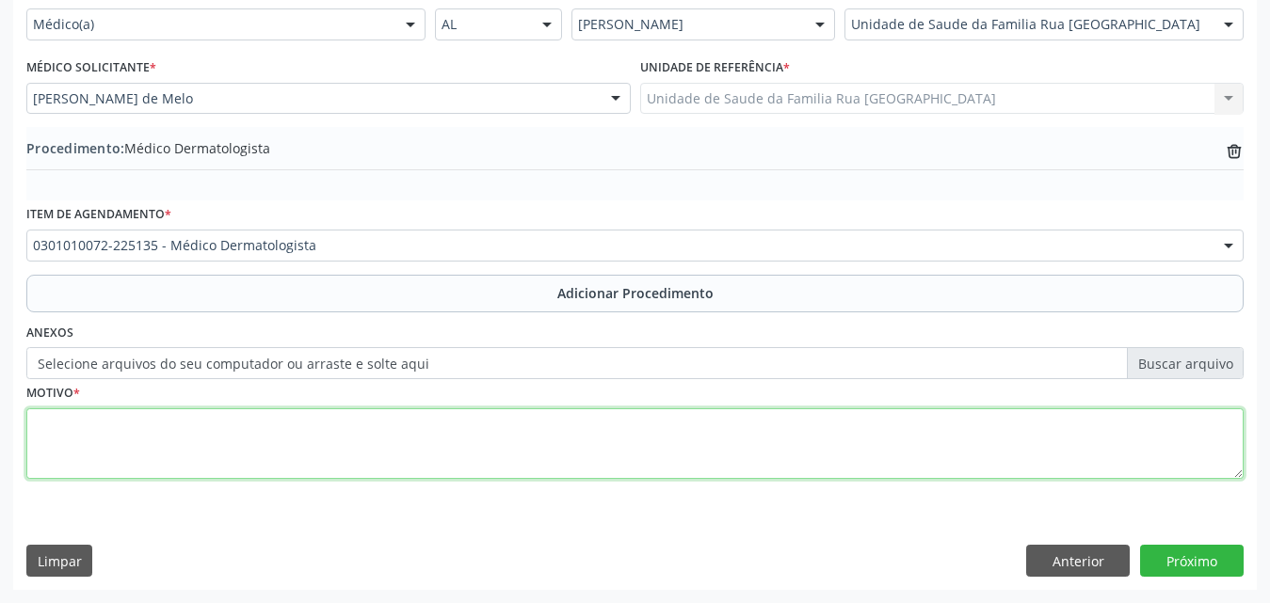
click at [295, 419] on textarea at bounding box center [634, 444] width 1217 height 72
type textarea "exame medico geral."
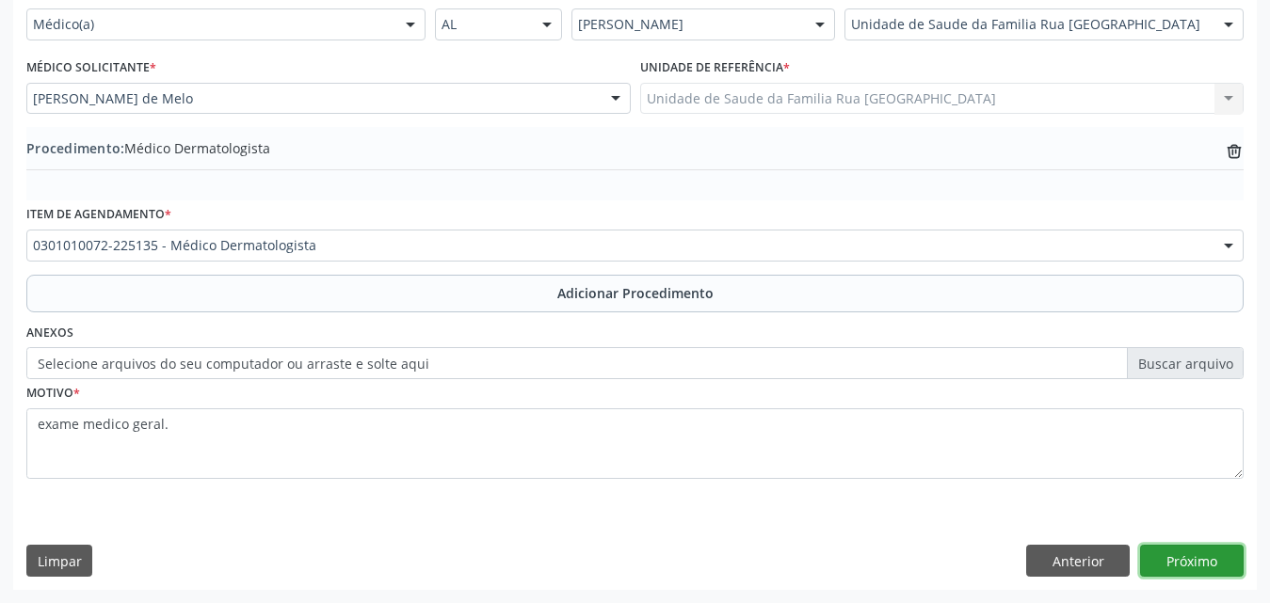
click at [1173, 556] on button "Próximo" at bounding box center [1192, 561] width 104 height 32
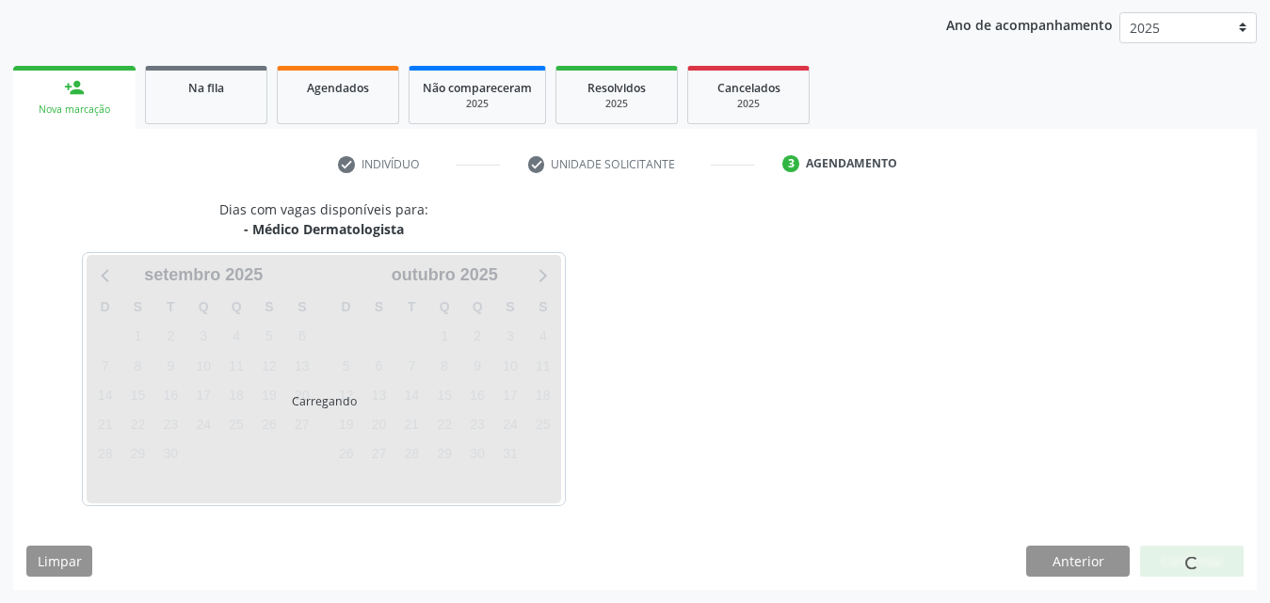
scroll to position [297, 0]
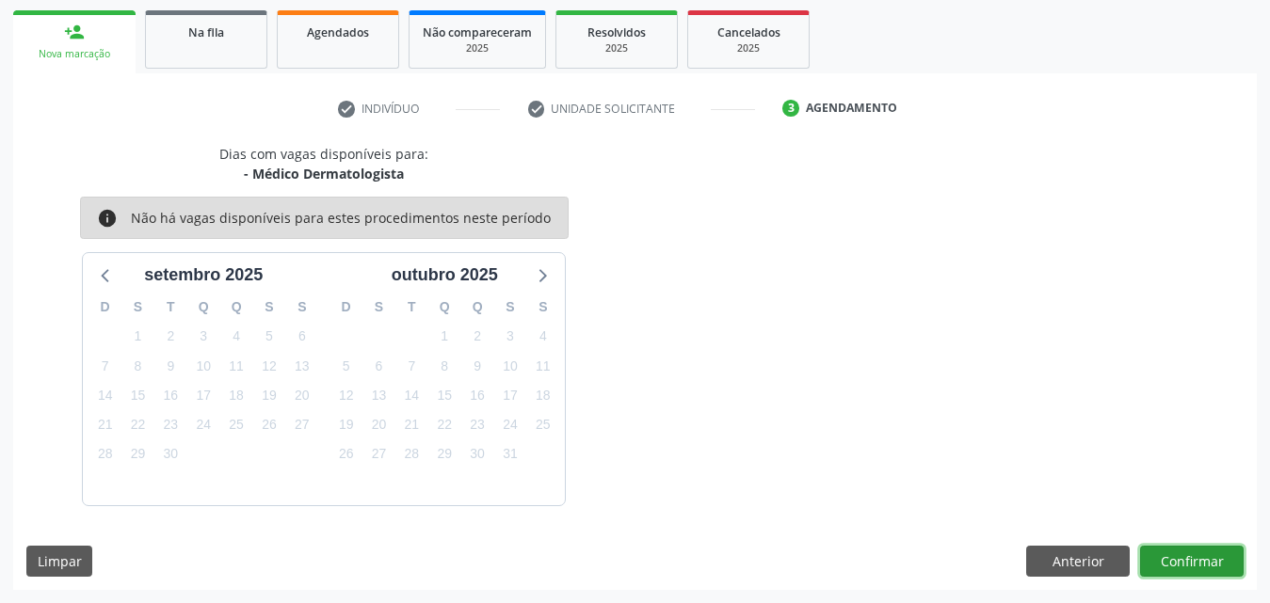
click at [1172, 556] on button "Confirmar" at bounding box center [1192, 562] width 104 height 32
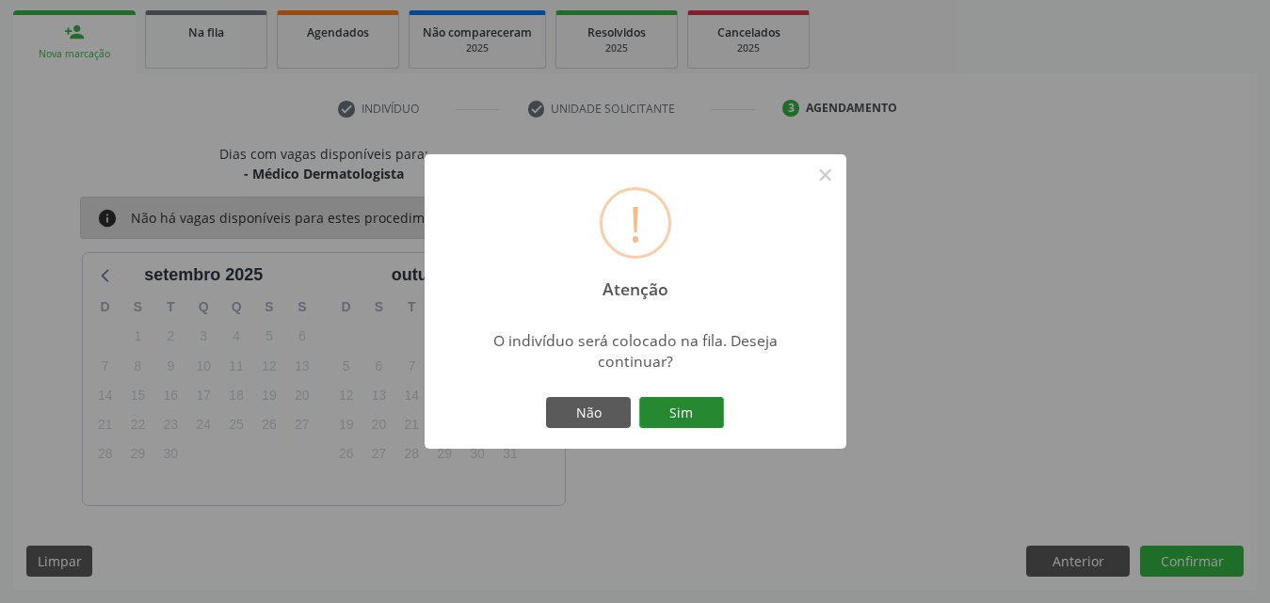
click at [691, 407] on button "Sim" at bounding box center [681, 413] width 85 height 32
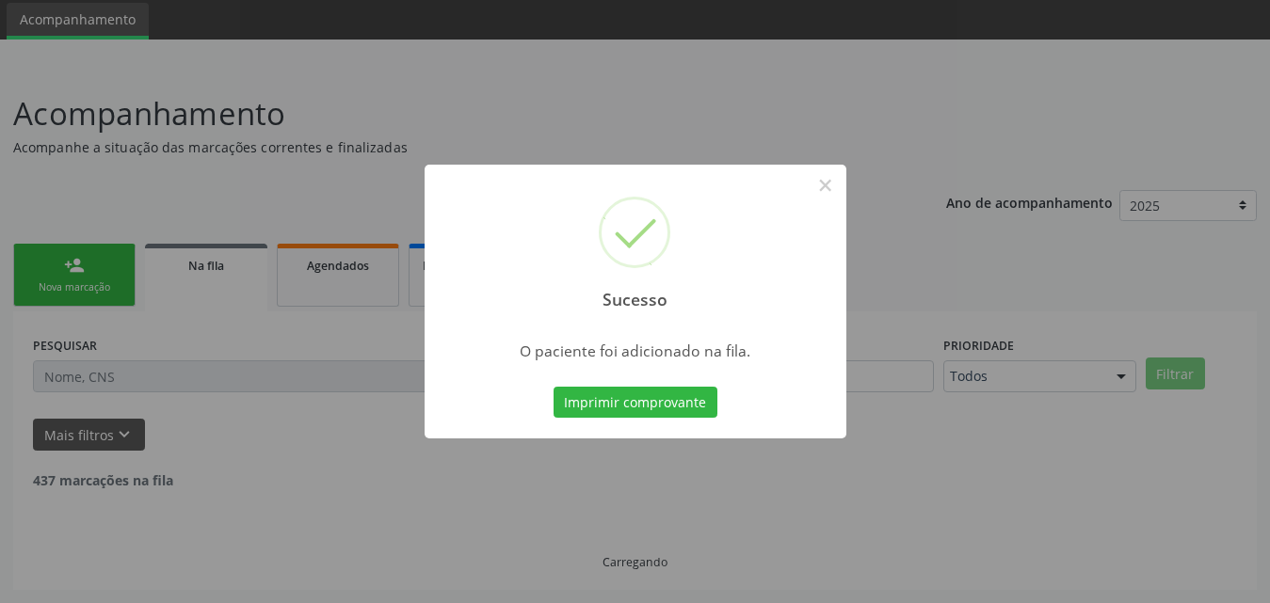
scroll to position [44, 0]
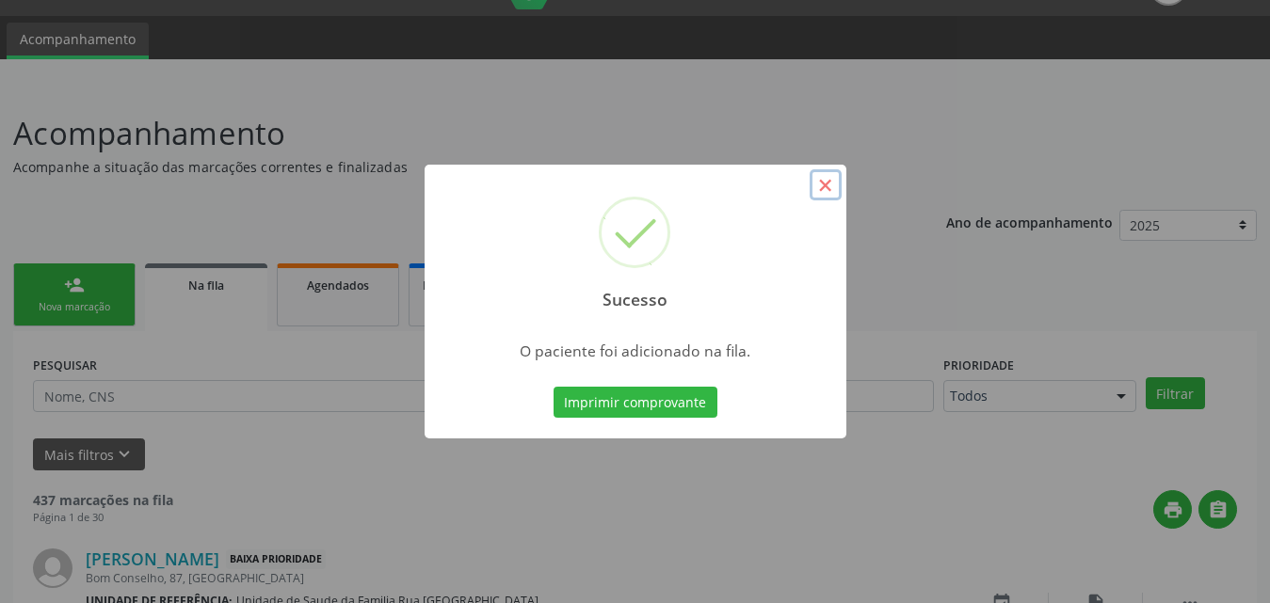
click at [825, 183] on button "×" at bounding box center [825, 185] width 32 height 32
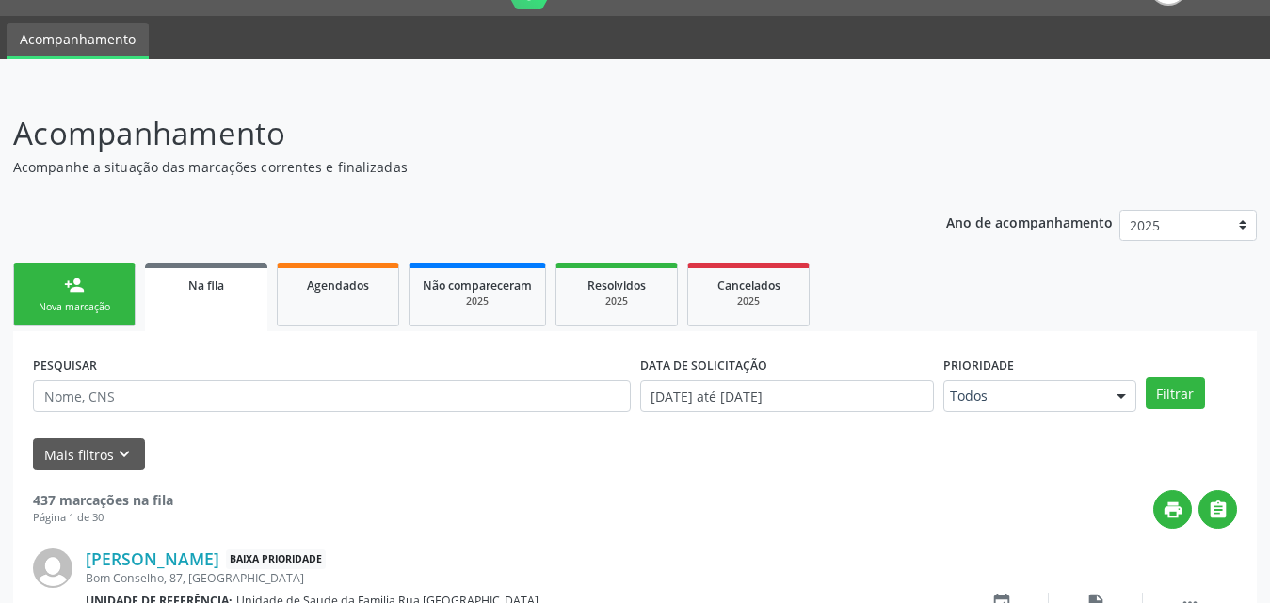
click at [63, 305] on div "Nova marcação" at bounding box center [74, 307] width 94 height 14
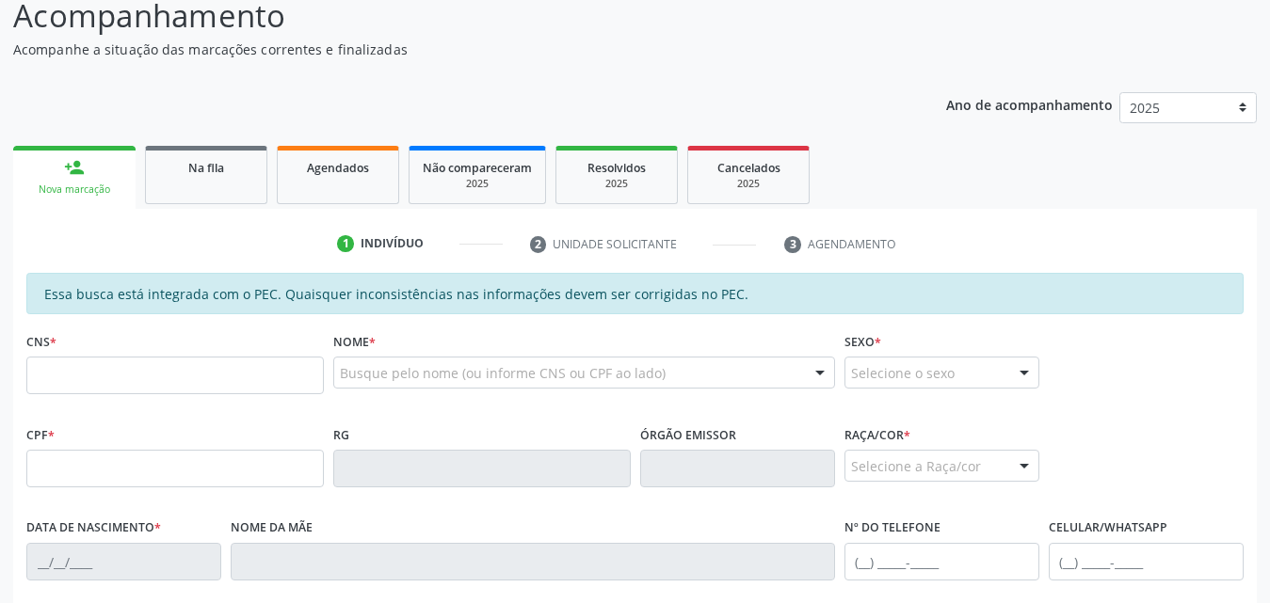
scroll to position [327, 0]
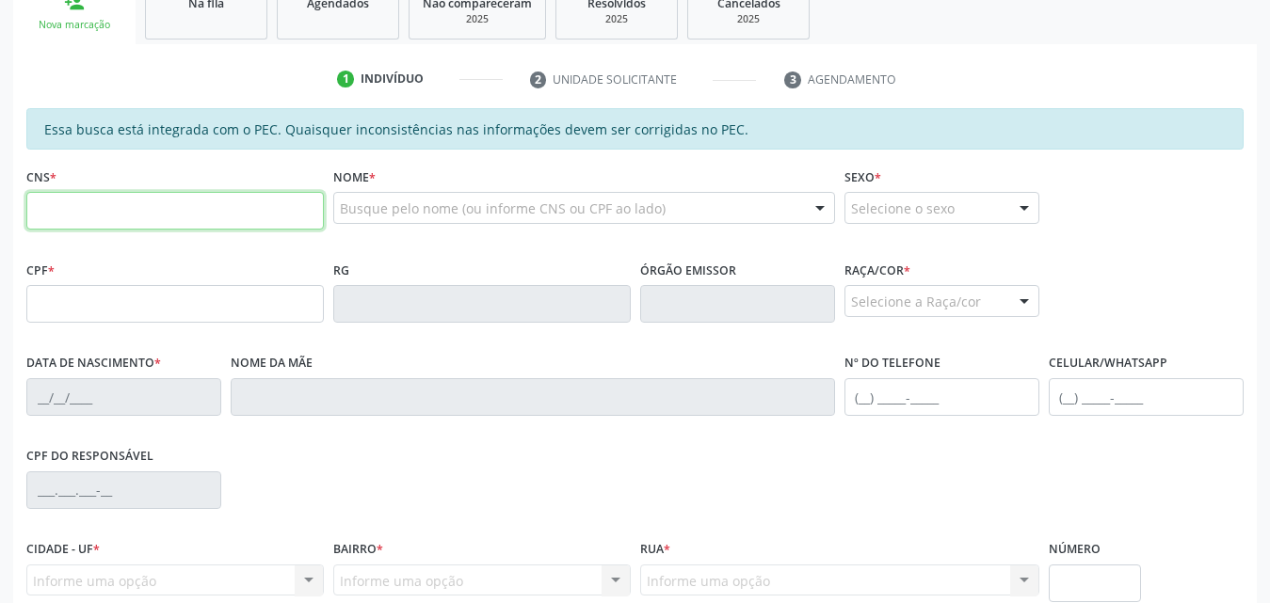
click at [239, 213] on input "text" at bounding box center [174, 211] width 297 height 38
type input "709 6086 3722 0773"
type input "776.153.014-91"
type input "[DATE]"
type input "[PERSON_NAME]"
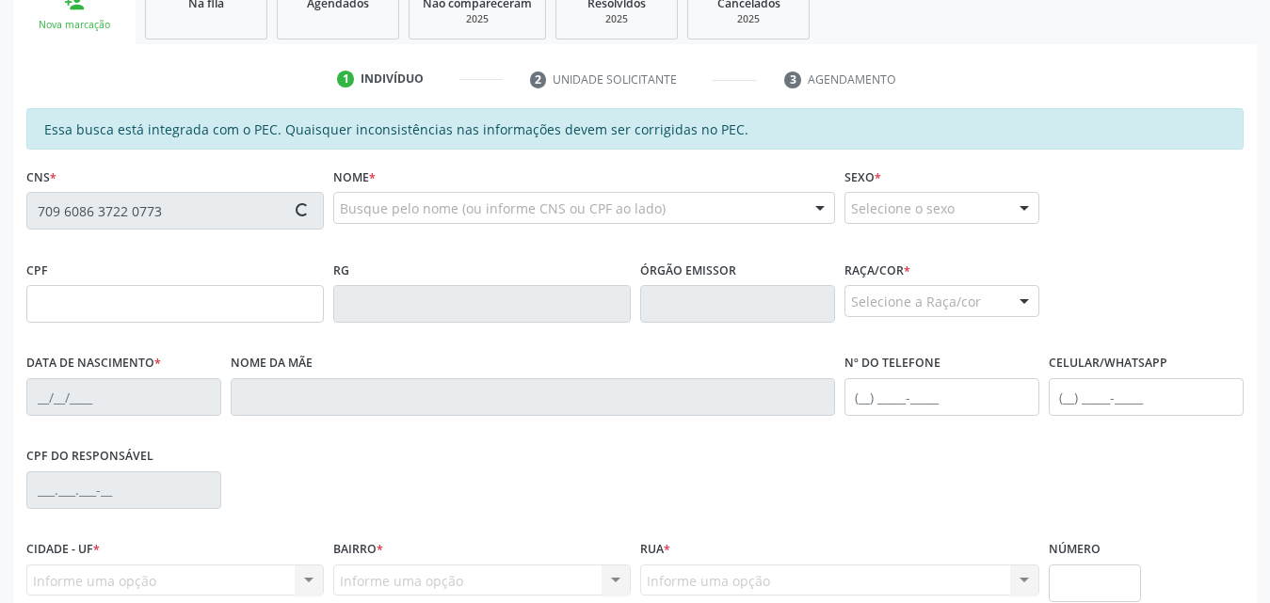
type input "[PHONE_NUMBER]"
type input "28"
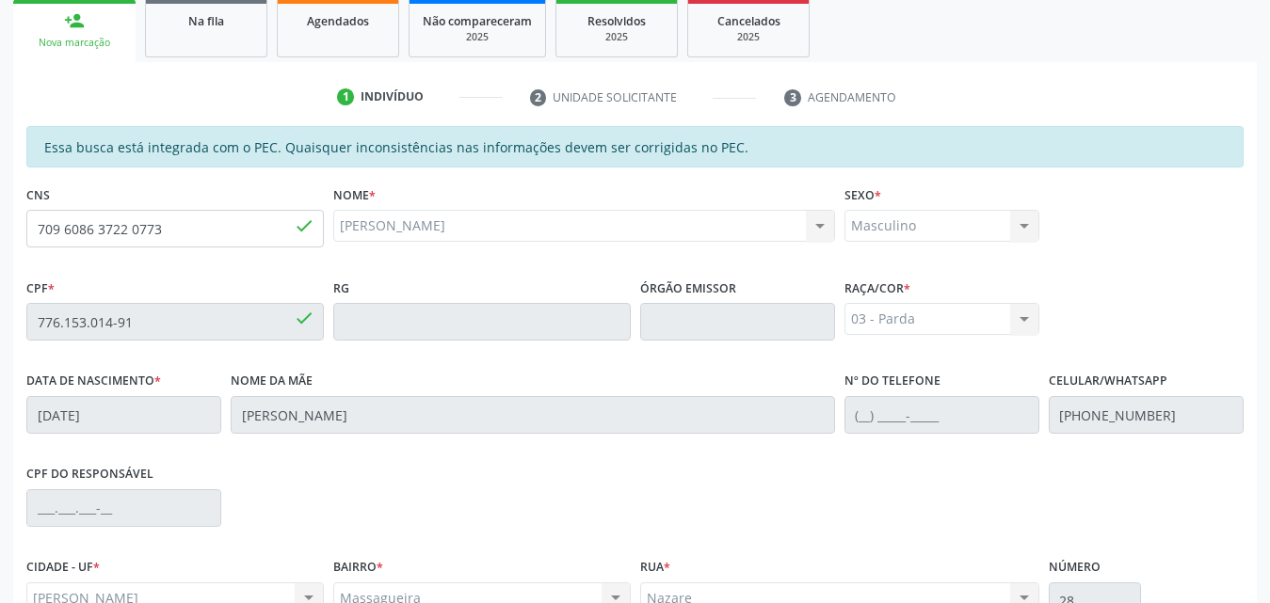
scroll to position [498, 0]
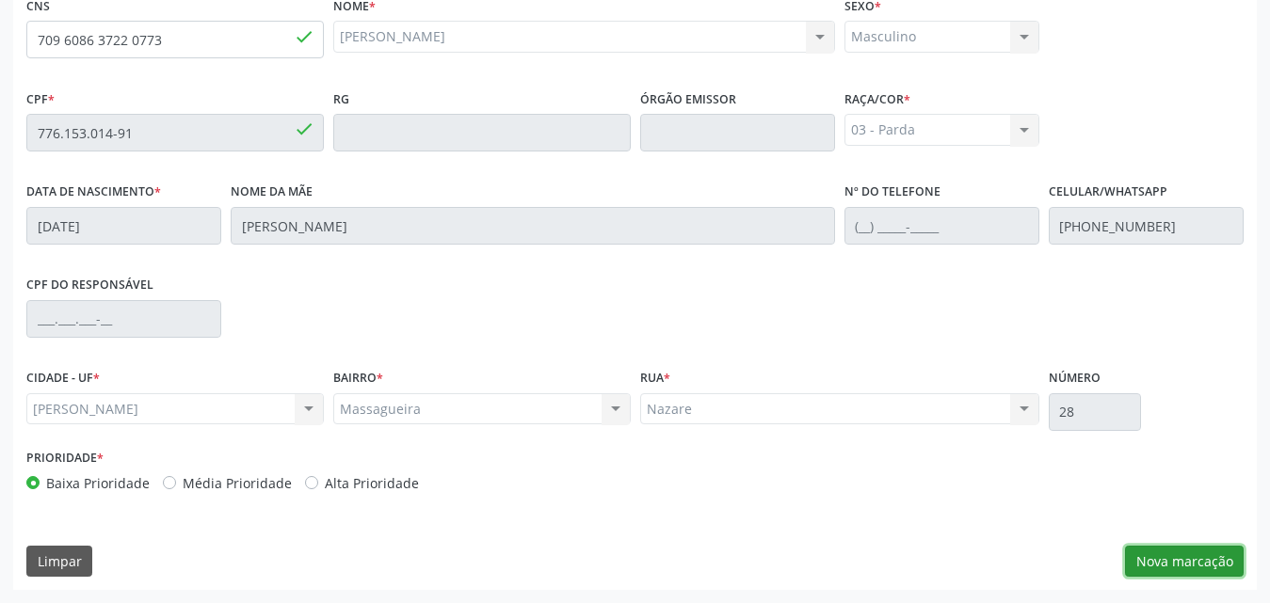
click at [1175, 556] on button "Nova marcação" at bounding box center [1184, 562] width 119 height 32
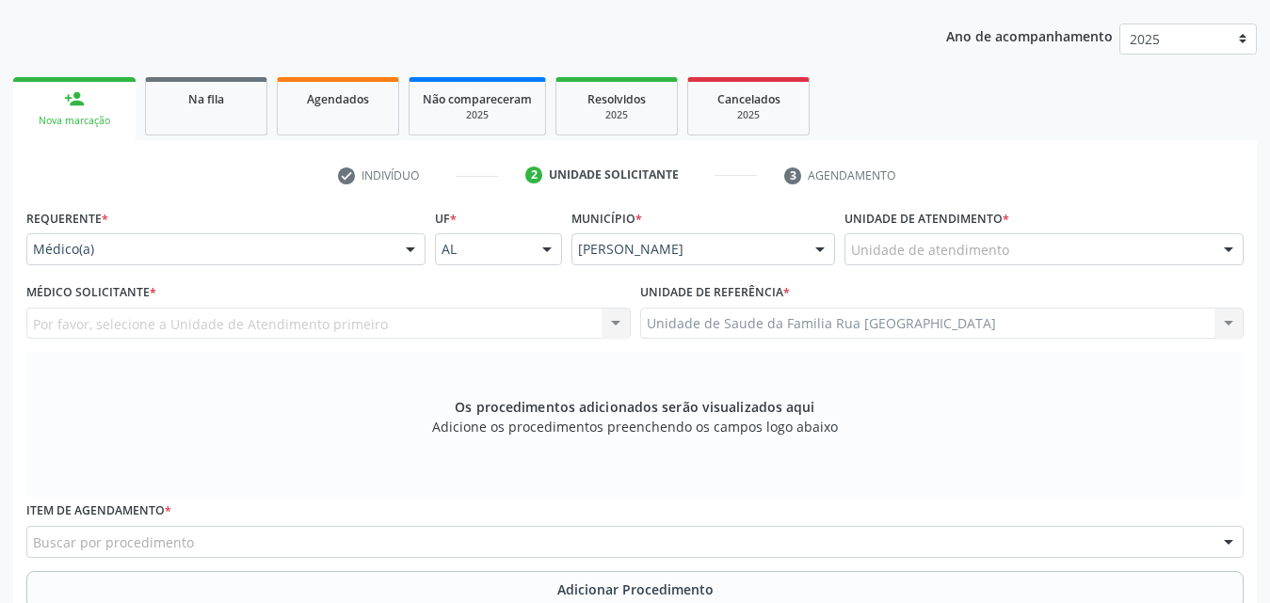
scroll to position [216, 0]
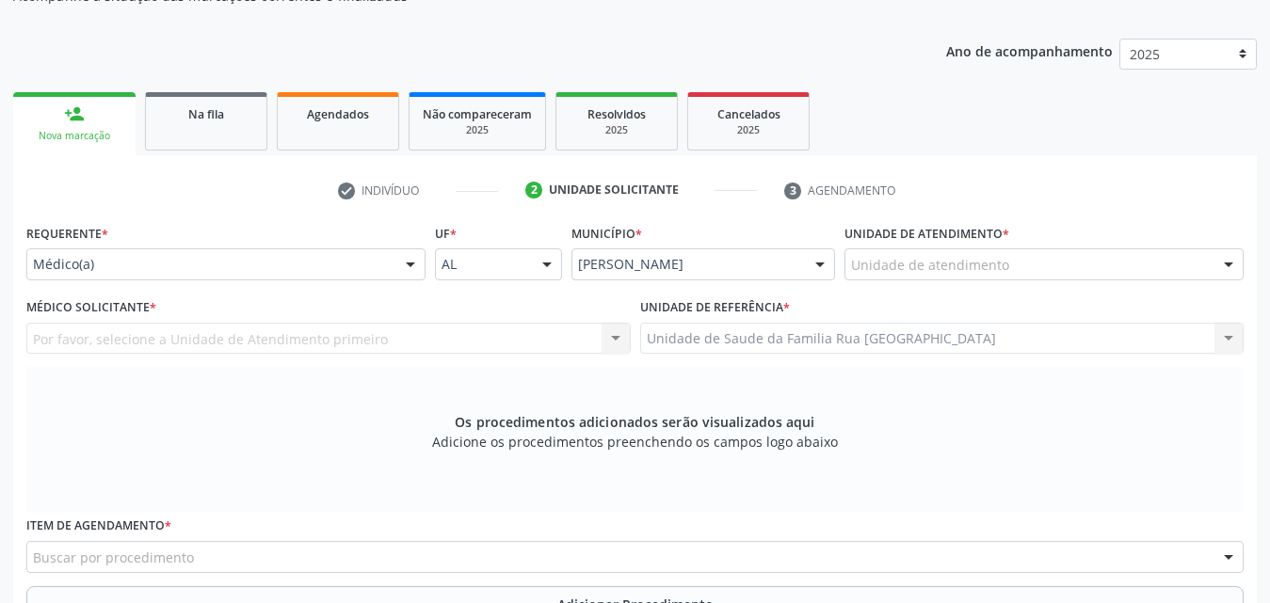
click at [1031, 269] on div "Unidade de atendimento" at bounding box center [1043, 264] width 399 height 32
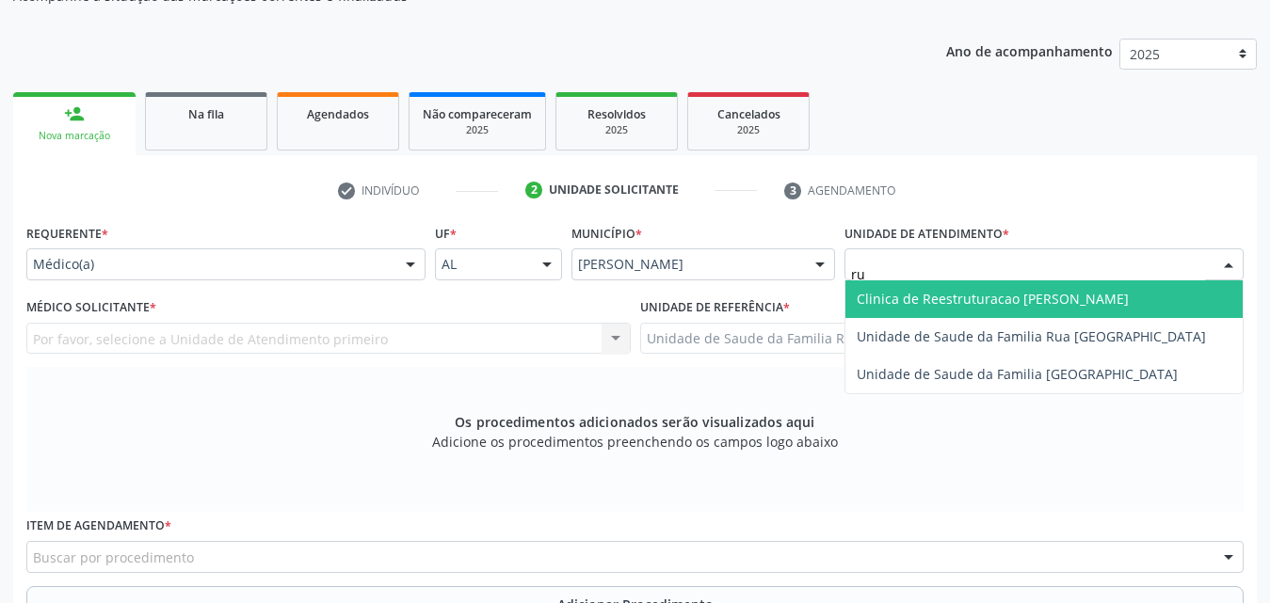
type input "rua"
click at [1092, 298] on span "Unidade de Saude da Familia Rua [GEOGRAPHIC_DATA]" at bounding box center [1030, 299] width 349 height 18
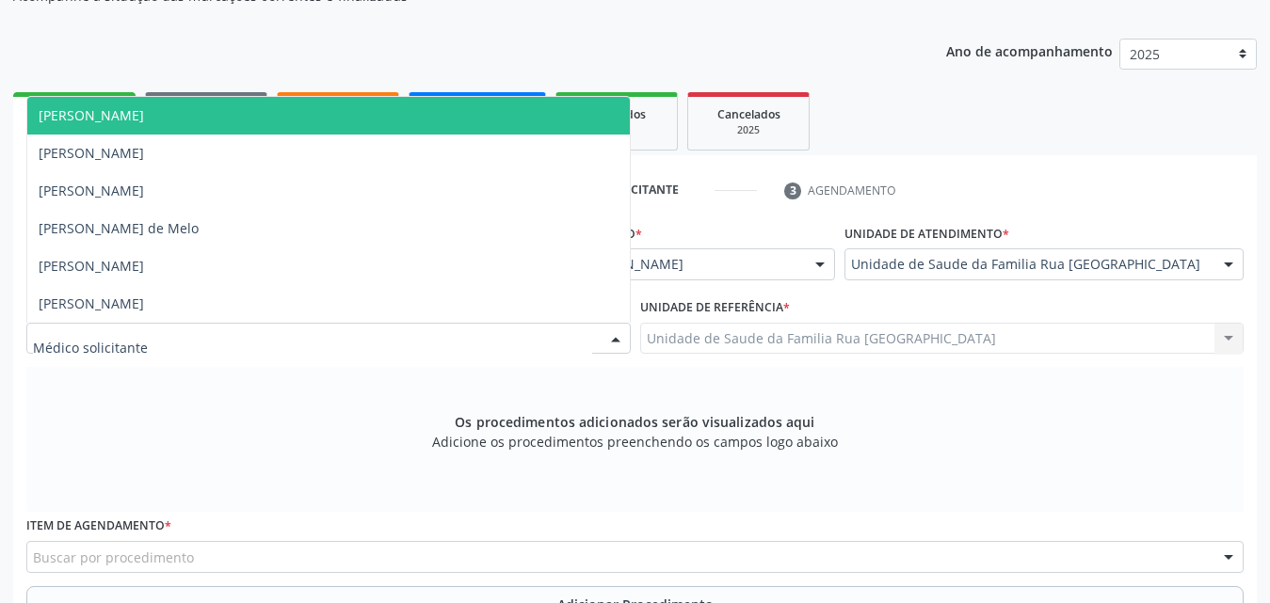
click at [302, 341] on div at bounding box center [328, 339] width 604 height 32
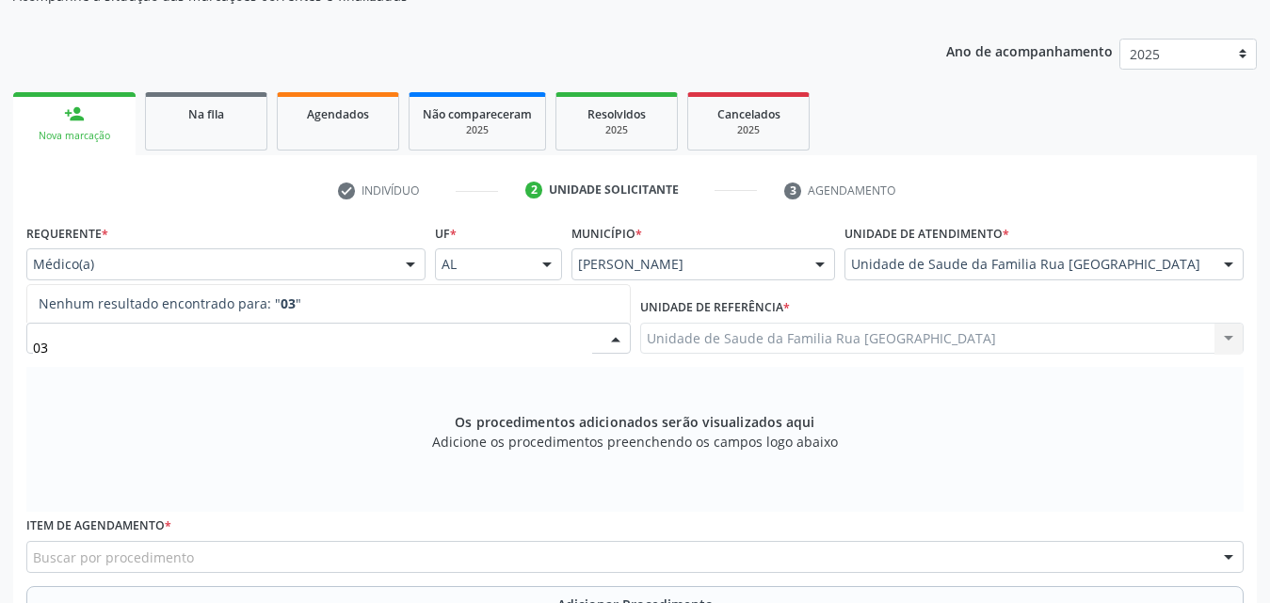
type input "0"
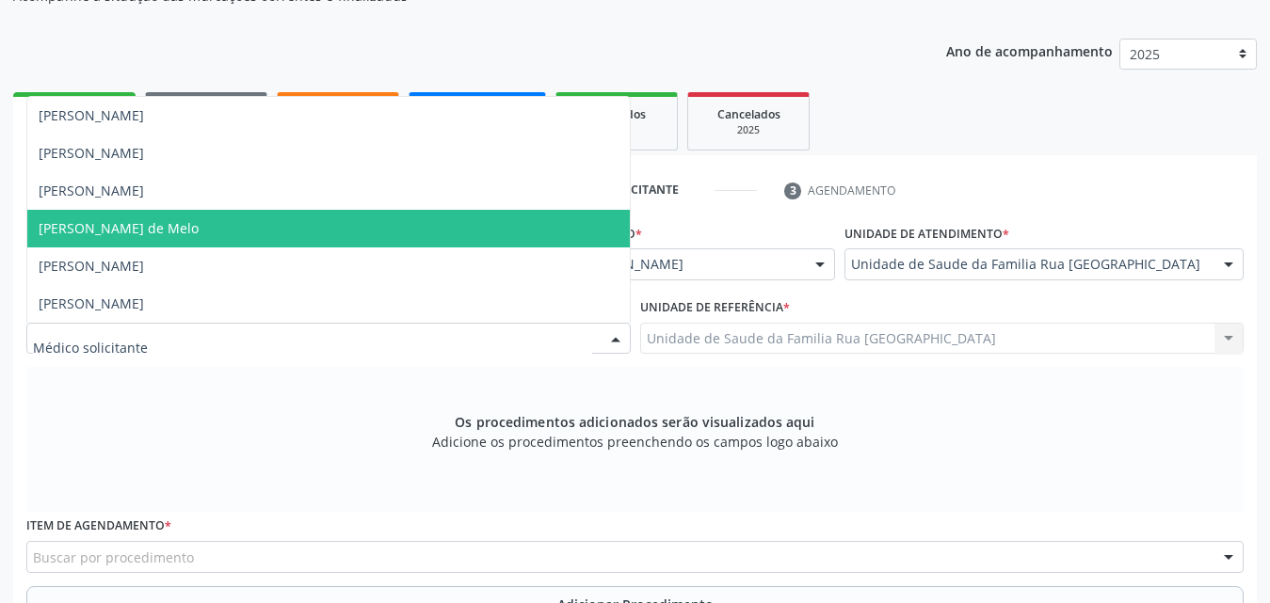
click at [210, 217] on span "[PERSON_NAME] de Melo" at bounding box center [328, 229] width 602 height 38
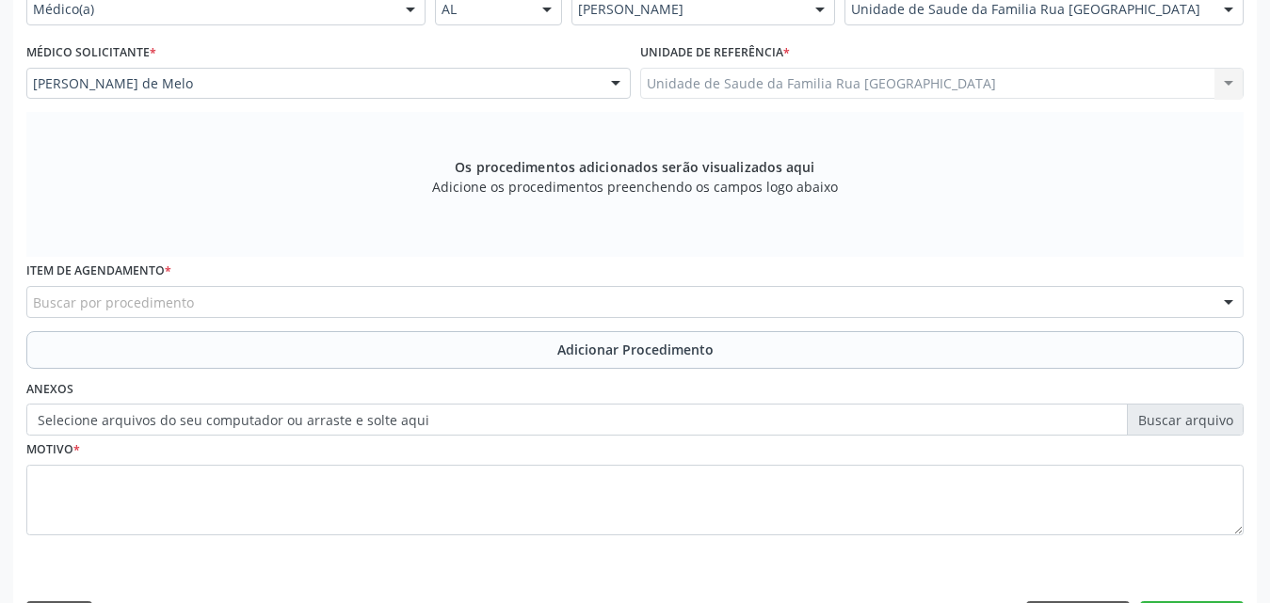
scroll to position [527, 0]
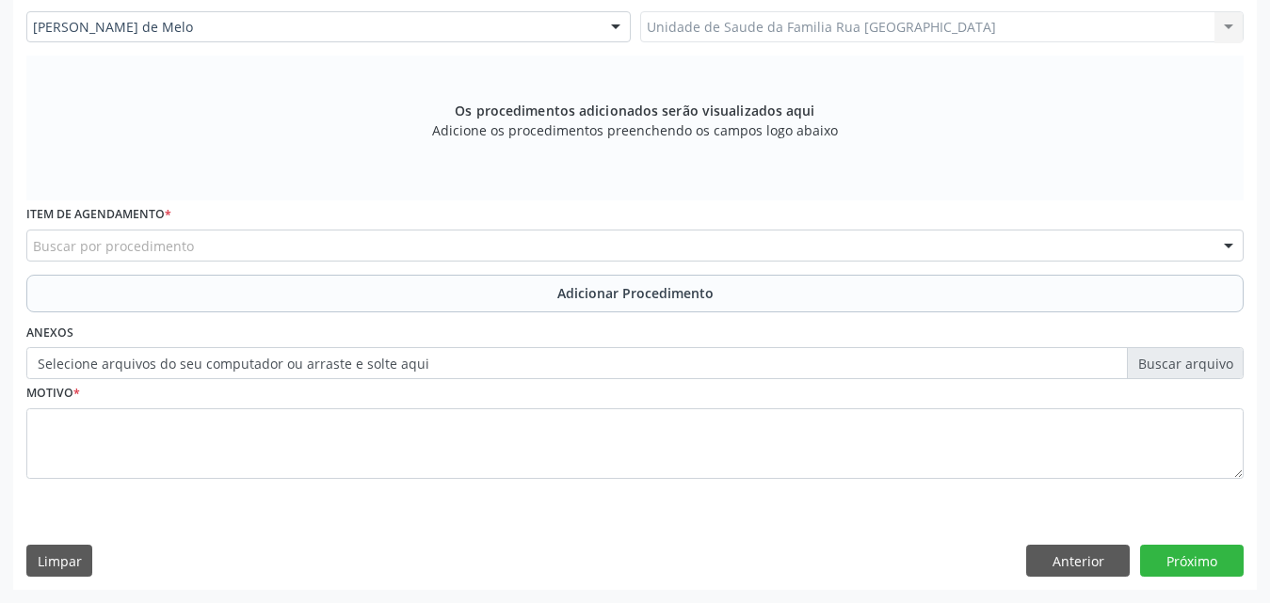
click at [253, 242] on div "Buscar por procedimento" at bounding box center [634, 246] width 1217 height 32
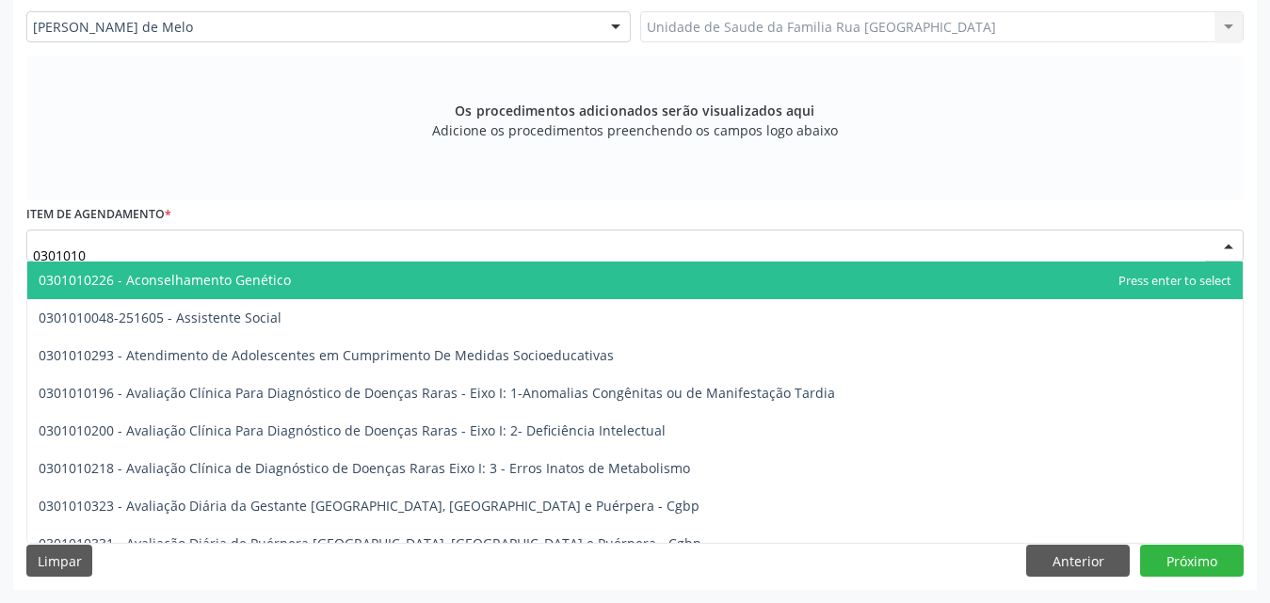
type input "03010100"
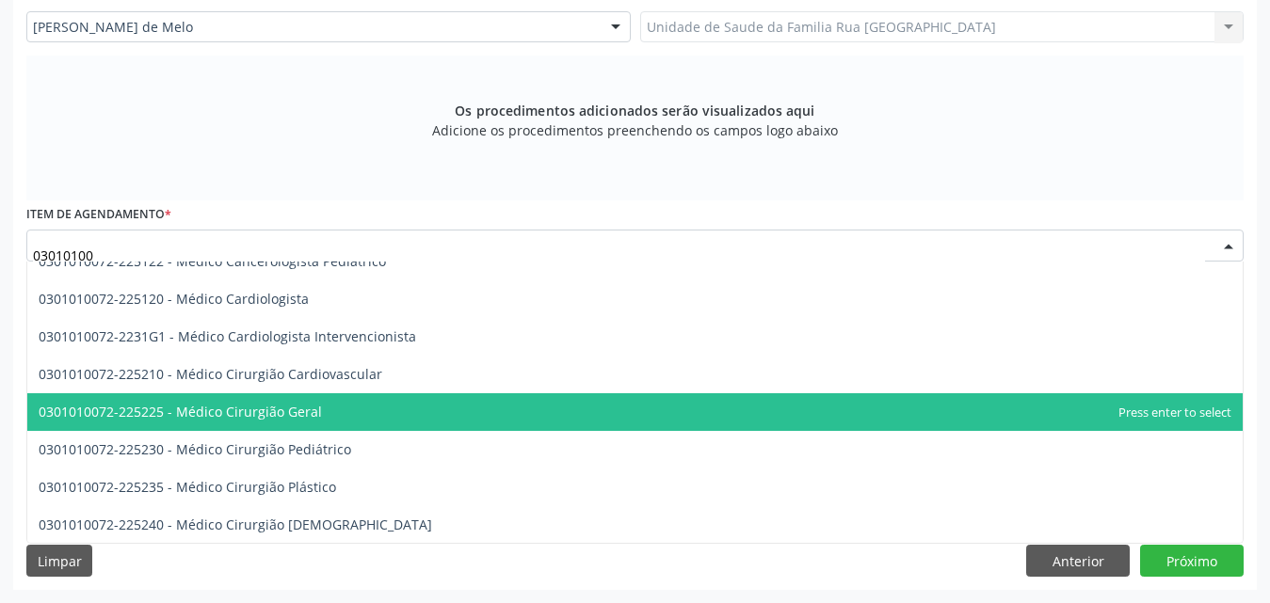
scroll to position [3388, 0]
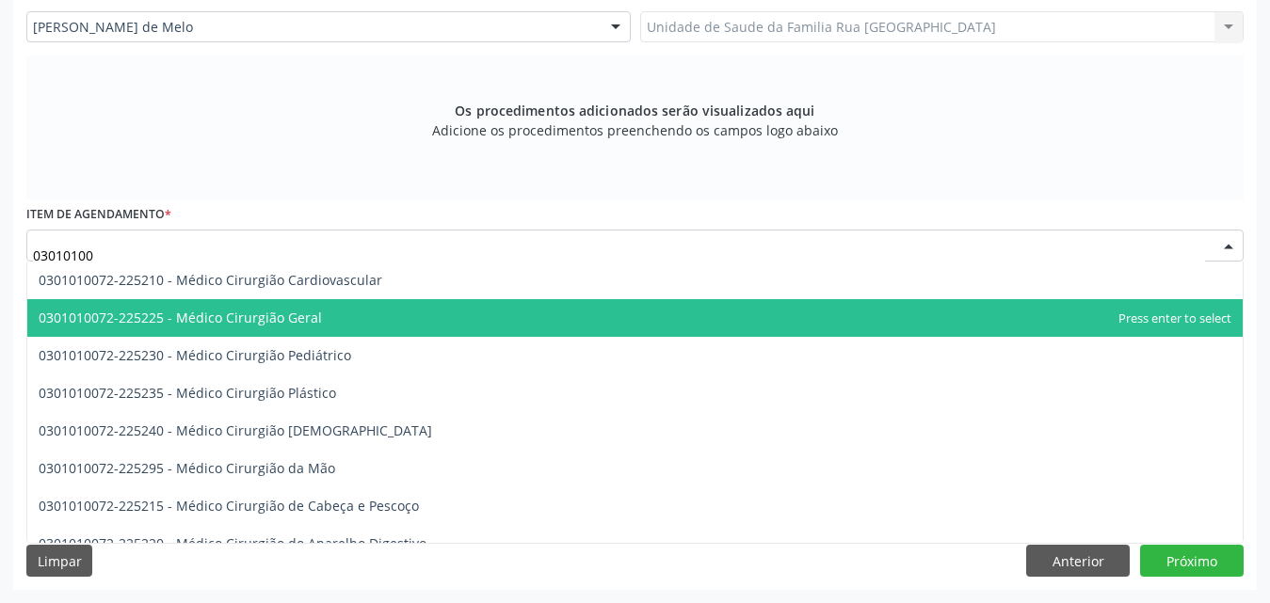
click at [318, 322] on span "0301010072-225225 - Médico Cirurgião Geral" at bounding box center [634, 318] width 1215 height 38
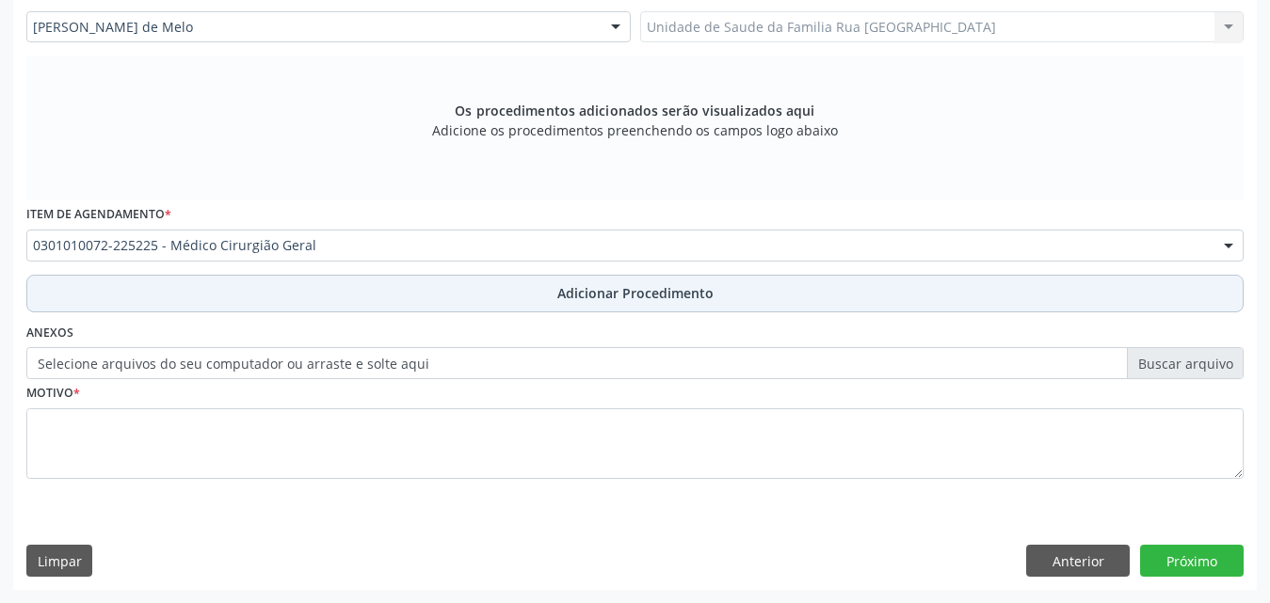
click at [626, 287] on span "Adicionar Procedimento" at bounding box center [635, 293] width 156 height 20
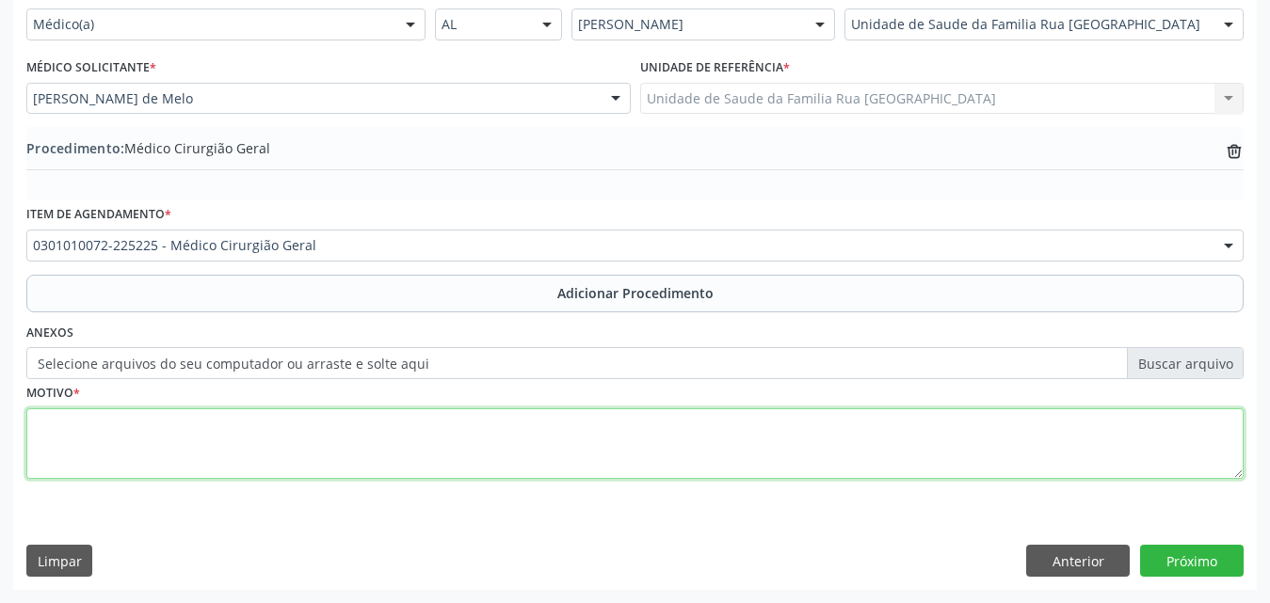
click at [166, 447] on textarea at bounding box center [634, 444] width 1217 height 72
type textarea "[MEDICAL_DATA] inguinal direta"
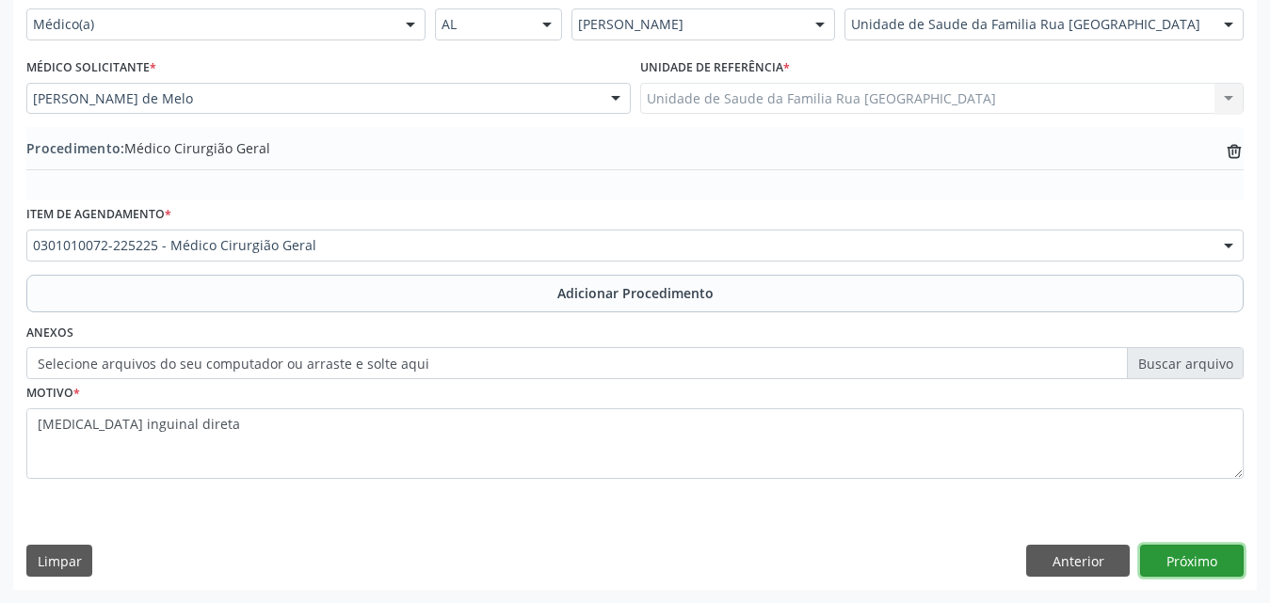
click at [1215, 565] on button "Próximo" at bounding box center [1192, 561] width 104 height 32
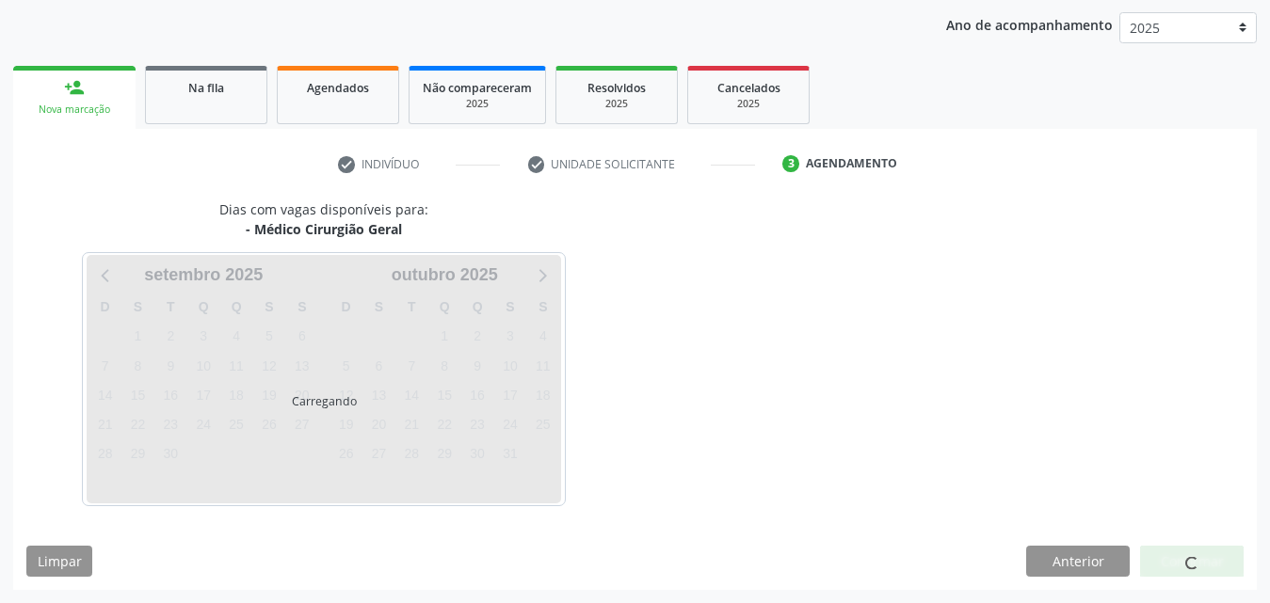
scroll to position [297, 0]
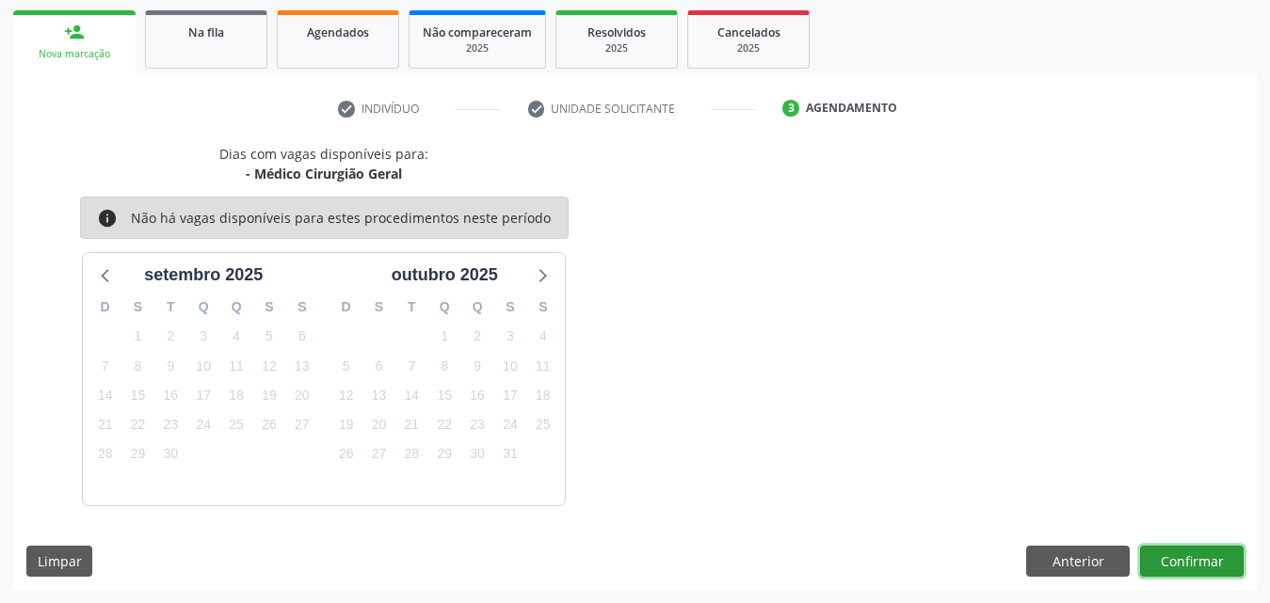
click at [1202, 566] on button "Confirmar" at bounding box center [1192, 562] width 104 height 32
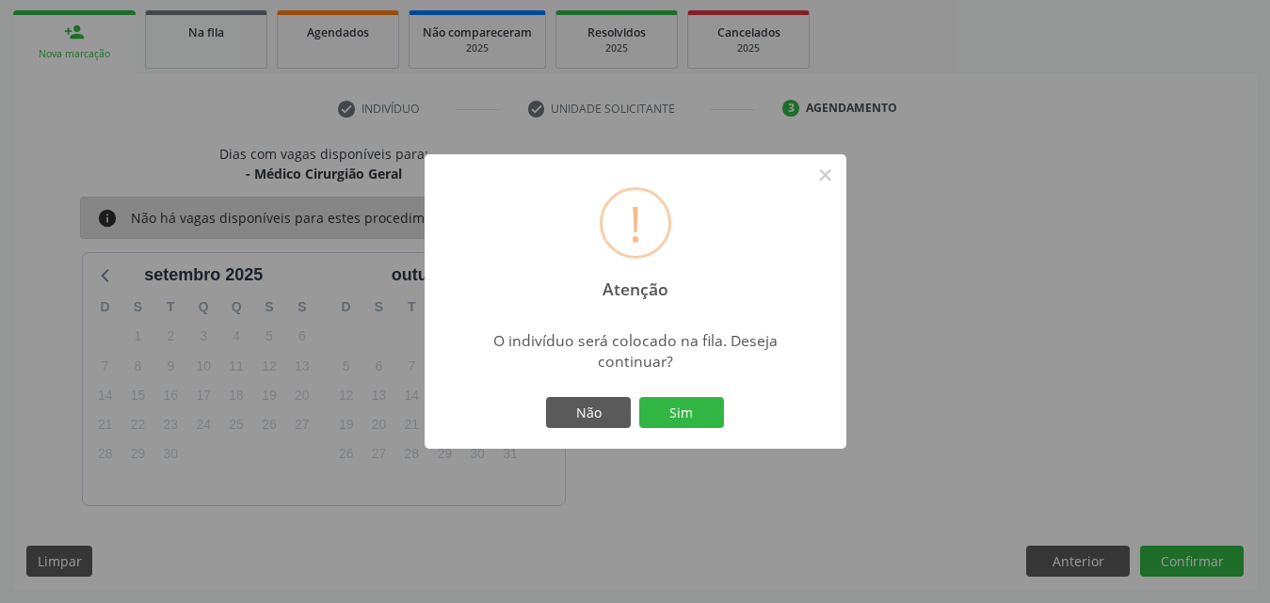
drag, startPoint x: 699, startPoint y: 417, endPoint x: 703, endPoint y: 459, distance: 42.5
click at [703, 455] on div "! Atenção × O indivíduo será colocado na fila. Deseja continuar? Não Sim" at bounding box center [635, 301] width 1270 height 603
click at [826, 174] on button "×" at bounding box center [825, 175] width 32 height 32
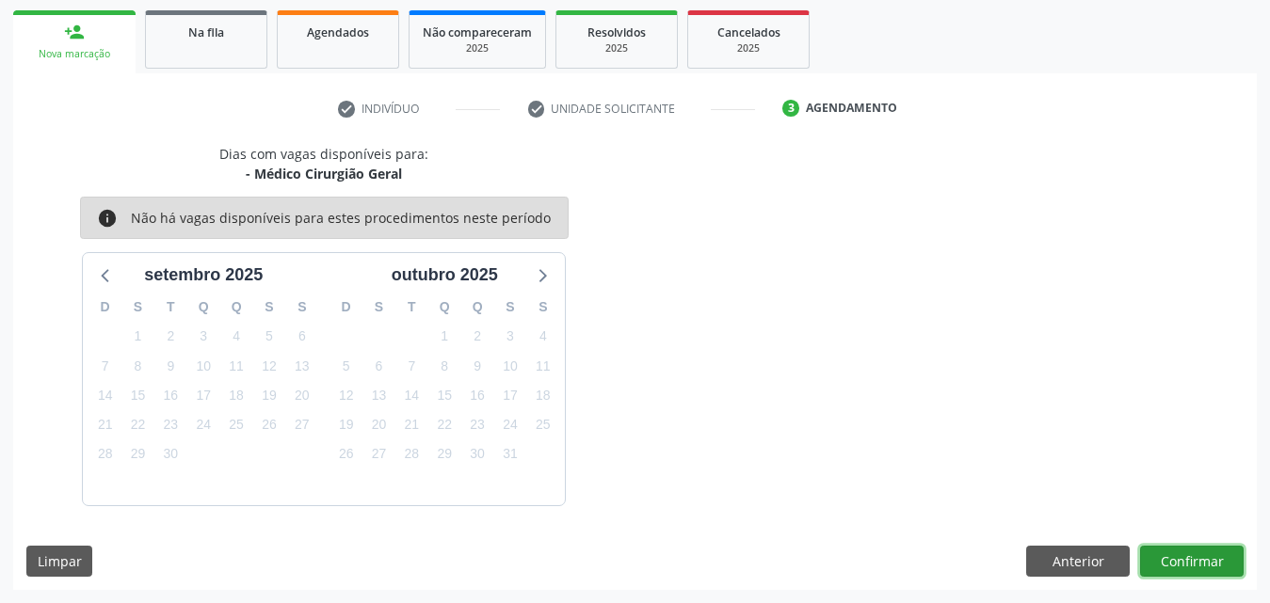
click at [1202, 556] on button "Confirmar" at bounding box center [1192, 562] width 104 height 32
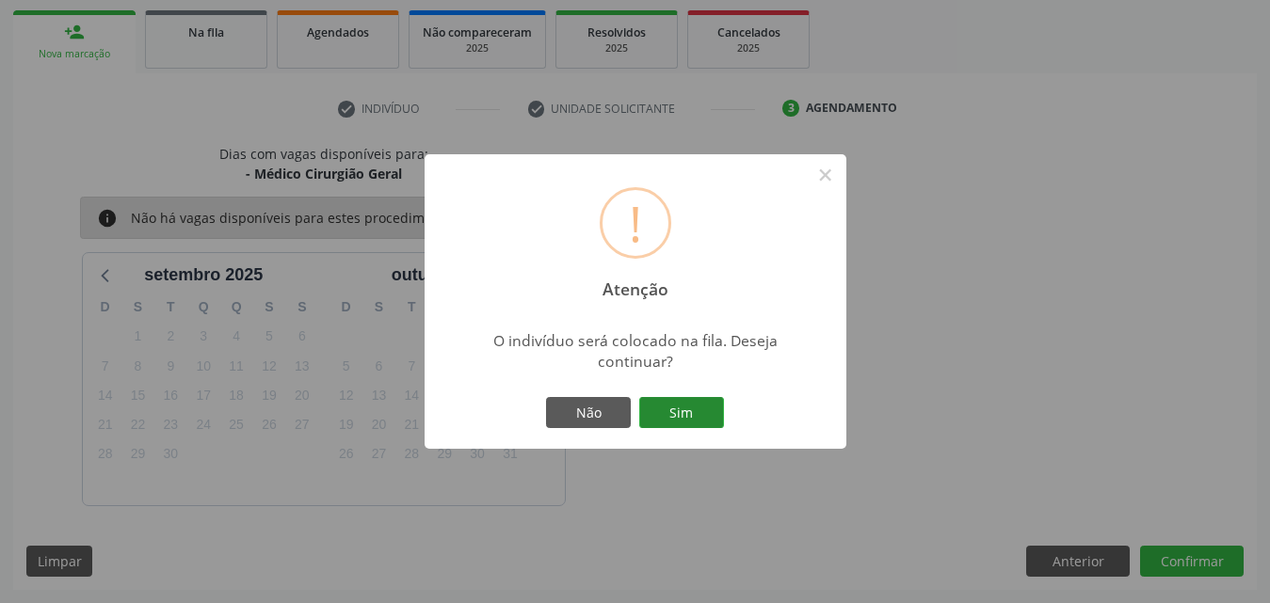
click at [696, 402] on button "Sim" at bounding box center [681, 413] width 85 height 32
